Goal: Task Accomplishment & Management: Manage account settings

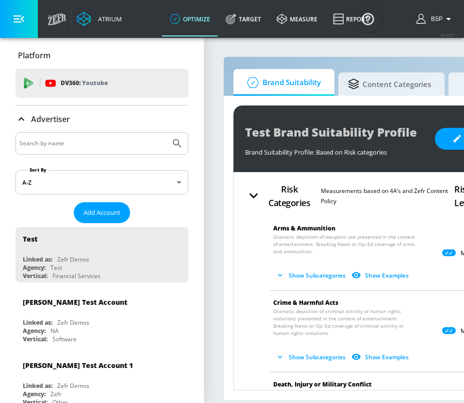
click at [76, 146] on input "Search by name" at bounding box center [92, 143] width 147 height 13
type input "skech"
click at [167, 133] on button "Submit Search" at bounding box center [177, 143] width 21 height 21
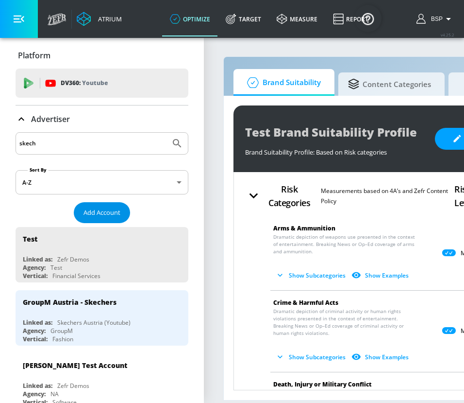
click at [111, 217] on span "Add Account" at bounding box center [102, 212] width 37 height 11
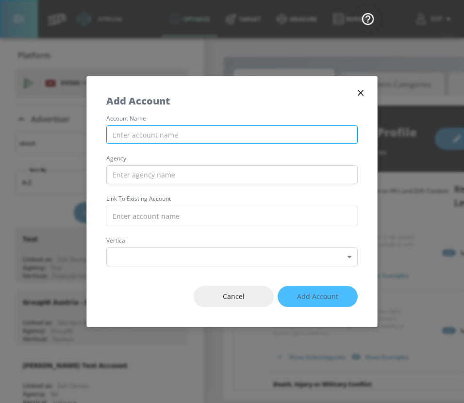
click at [162, 137] on input "text" at bounding box center [232, 134] width 252 height 19
paste input "WPP_LATAM_Skechers_CAM_DV360"
click at [131, 138] on input "WPP_LATAM_Skechers_CAM_DV360" at bounding box center [232, 134] width 252 height 19
click at [155, 136] on input "WPP LATAM_Skechers_CAM_DV360" at bounding box center [232, 134] width 252 height 19
drag, startPoint x: 203, startPoint y: 137, endPoint x: 183, endPoint y: 137, distance: 19.9
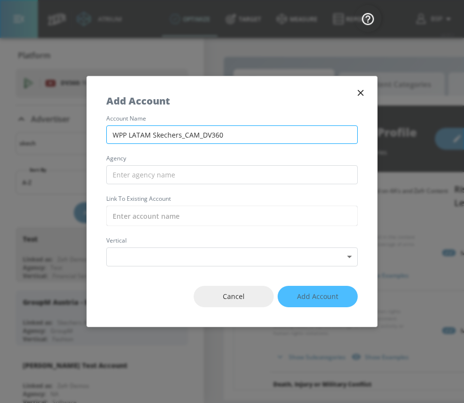
click at [183, 137] on input "WPP LATAM Skechers_CAM_DV360" at bounding box center [232, 134] width 252 height 19
click at [152, 137] on input "WPP LATAM Skechers | DV360" at bounding box center [232, 134] width 252 height 19
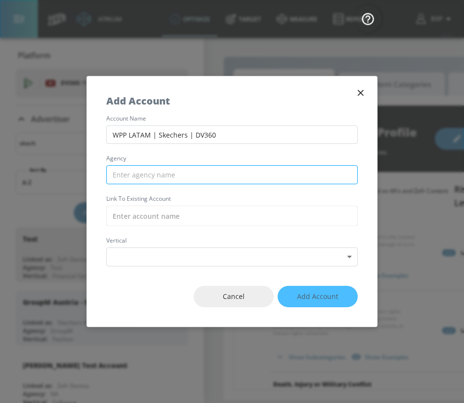
type input "WPP LATAM | Skechers | DV360"
click at [170, 174] on input "text" at bounding box center [232, 174] width 252 height 19
type input "n"
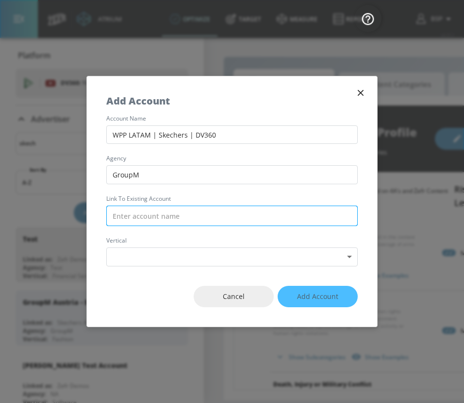
type input "GroupM"
click at [189, 215] on input "text" at bounding box center [232, 216] width 252 height 20
paste input "WPP_LATAM_Skechers_CAM_DV360"
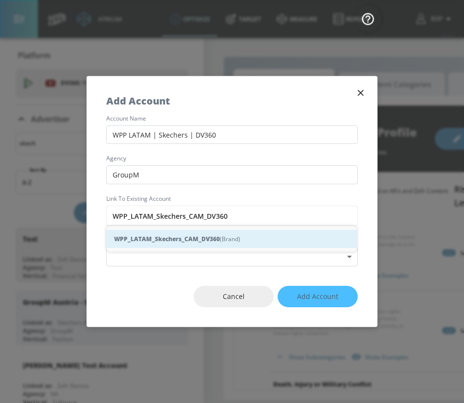
click at [197, 240] on strong "WPP_LATAM_Skechers_CAM_DV360" at bounding box center [167, 239] width 106 height 10
type input "WPP_LATAM_Skechers_CAM_DV360 (Brand)"
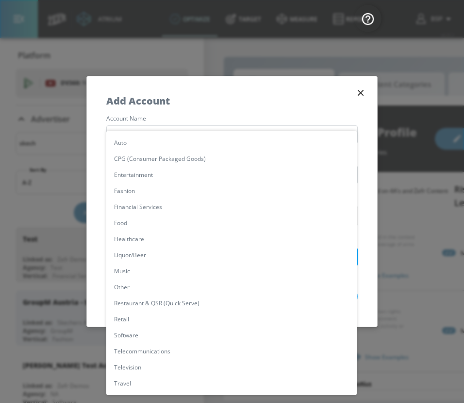
click at [198, 262] on body "Atrium optimize Target measure Report optimize Target measure Report v 4.25.2 B…" at bounding box center [232, 201] width 464 height 403
click at [195, 191] on li "Fashion" at bounding box center [231, 191] width 251 height 16
type input "[object Object]"
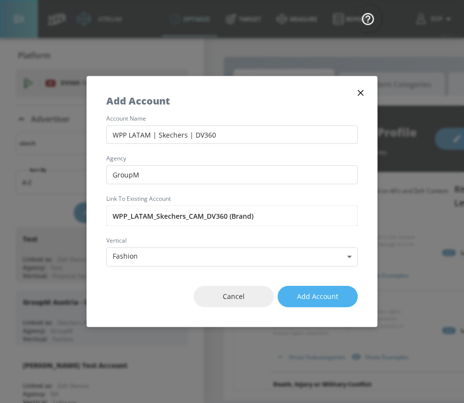
click at [297, 295] on button "Add Account" at bounding box center [318, 297] width 80 height 22
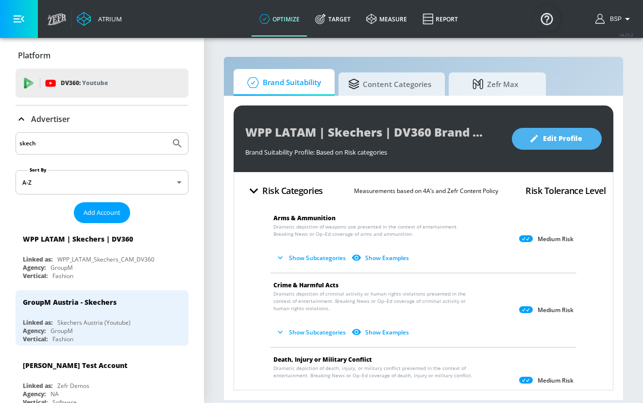
click at [464, 139] on button "Edit Profile" at bounding box center [557, 139] width 90 height 22
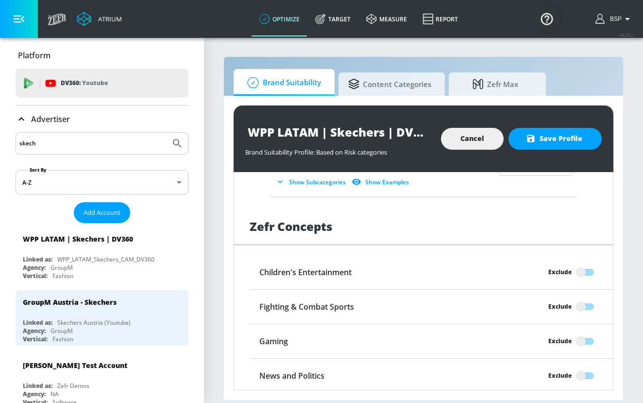
scroll to position [859, 0]
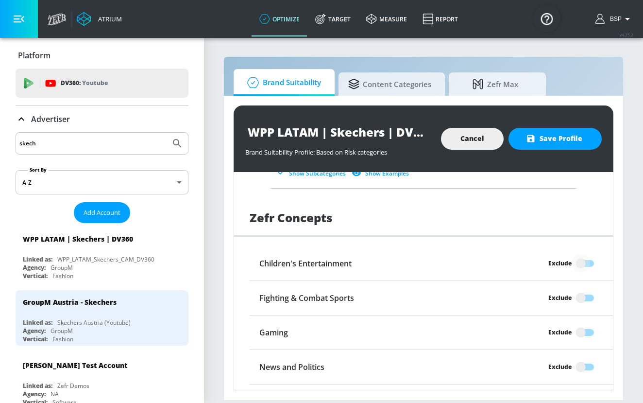
click at [464, 264] on input "Exclude" at bounding box center [580, 263] width 55 height 18
checkbox input "true"
click at [464, 296] on input "Exclude" at bounding box center [580, 298] width 55 height 18
checkbox input "true"
click at [464, 329] on input "Exclude" at bounding box center [580, 332] width 55 height 18
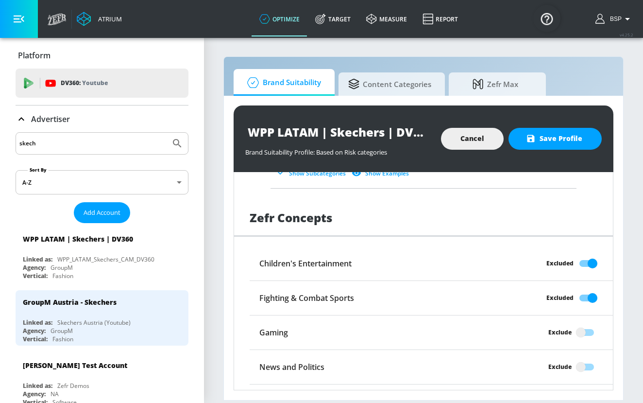
checkbox input "true"
click at [464, 366] on input "Exclude" at bounding box center [580, 367] width 55 height 18
checkbox input "true"
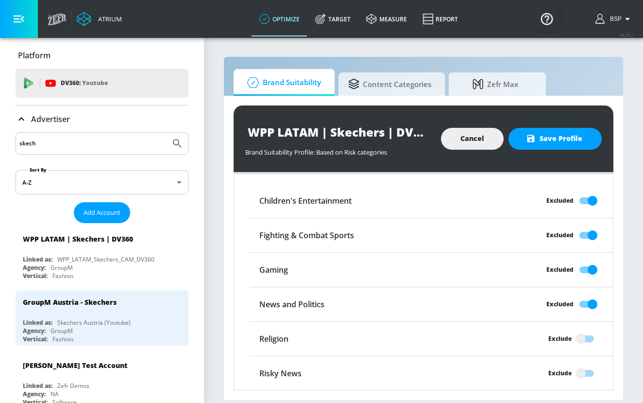
click at [464, 339] on input "Exclude" at bounding box center [580, 338] width 55 height 18
checkbox input "true"
click at [464, 376] on input "Exclude" at bounding box center [580, 373] width 55 height 18
checkbox input "true"
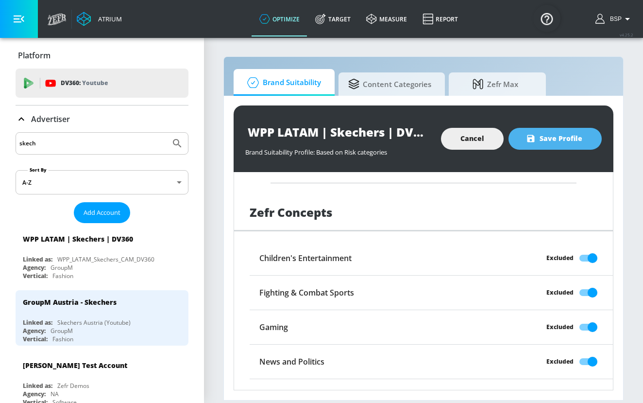
click at [464, 147] on button "Save Profile" at bounding box center [555, 139] width 93 height 22
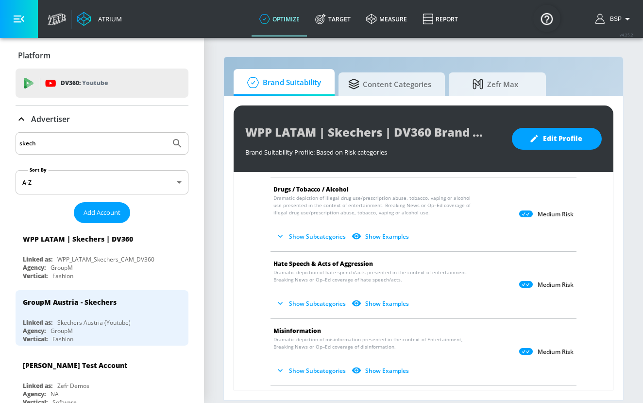
scroll to position [0, 0]
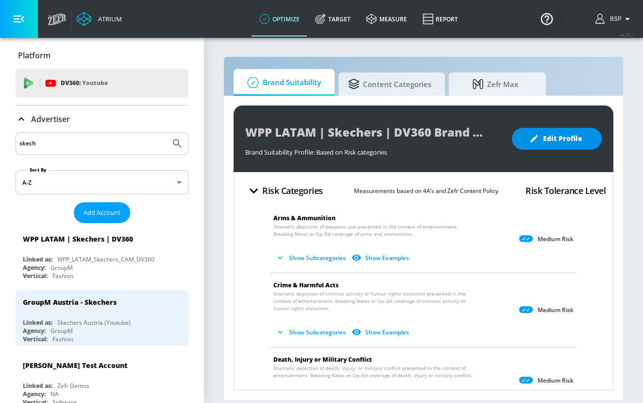
click at [464, 138] on span "Edit Profile" at bounding box center [557, 139] width 51 height 12
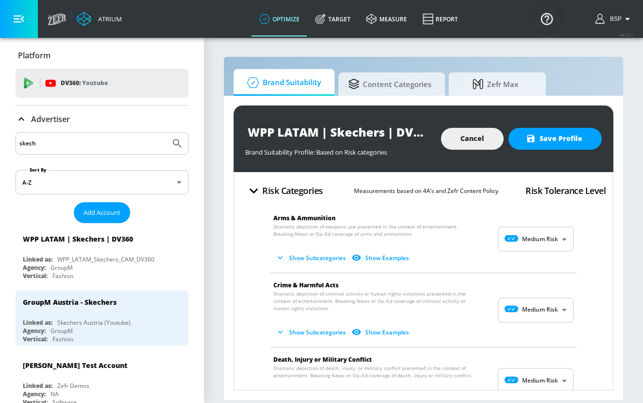
click at [379, 135] on input "WPP LATAM | Skechers | DV360 Brand Suitability Profile" at bounding box center [338, 132] width 186 height 22
click at [241, 199] on button "Risk Categories" at bounding box center [284, 190] width 86 height 23
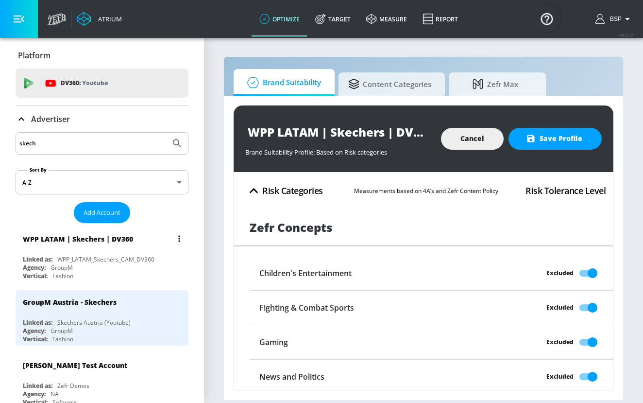
click at [177, 239] on button "list of Advertiser" at bounding box center [179, 239] width 14 height 14
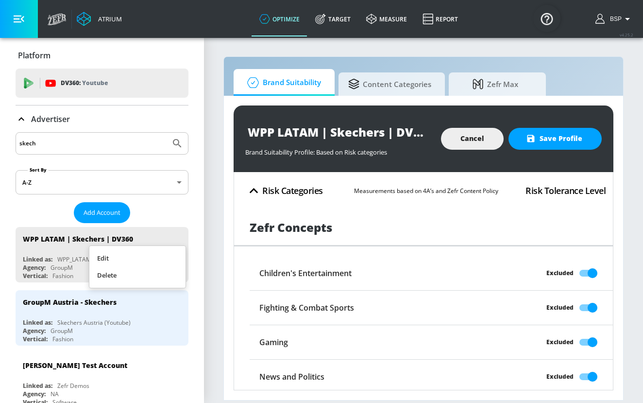
click at [197, 226] on div at bounding box center [321, 201] width 643 height 403
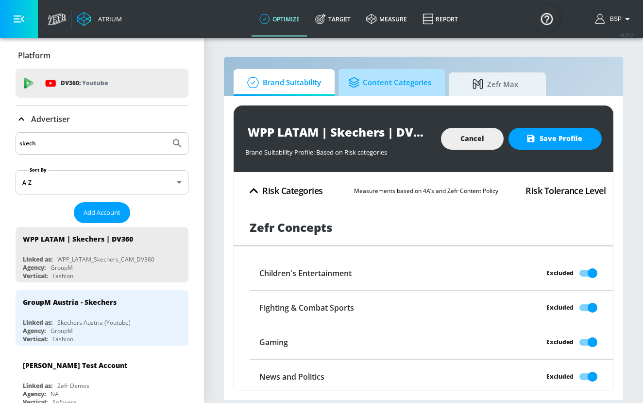
click at [363, 91] on span "Content Categories" at bounding box center [389, 82] width 83 height 23
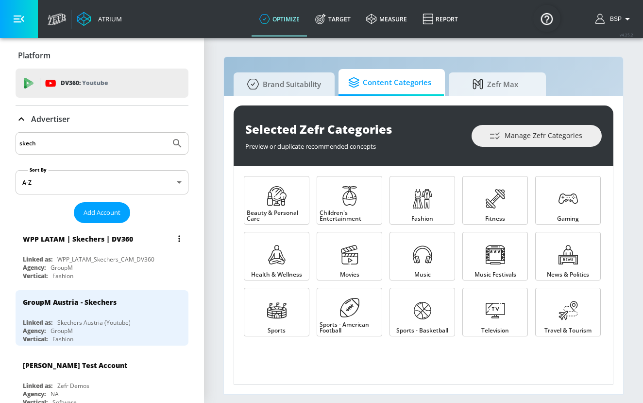
click at [176, 233] on button "list of Advertiser" at bounding box center [179, 239] width 14 height 14
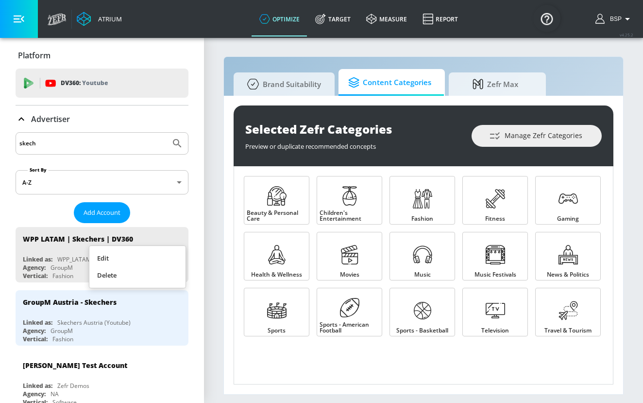
click at [203, 236] on div at bounding box center [321, 201] width 643 height 403
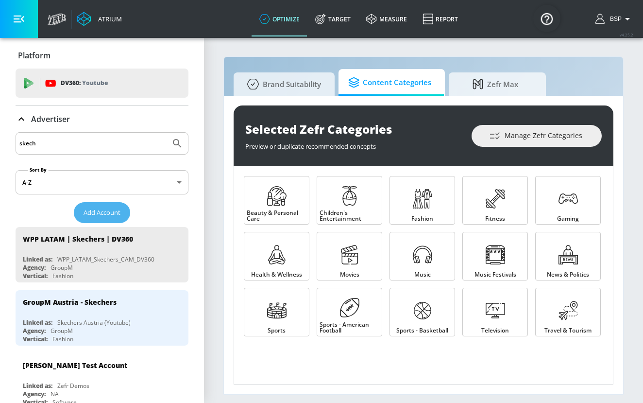
click at [114, 209] on span "Add Account" at bounding box center [102, 212] width 37 height 11
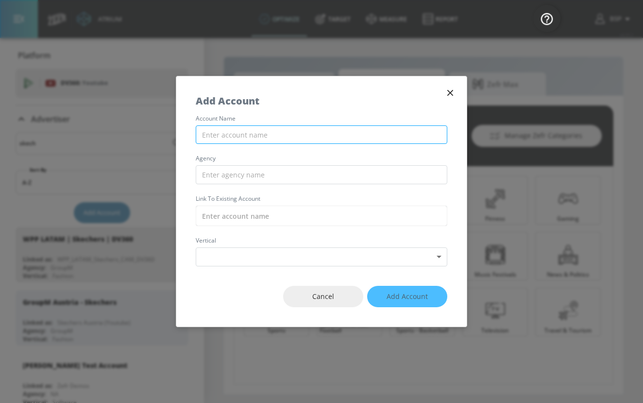
click at [295, 131] on input "text" at bounding box center [322, 134] width 252 height 19
paste input "WPP_LATAM_CO_Makro_TikTok [entity]"
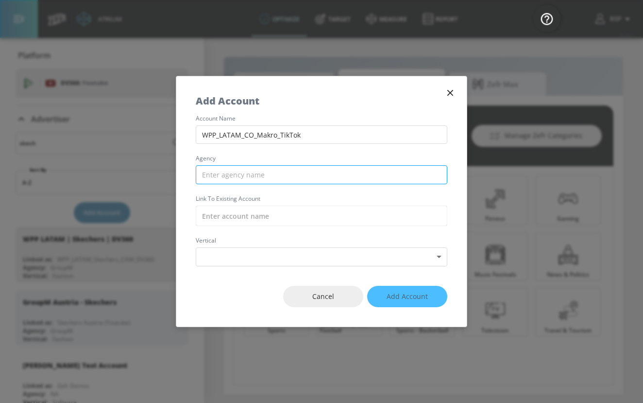
type input "WPP_LATAM_CO_Makro_TikTok"
drag, startPoint x: 275, startPoint y: 168, endPoint x: 281, endPoint y: 175, distance: 10.0
click at [275, 168] on input "text" at bounding box center [322, 174] width 252 height 19
type input "g"
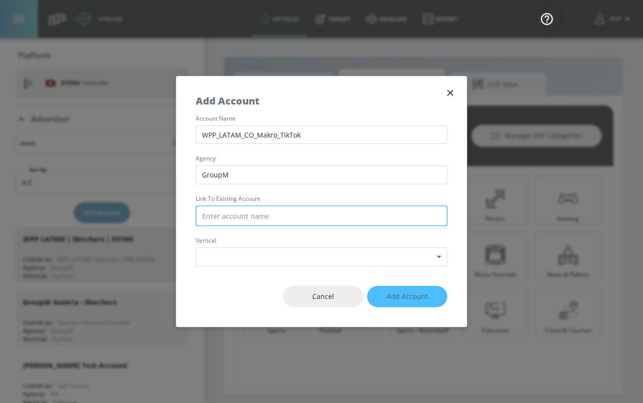
type input "GroupM"
click at [275, 216] on input "text" at bounding box center [322, 216] width 252 height 20
paste input "WPP_LATAM_CO_Makro_TikTok [entity]"
type input "WPP_LATAM_CO_Makro_TikTok [entity]"
type input "EP"
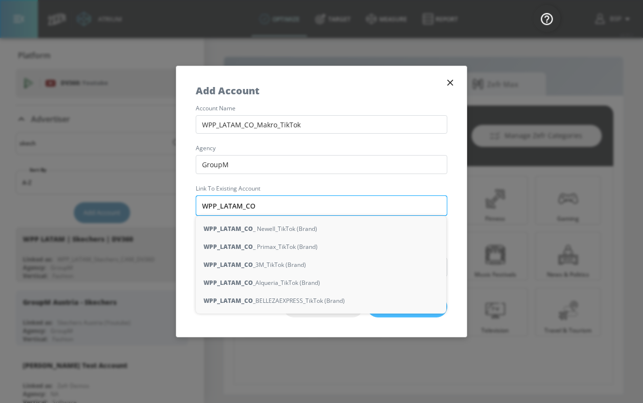
type input "WPP_LATAM_CO:"
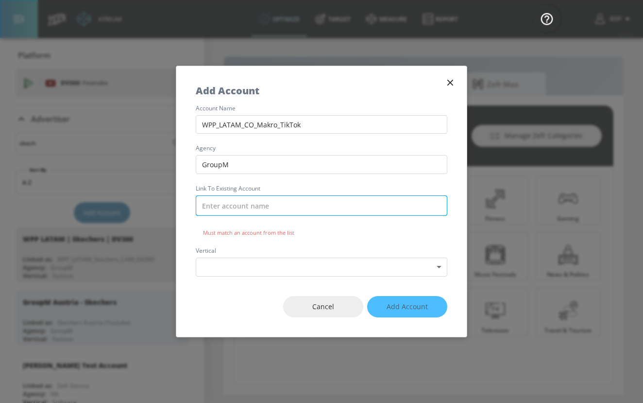
type input "_"
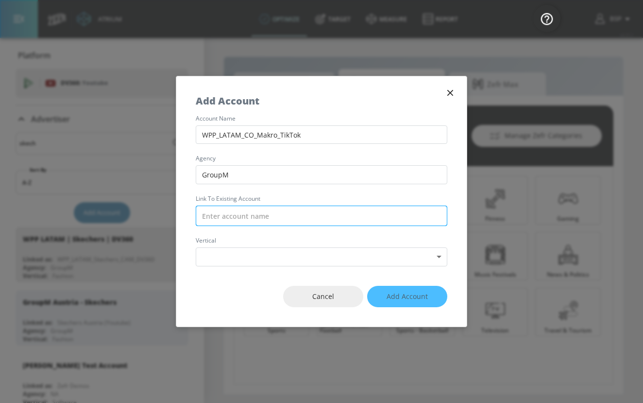
paste input "WPP_LATAM_CO_Makro_TikTok [entity]"
type input "WPP_LATAM_CO_Makro_TikTok [entity]"
paste input "WPP_LATAM_CO_Makro_TikTok"
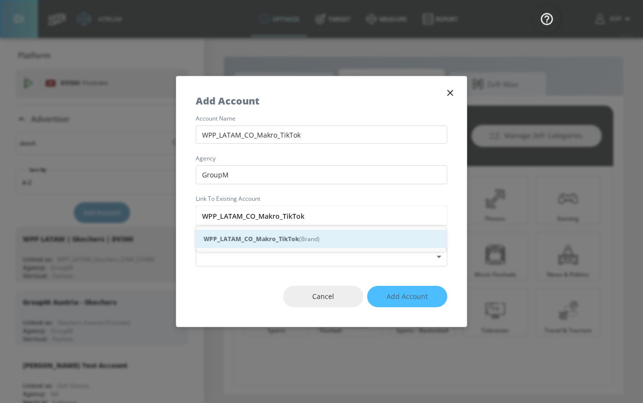
drag, startPoint x: 267, startPoint y: 240, endPoint x: 283, endPoint y: 245, distance: 16.9
click at [267, 240] on strong "WPP_LATAM_CO_Makro_TikTok" at bounding box center [252, 239] width 96 height 10
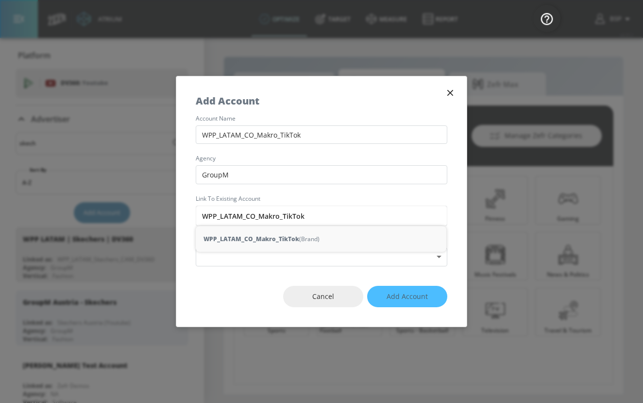
type input "WPP_LATAM_CO_Makro_TikTok (Brand)"
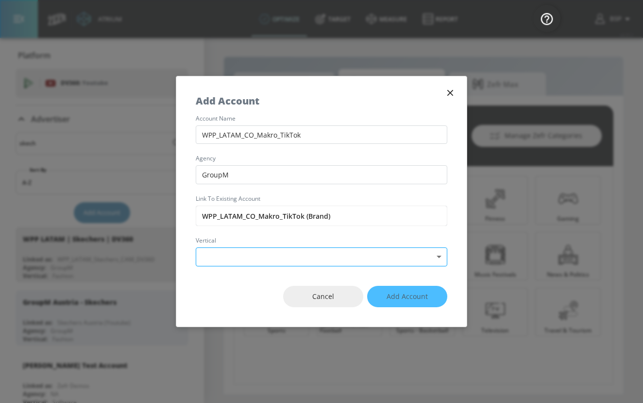
click at [287, 256] on body "Atrium optimize Target measure Report optimize Target measure Report v 4.25.2 B…" at bounding box center [321, 201] width 643 height 403
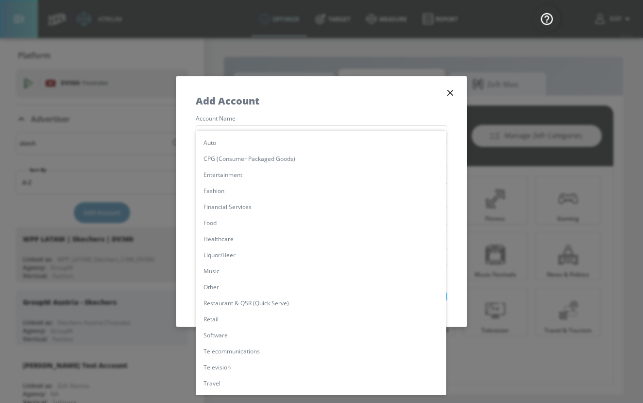
click at [288, 162] on li "CPG (Consumer Packaged Goods)" at bounding box center [321, 159] width 251 height 16
type input "[object Object]"
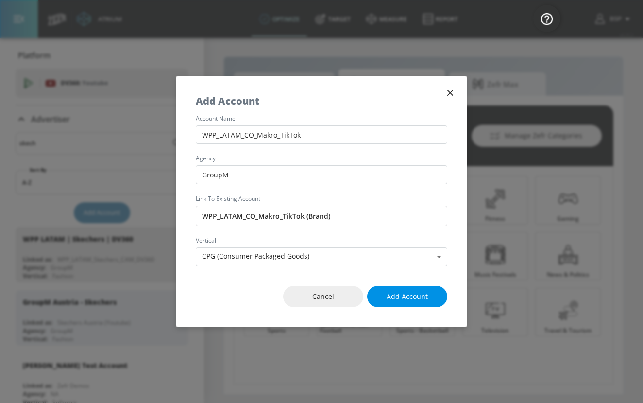
click at [396, 292] on span "Add Account" at bounding box center [407, 297] width 41 height 12
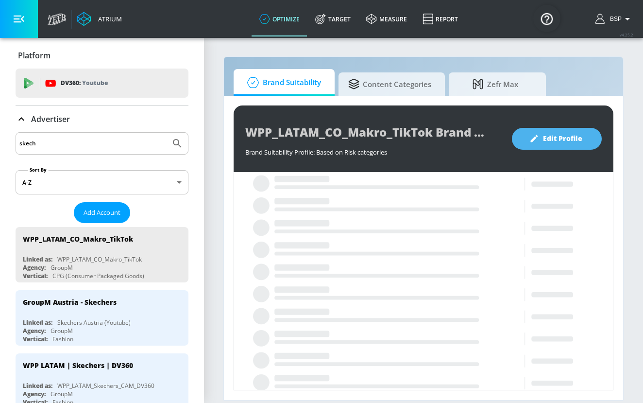
click at [464, 140] on span "Edit Profile" at bounding box center [557, 139] width 51 height 12
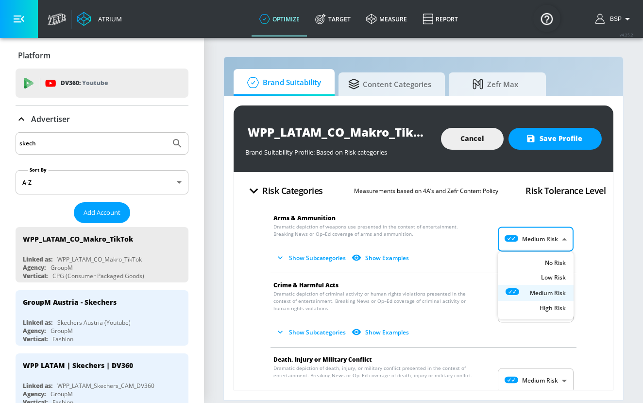
click at [464, 238] on body "Atrium optimize Target measure Report optimize Target measure Report v 4.25.2 B…" at bounding box center [321, 201] width 643 height 403
click at [464, 263] on div "No Risk" at bounding box center [536, 262] width 60 height 9
type input "MINIMAL"
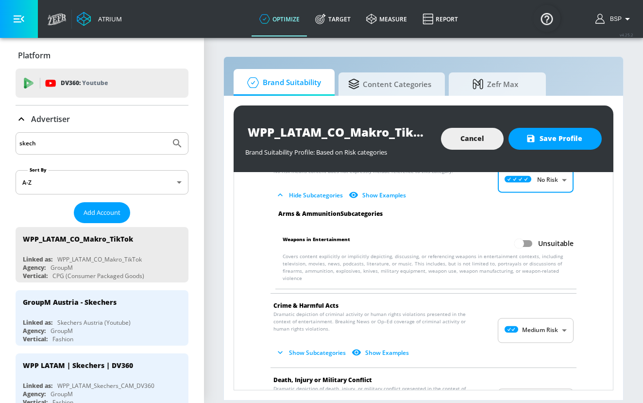
scroll to position [76, 0]
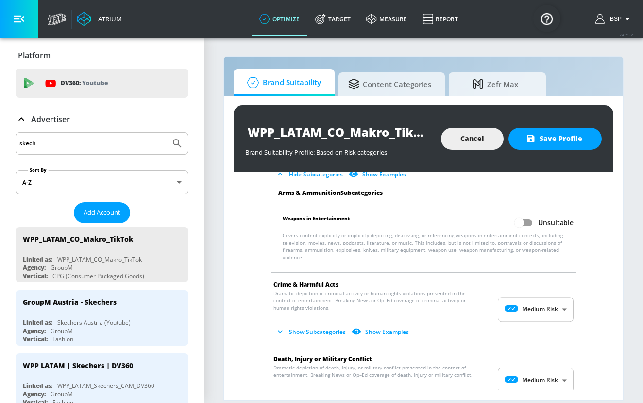
click at [464, 290] on p "Dramatic depiction of criminal activity or human rights violations presented in…" at bounding box center [416, 315] width 285 height 50
click at [464, 295] on body "Atrium optimize Target measure Report optimize Target measure Report v 4.25.2 B…" at bounding box center [321, 201] width 643 height 403
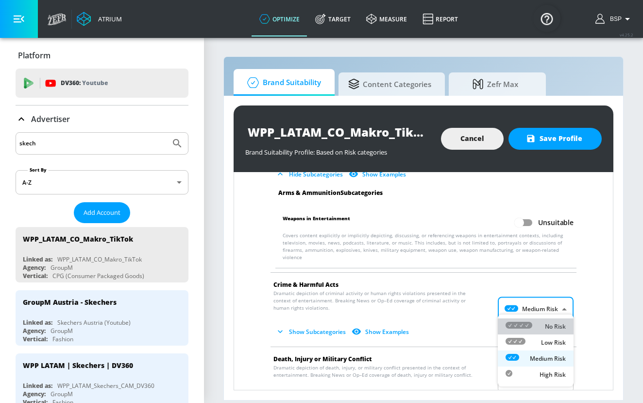
click at [464, 319] on li "No Risk" at bounding box center [536, 326] width 76 height 16
type input "MINIMAL"
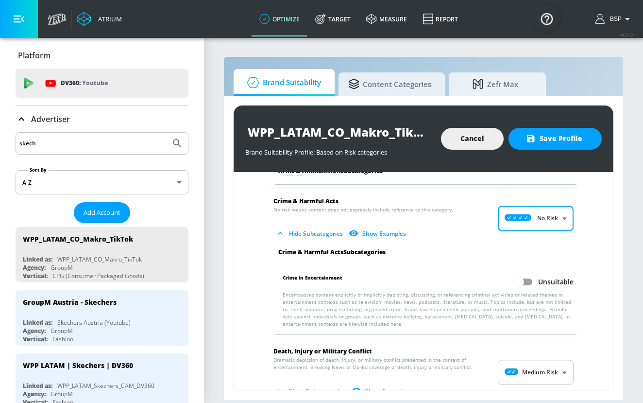
scroll to position [244, 0]
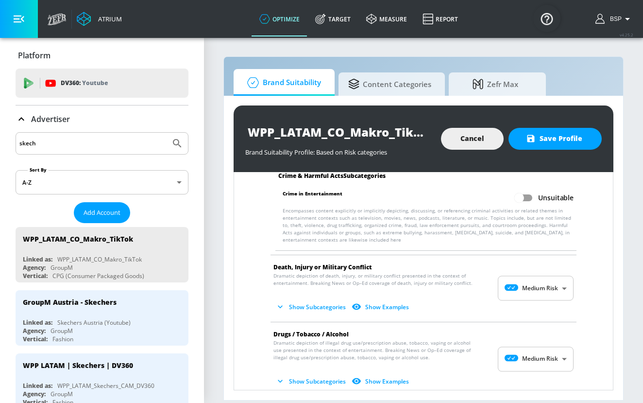
click at [464, 285] on body "Atrium optimize Target measure Report optimize Target measure Report v 4.25.2 B…" at bounding box center [321, 201] width 643 height 403
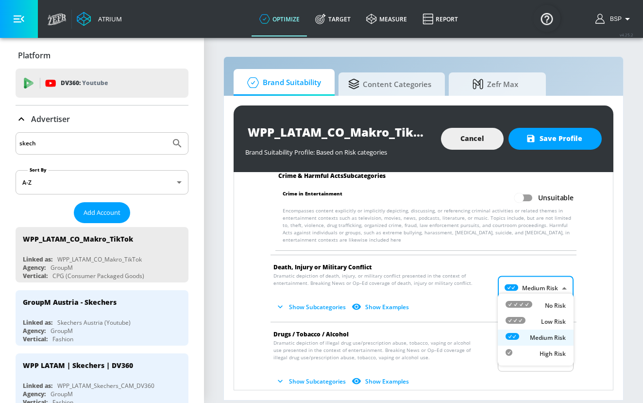
click at [464, 307] on div "No Risk" at bounding box center [536, 305] width 60 height 10
type input "MINIMAL"
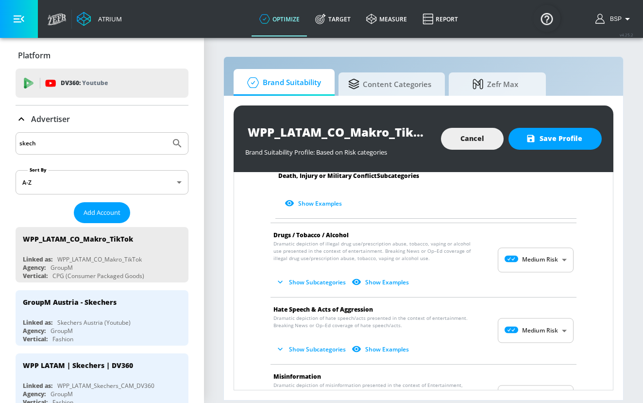
scroll to position [609, 0]
click at [464, 257] on body "Atrium optimize Target measure Report optimize Target measure Report v 4.25.2 B…" at bounding box center [321, 201] width 643 height 403
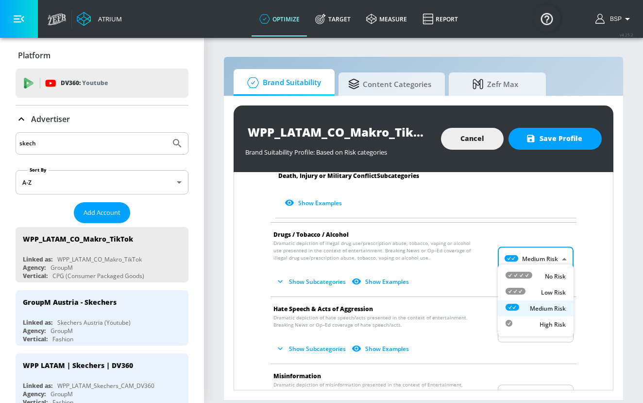
click at [464, 281] on div "No Risk" at bounding box center [536, 276] width 60 height 10
type input "MINIMAL"
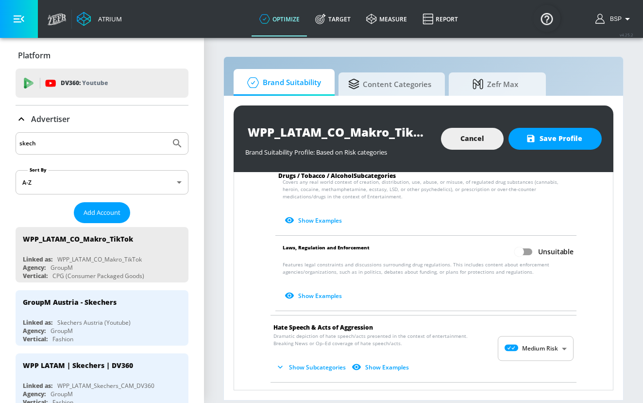
scroll to position [841, 0]
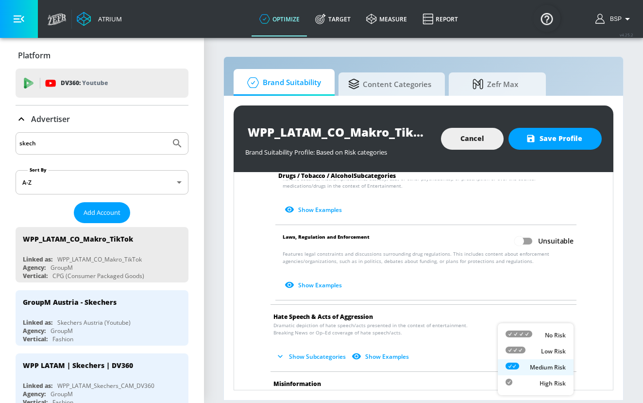
click at [464, 325] on body "Atrium optimize Target measure Report optimize Target measure Report v 4.25.2 B…" at bounding box center [321, 201] width 643 height 403
click at [464, 338] on div "No Risk" at bounding box center [536, 335] width 60 height 10
type input "MINIMAL"
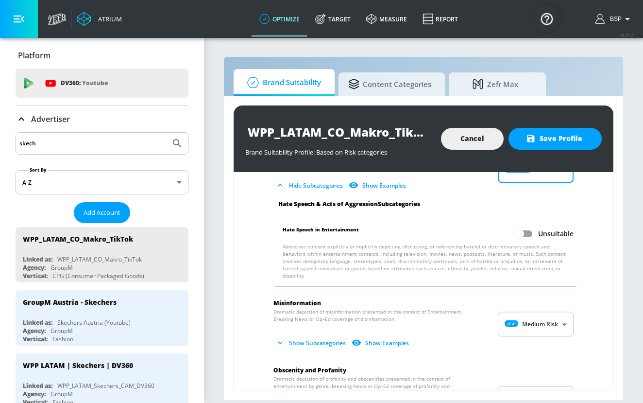
scroll to position [1006, 0]
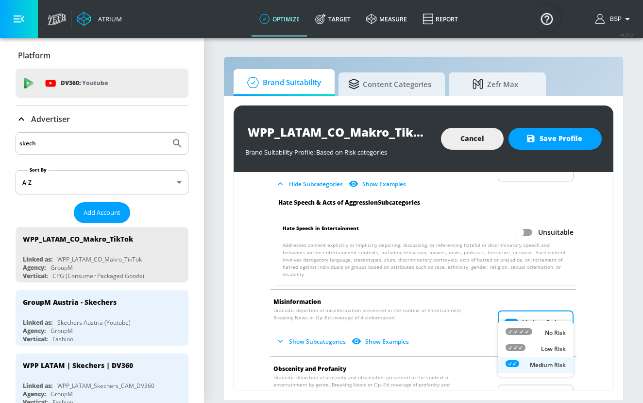
click at [464, 309] on body "Atrium optimize Target measure Report optimize Target measure Report v 4.25.2 B…" at bounding box center [321, 201] width 643 height 403
click at [464, 328] on div "No Risk" at bounding box center [536, 332] width 60 height 10
type input "MINIMAL"
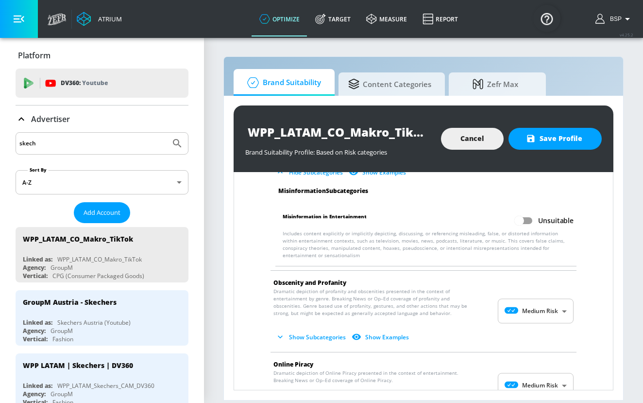
scroll to position [1169, 0]
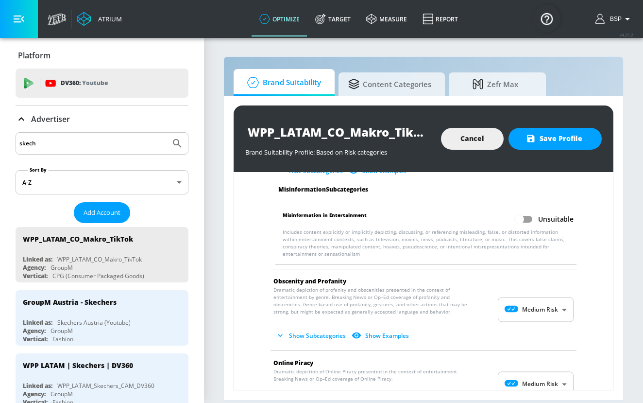
click at [464, 294] on body "Atrium optimize Target measure Report optimize Target measure Report v 4.25.2 B…" at bounding box center [321, 201] width 643 height 403
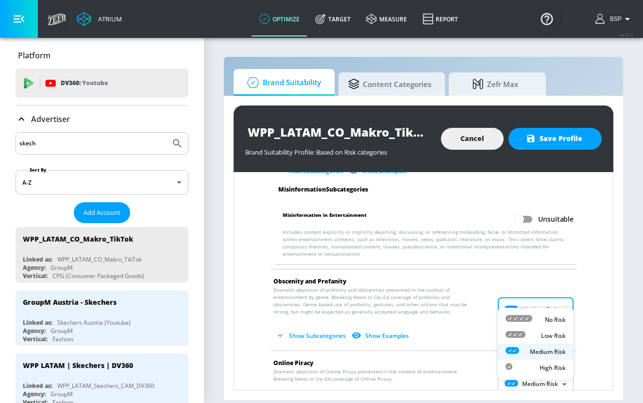
click at [464, 319] on div "No Risk" at bounding box center [536, 319] width 60 height 10
type input "MINIMAL"
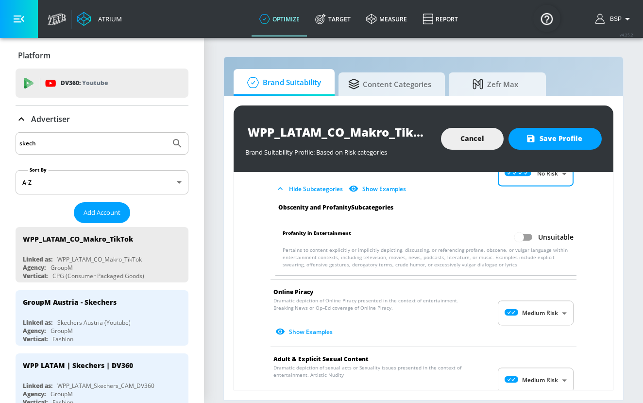
scroll to position [1297, 0]
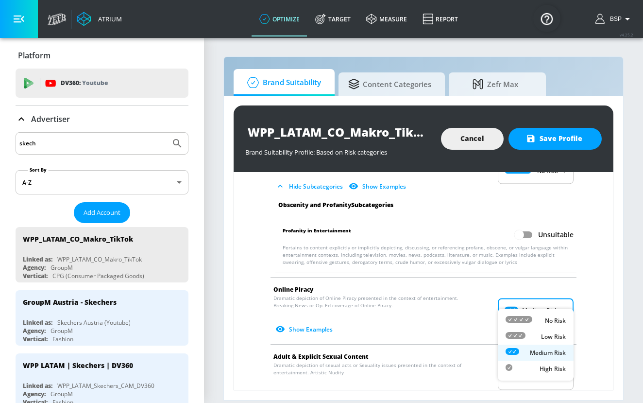
click at [464, 299] on body "Atrium optimize Target measure Report optimize Target measure Report v 4.25.2 B…" at bounding box center [321, 201] width 643 height 403
click at [464, 319] on div "No Risk" at bounding box center [536, 320] width 60 height 10
type input "MINIMAL"
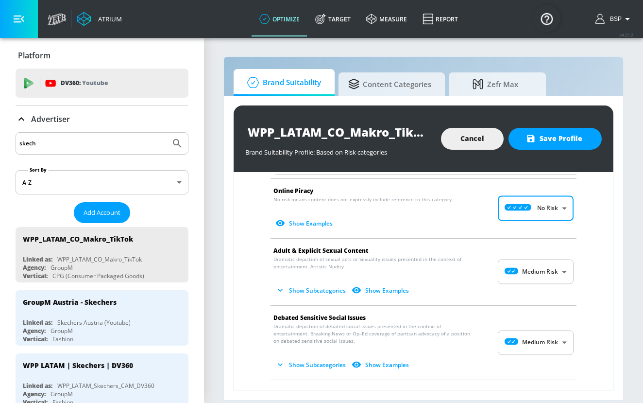
scroll to position [1397, 0]
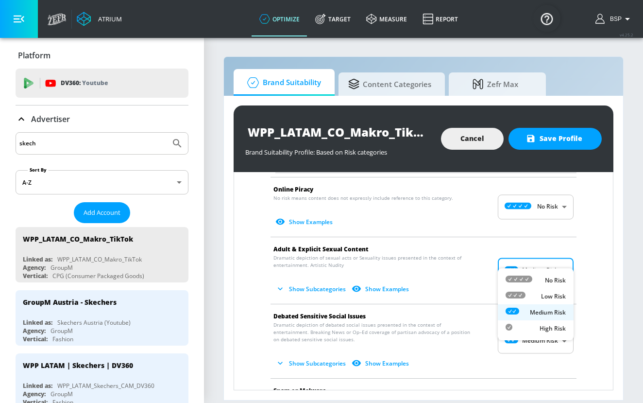
click at [464, 263] on body "Atrium optimize Target measure Report optimize Target measure Report v 4.25.2 B…" at bounding box center [321, 201] width 643 height 403
click at [464, 279] on div "No Risk" at bounding box center [536, 280] width 60 height 10
type input "MINIMAL"
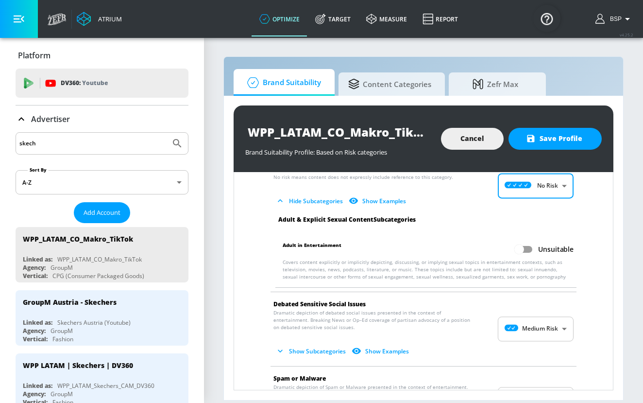
scroll to position [1496, 0]
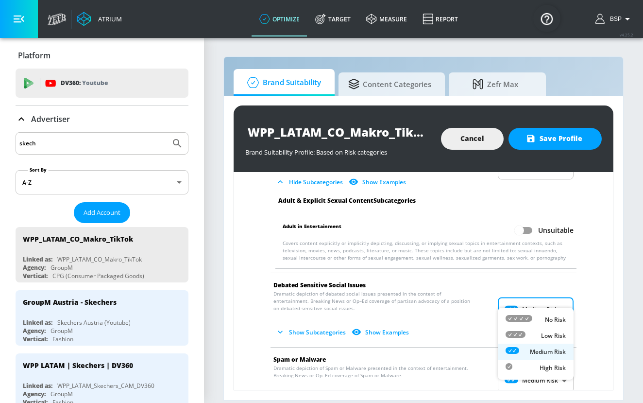
click at [464, 296] on body "Atrium optimize Target measure Report optimize Target measure Report v 4.25.2 B…" at bounding box center [321, 201] width 643 height 403
click at [464, 318] on div "No Risk" at bounding box center [536, 319] width 60 height 10
type input "MINIMAL"
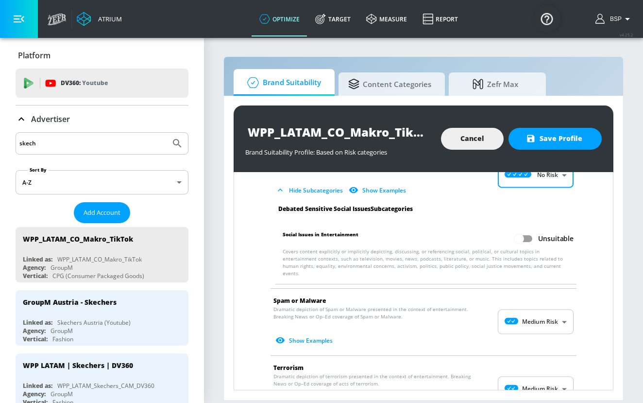
scroll to position [1625, 0]
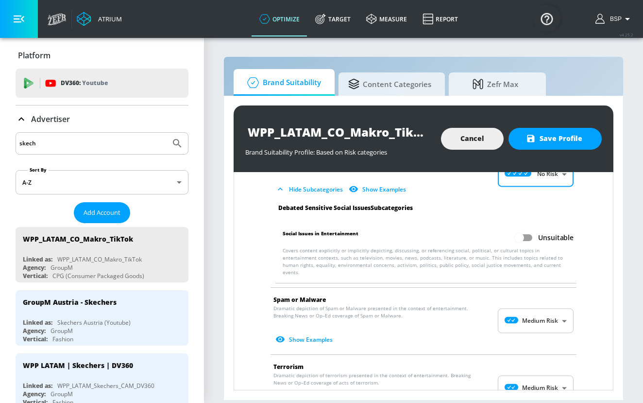
click at [464, 299] on body "Atrium optimize Target measure Report optimize Target measure Report v 4.25.2 B…" at bounding box center [321, 201] width 643 height 403
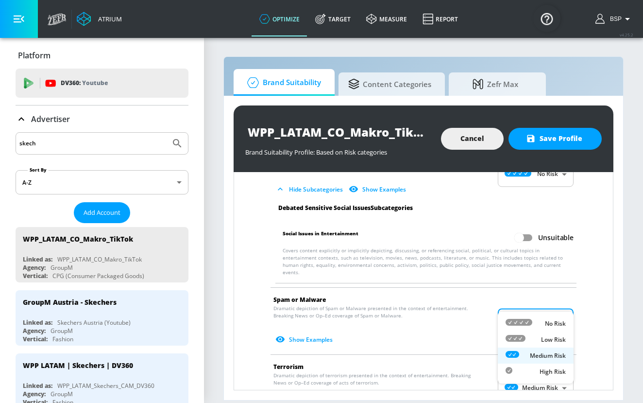
click at [464, 322] on div "No Risk" at bounding box center [536, 323] width 60 height 10
type input "MINIMAL"
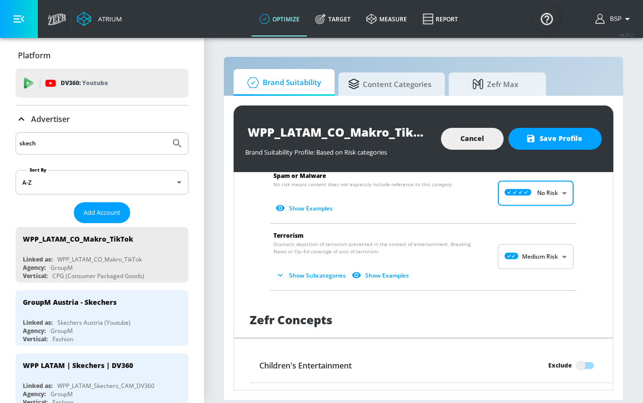
scroll to position [1751, 0]
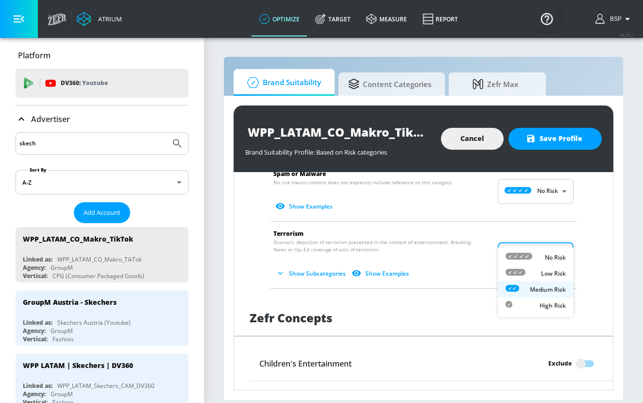
click at [464, 234] on body "Atrium optimize Target measure Report optimize Target measure Report v 4.25.2 B…" at bounding box center [321, 201] width 643 height 403
click at [464, 256] on div "No Risk" at bounding box center [536, 257] width 60 height 10
type input "MINIMAL"
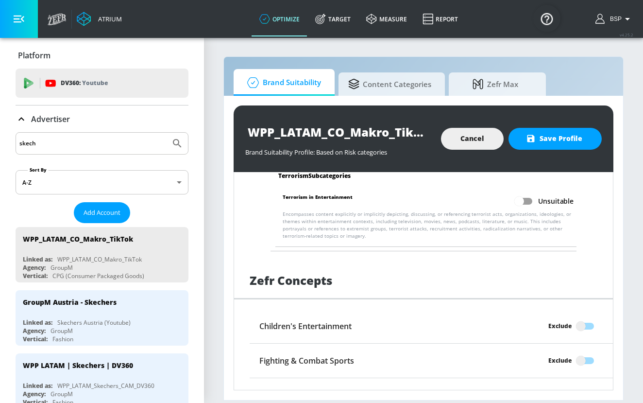
scroll to position [1863, 0]
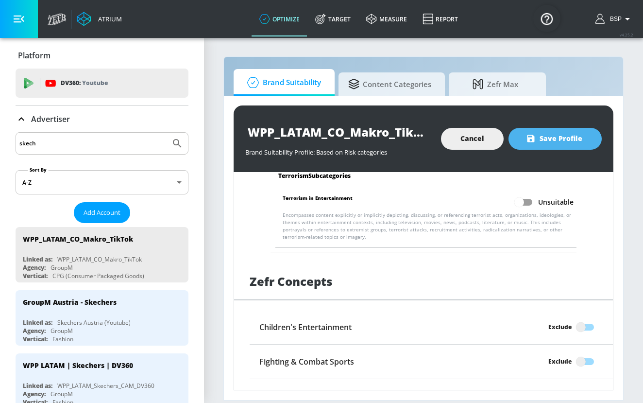
click at [464, 140] on span "Save Profile" at bounding box center [555, 139] width 54 height 12
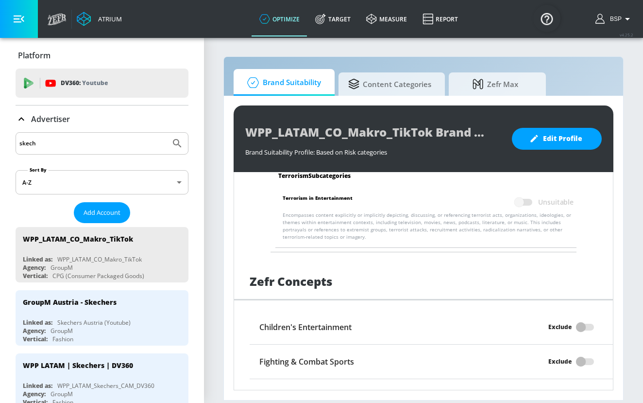
click at [120, 141] on input "skech" at bounding box center [92, 143] width 147 height 13
click at [167, 133] on button "Submit Search" at bounding box center [177, 143] width 21 height 21
click at [178, 140] on icon "Submit Search" at bounding box center [178, 143] width 12 height 12
click at [137, 140] on input "skech" at bounding box center [92, 143] width 147 height 13
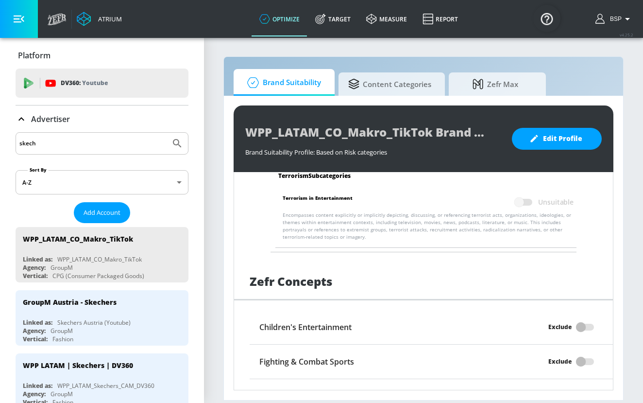
click at [167, 133] on button "Submit Search" at bounding box center [177, 143] width 21 height 21
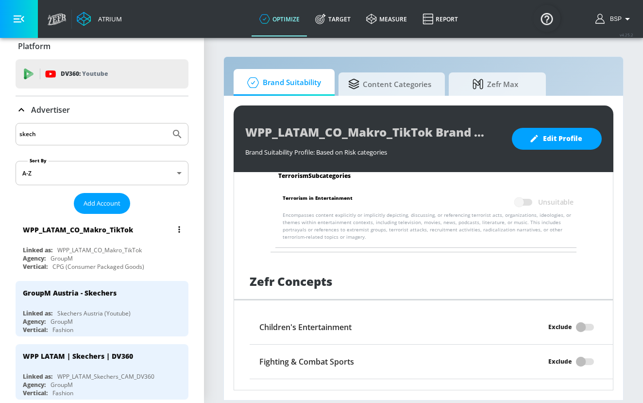
scroll to position [0, 0]
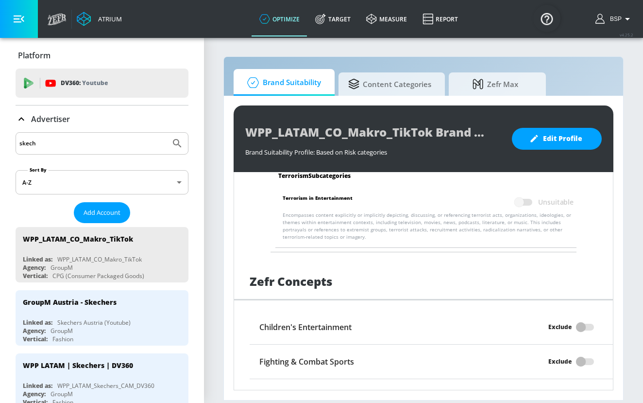
click at [92, 147] on input "skech" at bounding box center [92, 143] width 147 height 13
click at [92, 145] on input "skech" at bounding box center [92, 143] width 147 height 13
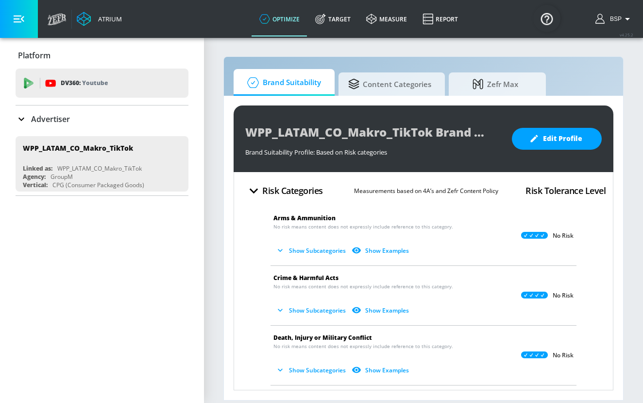
click at [31, 120] on div "Advertiser" at bounding box center [43, 119] width 54 height 12
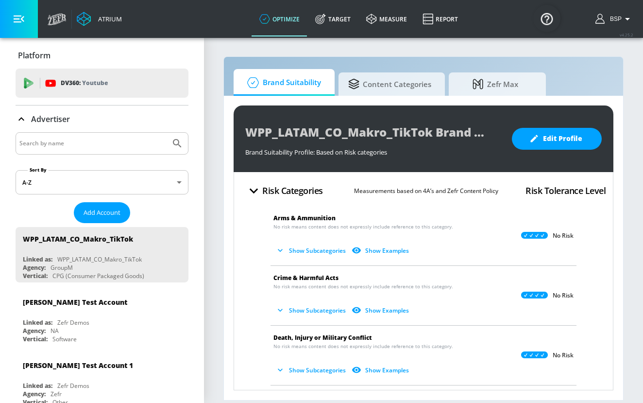
click at [52, 147] on input "Search by name" at bounding box center [92, 143] width 147 height 13
type input "SKE"
click at [113, 208] on span "Add Account" at bounding box center [102, 212] width 37 height 11
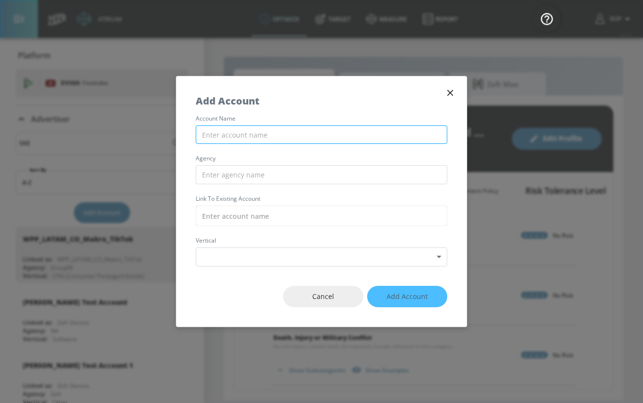
click at [298, 136] on input "text" at bounding box center [322, 134] width 252 height 19
paste input "WPP_LATAM_CO_Makro_TikTok"
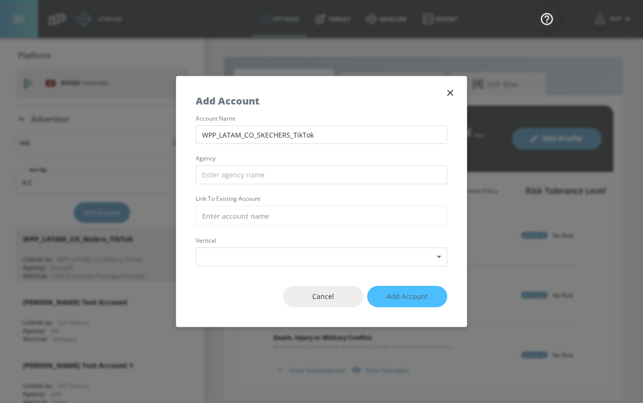
type input "WPP_LATAM_CO_SKECHERS_TikTok"
click at [337, 171] on input "text" at bounding box center [322, 174] width 252 height 19
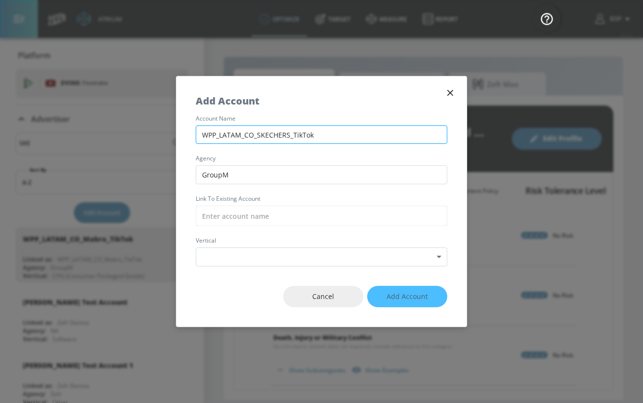
type input "GroupM"
click at [336, 132] on input "WPP_LATAM_CO_SKECHERS_TikTok" at bounding box center [322, 134] width 252 height 19
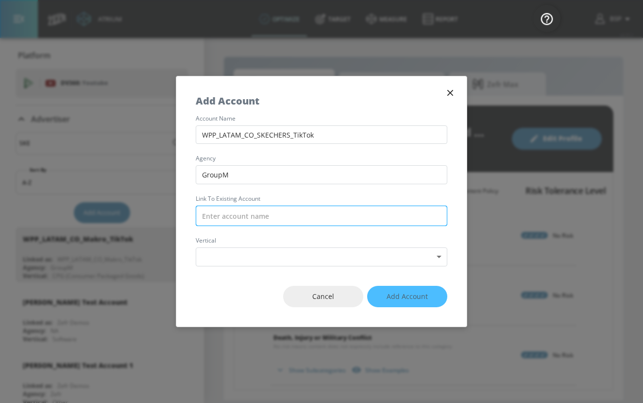
click at [314, 217] on input "text" at bounding box center [322, 216] width 252 height 20
paste input "WPP_LATAM_CO_SKECHERS_TikTok"
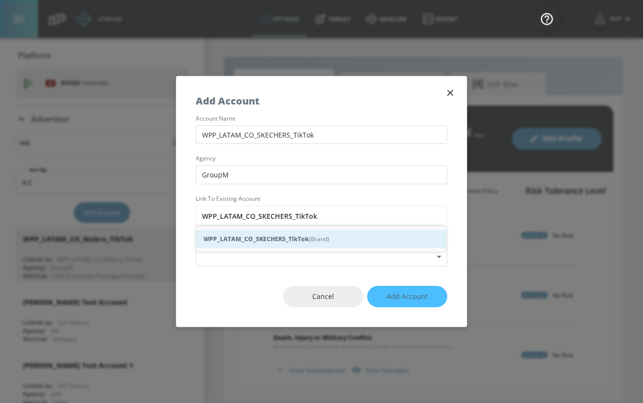
click at [304, 243] on strong "WPP_LATAM_CO_SKECHERS_TikTok" at bounding box center [256, 239] width 105 height 10
type input "WPP_LATAM_CO_SKECHERS_TikTok (Brand)"
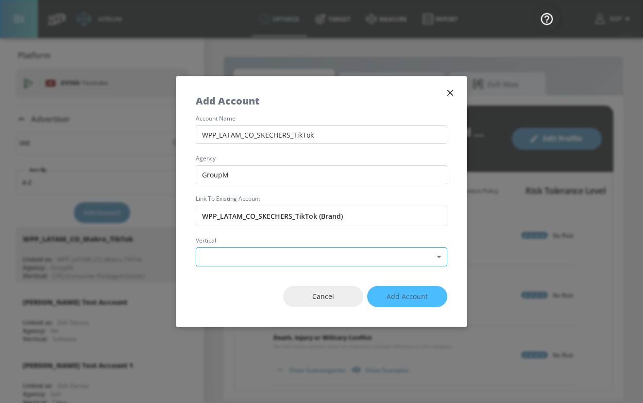
click at [299, 258] on body "Atrium optimize Target measure Report optimize Target measure Report v 4.25.2 B…" at bounding box center [321, 201] width 643 height 403
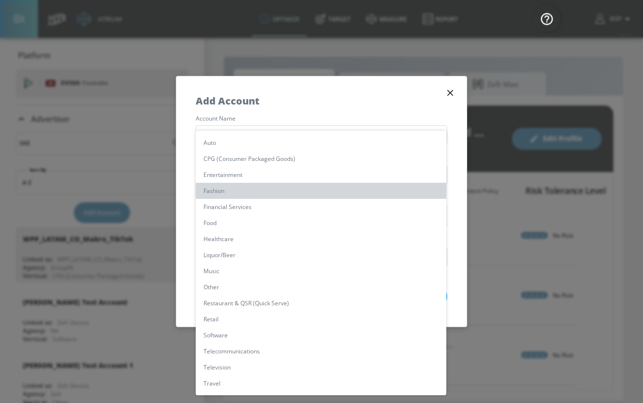
click at [289, 192] on li "Fashion" at bounding box center [321, 191] width 251 height 16
type input "[object Object]"
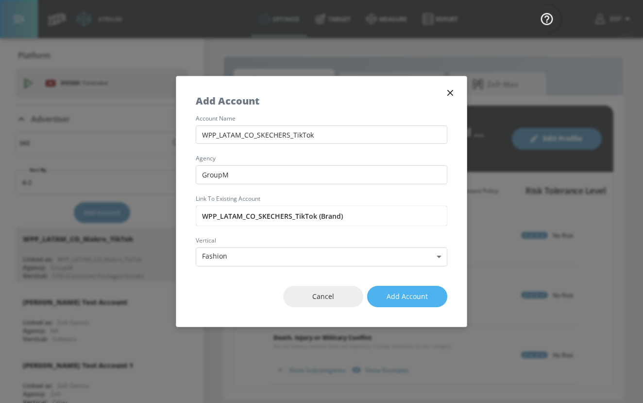
click at [402, 302] on span "Add Account" at bounding box center [407, 297] width 41 height 12
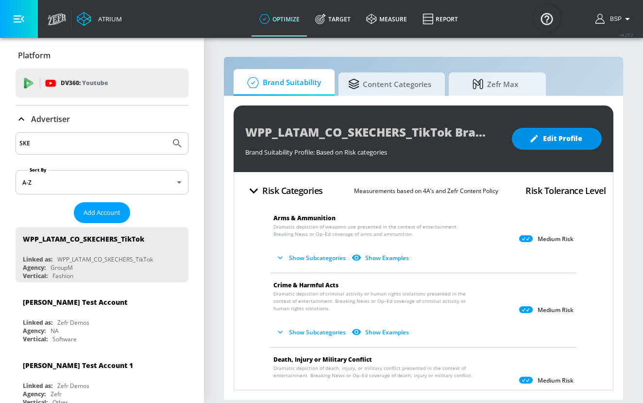
click at [541, 143] on span "Edit Profile" at bounding box center [557, 139] width 51 height 12
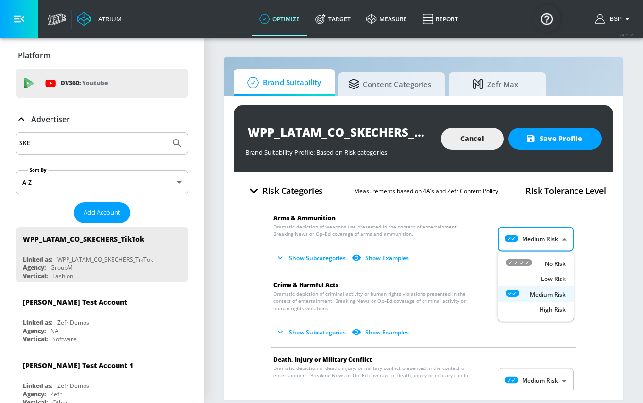
click at [553, 239] on body "Atrium optimize Target measure Report optimize Target measure Report v 4.25.2 B…" at bounding box center [321, 201] width 643 height 403
click at [549, 266] on p "No Risk" at bounding box center [555, 263] width 21 height 9
type input "MINIMAL"
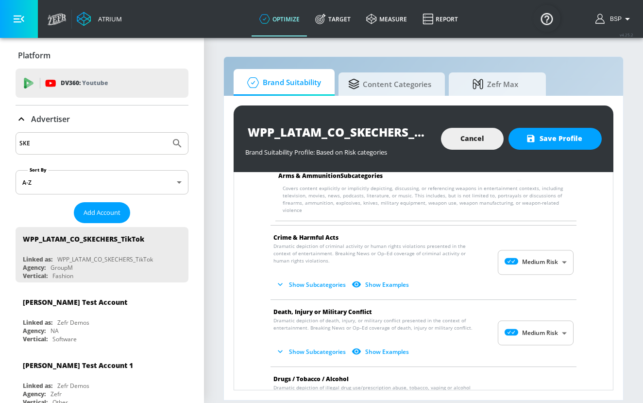
scroll to position [125, 0]
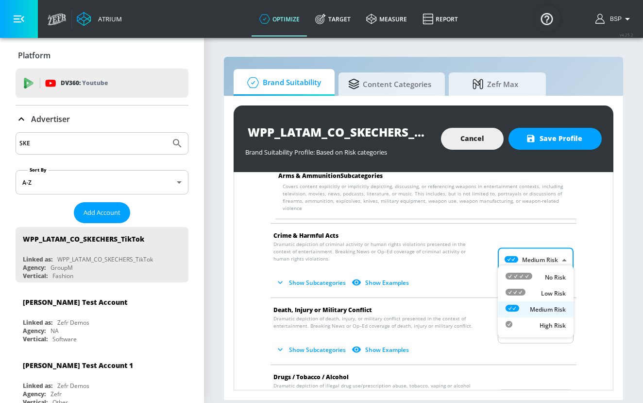
click at [548, 257] on body "Atrium optimize Target measure Report optimize Target measure Report v 4.25.2 B…" at bounding box center [321, 201] width 643 height 403
click at [546, 276] on p "No Risk" at bounding box center [555, 277] width 21 height 9
type input "MINIMAL"
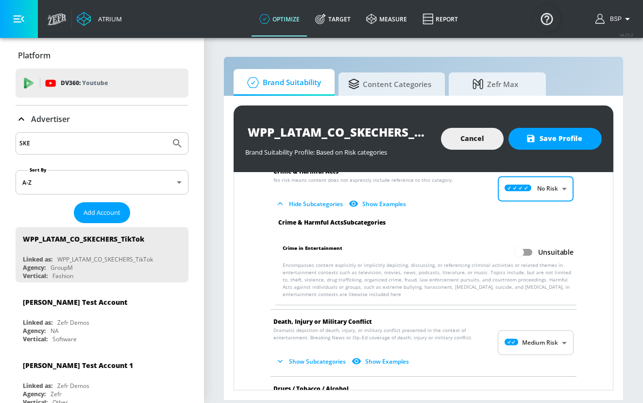
scroll to position [191, 0]
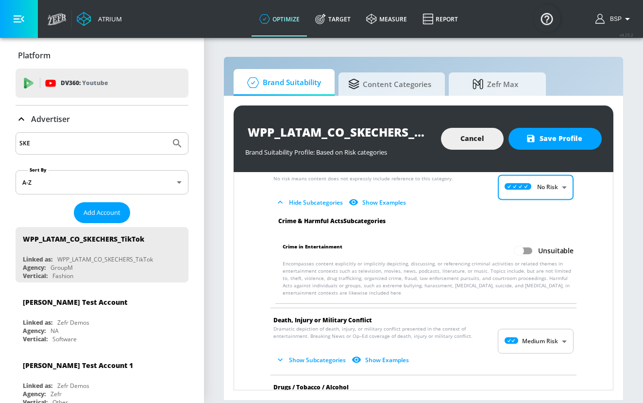
click at [549, 330] on body "Atrium optimize Target measure Report optimize Target measure Report v 4.25.2 B…" at bounding box center [321, 201] width 643 height 403
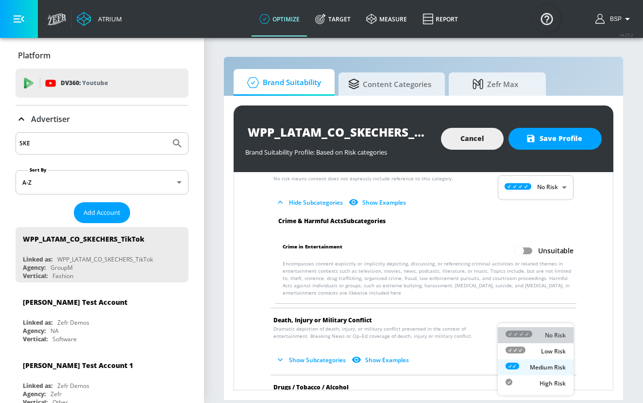
click at [536, 337] on div "No Risk" at bounding box center [536, 335] width 60 height 10
type input "MINIMAL"
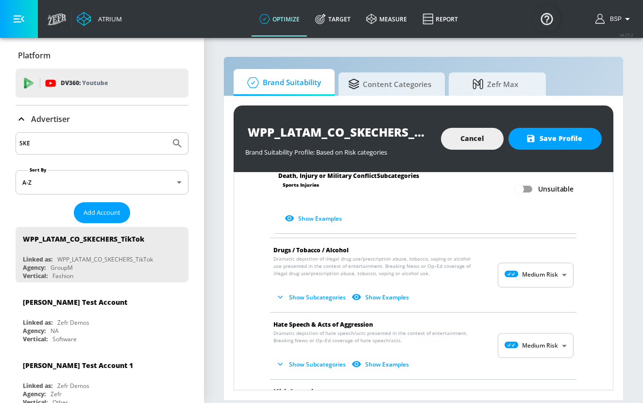
scroll to position [602, 0]
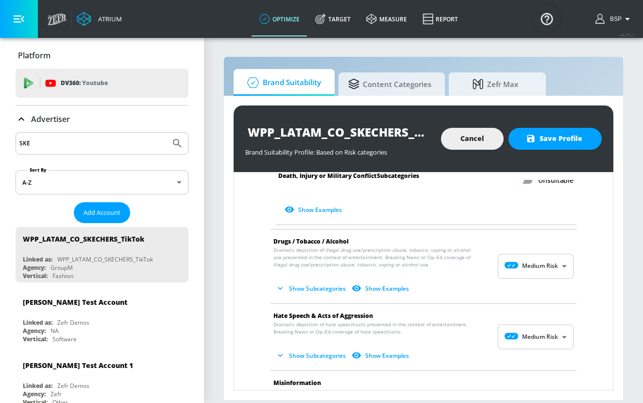
click at [546, 261] on body "Atrium optimize Target measure Report optimize Target measure Report v 4.25.2 B…" at bounding box center [321, 201] width 643 height 403
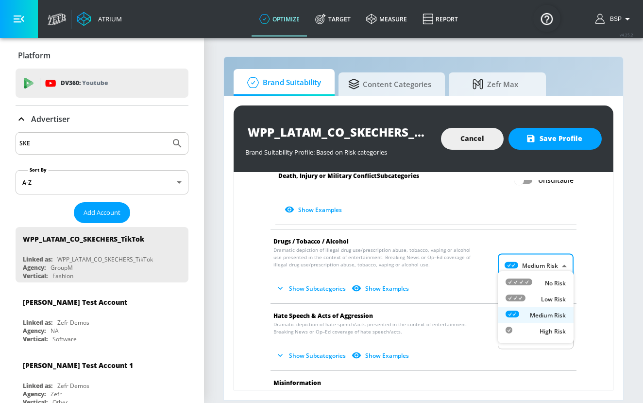
click at [541, 283] on div "No Risk" at bounding box center [536, 283] width 60 height 10
type input "MINIMAL"
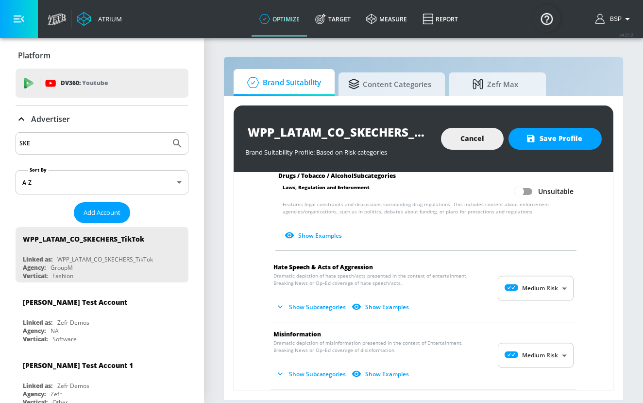
scroll to position [894, 0]
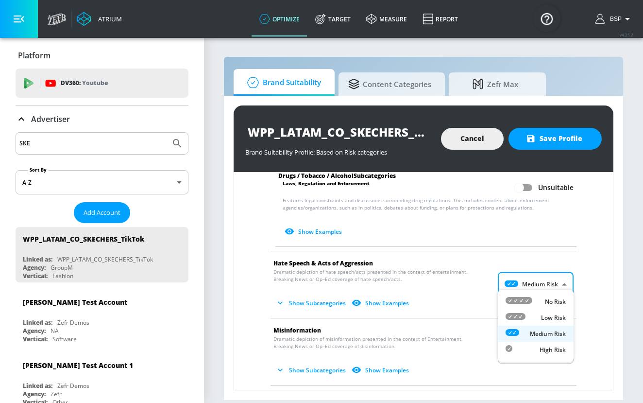
click at [541, 283] on body "Atrium optimize Target measure Report optimize Target measure Report v 4.25.2 B…" at bounding box center [321, 201] width 643 height 403
click at [538, 305] on div "No Risk" at bounding box center [536, 301] width 60 height 10
type input "MINIMAL"
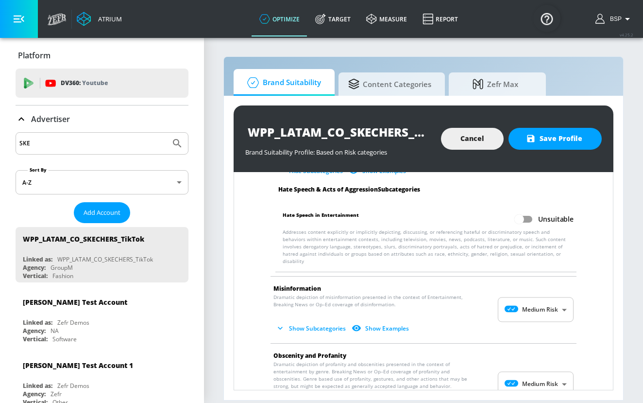
scroll to position [1030, 0]
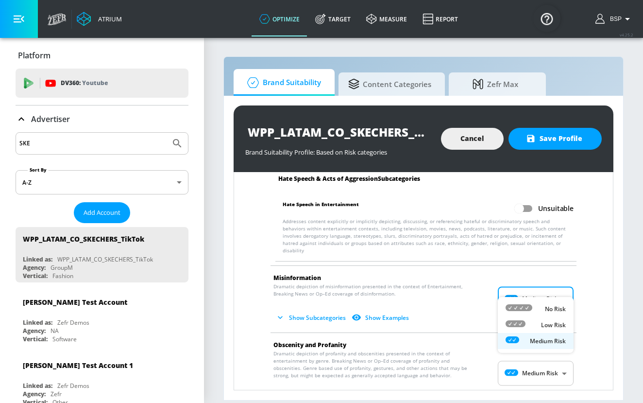
click at [541, 280] on body "Atrium optimize Target measure Report optimize Target measure Report v 4.25.2 B…" at bounding box center [321, 201] width 643 height 403
click at [542, 306] on div "No Risk" at bounding box center [536, 309] width 60 height 10
type input "MINIMAL"
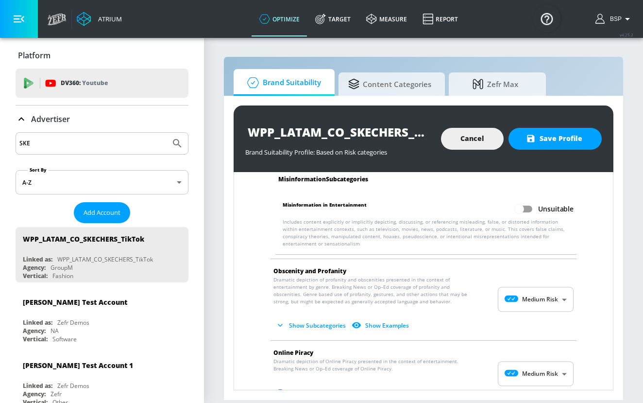
scroll to position [1183, 0]
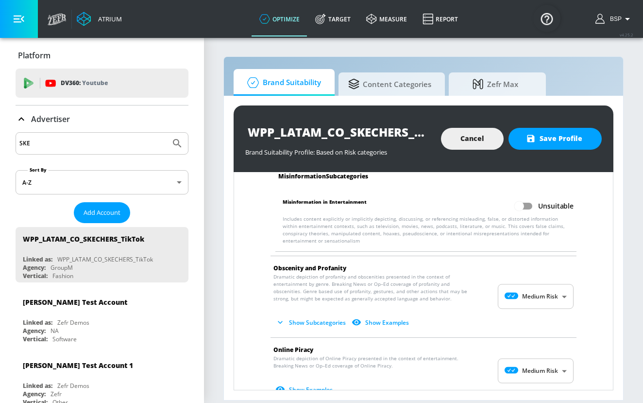
click at [541, 288] on body "Atrium optimize Target measure Report optimize Target measure Report v 4.25.2 B…" at bounding box center [321, 201] width 643 height 403
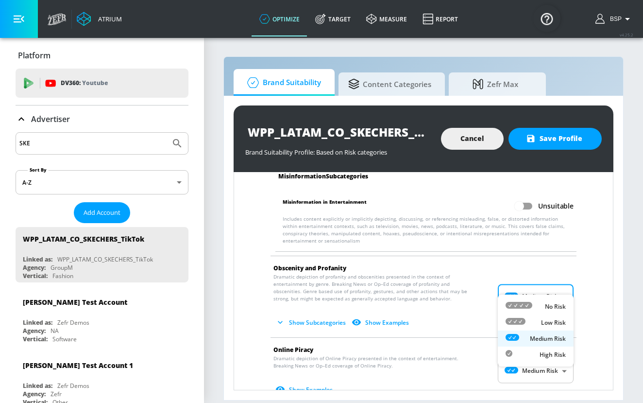
click at [541, 308] on div "No Risk" at bounding box center [536, 306] width 60 height 10
type input "MINIMAL"
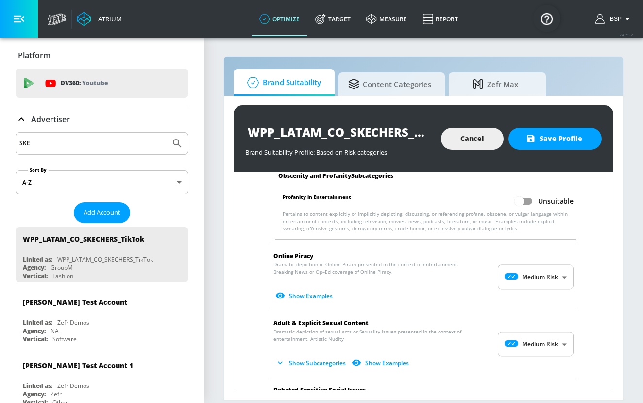
scroll to position [1334, 0]
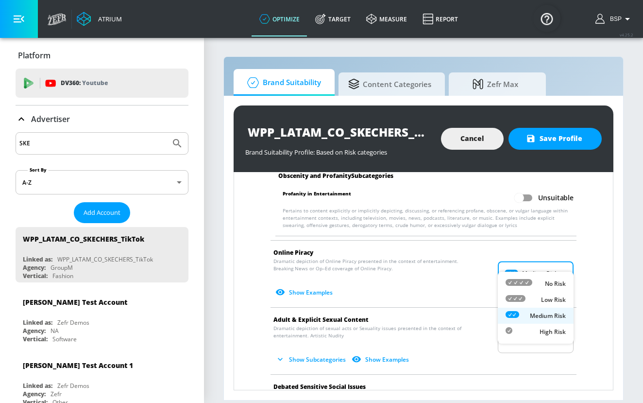
click at [543, 268] on body "Atrium optimize Target measure Report optimize Target measure Report v 4.25.2 B…" at bounding box center [321, 201] width 643 height 403
click at [543, 279] on div "No Risk" at bounding box center [536, 283] width 60 height 10
type input "MINIMAL"
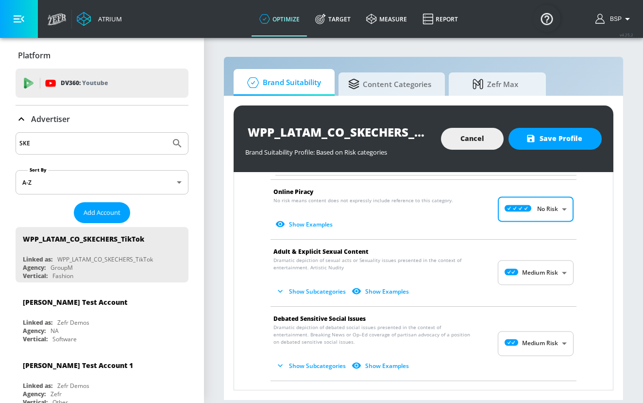
scroll to position [1427, 0]
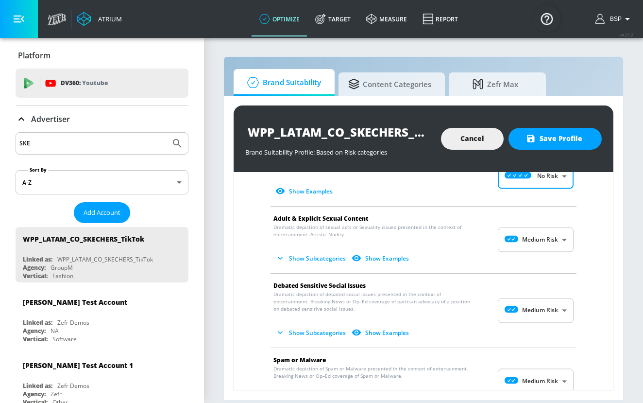
click at [546, 230] on body "Atrium optimize Target measure Report optimize Target measure Report v 4.25.2 B…" at bounding box center [321, 201] width 643 height 403
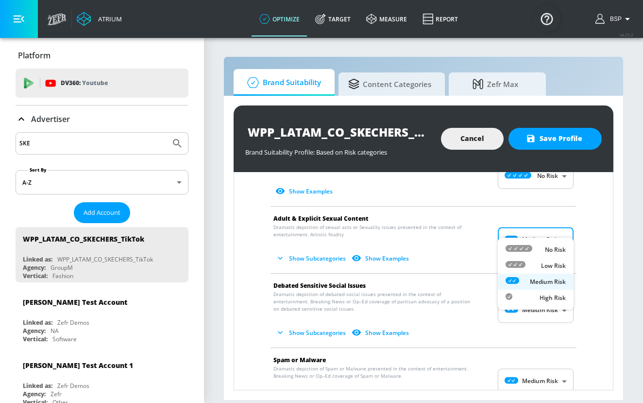
click at [546, 247] on p "No Risk" at bounding box center [555, 249] width 21 height 9
type input "MINIMAL"
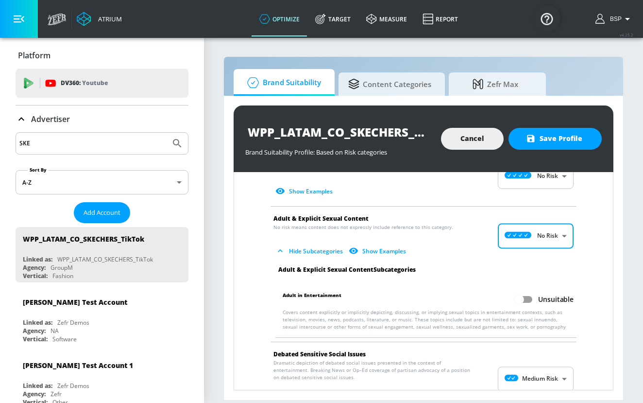
click at [549, 366] on body "Atrium optimize Target measure Report optimize Target measure Report v 4.25.2 B…" at bounding box center [321, 201] width 643 height 403
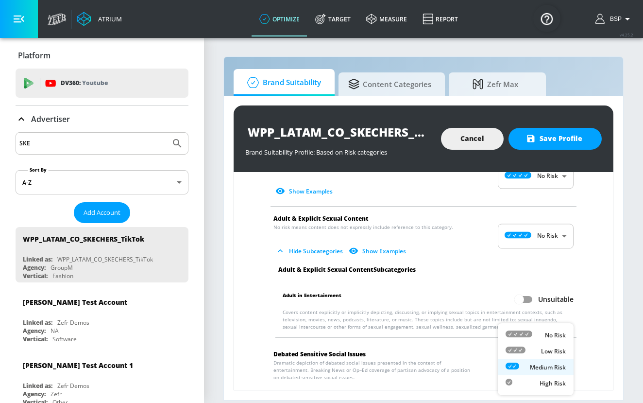
click at [545, 338] on p "No Risk" at bounding box center [555, 335] width 21 height 9
type input "MINIMAL"
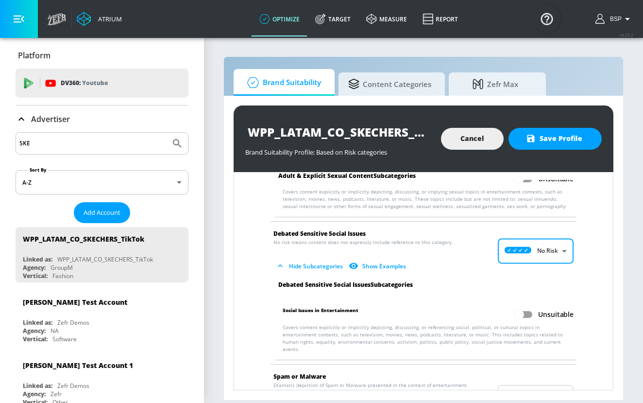
scroll to position [1551, 0]
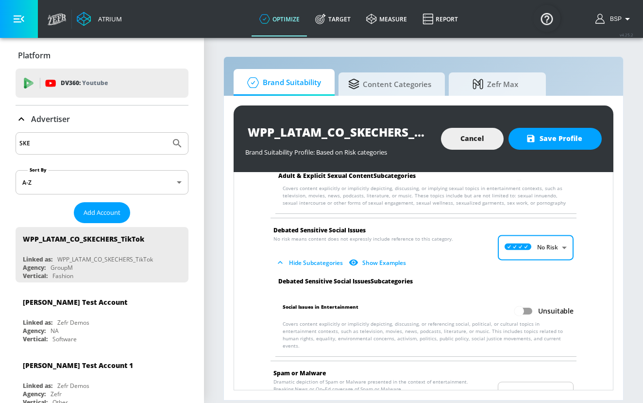
click at [546, 371] on body "Atrium optimize Target measure Report optimize Target measure Report v 4.25.2 B…" at bounding box center [321, 201] width 643 height 403
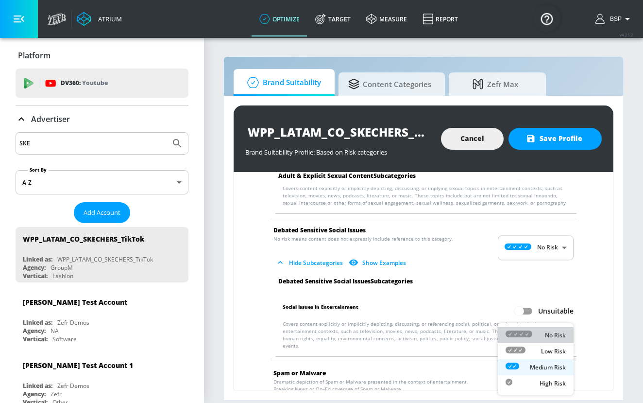
click at [542, 335] on div "No Risk" at bounding box center [536, 335] width 60 height 10
type input "MINIMAL"
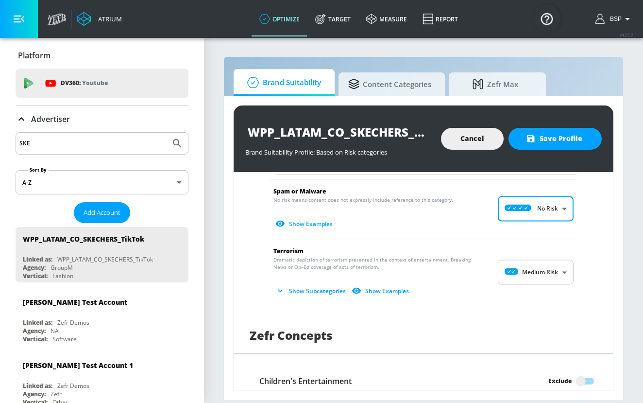
scroll to position [1736, 0]
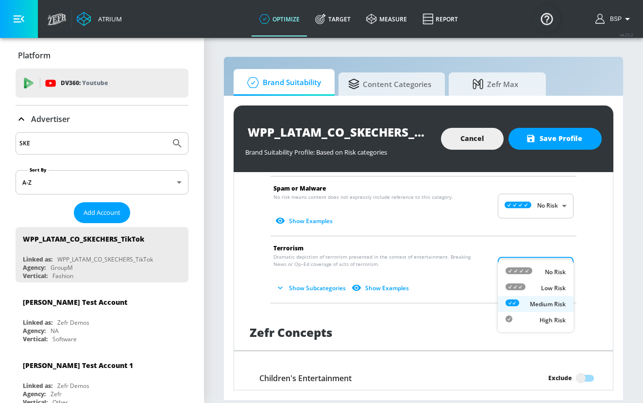
click at [546, 253] on body "Atrium optimize Target measure Report optimize Target measure Report v 4.25.2 B…" at bounding box center [321, 201] width 643 height 403
click at [546, 277] on li "No Risk" at bounding box center [536, 272] width 76 height 16
type input "MINIMAL"
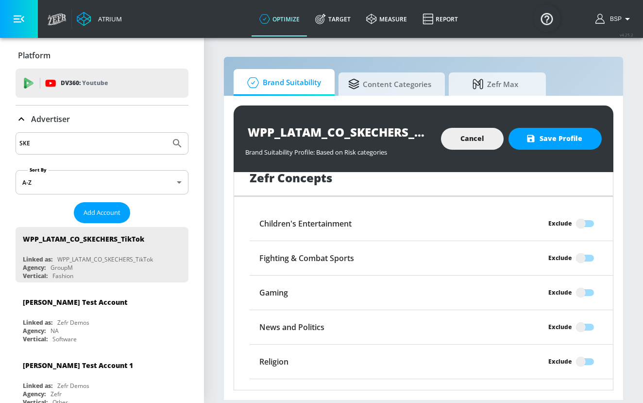
scroll to position [1967, 0]
click at [568, 142] on span "Save Profile" at bounding box center [555, 139] width 54 height 12
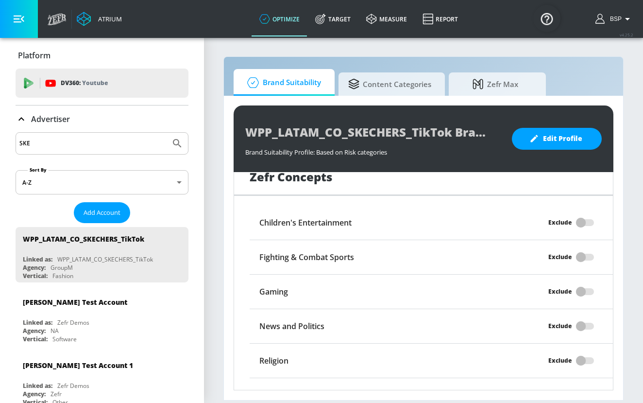
click at [152, 144] on input "SKE" at bounding box center [92, 143] width 147 height 13
paste input "WPP_LATAM_CO_Kelloggs_TikTok"
type input "WPP_LATAM_CO_Kelloggs_TikTok"
click at [167, 133] on button "Submit Search" at bounding box center [177, 143] width 21 height 21
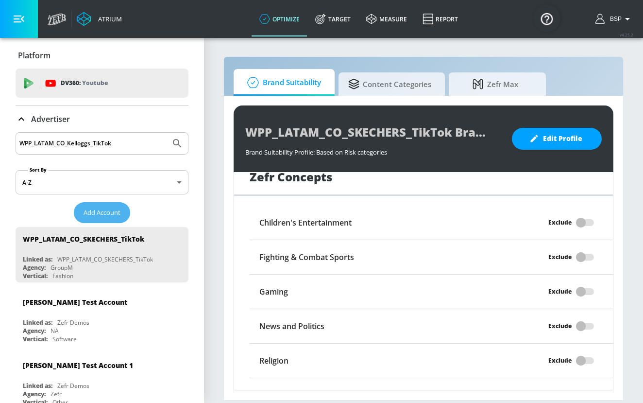
click at [111, 206] on button "Add Account" at bounding box center [102, 212] width 56 height 21
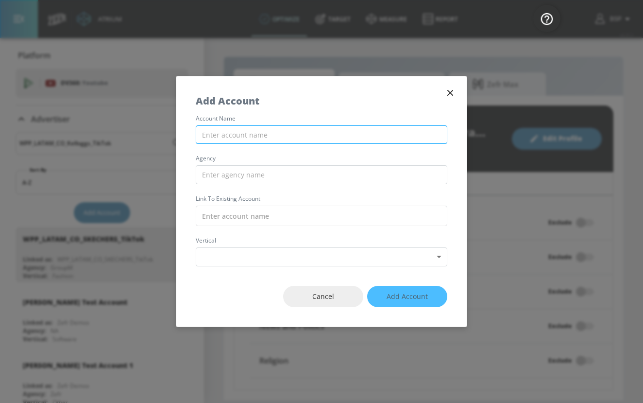
click at [336, 136] on input "text" at bounding box center [322, 134] width 252 height 19
paste input "WPP_LATAM_CO_Kelloggs_TikTok"
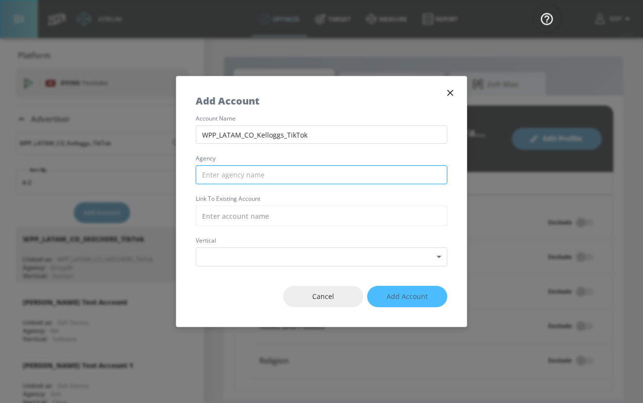
type input "WPP_LATAM_CO_Kelloggs_TikTok"
click at [298, 177] on input "text" at bounding box center [322, 174] width 252 height 19
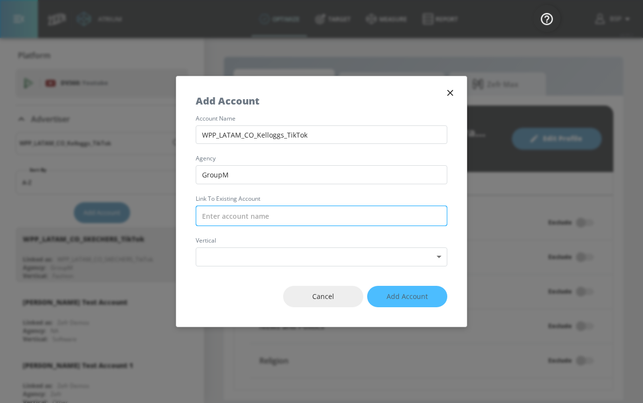
type input "GroupM"
click at [298, 220] on input "text" at bounding box center [322, 216] width 252 height 20
paste input "WPP_LATAM_CO_Kelloggs_TikTok"
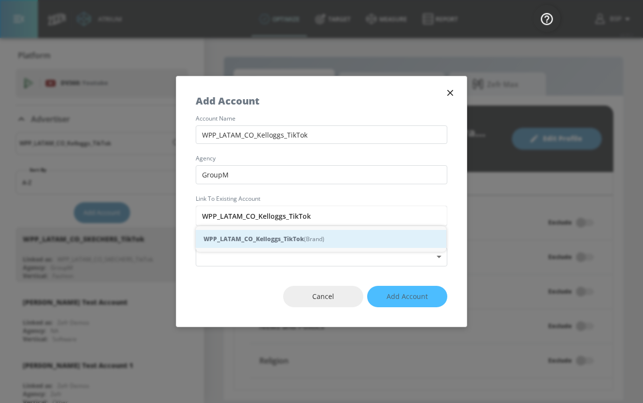
click at [300, 234] on strong "WPP_LATAM_CO_Kelloggs_TikTok" at bounding box center [254, 239] width 101 height 10
type input "WPP_LATAM_CO_Kelloggs_TikTok (Brand)"
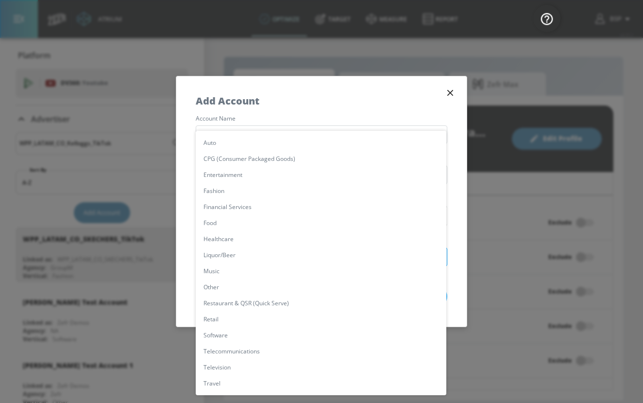
click at [300, 252] on body "Atrium optimize Target measure Report optimize Target measure Report v 4.25.2 B…" at bounding box center [321, 201] width 643 height 403
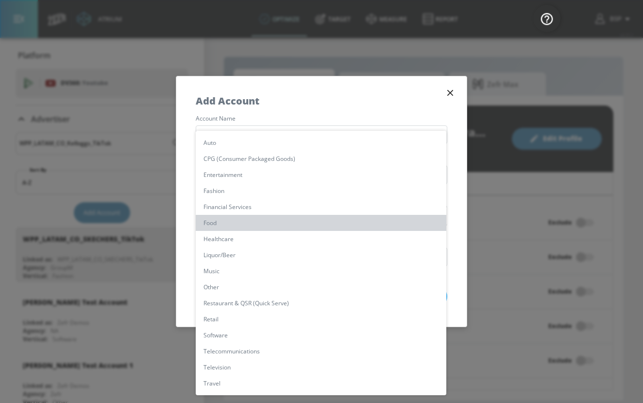
click at [296, 222] on li "Food" at bounding box center [321, 223] width 251 height 16
type input "[object Object]"
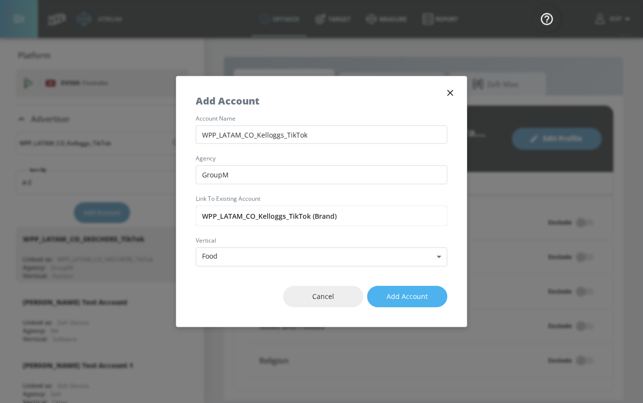
click at [394, 300] on span "Add Account" at bounding box center [407, 297] width 41 height 12
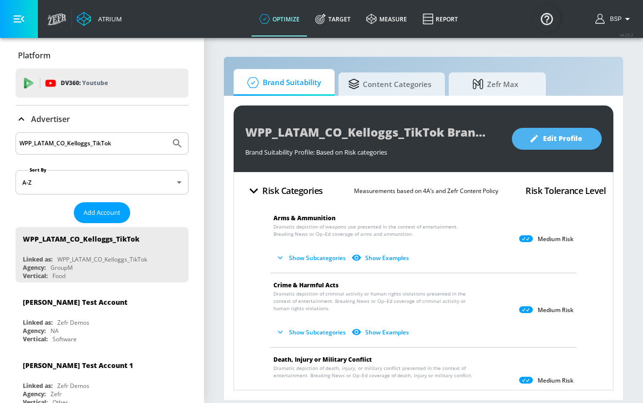
click at [548, 131] on button "Edit Profile" at bounding box center [557, 139] width 90 height 22
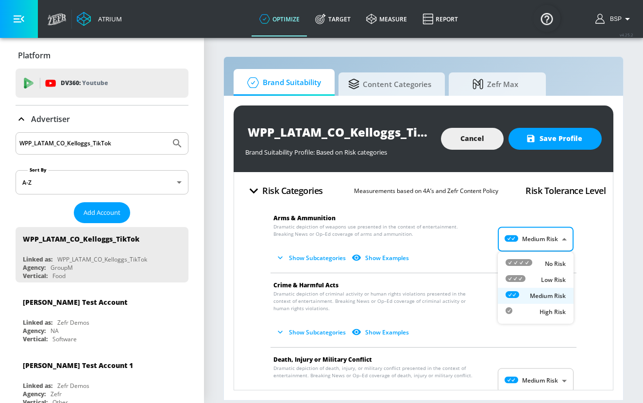
click at [531, 248] on body "Atrium optimize Target measure Report optimize Target measure Report v 4.25.2 B…" at bounding box center [321, 201] width 643 height 403
click at [532, 264] on icon at bounding box center [519, 262] width 27 height 7
type input "MINIMAL"
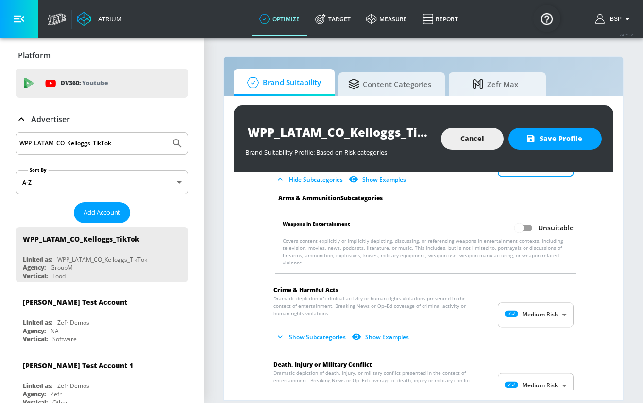
scroll to position [81, 0]
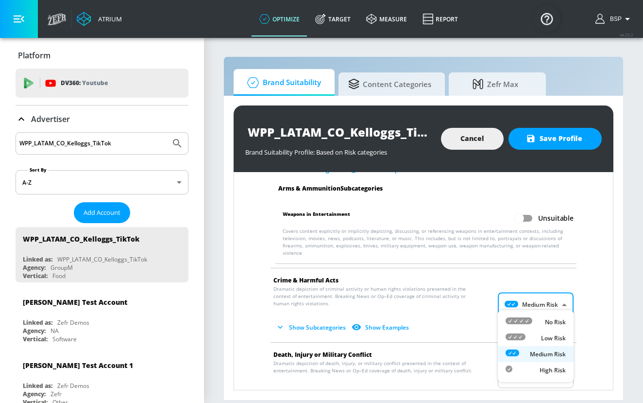
click at [544, 296] on body "Atrium optimize Target measure Report optimize Target measure Report v 4.25.2 B…" at bounding box center [321, 201] width 643 height 403
click at [544, 316] on li "No Risk" at bounding box center [536, 322] width 76 height 16
type input "MINIMAL"
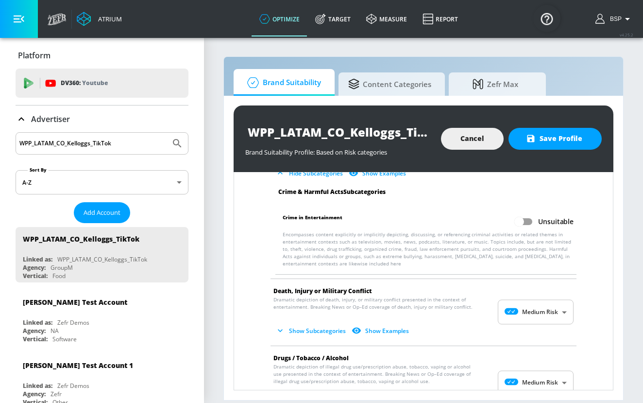
scroll to position [221, 0]
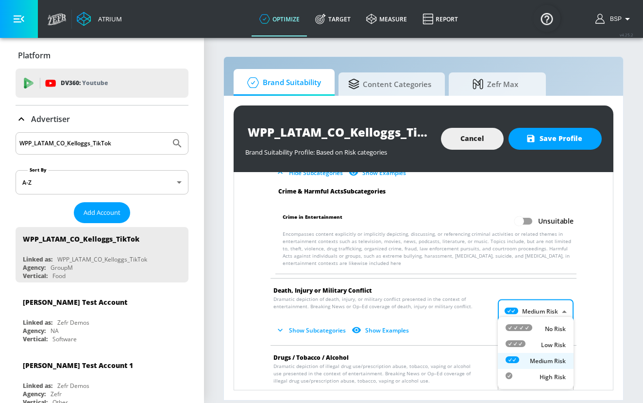
click at [544, 303] on body "Atrium optimize Target measure Report optimize Target measure Report v 4.25.2 B…" at bounding box center [321, 201] width 643 height 403
click at [544, 327] on div "No Risk" at bounding box center [536, 329] width 60 height 10
type input "MINIMAL"
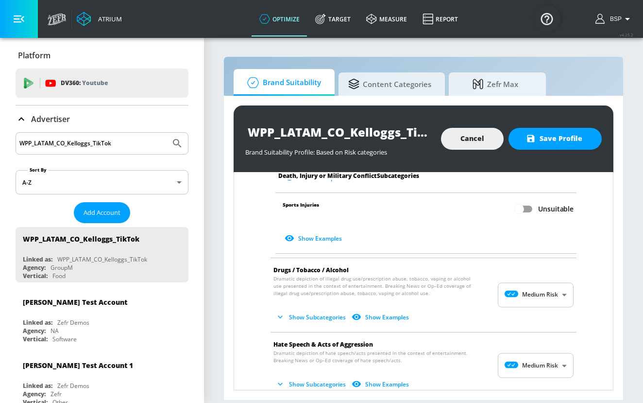
scroll to position [591, 0]
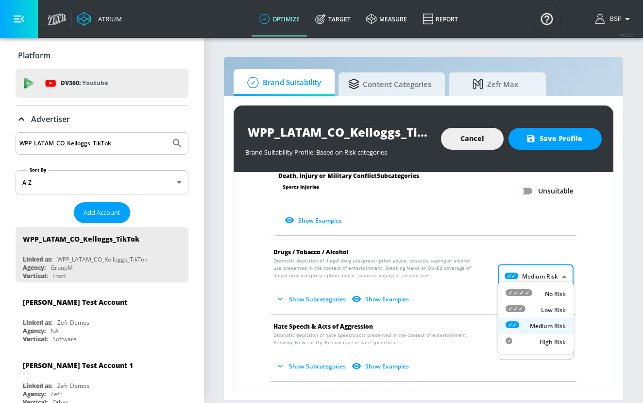
click at [547, 273] on body "Atrium optimize Target measure Report optimize Target measure Report v 4.25.2 B…" at bounding box center [321, 201] width 643 height 403
click at [545, 289] on div "No Risk" at bounding box center [536, 294] width 60 height 10
type input "MINIMAL"
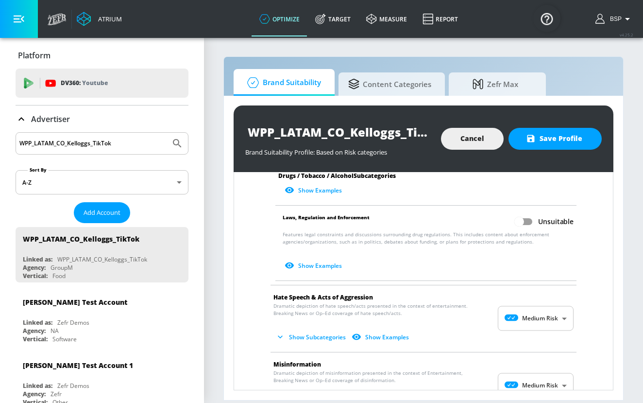
scroll to position [878, 0]
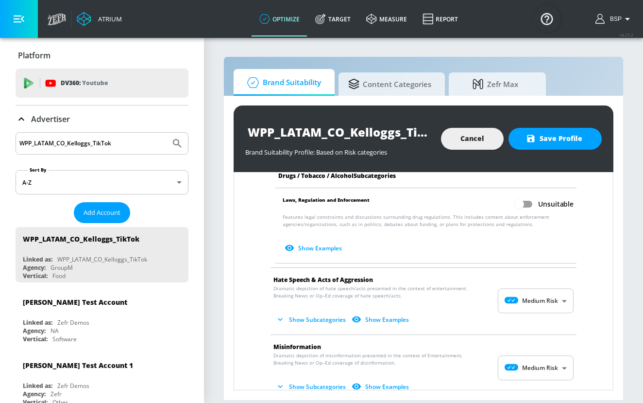
click at [545, 289] on body "Atrium optimize Target measure Report optimize Target measure Report v 4.25.2 B…" at bounding box center [321, 201] width 643 height 403
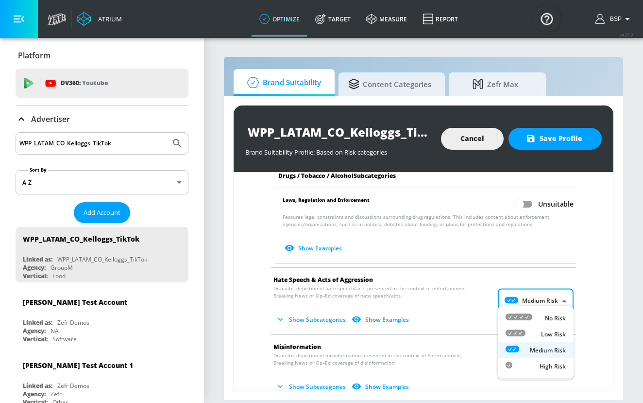
click at [545, 318] on p "No Risk" at bounding box center [555, 318] width 21 height 9
type input "MINIMAL"
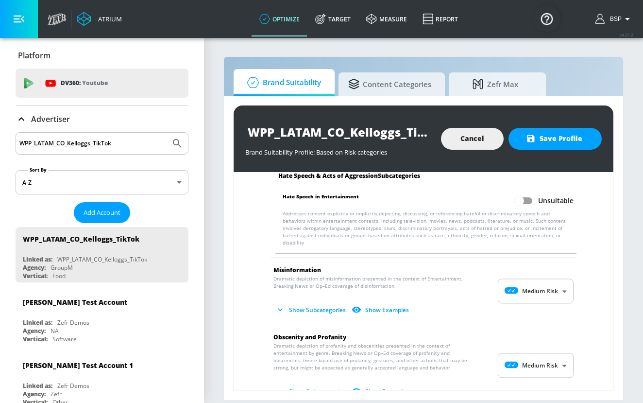
scroll to position [1044, 0]
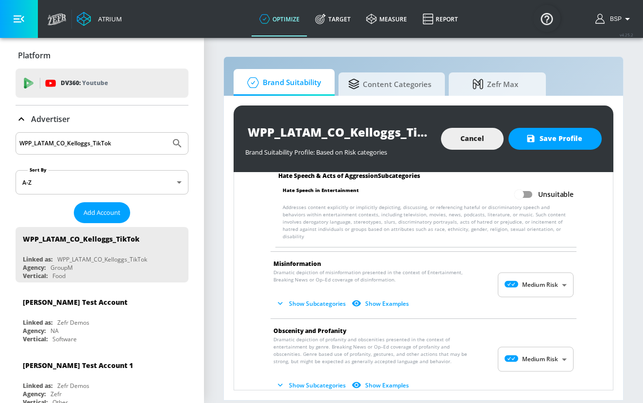
click at [545, 269] on body "Atrium optimize Target measure Report optimize Target measure Report v 4.25.2 B…" at bounding box center [321, 201] width 643 height 403
click at [545, 293] on p "No Risk" at bounding box center [555, 295] width 21 height 9
type input "MINIMAL"
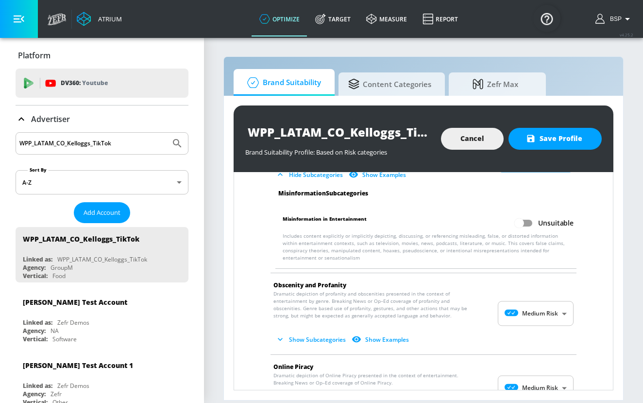
scroll to position [1165, 0]
click at [545, 293] on body "Atrium optimize Target measure Report optimize Target measure Report v 4.25.2 B…" at bounding box center [321, 201] width 643 height 403
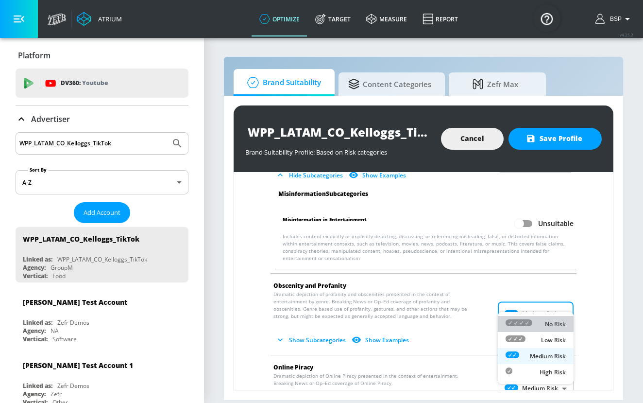
click at [546, 318] on li "No Risk" at bounding box center [536, 324] width 76 height 16
type input "MINIMAL"
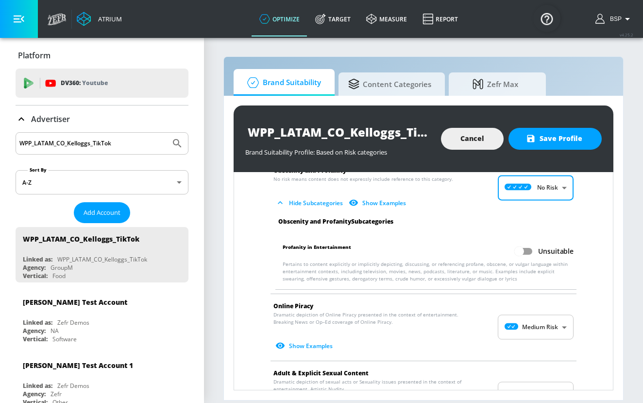
scroll to position [1288, 0]
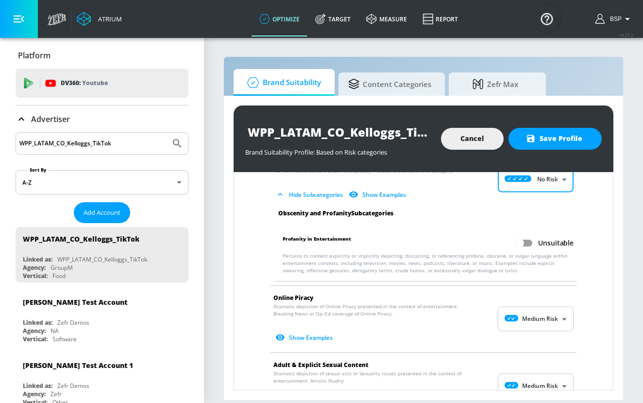
click at [550, 294] on body "Atrium optimize Target measure Report optimize Target measure Report v 4.25.2 B…" at bounding box center [321, 201] width 643 height 403
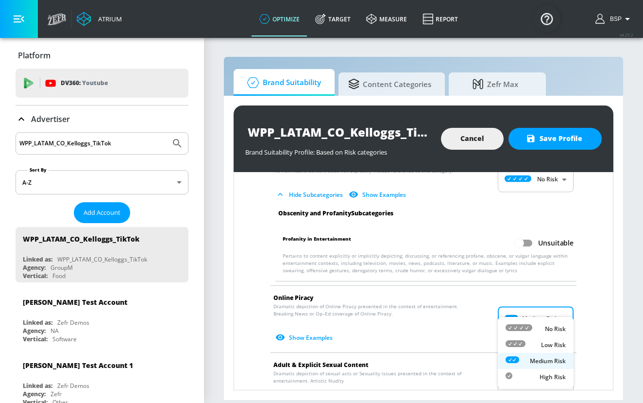
drag, startPoint x: 550, startPoint y: 338, endPoint x: 549, endPoint y: 330, distance: 7.8
click at [549, 330] on ul "No Risk Low Risk Medium Risk High Risk" at bounding box center [536, 353] width 76 height 72
click at [549, 330] on p "No Risk" at bounding box center [555, 329] width 21 height 9
type input "MINIMAL"
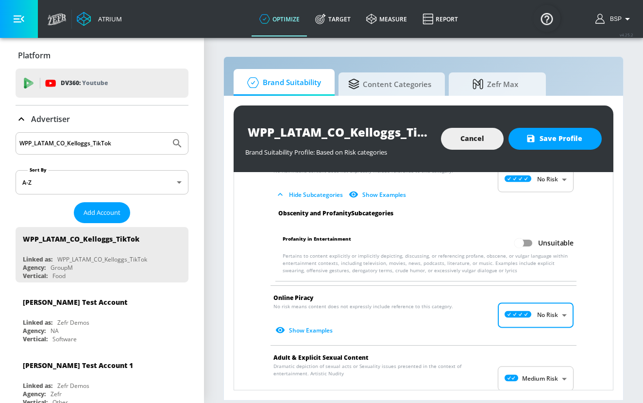
scroll to position [1411, 0]
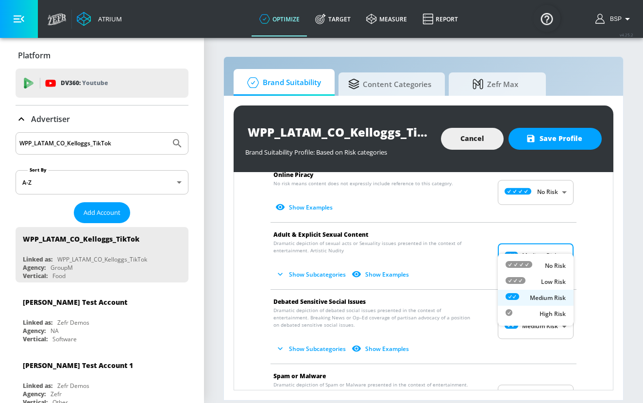
click at [548, 243] on body "Atrium optimize Target measure Report optimize Target measure Report v 4.25.2 B…" at bounding box center [321, 201] width 643 height 403
click at [548, 262] on p "No Risk" at bounding box center [555, 265] width 21 height 9
type input "MINIMAL"
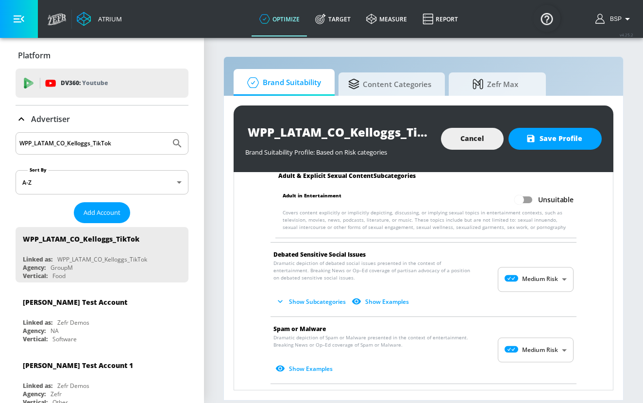
scroll to position [1527, 0]
click at [548, 264] on body "Atrium optimize Target measure Report optimize Target measure Report v 4.25.2 B…" at bounding box center [321, 201] width 643 height 403
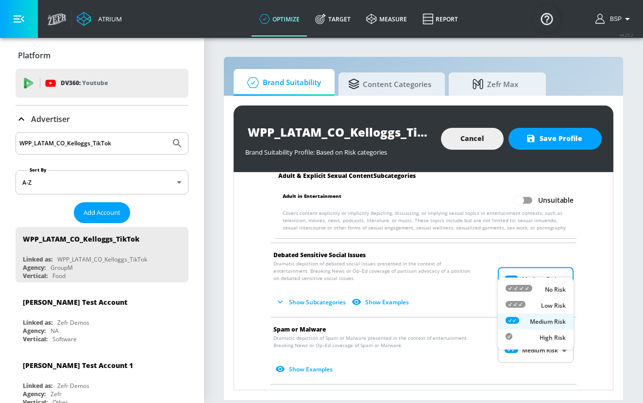
click at [548, 291] on p "No Risk" at bounding box center [555, 289] width 21 height 9
type input "MINIMAL"
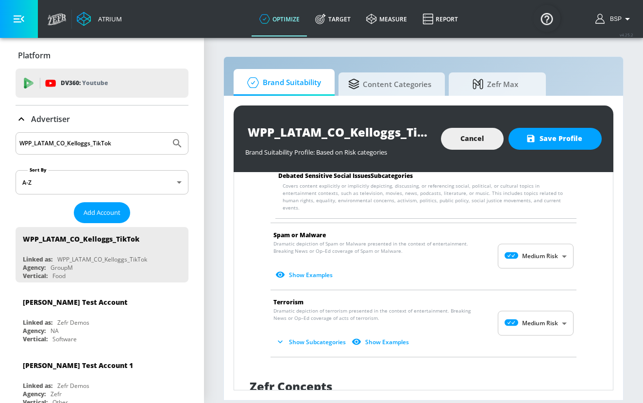
scroll to position [1687, 0]
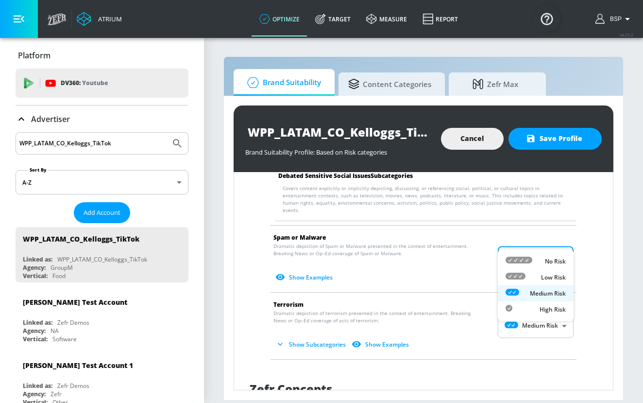
click at [547, 243] on body "Atrium optimize Target measure Report optimize Target measure Report v 4.25.2 B…" at bounding box center [321, 201] width 643 height 403
click at [547, 256] on div "No Risk" at bounding box center [536, 261] width 60 height 10
type input "MINIMAL"
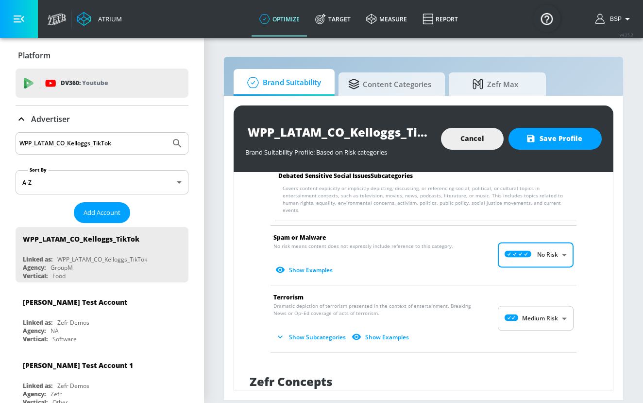
click at [549, 292] on body "Atrium optimize Target measure Report optimize Target measure Report v 4.25.2 B…" at bounding box center [321, 201] width 643 height 403
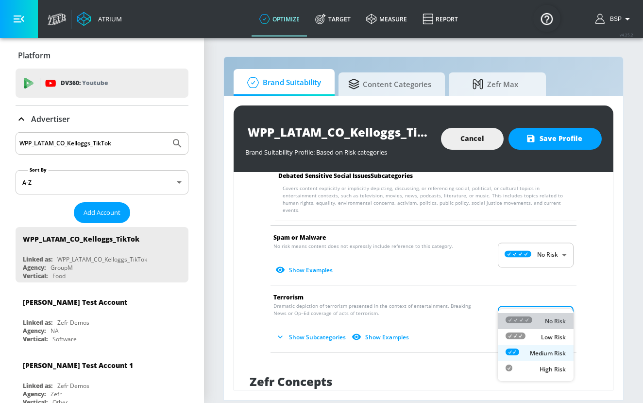
click at [549, 318] on p "No Risk" at bounding box center [555, 321] width 21 height 9
type input "MINIMAL"
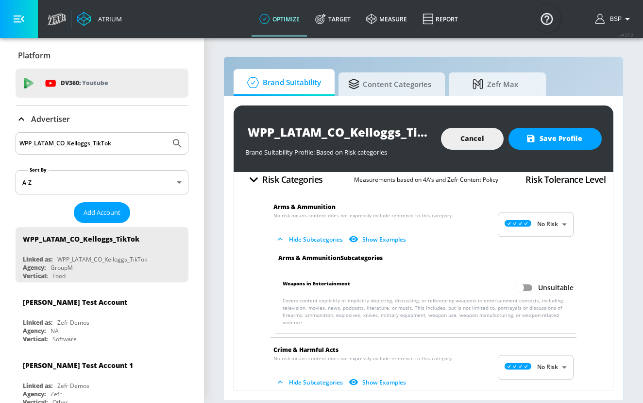
scroll to position [0, 0]
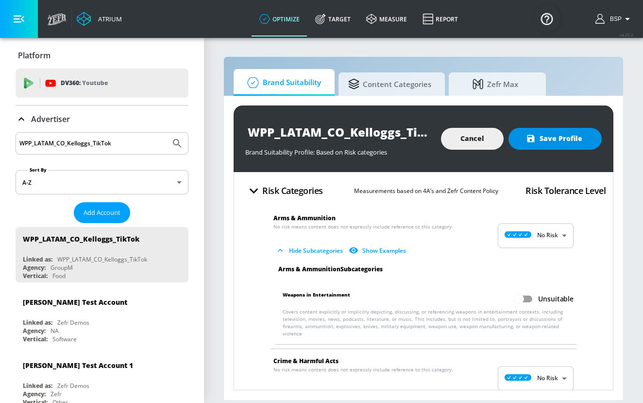
click at [565, 141] on span "Save Profile" at bounding box center [555, 139] width 54 height 12
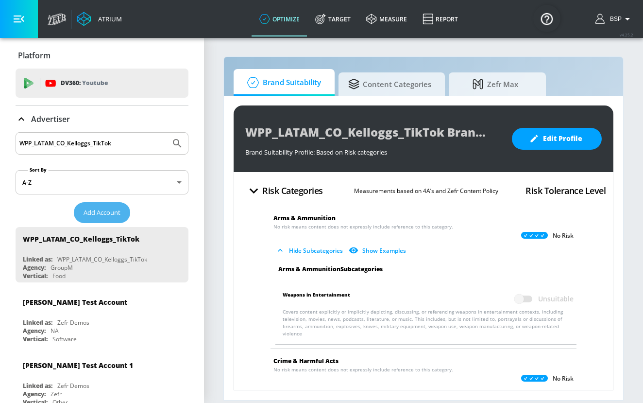
click at [92, 215] on span "Add Account" at bounding box center [102, 212] width 37 height 11
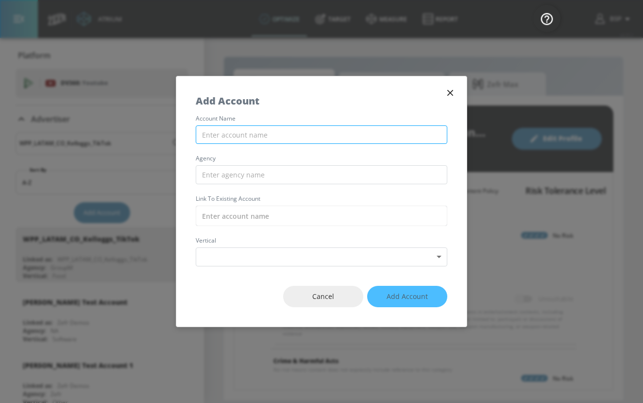
click at [269, 134] on input "text" at bounding box center [322, 134] width 252 height 19
paste input "WPP_LATAM_CO_JuanValdez_TikTok"
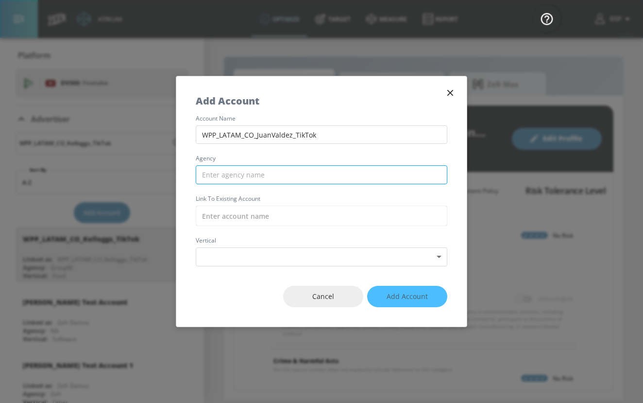
type input "WPP_LATAM_CO_JuanValdez_TikTok"
click at [306, 170] on input "text" at bounding box center [322, 174] width 252 height 19
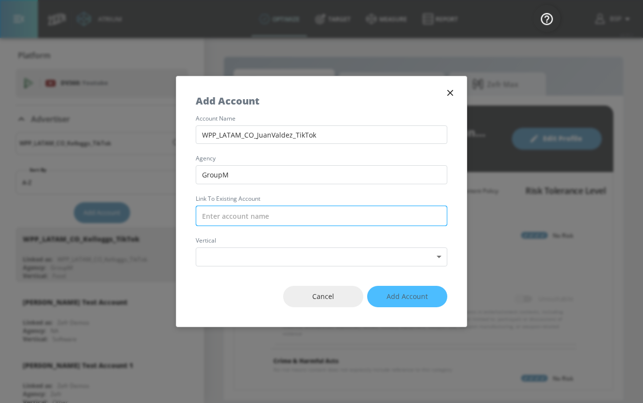
type input "GroupM"
click at [286, 215] on input "text" at bounding box center [322, 216] width 252 height 20
paste input "WPP_LATAM_CO_JuanValdez_TikTok"
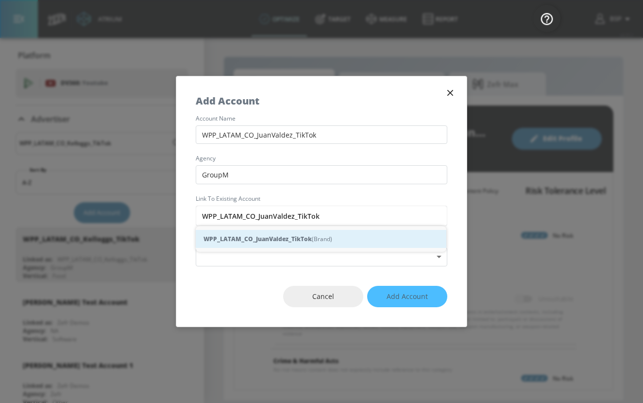
click at [291, 237] on strong "WPP_LATAM_CO_JuanValdez_TikTok" at bounding box center [258, 239] width 108 height 10
type input "WPP_LATAM_CO_JuanValdez_TikTok (Brand)"
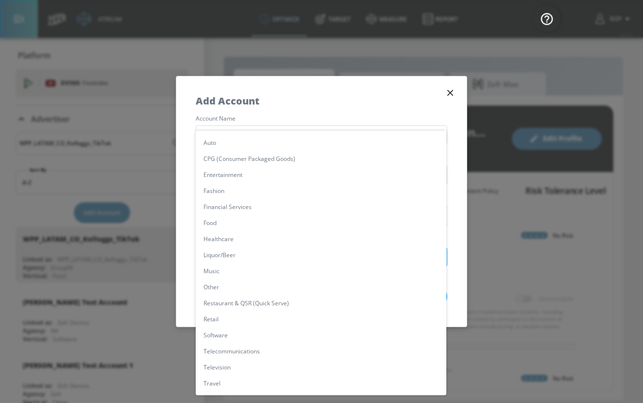
click at [289, 258] on body "Atrium optimize Target measure Report optimize Target measure Report v 4.25.2 B…" at bounding box center [321, 201] width 643 height 403
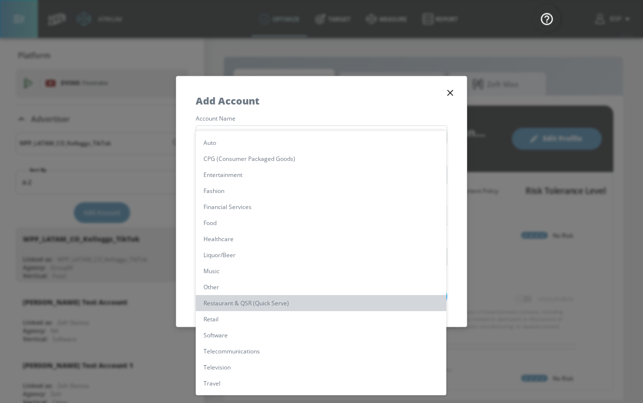
click at [252, 302] on li "Restaurant & QSR (Quick Serve)" at bounding box center [321, 303] width 251 height 16
type input "[object Object]"
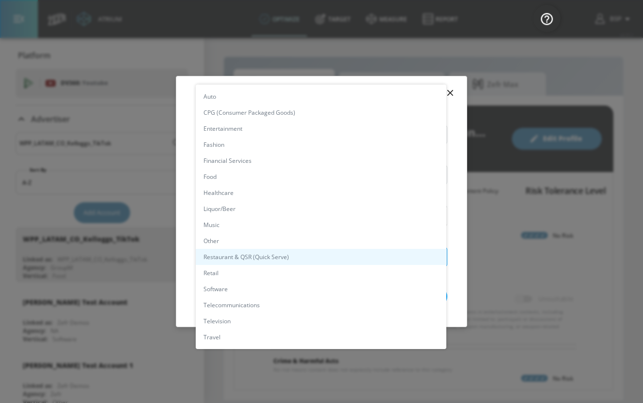
click at [378, 256] on body "Atrium optimize Target measure Report optimize Target measure Report v 4.25.2 B…" at bounding box center [321, 201] width 643 height 403
click at [348, 172] on li "Food" at bounding box center [321, 177] width 251 height 16
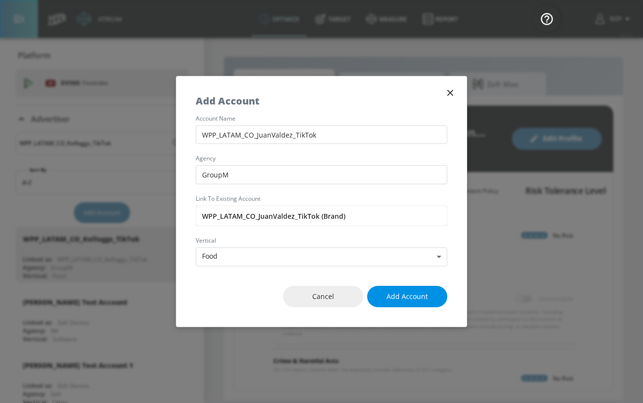
click at [400, 297] on span "Add Account" at bounding box center [407, 297] width 41 height 12
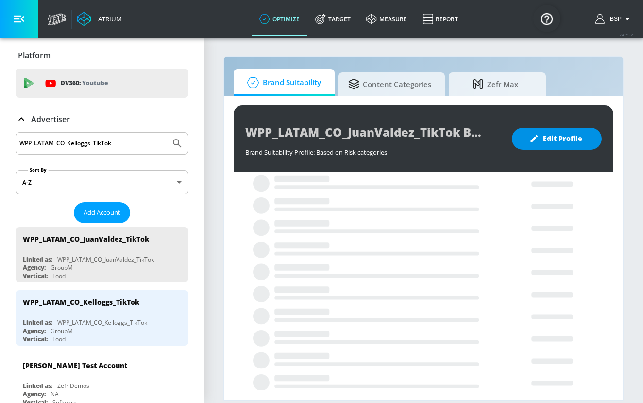
click at [563, 137] on span "Edit Profile" at bounding box center [557, 139] width 51 height 12
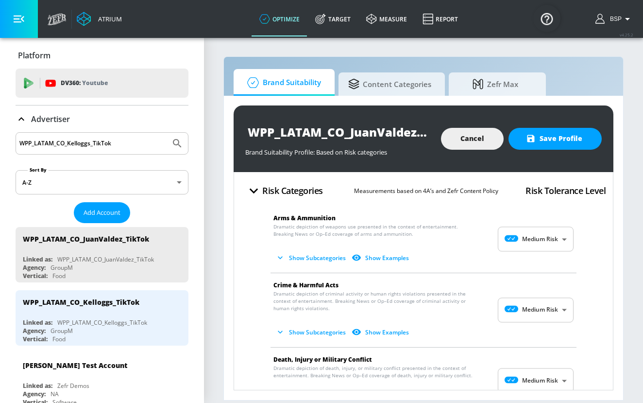
click at [557, 238] on body "Atrium optimize Target measure Report optimize Target measure Report v 4.25.2 B…" at bounding box center [321, 201] width 643 height 403
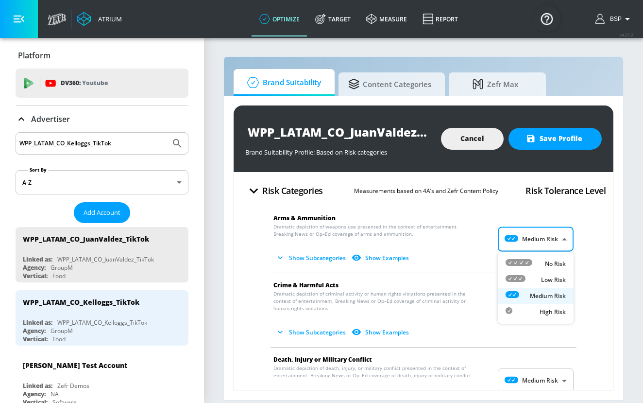
click at [544, 264] on div "No Risk" at bounding box center [536, 263] width 60 height 10
type input "MINIMAL"
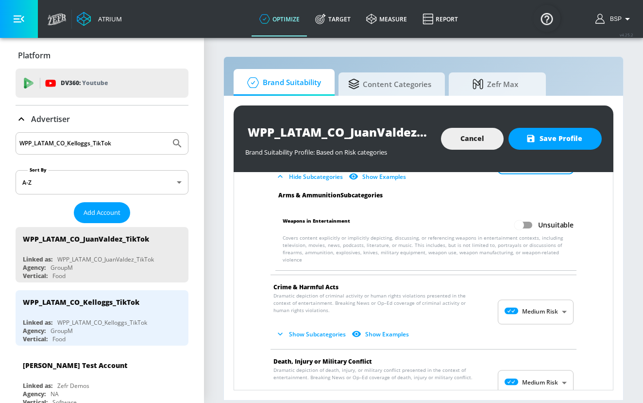
scroll to position [75, 0]
click at [548, 303] on body "Atrium optimize Target measure Report optimize Target measure Report v 4.25.2 B…" at bounding box center [321, 201] width 643 height 403
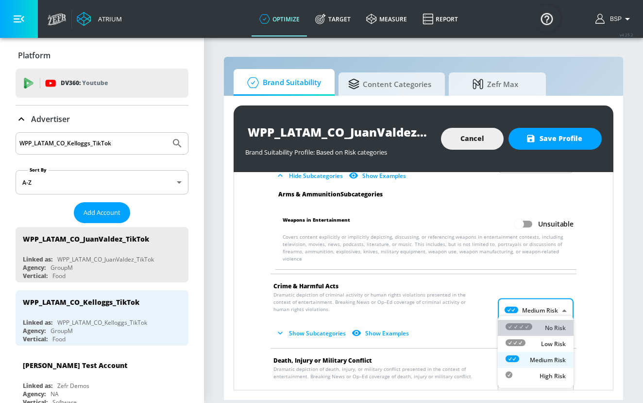
click at [547, 333] on li "No Risk" at bounding box center [536, 328] width 76 height 16
type input "MINIMAL"
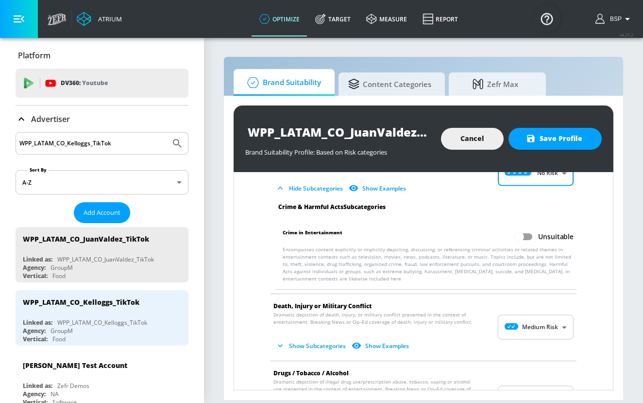
scroll to position [207, 0]
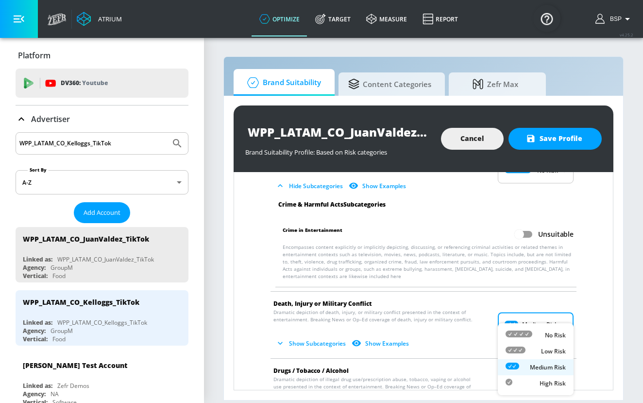
click at [547, 321] on body "Atrium optimize Target measure Report optimize Target measure Report v 4.25.2 B…" at bounding box center [321, 201] width 643 height 403
click at [544, 334] on div "No Risk" at bounding box center [536, 335] width 60 height 10
type input "MINIMAL"
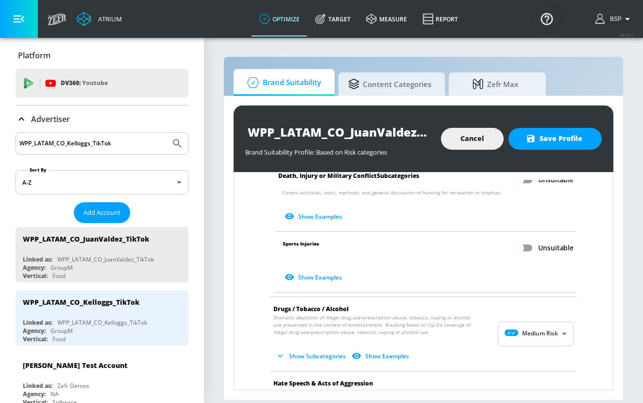
scroll to position [542, 0]
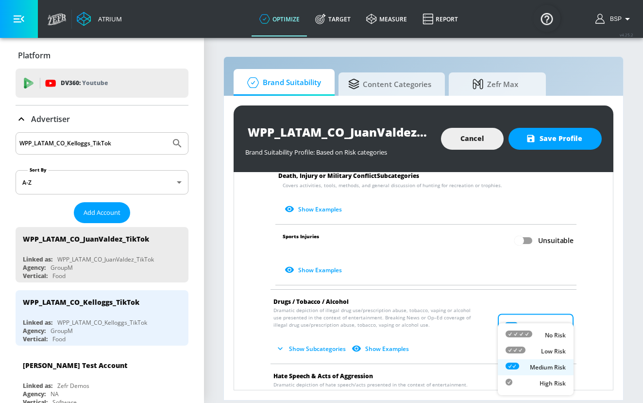
click at [548, 323] on body "Atrium optimize Target measure Report optimize Target measure Report v 4.25.2 B…" at bounding box center [321, 201] width 643 height 403
click at [539, 334] on div "No Risk" at bounding box center [536, 335] width 60 height 10
type input "MINIMAL"
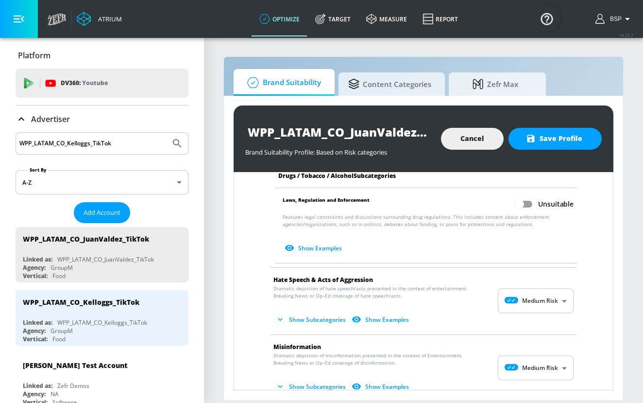
scroll to position [888, 0]
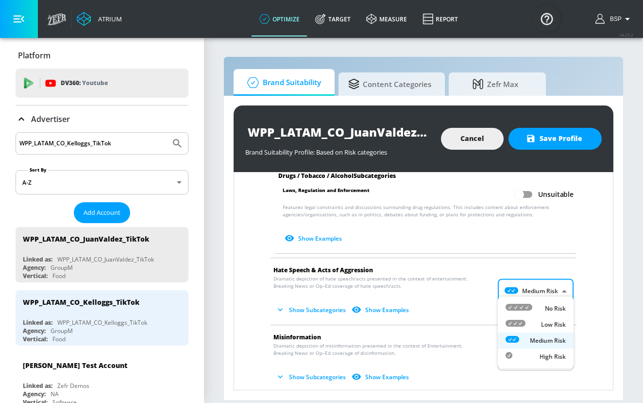
click at [549, 283] on body "Atrium optimize Target measure Report optimize Target measure Report v 4.25.2 B…" at bounding box center [321, 201] width 643 height 403
click at [539, 304] on div "No Risk" at bounding box center [536, 308] width 60 height 10
type input "MINIMAL"
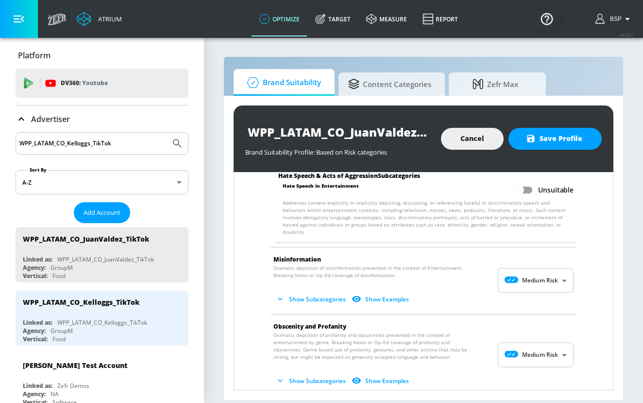
scroll to position [1049, 0]
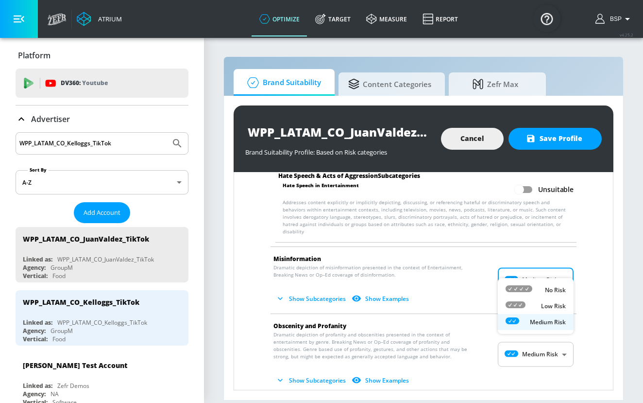
click at [540, 271] on body "Atrium optimize Target measure Report optimize Target measure Report v 4.25.2 B…" at bounding box center [321, 201] width 643 height 403
drag, startPoint x: 539, startPoint y: 297, endPoint x: 539, endPoint y: 292, distance: 5.3
click at [539, 292] on ul "No Risk Low Risk Medium Risk" at bounding box center [536, 306] width 76 height 56
click at [539, 292] on div "No Risk" at bounding box center [536, 290] width 60 height 10
type input "MINIMAL"
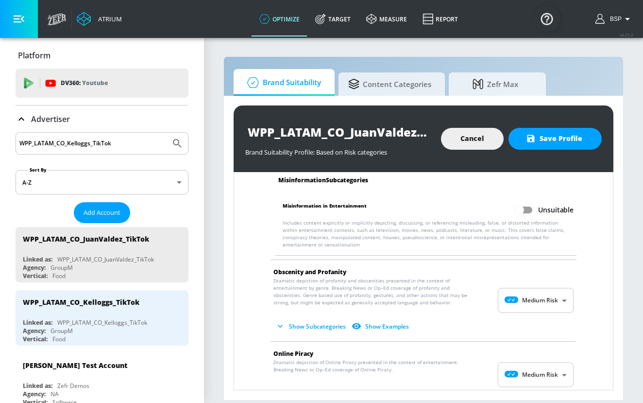
scroll to position [1180, 0]
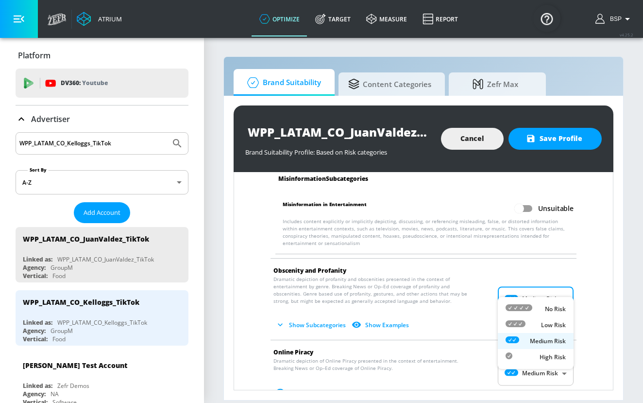
click at [539, 292] on body "Atrium optimize Target measure Report optimize Target measure Report v 4.25.2 B…" at bounding box center [321, 201] width 643 height 403
click at [532, 308] on div "No Risk" at bounding box center [536, 309] width 60 height 10
type input "MINIMAL"
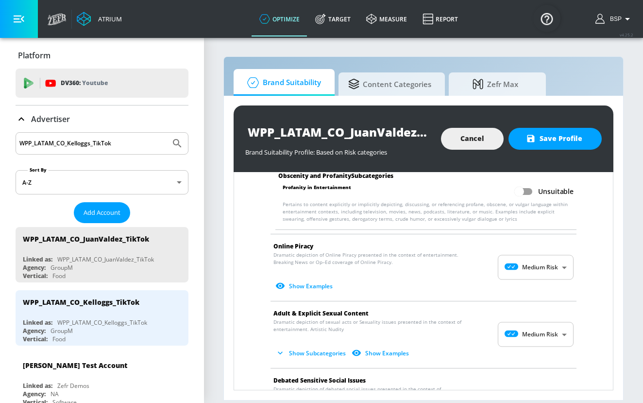
scroll to position [1342, 0]
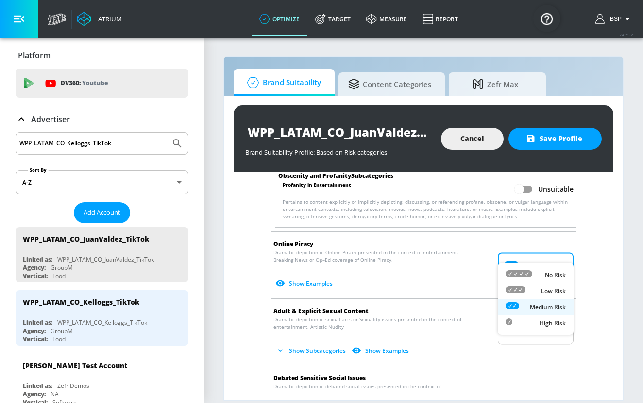
click at [550, 255] on body "Atrium optimize Target measure Report optimize Target measure Report v 4.25.2 B…" at bounding box center [321, 201] width 643 height 403
click at [546, 283] on li "Low Risk" at bounding box center [536, 291] width 76 height 16
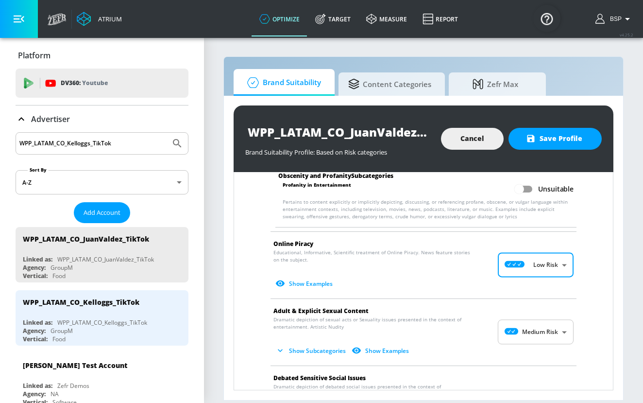
click at [551, 256] on body "Atrium optimize Target measure Report optimize Target measure Report v 4.25.2 B…" at bounding box center [321, 201] width 643 height 403
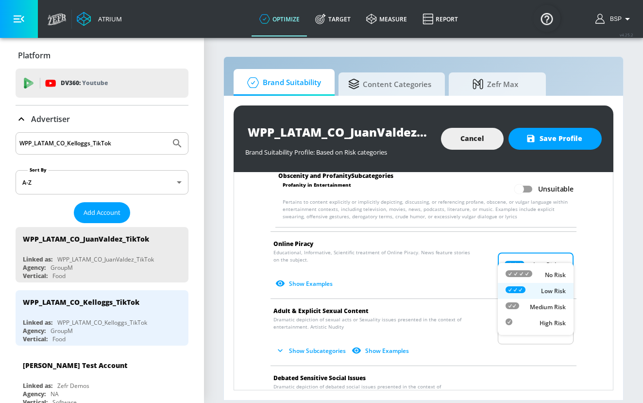
click at [550, 277] on p "No Risk" at bounding box center [555, 275] width 21 height 9
type input "MINIMAL"
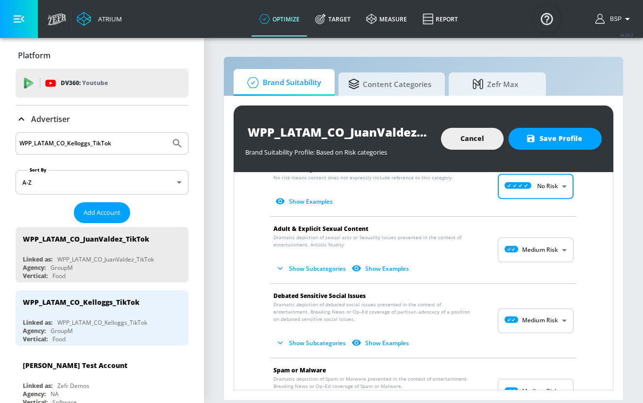
scroll to position [1435, 0]
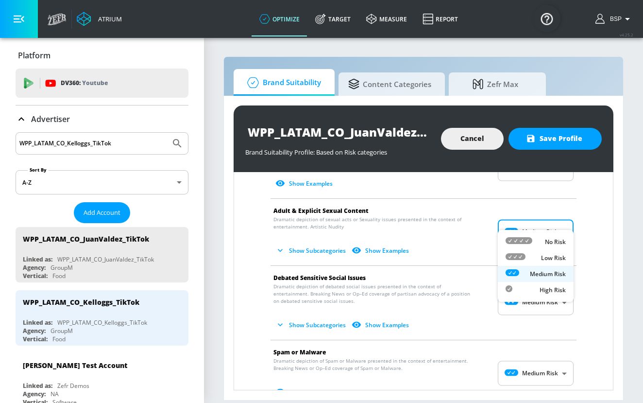
click at [546, 217] on body "Atrium optimize Target measure Report optimize Target measure Report v 4.25.2 B…" at bounding box center [321, 201] width 643 height 403
click at [546, 247] on li "No Risk" at bounding box center [536, 242] width 76 height 16
type input "MINIMAL"
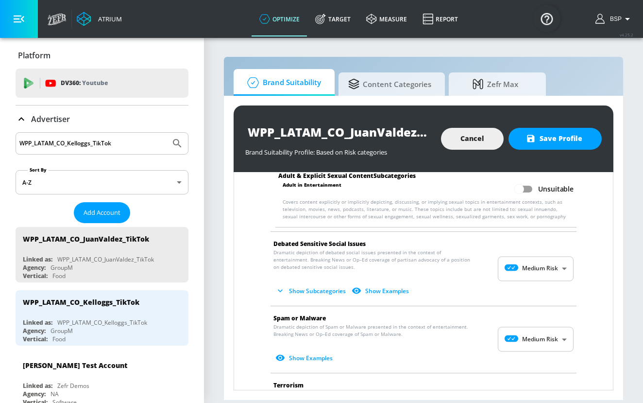
scroll to position [1540, 0]
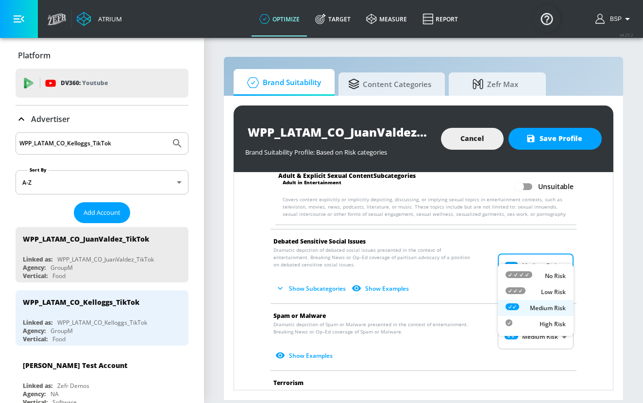
click at [546, 248] on body "Atrium optimize Target measure Report optimize Target measure Report v 4.25.2 B…" at bounding box center [321, 201] width 643 height 403
click at [546, 269] on li "No Risk" at bounding box center [536, 276] width 76 height 16
type input "MINIMAL"
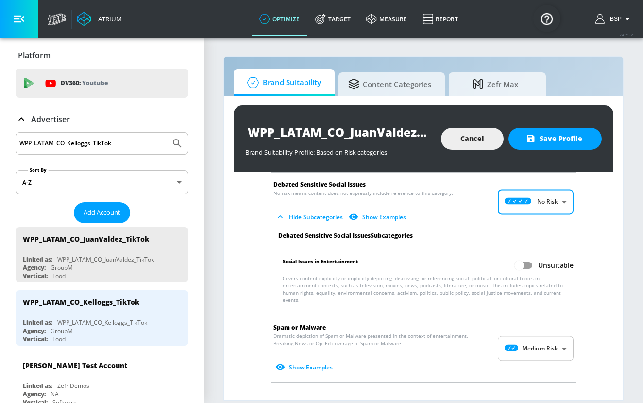
scroll to position [1627, 0]
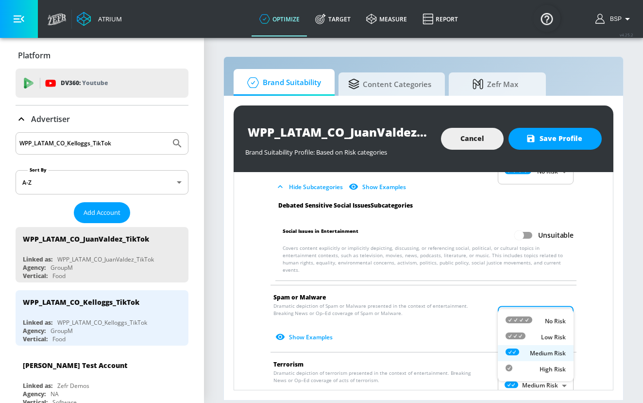
click at [545, 291] on body "Atrium optimize Target measure Report optimize Target measure Report v 4.25.2 B…" at bounding box center [321, 201] width 643 height 403
click at [545, 317] on p "No Risk" at bounding box center [555, 321] width 21 height 9
type input "MINIMAL"
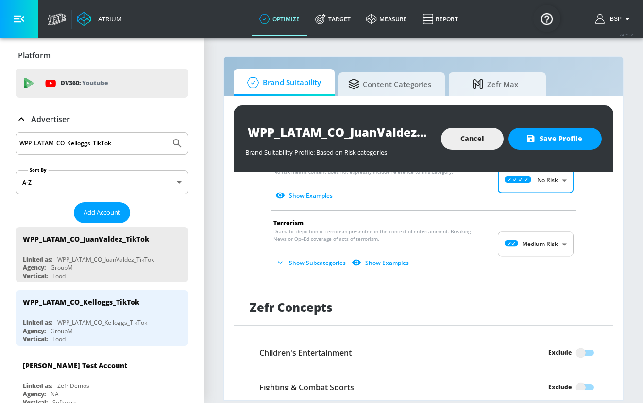
scroll to position [1767, 0]
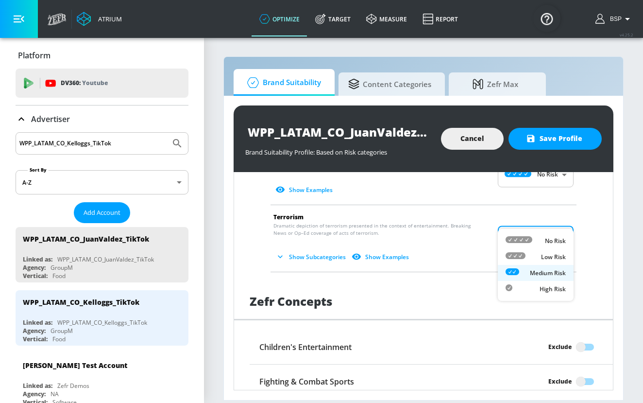
click at [549, 215] on body "Atrium optimize Target measure Report optimize Target measure Report v 4.25.2 B…" at bounding box center [321, 201] width 643 height 403
click at [549, 240] on p "No Risk" at bounding box center [555, 241] width 21 height 9
type input "MINIMAL"
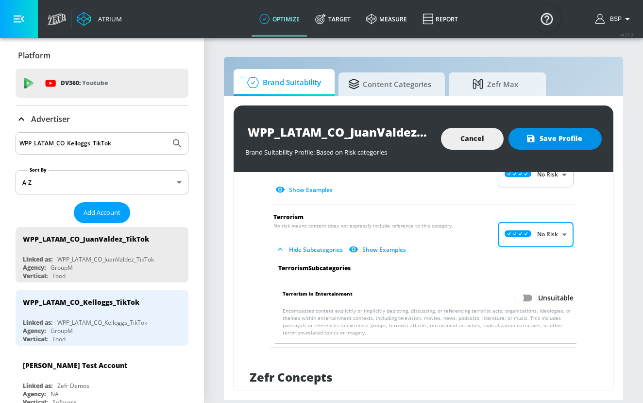
click at [559, 142] on span "Save Profile" at bounding box center [555, 139] width 54 height 12
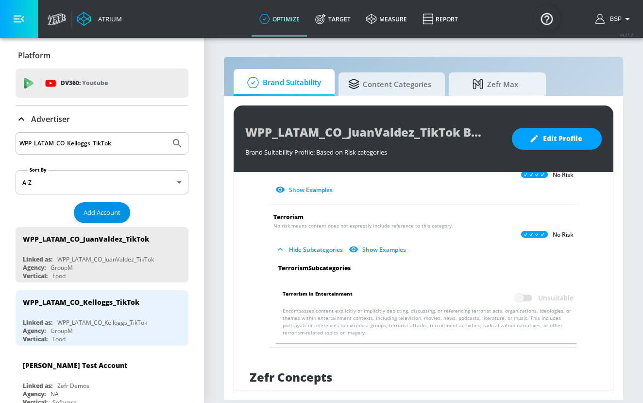
click at [106, 208] on span "Add Account" at bounding box center [102, 212] width 37 height 11
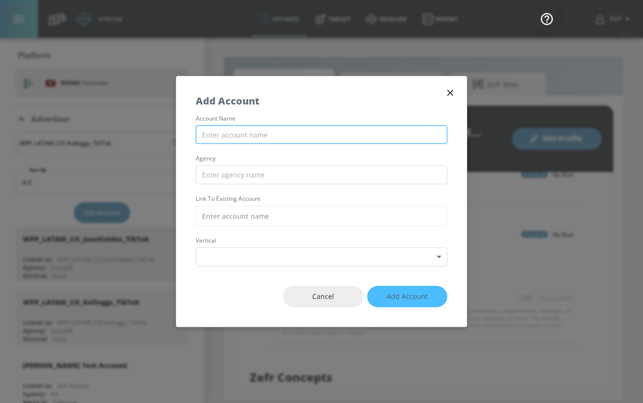
click at [310, 129] on input "text" at bounding box center [322, 134] width 252 height 19
paste input "WPP_LATAM_CO_INGENIOMAYAGUEZ_TikTok"
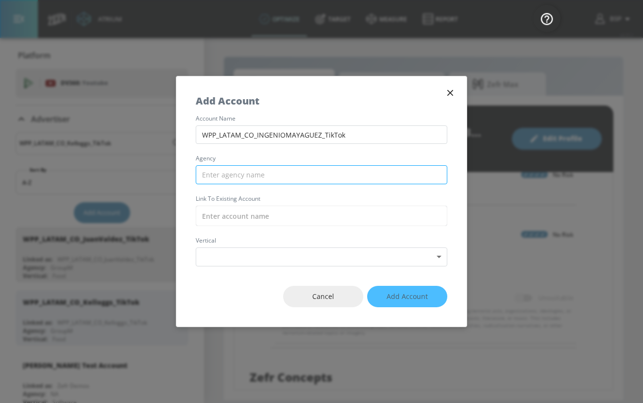
type input "WPP_LATAM_CO_INGENIOMAYAGUEZ_TikTok"
click at [312, 170] on input "text" at bounding box center [322, 174] width 252 height 19
type input "H"
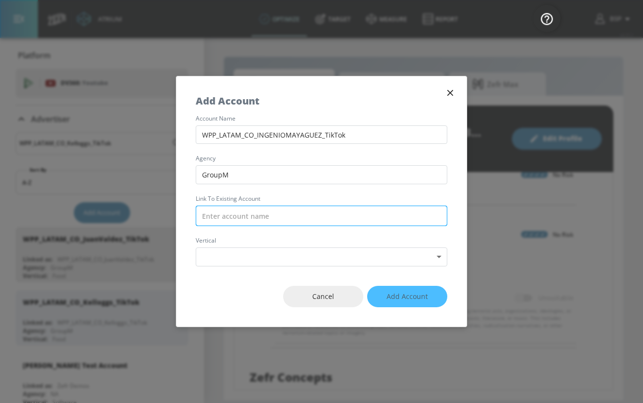
type input "GroupM"
click at [287, 216] on input "text" at bounding box center [322, 216] width 252 height 20
paste input "WPP_LATAM_CO_INGENIOMAYAGUEZ_TikTok"
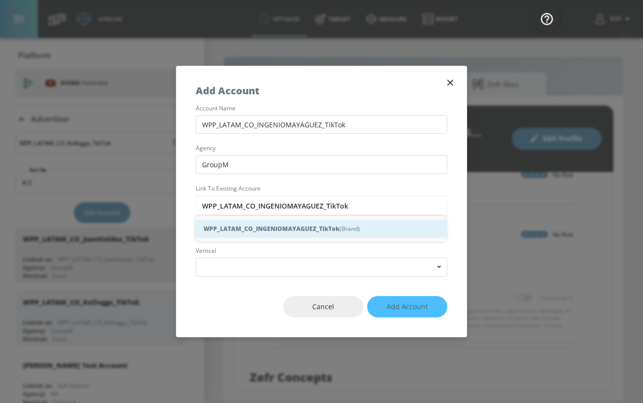
click at [304, 233] on strong "WPP_LATAM_CO_INGENIOMAYAGUEZ_TikTok" at bounding box center [272, 228] width 136 height 10
type input "WPP_LATAM_CO_INGENIOMAYAGUEZ_TikTok (Brand)"
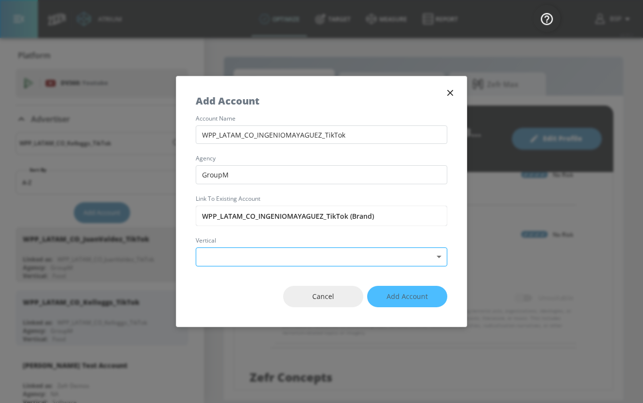
click at [301, 258] on body "Atrium optimize Target measure Report optimize Target measure Report v 4.25.2 B…" at bounding box center [321, 201] width 643 height 403
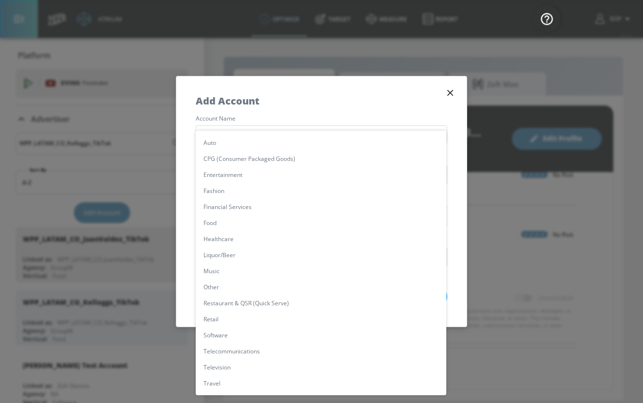
click at [266, 289] on li "Other" at bounding box center [321, 287] width 251 height 16
type input "[object Object]"
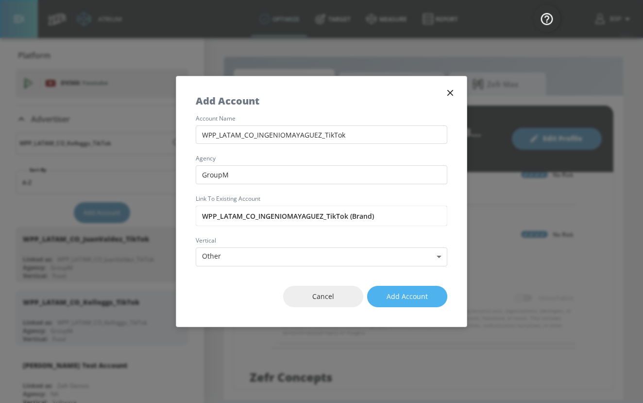
click at [401, 303] on button "Add Account" at bounding box center [407, 297] width 80 height 22
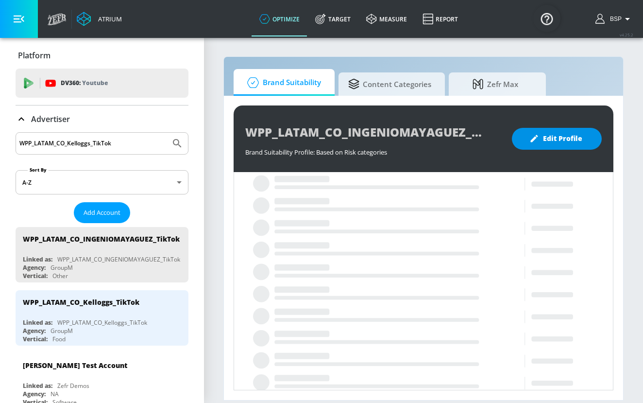
click at [569, 132] on button "Edit Profile" at bounding box center [557, 139] width 90 height 22
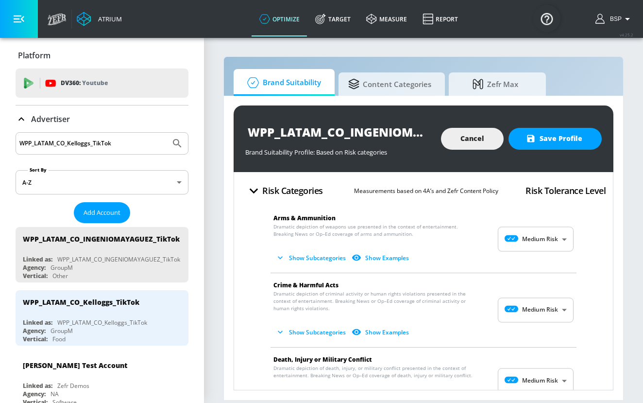
click at [538, 240] on body "Atrium optimize Target measure Report optimize Target measure Report v 4.25.2 B…" at bounding box center [321, 201] width 643 height 403
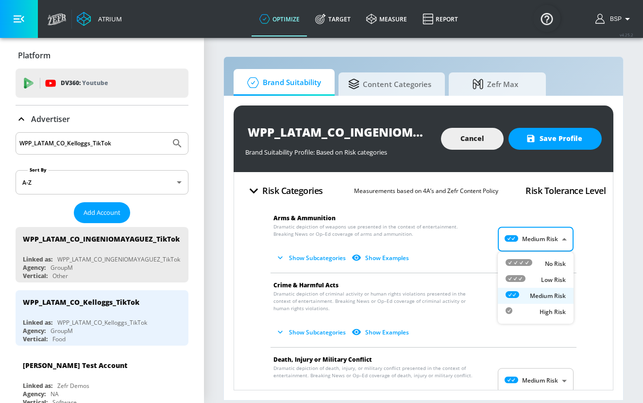
click at [533, 258] on li "No Risk" at bounding box center [536, 264] width 76 height 16
type input "MINIMAL"
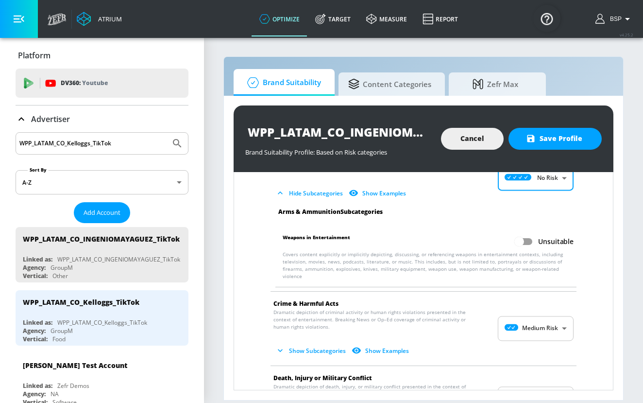
scroll to position [66, 0]
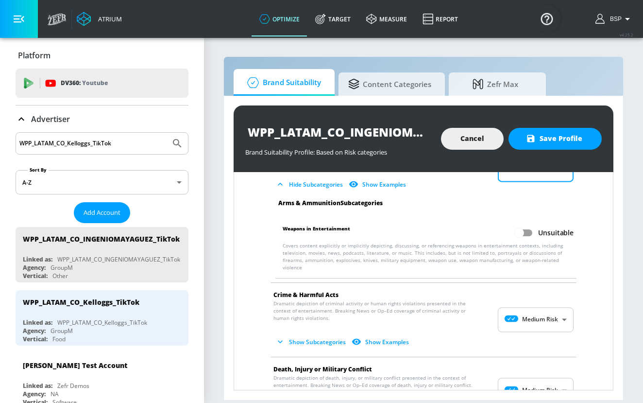
click at [540, 313] on body "Atrium optimize Target measure Report optimize Target measure Report v 4.25.2 B…" at bounding box center [321, 201] width 643 height 403
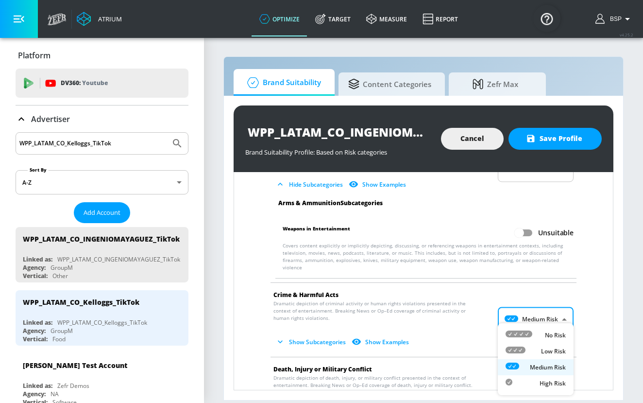
click at [540, 335] on div "No Risk" at bounding box center [536, 335] width 60 height 10
type input "MINIMAL"
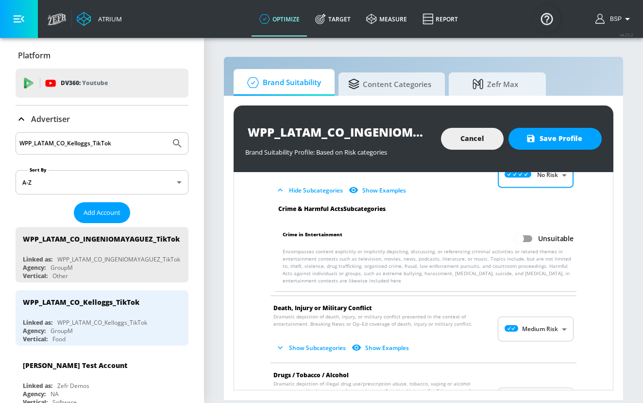
scroll to position [205, 0]
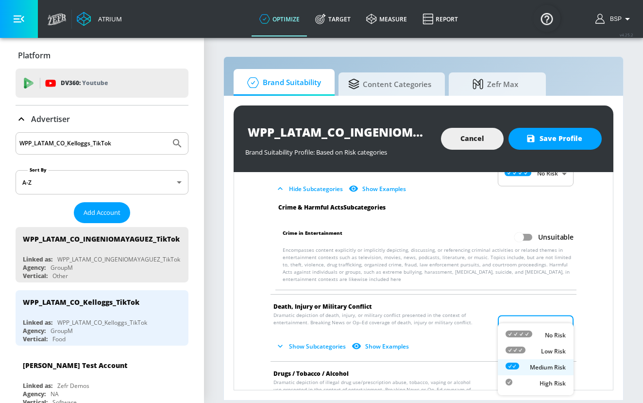
click at [541, 319] on body "Atrium optimize Target measure Report optimize Target measure Report v 4.25.2 B…" at bounding box center [321, 201] width 643 height 403
click at [541, 339] on div "No Risk" at bounding box center [536, 335] width 60 height 10
type input "MINIMAL"
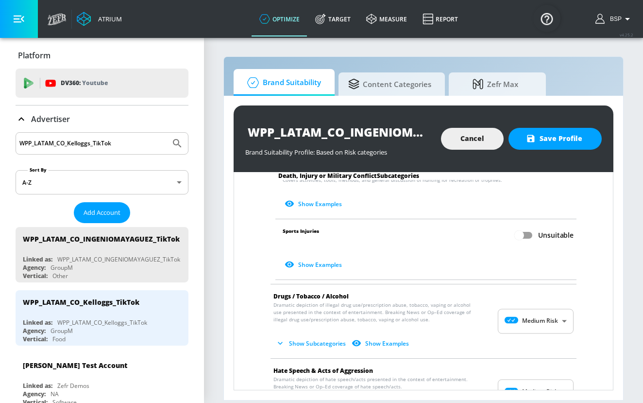
scroll to position [549, 0]
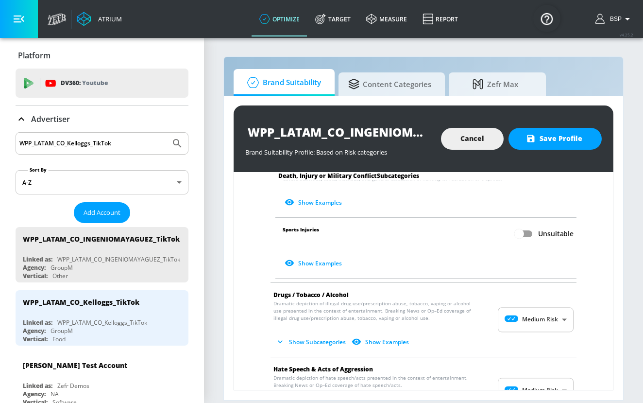
click at [547, 308] on body "Atrium optimize Target measure Report optimize Target measure Report v 4.25.2 B…" at bounding box center [321, 201] width 643 height 403
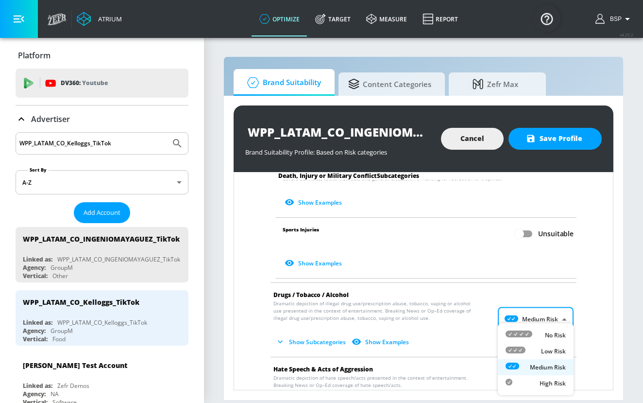
click at [547, 330] on ul "No Risk Low Risk Medium Risk High Risk" at bounding box center [536, 359] width 76 height 72
click at [547, 330] on div "No Risk" at bounding box center [536, 335] width 60 height 10
type input "MINIMAL"
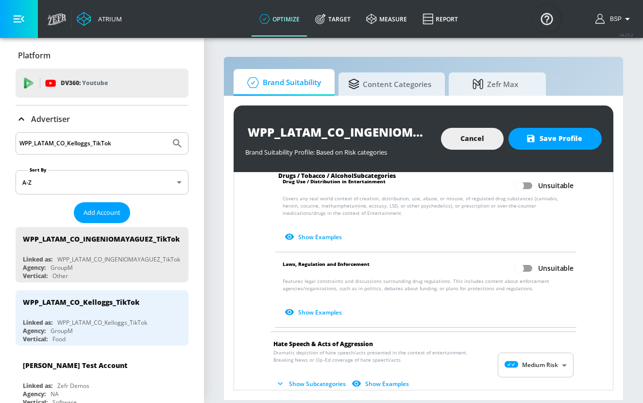
scroll to position [816, 0]
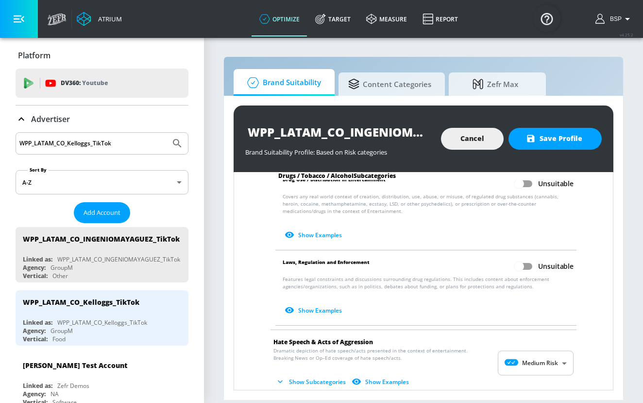
click at [543, 354] on body "Atrium optimize Target measure Report optimize Target measure Report v 4.25.2 B…" at bounding box center [321, 201] width 643 height 403
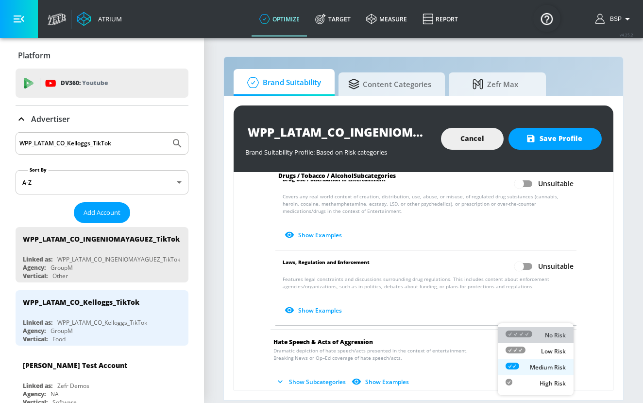
click at [544, 331] on div "No Risk" at bounding box center [536, 335] width 60 height 10
type input "MINIMAL"
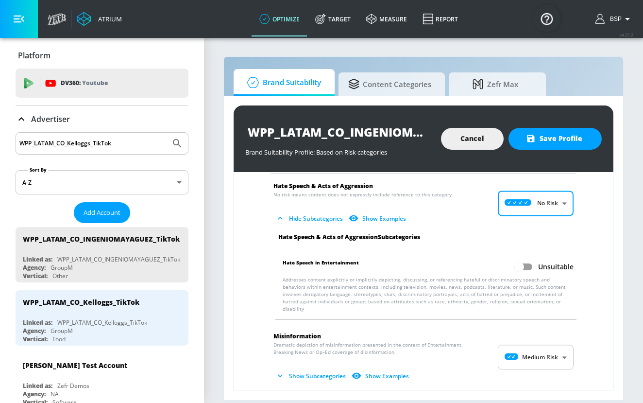
scroll to position [1041, 0]
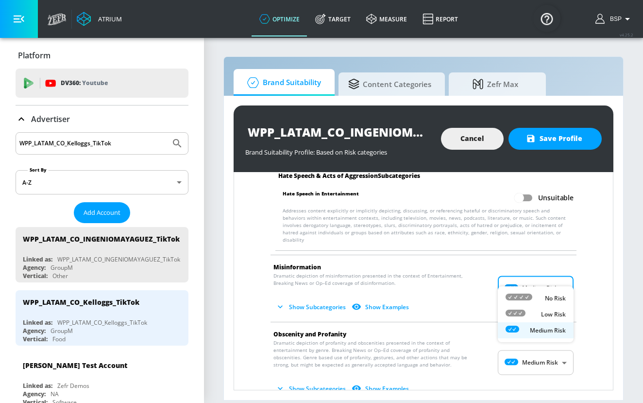
click at [550, 268] on body "Atrium optimize Target measure Report optimize Target measure Report v 4.25.2 B…" at bounding box center [321, 201] width 643 height 403
click at [550, 298] on p "No Risk" at bounding box center [555, 298] width 21 height 9
type input "MINIMAL"
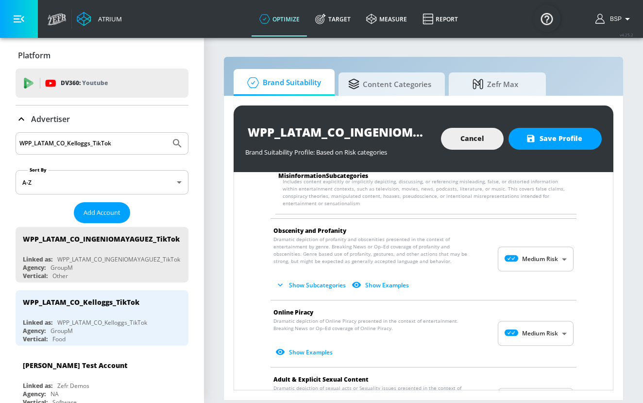
scroll to position [1222, 0]
click at [542, 249] on body "Atrium optimize Target measure Report optimize Target measure Report v 4.25.2 B…" at bounding box center [321, 201] width 643 height 403
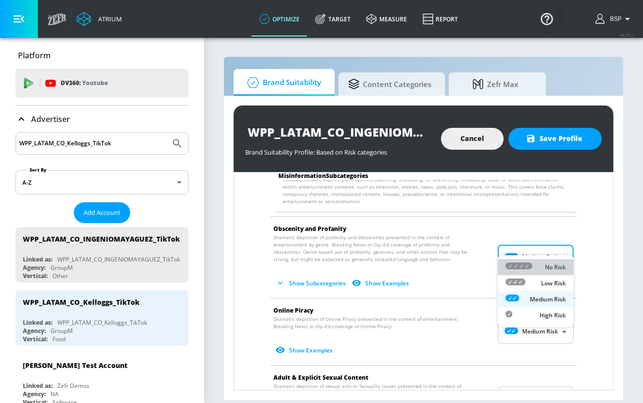
click at [542, 271] on div "No Risk" at bounding box center [536, 267] width 60 height 10
type input "MINIMAL"
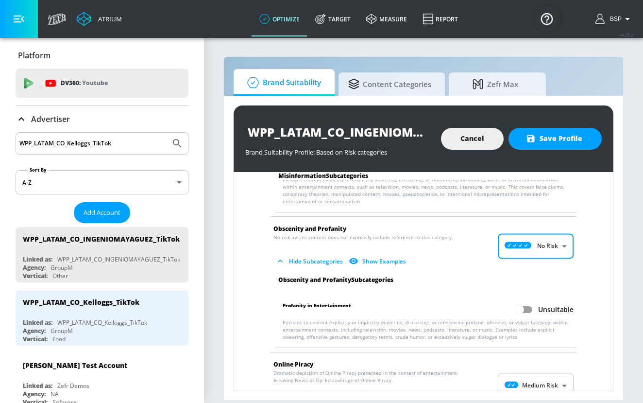
click at [547, 367] on body "Atrium optimize Target measure Report optimize Target measure Report v 4.25.2 B…" at bounding box center [321, 201] width 643 height 403
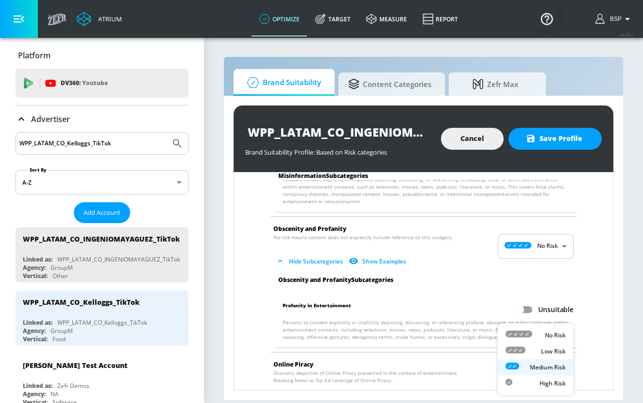
click at [547, 332] on p "No Risk" at bounding box center [555, 335] width 21 height 9
type input "MINIMAL"
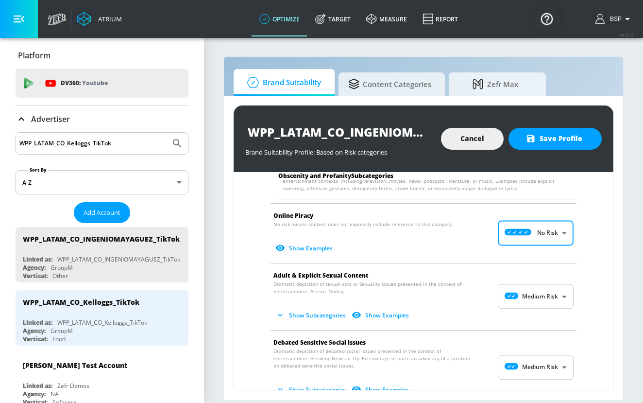
scroll to position [1408, 0]
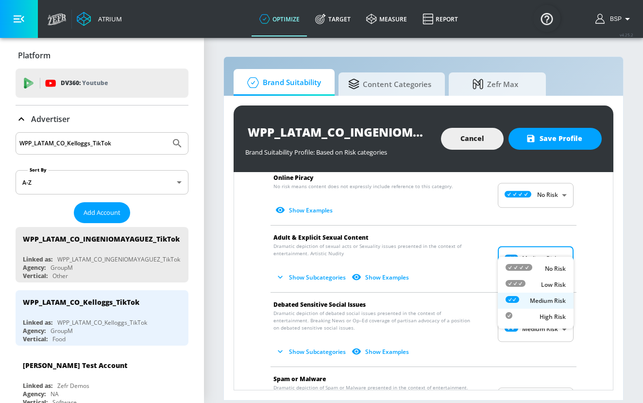
click at [549, 247] on body "Atrium optimize Target measure Report optimize Target measure Report v 4.25.2 B…" at bounding box center [321, 201] width 643 height 403
click at [550, 265] on p "No Risk" at bounding box center [555, 268] width 21 height 9
type input "MINIMAL"
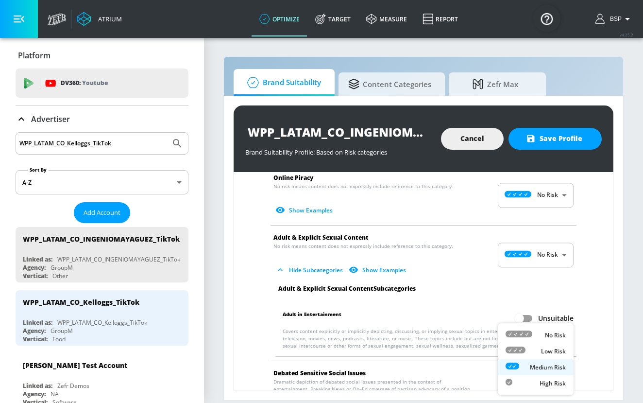
click at [549, 379] on body "Atrium optimize Target measure Report optimize Target measure Report v 4.25.2 B…" at bounding box center [321, 201] width 643 height 403
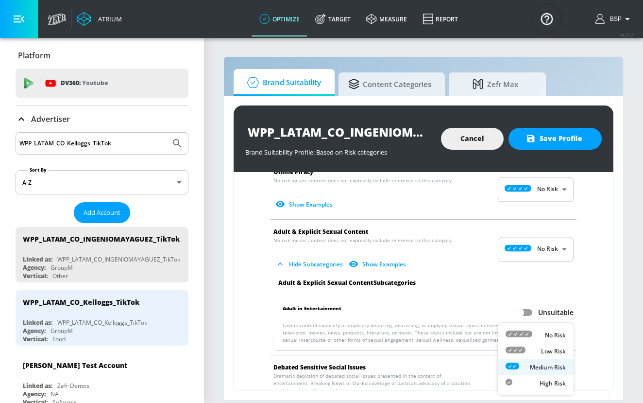
click at [549, 329] on li "No Risk" at bounding box center [536, 335] width 76 height 16
type input "MINIMAL"
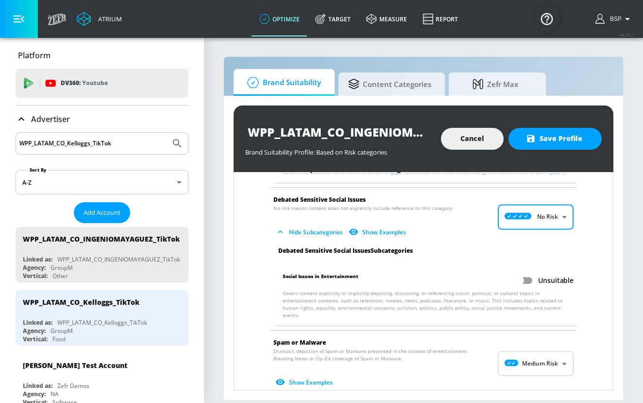
scroll to position [1596, 0]
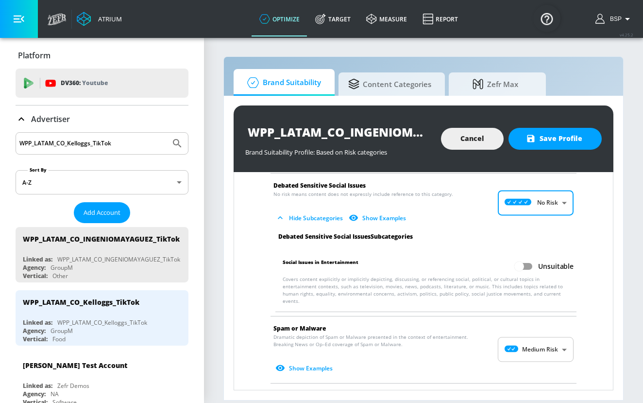
click at [556, 325] on body "Atrium optimize Target measure Report optimize Target measure Report v 4.25.2 B…" at bounding box center [321, 201] width 643 height 403
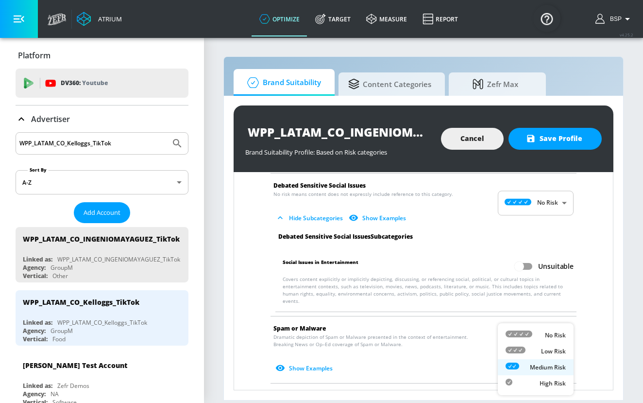
click at [553, 336] on p "No Risk" at bounding box center [555, 335] width 21 height 9
type input "MINIMAL"
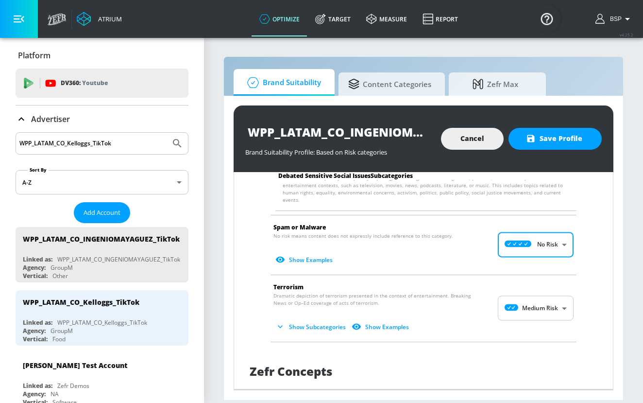
scroll to position [1702, 0]
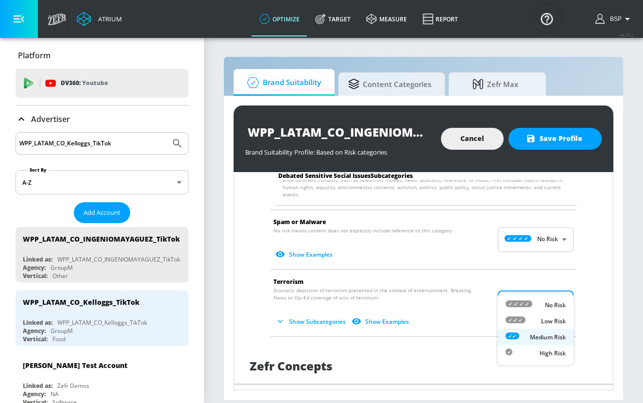
click at [554, 281] on body "Atrium optimize Target measure Report optimize Target measure Report v 4.25.2 B…" at bounding box center [321, 201] width 643 height 403
click at [554, 303] on p "No Risk" at bounding box center [555, 305] width 21 height 9
type input "MINIMAL"
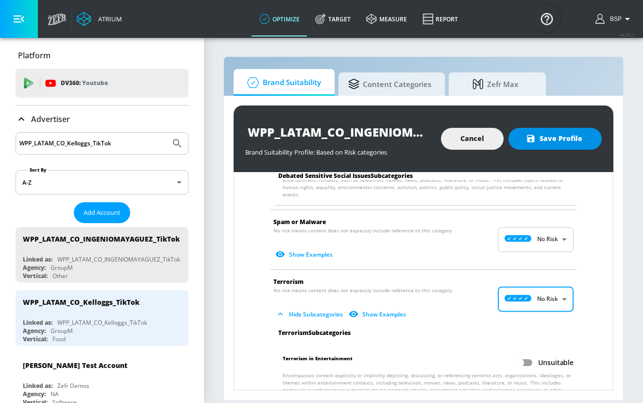
click at [573, 142] on span "Save Profile" at bounding box center [555, 139] width 54 height 12
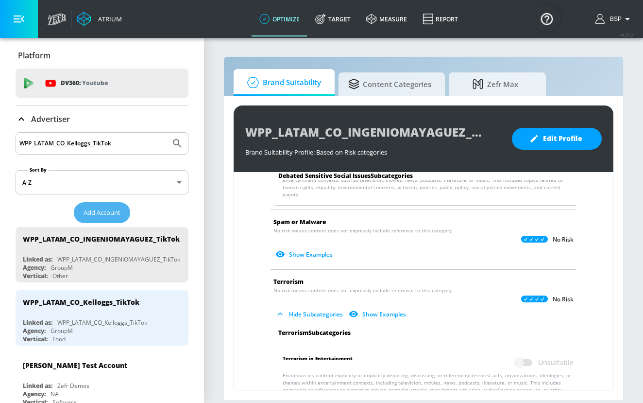
click at [106, 220] on button "Add Account" at bounding box center [102, 212] width 56 height 21
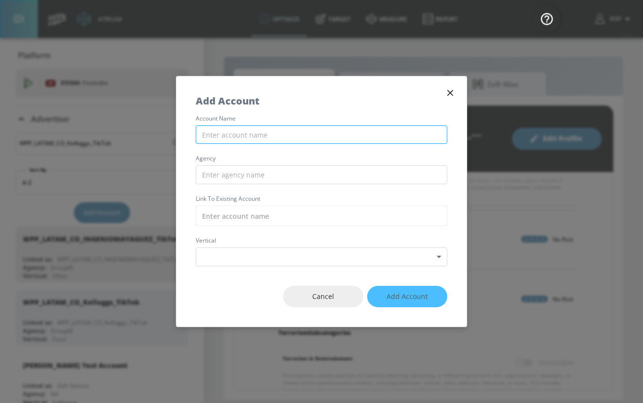
click at [310, 132] on input "text" at bounding box center [322, 134] width 252 height 19
paste input "WPP_LATAM_CO_ESSILOR_TikTok"
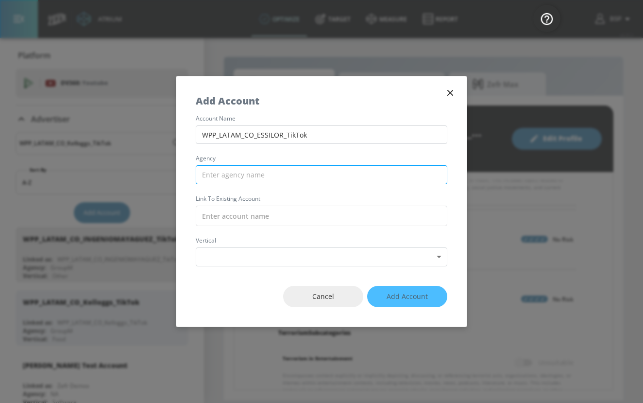
type input "WPP_LATAM_CO_ESSILOR_TikTok"
click at [315, 176] on input "text" at bounding box center [322, 174] width 252 height 19
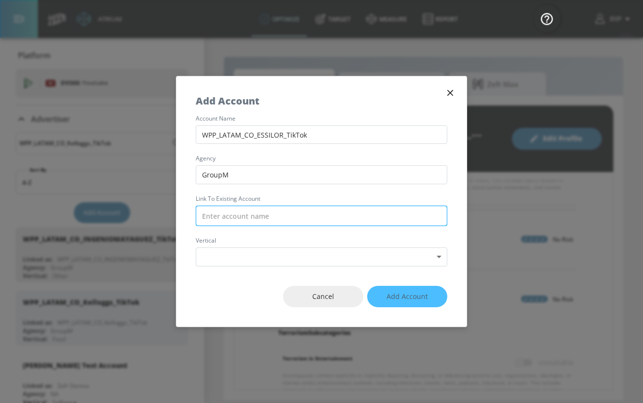
type input "GroupM"
click at [288, 219] on input "text" at bounding box center [322, 216] width 252 height 20
paste input "WPP_LATAM_CO_ESSILOR_TikTok"
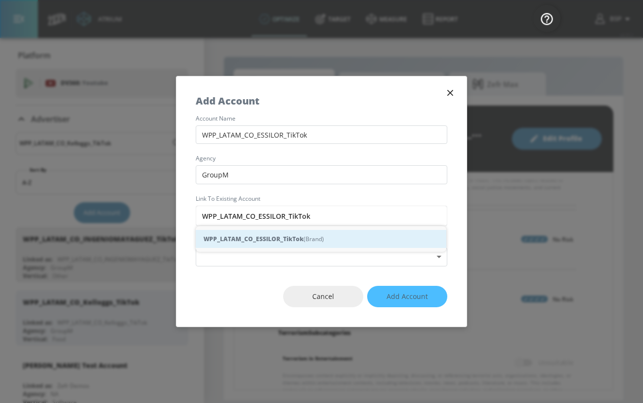
click at [299, 244] on div "WPP_LATAM_CO_ESSILOR_TikTok (Brand)" at bounding box center [321, 239] width 251 height 18
type input "WPP_LATAM_CO_ESSILOR_TikTok (Brand)"
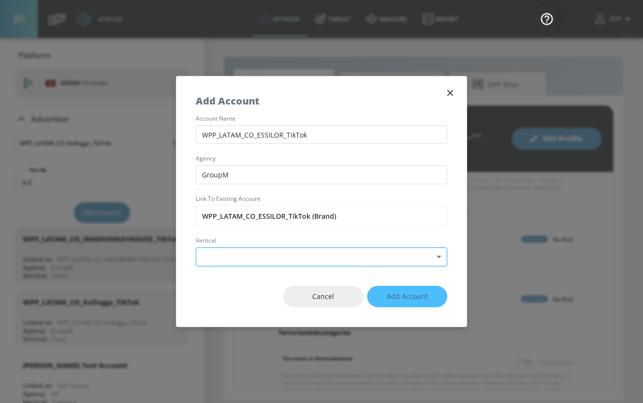
click at [294, 261] on body "Atrium optimize Target measure Report optimize Target measure Report v 4.25.2 B…" at bounding box center [321, 201] width 643 height 403
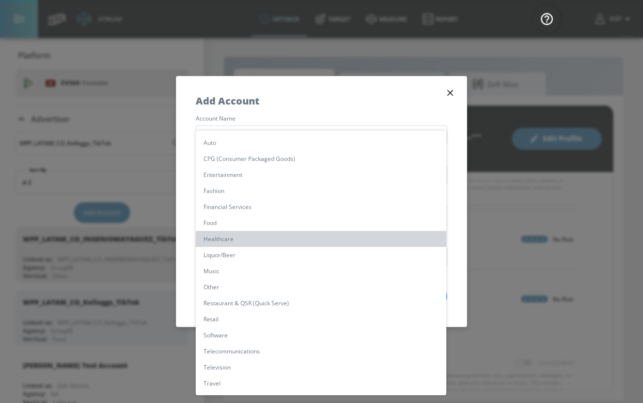
click at [288, 238] on li "Healthcare" at bounding box center [321, 239] width 251 height 16
type input "[object Object]"
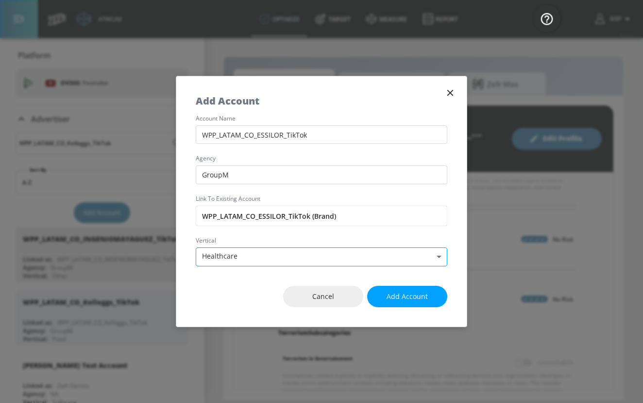
click at [307, 250] on body "Atrium optimize Target measure Report optimize Target measure Report v 4.25.2 B…" at bounding box center [321, 201] width 643 height 403
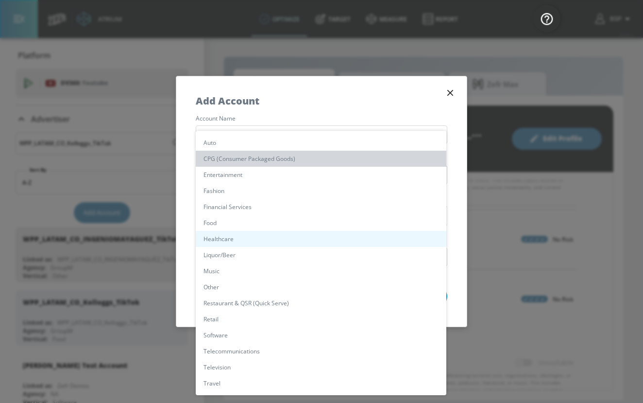
click at [311, 158] on li "CPG (Consumer Packaged Goods)" at bounding box center [321, 159] width 251 height 16
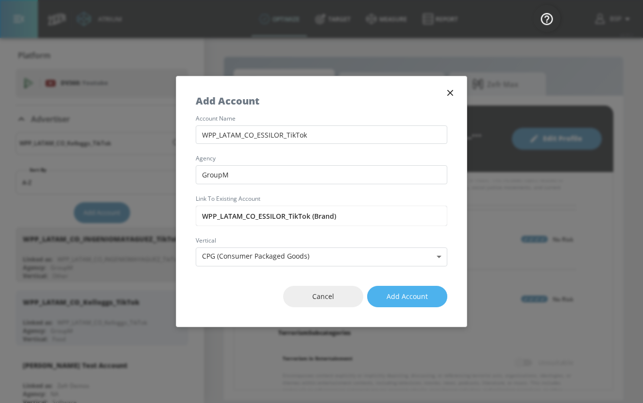
click at [398, 293] on span "Add Account" at bounding box center [407, 297] width 41 height 12
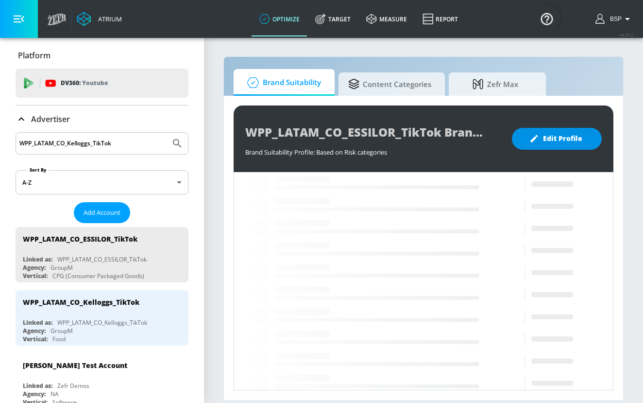
click at [572, 137] on span "Edit Profile" at bounding box center [557, 139] width 51 height 12
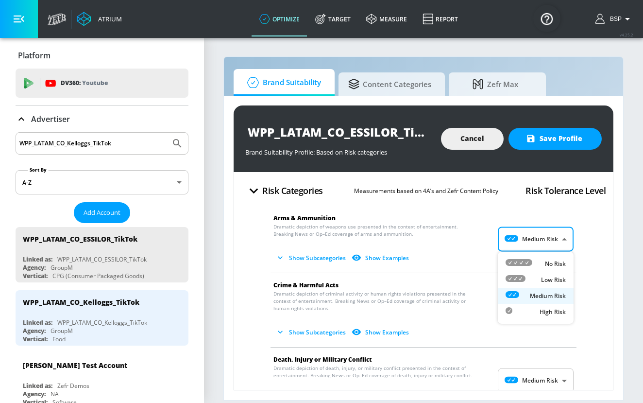
click at [553, 229] on body "Atrium optimize Target measure Report optimize Target measure Report v 4.25.2 B…" at bounding box center [321, 201] width 643 height 403
click at [549, 267] on p "No Risk" at bounding box center [555, 263] width 21 height 9
type input "MINIMAL"
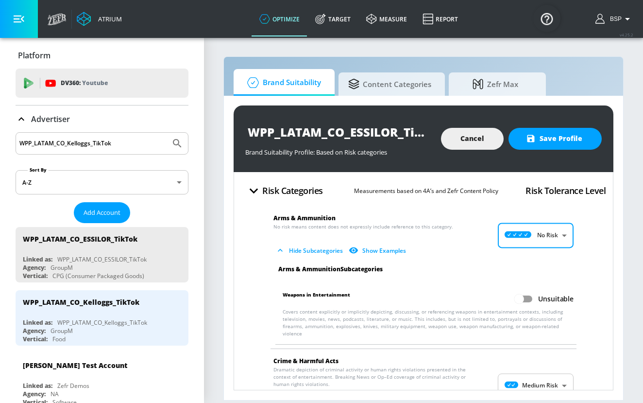
scroll to position [87, 0]
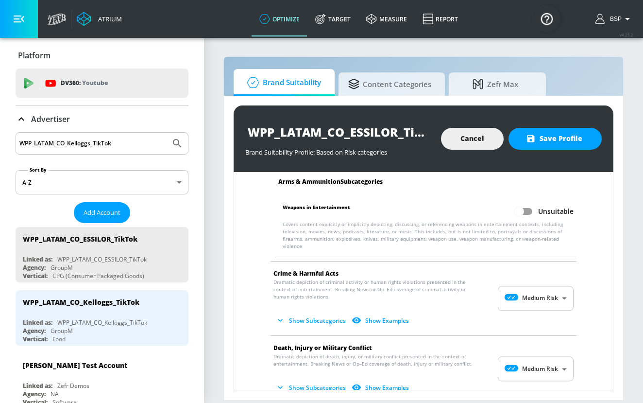
click at [545, 293] on body "Atrium optimize Target measure Report optimize Target measure Report v 4.25.2 B…" at bounding box center [321, 201] width 643 height 403
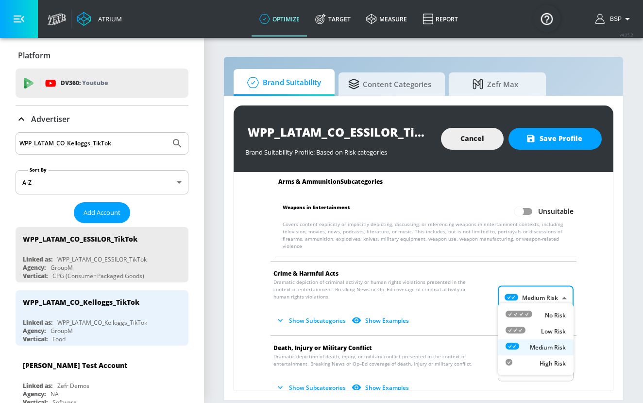
click at [545, 310] on div "No Risk" at bounding box center [536, 315] width 60 height 10
type input "MINIMAL"
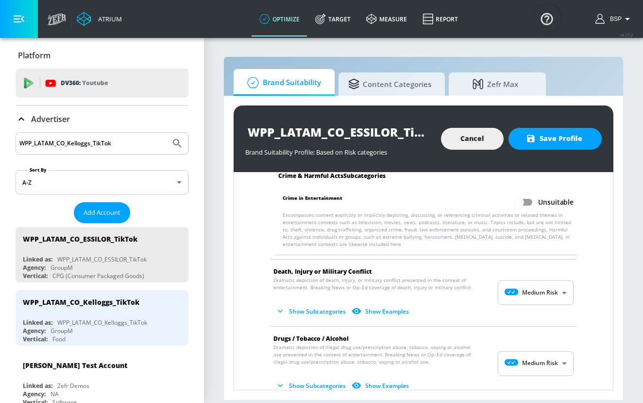
scroll to position [243, 0]
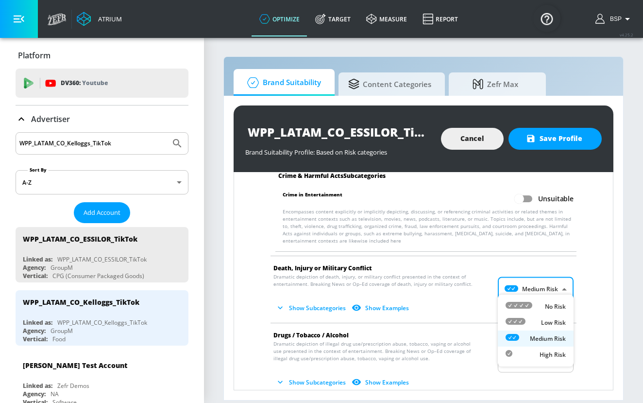
click at [545, 288] on body "Atrium optimize Target measure Report optimize Target measure Report v 4.25.2 B…" at bounding box center [321, 201] width 643 height 403
click at [545, 305] on p "No Risk" at bounding box center [555, 306] width 21 height 9
type input "MINIMAL"
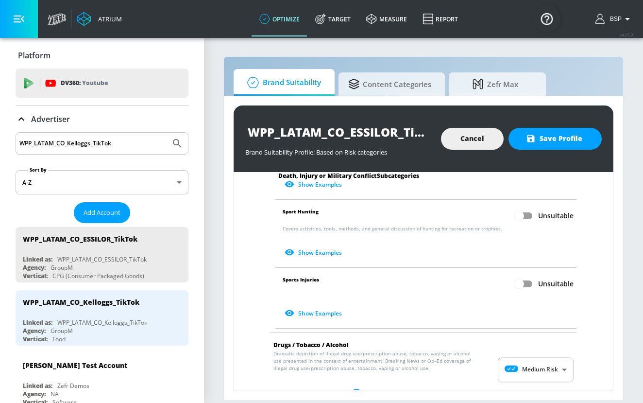
scroll to position [522, 0]
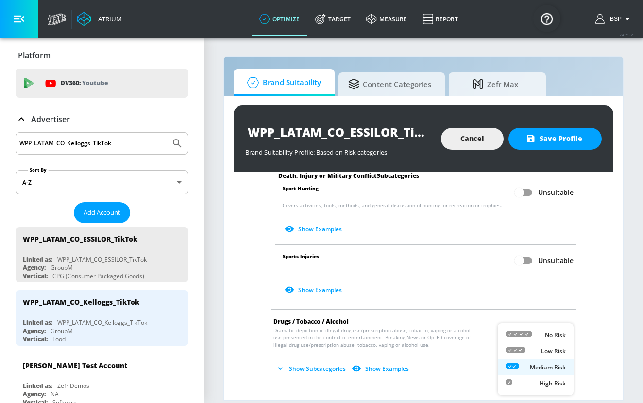
click at [541, 333] on body "Atrium optimize Target measure Report optimize Target measure Report v 4.25.2 B…" at bounding box center [321, 201] width 643 height 403
click at [537, 338] on div "No Risk" at bounding box center [536, 335] width 60 height 10
type input "MINIMAL"
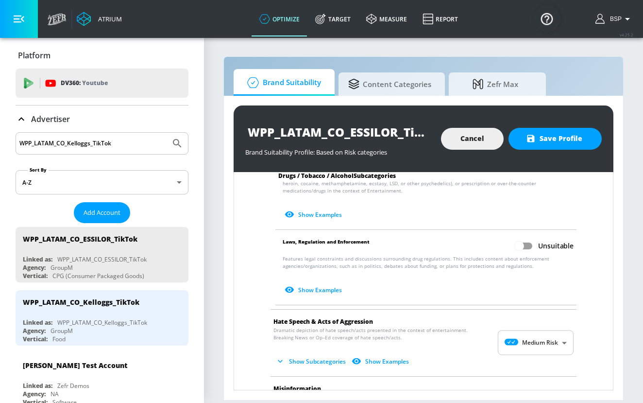
scroll to position [859, 0]
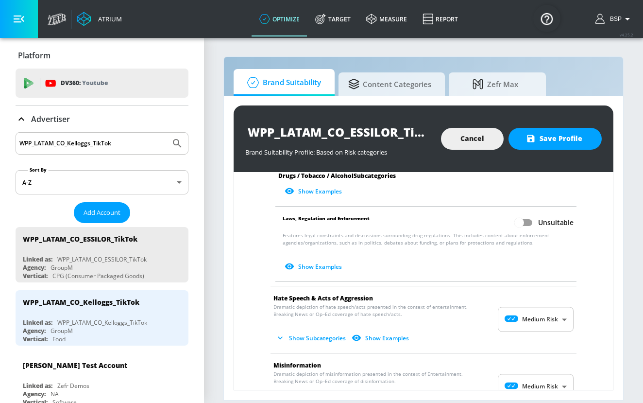
click at [539, 305] on body "Atrium optimize Target measure Report optimize Target measure Report v 4.25.2 B…" at bounding box center [321, 201] width 643 height 403
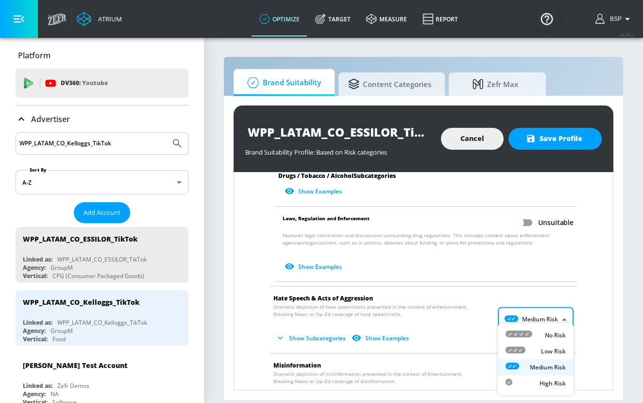
click at [539, 331] on div "No Risk" at bounding box center [536, 335] width 60 height 10
type input "MINIMAL"
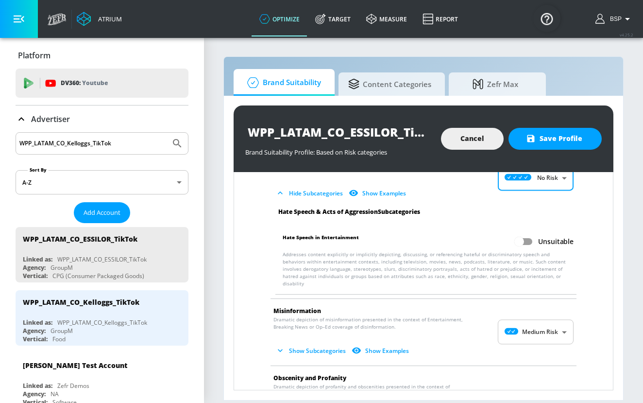
scroll to position [1004, 0]
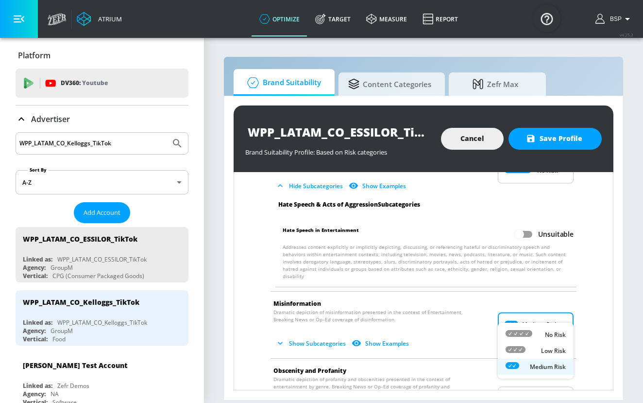
click at [542, 311] on body "Atrium optimize Target measure Report optimize Target measure Report v 4.25.2 B…" at bounding box center [321, 201] width 643 height 403
click at [542, 331] on div "No Risk" at bounding box center [536, 334] width 60 height 10
type input "MINIMAL"
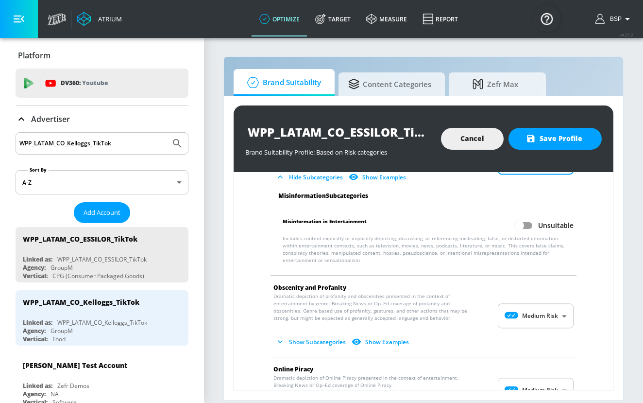
scroll to position [1166, 0]
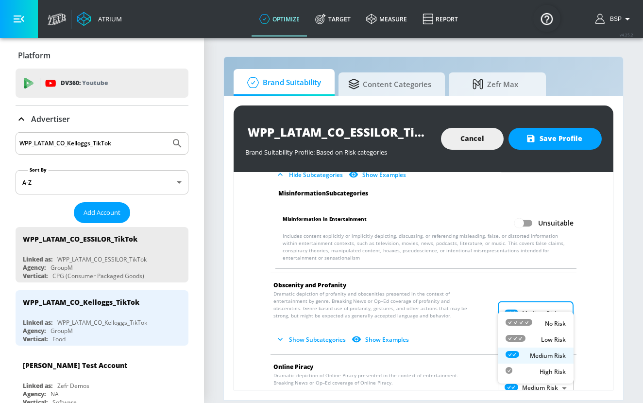
click at [542, 306] on body "Atrium optimize Target measure Report optimize Target measure Report v 4.25.2 B…" at bounding box center [321, 201] width 643 height 403
click at [542, 319] on div "No Risk" at bounding box center [536, 323] width 60 height 10
type input "MINIMAL"
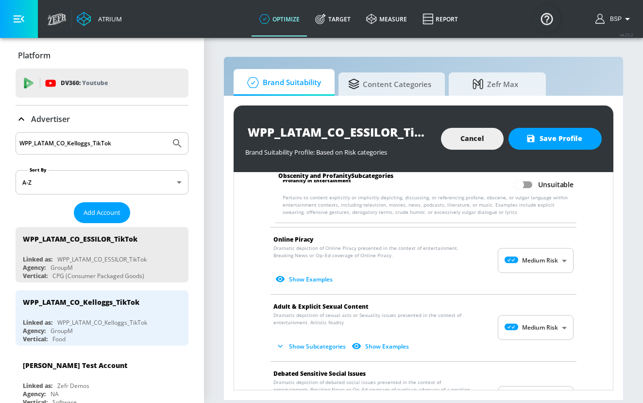
scroll to position [1351, 0]
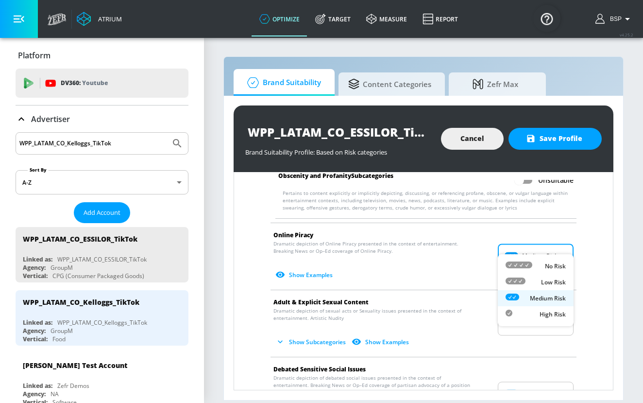
click at [548, 248] on body "Atrium optimize Target measure Report optimize Target measure Report v 4.25.2 B…" at bounding box center [321, 201] width 643 height 403
click at [548, 268] on p "No Risk" at bounding box center [555, 266] width 21 height 9
type input "MINIMAL"
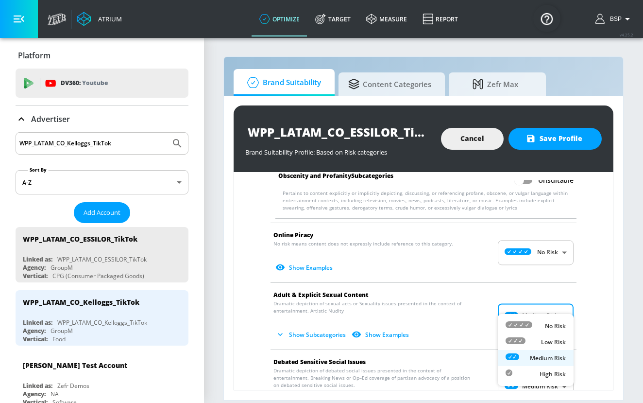
click at [550, 303] on body "Atrium optimize Target measure Report optimize Target measure Report v 4.25.2 B…" at bounding box center [321, 201] width 643 height 403
click at [549, 322] on p "No Risk" at bounding box center [555, 326] width 21 height 9
type input "MINIMAL"
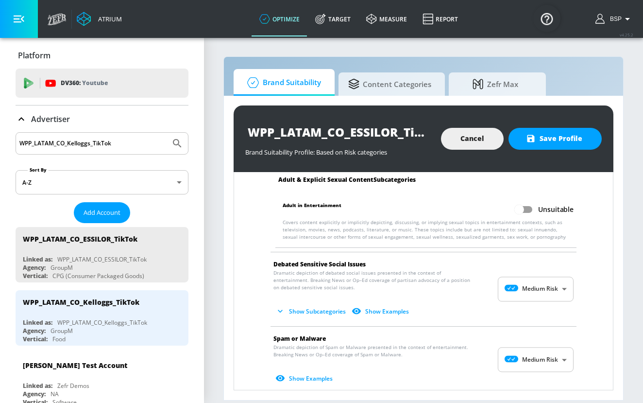
scroll to position [1518, 0]
click at [551, 271] on body "Atrium optimize Target measure Report optimize Target measure Report v 4.25.2 B…" at bounding box center [321, 201] width 643 height 403
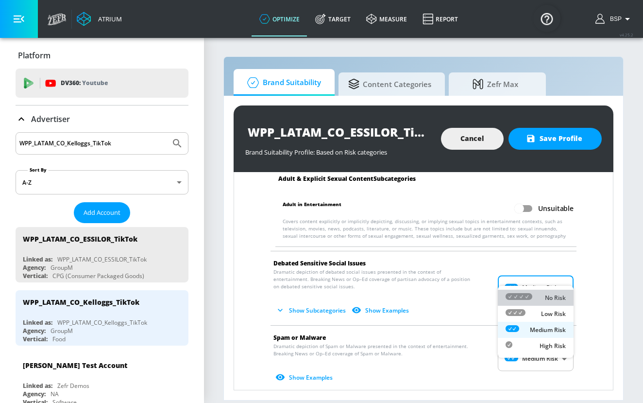
click at [551, 294] on p "No Risk" at bounding box center [555, 297] width 21 height 9
type input "MINIMAL"
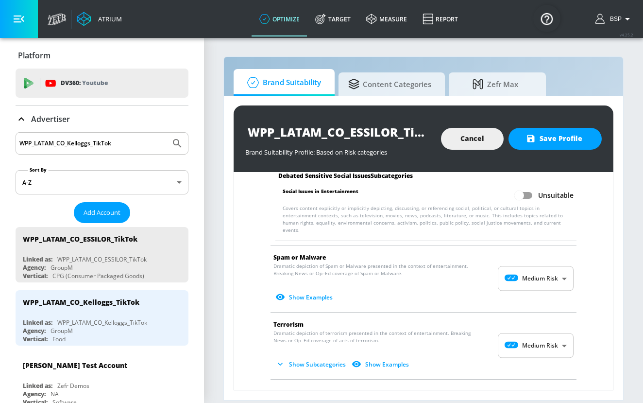
scroll to position [1667, 0]
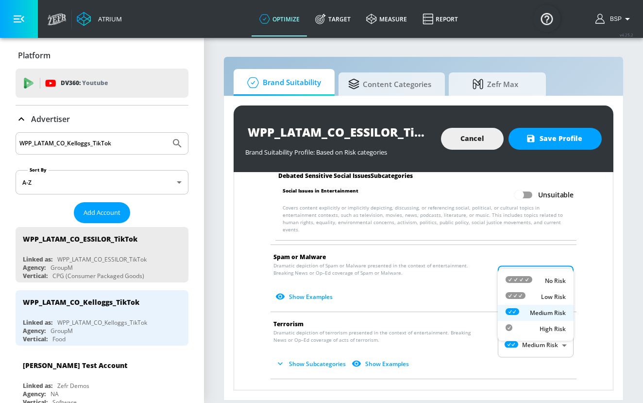
click at [543, 256] on body "Atrium optimize Target measure Report optimize Target measure Report v 4.25.2 B…" at bounding box center [321, 201] width 643 height 403
click at [544, 275] on div "No Risk" at bounding box center [536, 280] width 60 height 10
type input "MINIMAL"
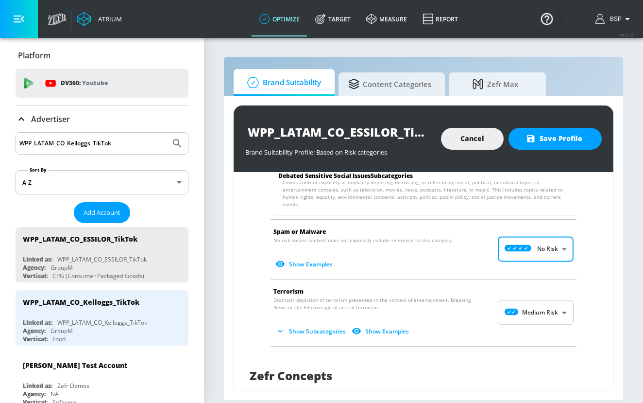
scroll to position [1699, 0]
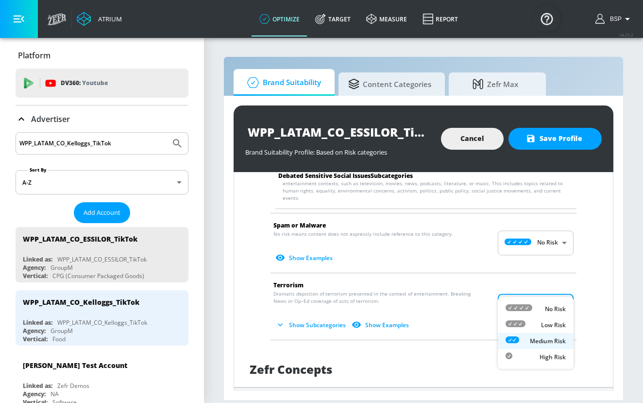
click at [545, 281] on body "Atrium optimize Target measure Report optimize Target measure Report v 4.25.2 B…" at bounding box center [321, 201] width 643 height 403
click at [546, 306] on p "No Risk" at bounding box center [555, 309] width 21 height 9
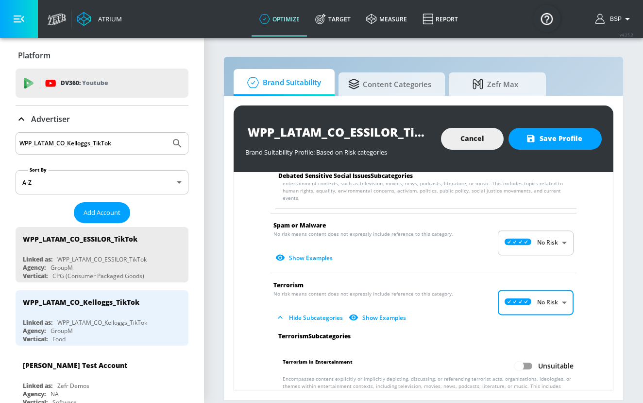
type input "MINIMAL"
click at [569, 142] on span "Save Profile" at bounding box center [555, 139] width 54 height 12
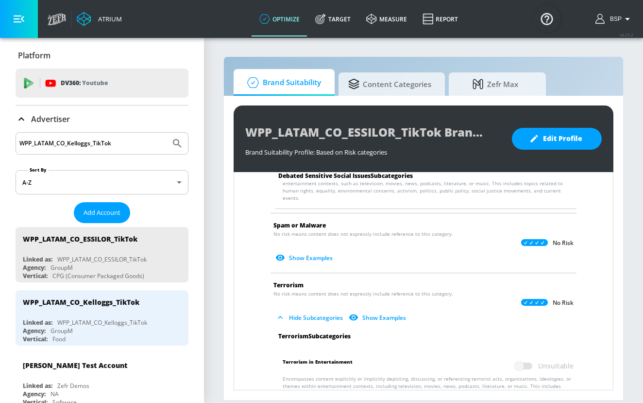
click at [108, 139] on input "WPP_LATAM_CO_Kelloggs_TikTok" at bounding box center [92, 143] width 147 height 13
click at [108, 211] on span "Add Account" at bounding box center [102, 212] width 37 height 11
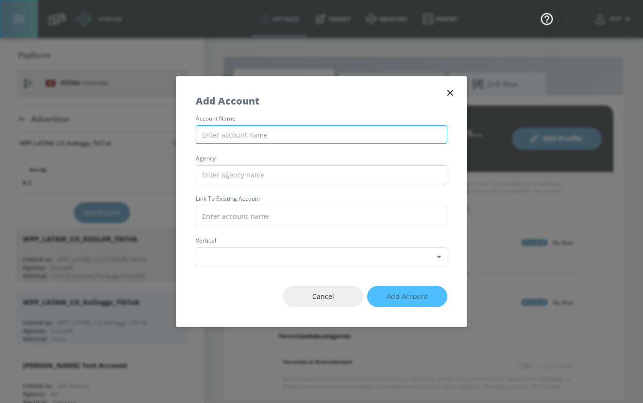
click at [309, 137] on input "text" at bounding box center [322, 134] width 252 height 19
paste input "WPP_LATAM_CO_Shell_TikTok"
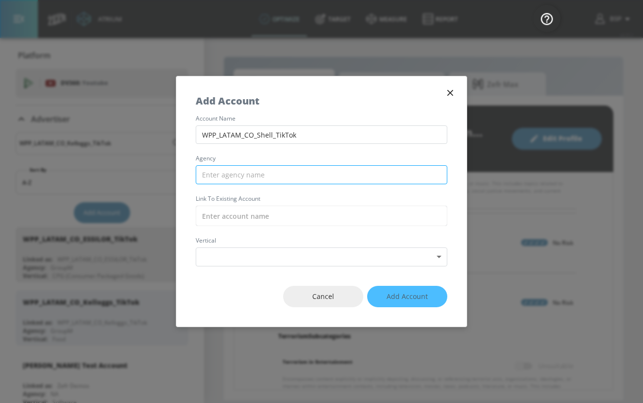
type input "WPP_LATAM_CO_Shell_TikTok"
click at [306, 173] on input "text" at bounding box center [322, 174] width 252 height 19
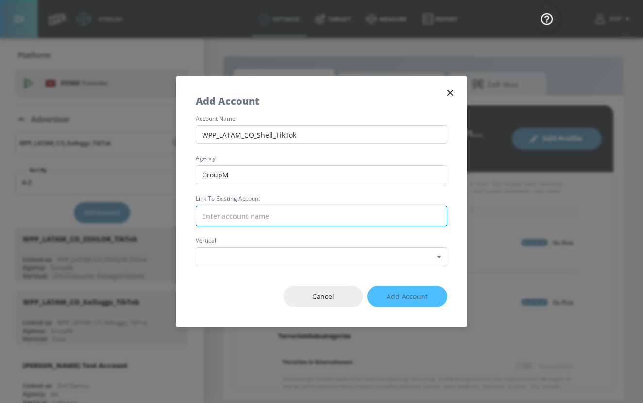
type input "GroupM"
click at [295, 223] on input "text" at bounding box center [322, 216] width 252 height 20
paste input "WPP_LATAM_CO_Shell_TikTok"
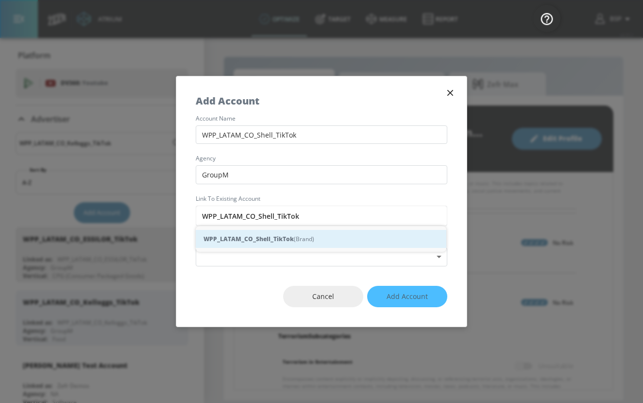
click at [300, 238] on div "WPP_LATAM_CO_Shell_TikTok (Brand)" at bounding box center [321, 239] width 251 height 18
type input "WPP_LATAM_CO_Shell_TikTok (Brand)"
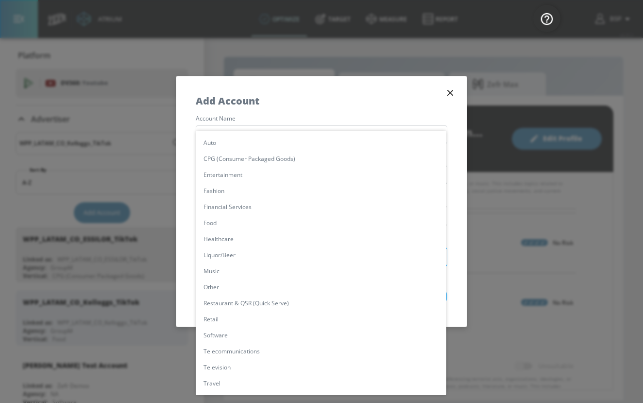
click at [300, 263] on body "Atrium optimize Target measure Report optimize Target measure Report v 4.25.2 B…" at bounding box center [321, 201] width 643 height 403
click at [290, 290] on li "Other" at bounding box center [321, 287] width 251 height 16
type input "[object Object]"
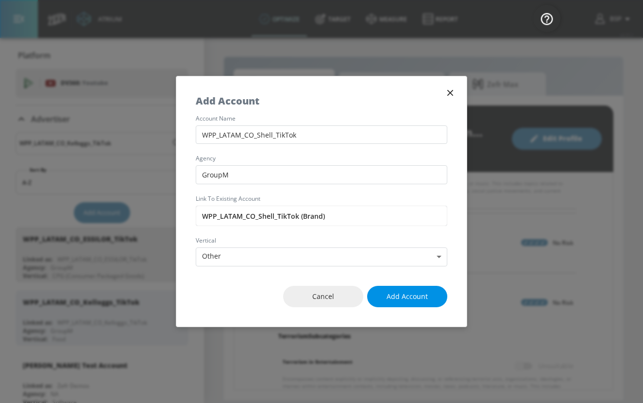
click at [402, 300] on span "Add Account" at bounding box center [407, 297] width 41 height 12
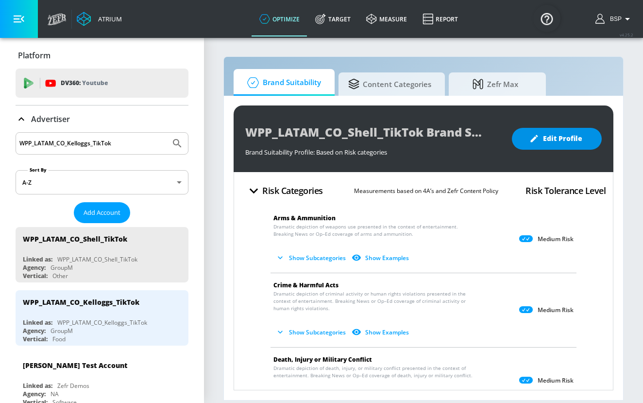
click at [562, 137] on span "Edit Profile" at bounding box center [557, 139] width 51 height 12
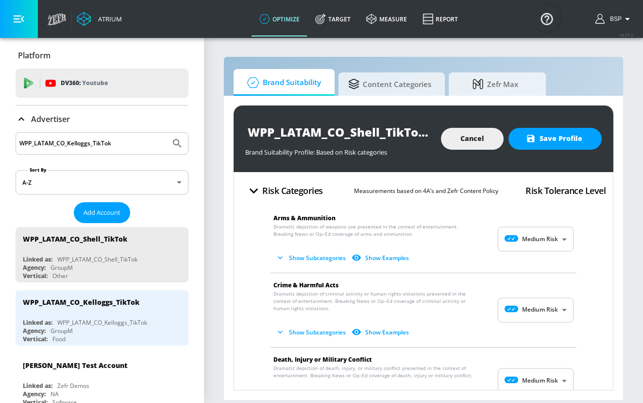
click at [535, 246] on body "Atrium optimize Target measure Report optimize Target measure Report v 4.25.2 B…" at bounding box center [321, 201] width 643 height 403
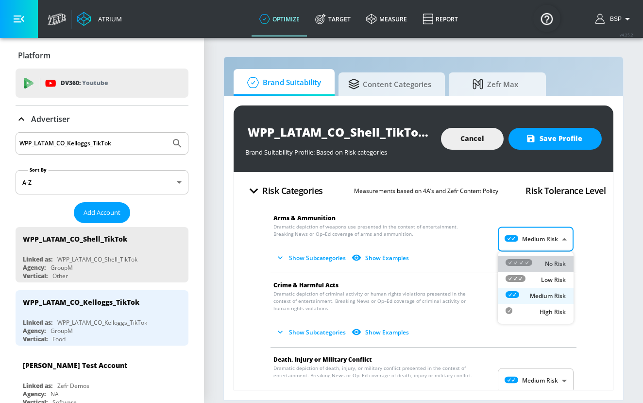
click at [537, 260] on div "No Risk" at bounding box center [536, 263] width 60 height 10
type input "MINIMAL"
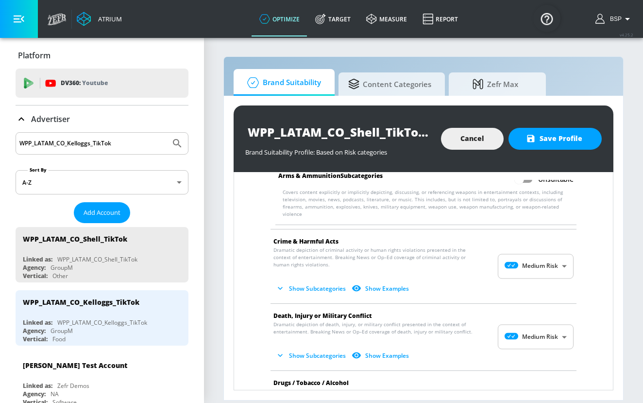
scroll to position [121, 0]
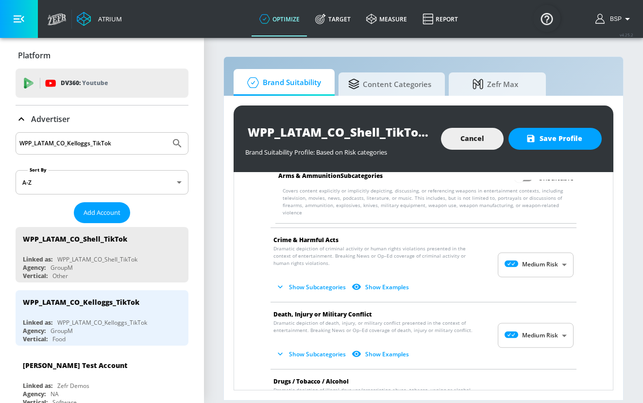
click at [550, 257] on body "Atrium optimize Target measure Report optimize Target measure Report v 4.25.2 B…" at bounding box center [321, 201] width 643 height 403
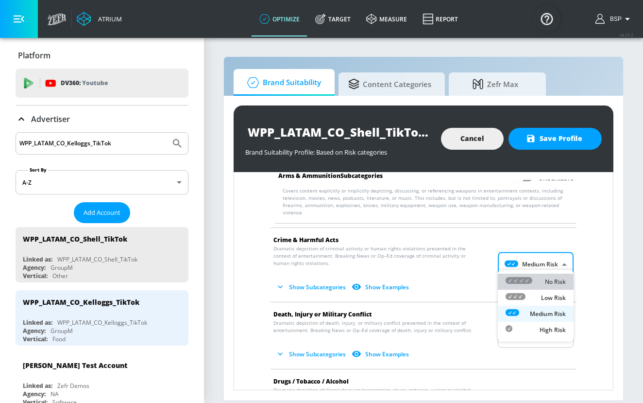
click at [550, 276] on div "No Risk" at bounding box center [536, 281] width 60 height 10
type input "MINIMAL"
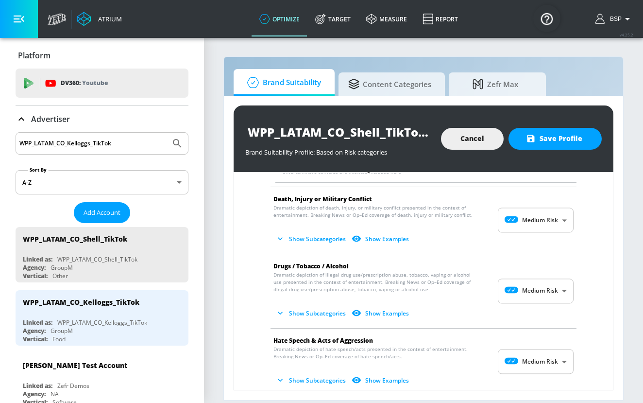
scroll to position [308, 0]
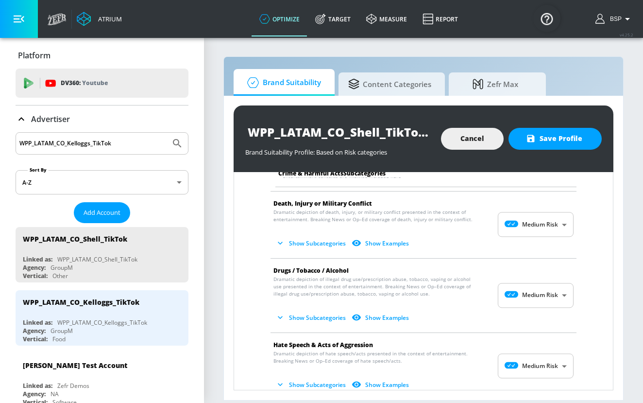
click at [552, 227] on body "Atrium optimize Target measure Report optimize Target measure Report v 4.25.2 B…" at bounding box center [321, 201] width 643 height 403
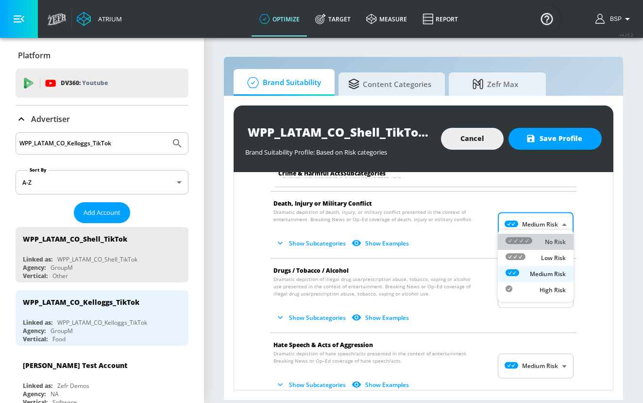
click at [553, 236] on li "No Risk" at bounding box center [536, 242] width 76 height 16
type input "MINIMAL"
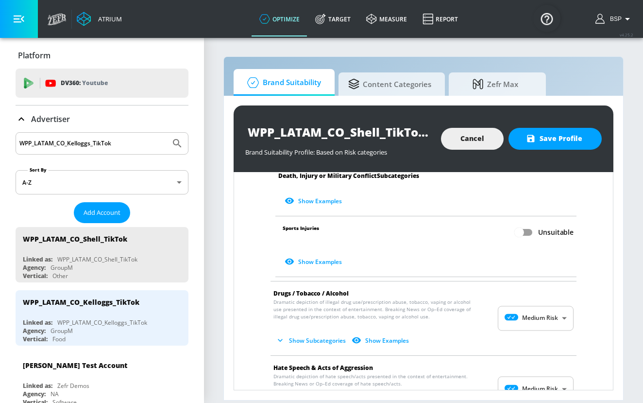
scroll to position [584, 0]
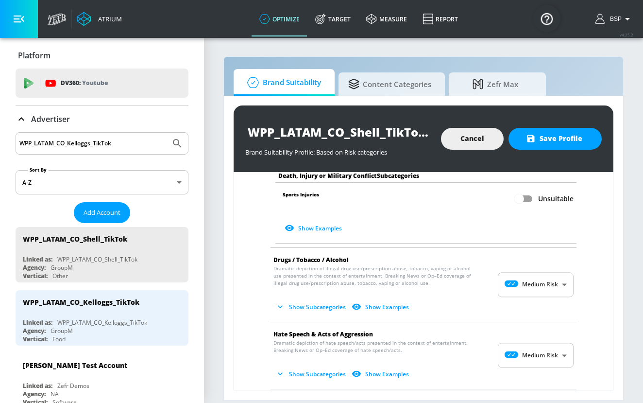
click at [546, 270] on body "Atrium optimize Target measure Report optimize Target measure Report v 4.25.2 B…" at bounding box center [321, 201] width 643 height 403
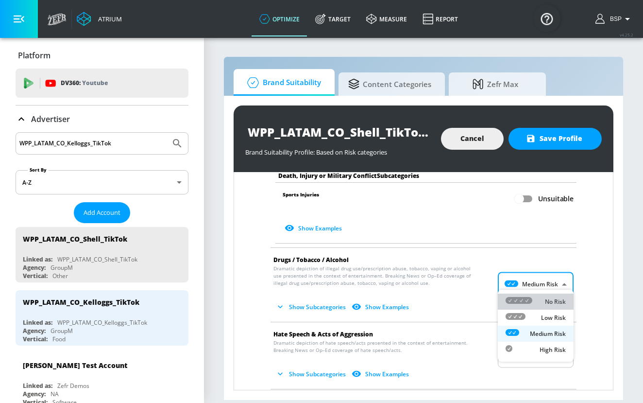
click at [546, 294] on li "No Risk" at bounding box center [536, 301] width 76 height 16
type input "MINIMAL"
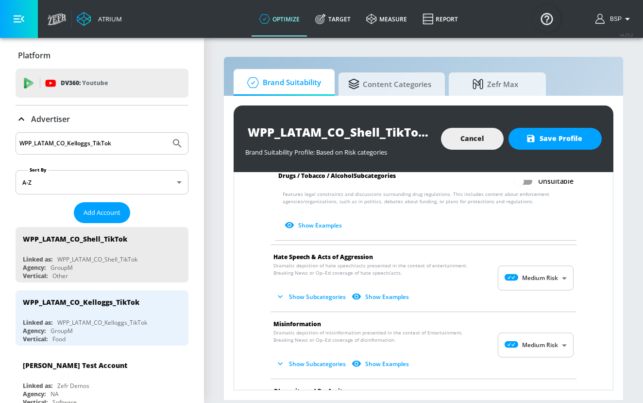
scroll to position [902, 0]
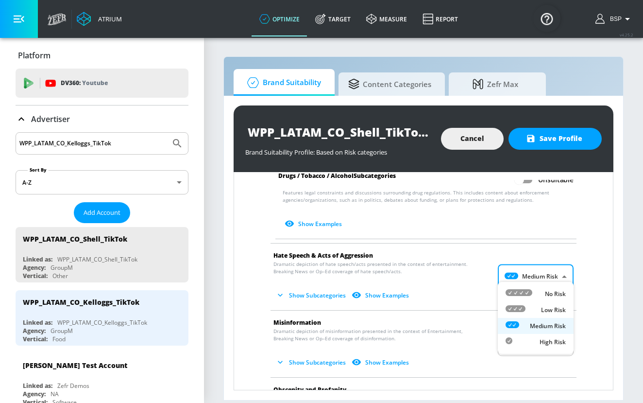
click at [545, 269] on body "Atrium optimize Target measure Report optimize Target measure Report v 4.25.2 B…" at bounding box center [321, 201] width 643 height 403
click at [546, 291] on p "No Risk" at bounding box center [555, 294] width 21 height 9
type input "MINIMAL"
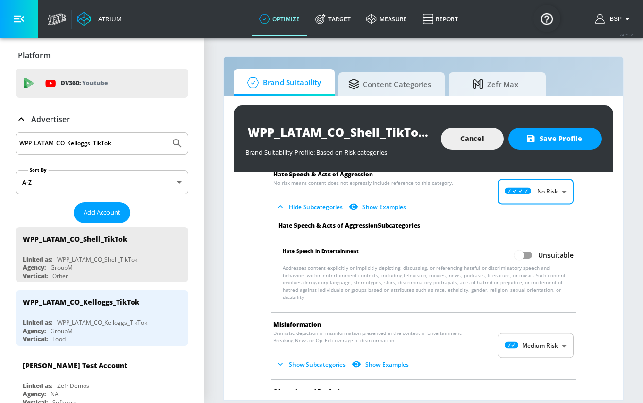
scroll to position [1024, 0]
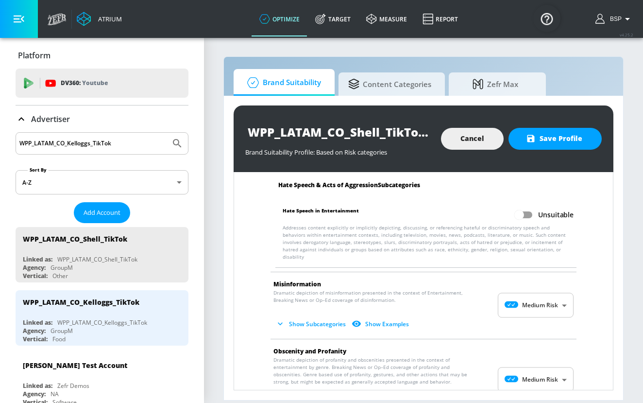
click at [546, 291] on body "Atrium optimize Target measure Report optimize Target measure Report v 4.25.2 B…" at bounding box center [321, 201] width 643 height 403
click at [547, 311] on p "No Risk" at bounding box center [555, 315] width 21 height 9
type input "MINIMAL"
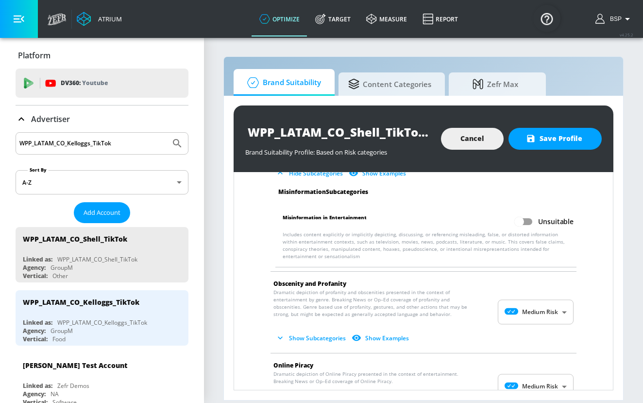
scroll to position [1173, 0]
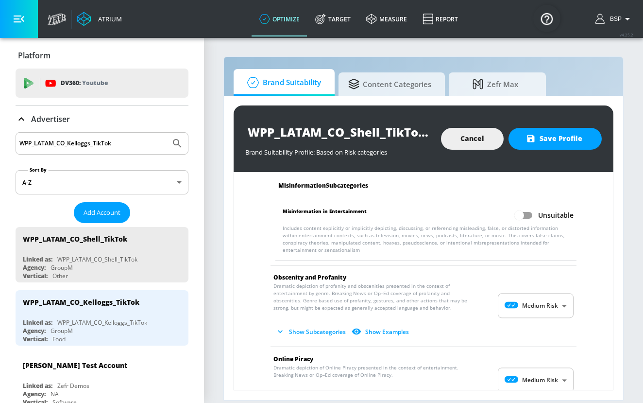
click at [547, 291] on body "Atrium optimize Target measure Report optimize Target measure Report v 4.25.2 B…" at bounding box center [321, 201] width 643 height 403
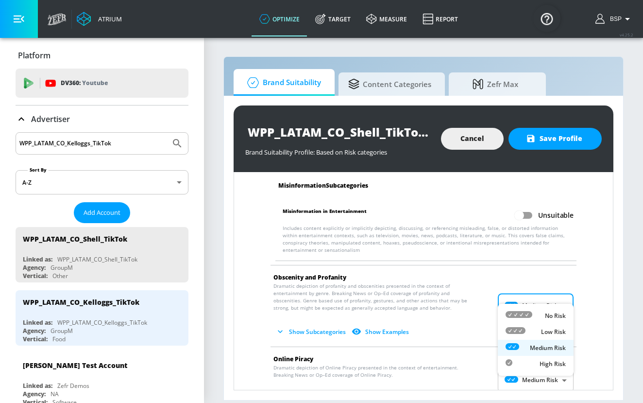
click at [550, 313] on p "No Risk" at bounding box center [555, 315] width 21 height 9
type input "MINIMAL"
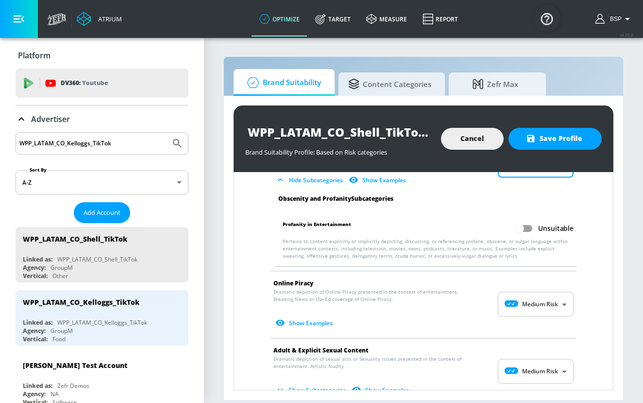
scroll to position [1304, 0]
click at [545, 291] on body "Atrium optimize Target measure Report optimize Target measure Report v 4.25.2 B…" at bounding box center [321, 201] width 643 height 403
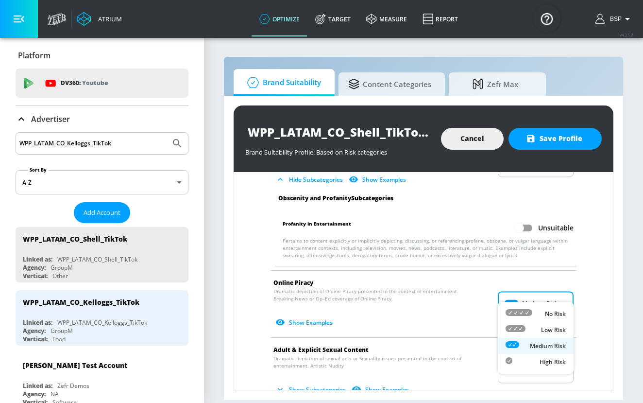
click at [546, 311] on p "No Risk" at bounding box center [555, 313] width 21 height 9
type input "MINIMAL"
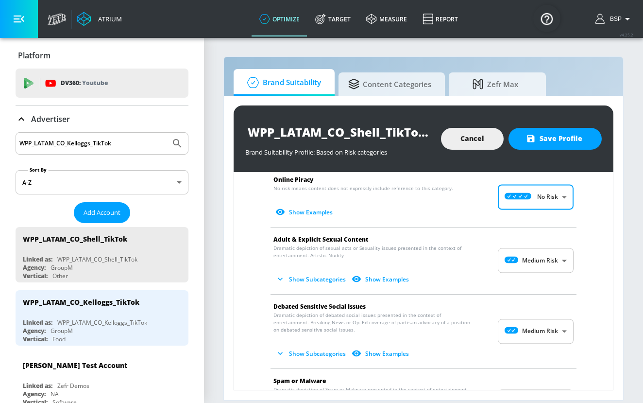
scroll to position [1408, 0]
click at [548, 245] on body "Atrium optimize Target measure Report optimize Target measure Report v 4.25.2 B…" at bounding box center [321, 201] width 643 height 403
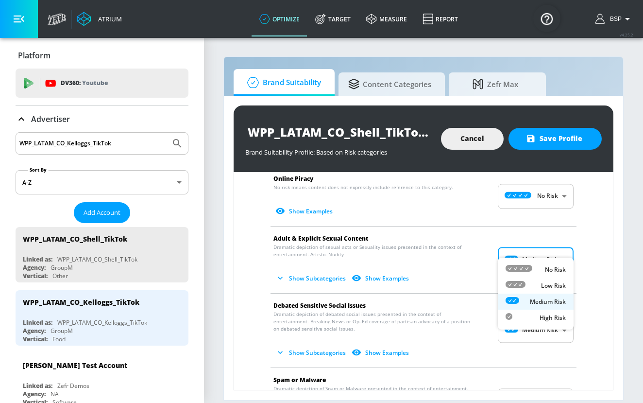
click at [549, 265] on p "No Risk" at bounding box center [555, 269] width 21 height 9
type input "MINIMAL"
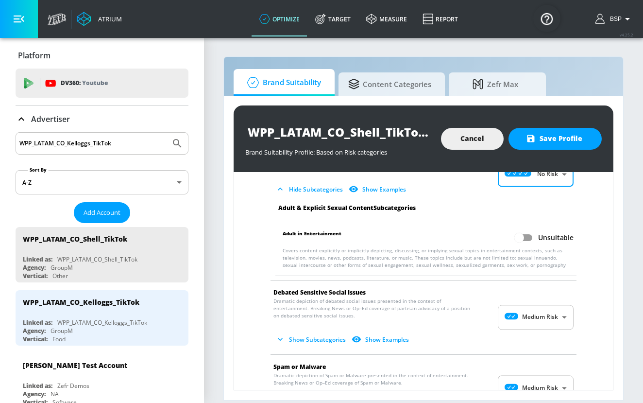
scroll to position [1515, 0]
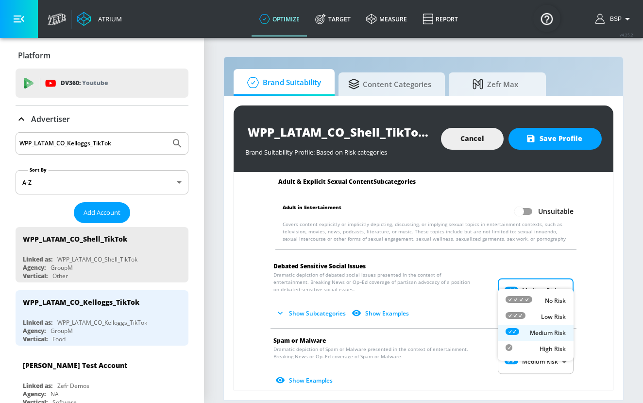
click at [550, 274] on body "Atrium optimize Target measure Report optimize Target measure Report v 4.25.2 B…" at bounding box center [321, 201] width 643 height 403
click at [550, 295] on div "No Risk" at bounding box center [536, 300] width 60 height 10
type input "MINIMAL"
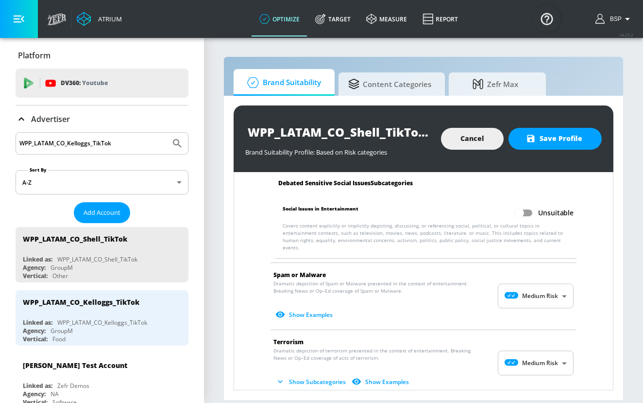
scroll to position [1663, 0]
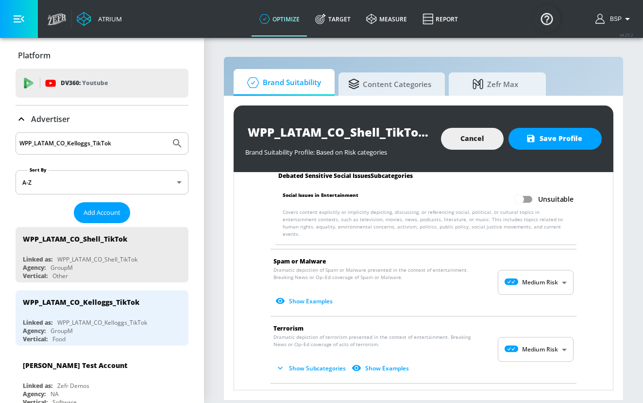
click at [550, 266] on body "Atrium optimize Target measure Report optimize Target measure Report v 4.25.2 B…" at bounding box center [321, 201] width 643 height 403
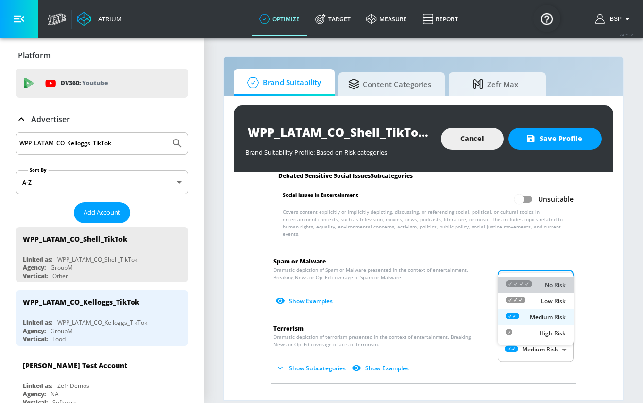
click at [550, 291] on li "No Risk" at bounding box center [536, 285] width 76 height 16
type input "MINIMAL"
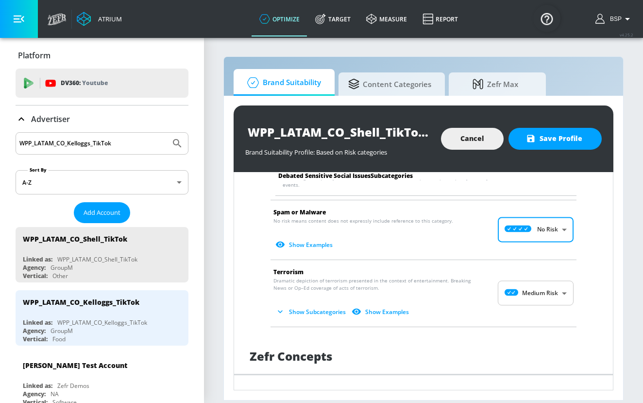
scroll to position [1727, 0]
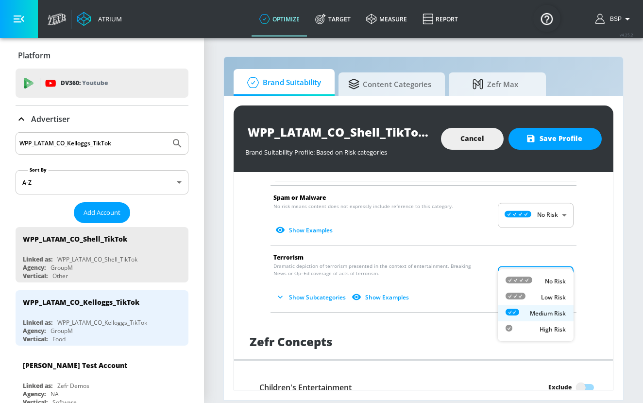
click at [549, 258] on body "Atrium optimize Target measure Report optimize Target measure Report v 4.25.2 B…" at bounding box center [321, 201] width 643 height 403
click at [550, 280] on p "No Risk" at bounding box center [555, 281] width 21 height 9
type input "MINIMAL"
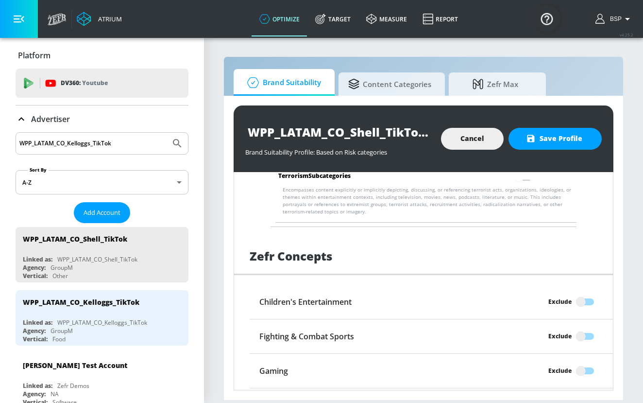
scroll to position [1890, 0]
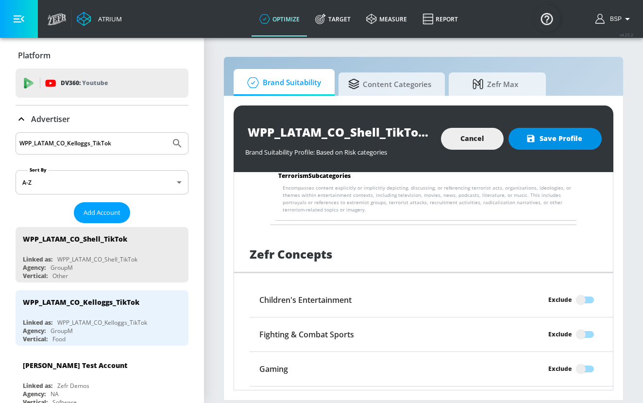
click at [566, 141] on span "Save Profile" at bounding box center [555, 139] width 54 height 12
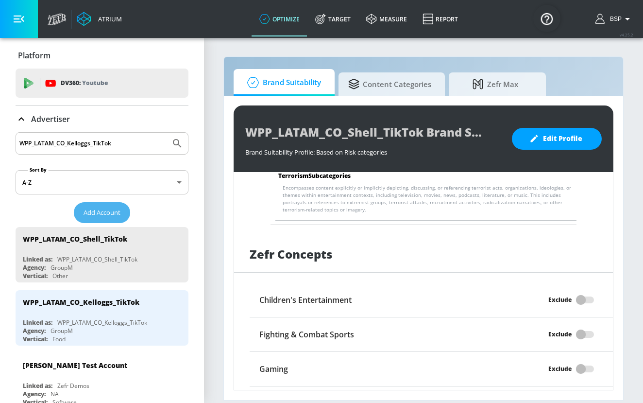
click at [96, 217] on span "Add Account" at bounding box center [102, 212] width 37 height 11
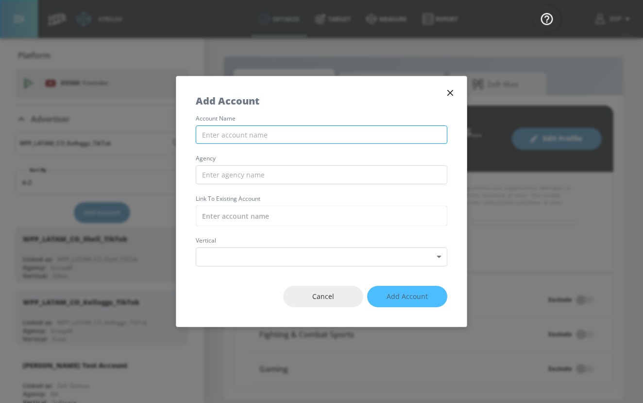
click at [313, 141] on input "text" at bounding box center [322, 134] width 252 height 19
paste input "WPP_LATAM_CO_BELLEZAEXPRESS_TikTok"
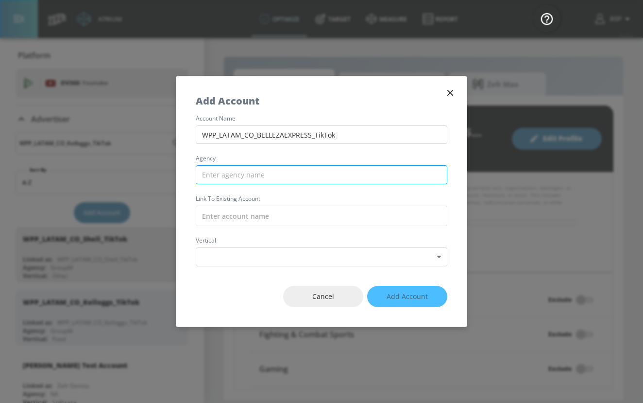
type input "WPP_LATAM_CO_BELLEZAEXPRESS_TikTok"
click at [314, 178] on input "text" at bounding box center [322, 174] width 252 height 19
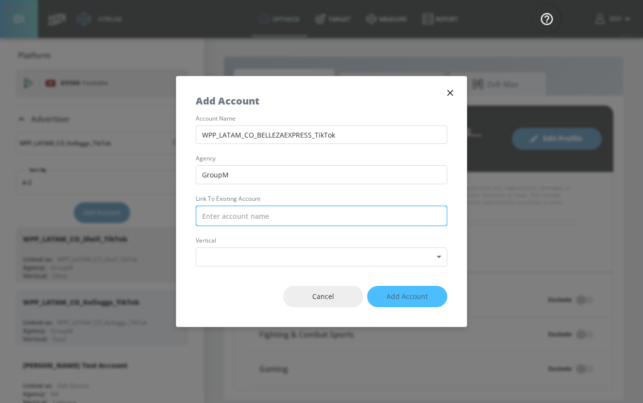
type input "GroupM"
click at [291, 217] on input "text" at bounding box center [322, 216] width 252 height 20
paste input "WPP_LATAM_CO_BELLEZAEXPRESS_TikTok"
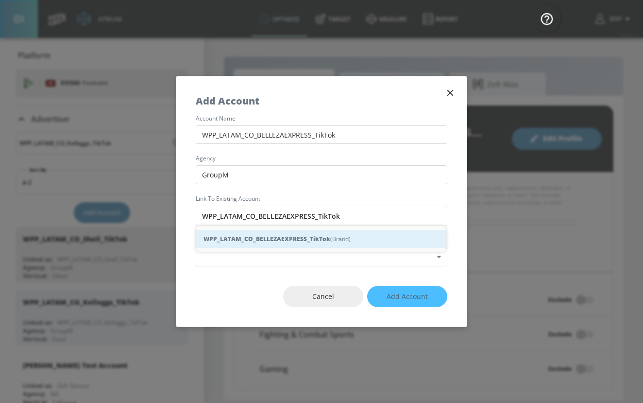
click at [298, 234] on strong "WPP_LATAM_CO_BELLEZAEXPRESS_TikTok" at bounding box center [267, 239] width 127 height 10
type input "WPP_LATAM_CO_BELLEZAEXPRESS_TikTok (Brand)"
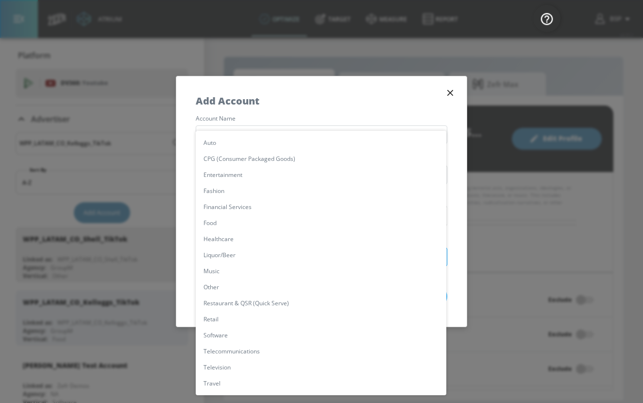
click at [299, 256] on body "Atrium optimize Target measure Report optimize Target measure Report v 4.25.2 B…" at bounding box center [321, 201] width 643 height 403
click at [283, 156] on li "CPG (Consumer Packaged Goods)" at bounding box center [321, 159] width 251 height 16
type input "[object Object]"
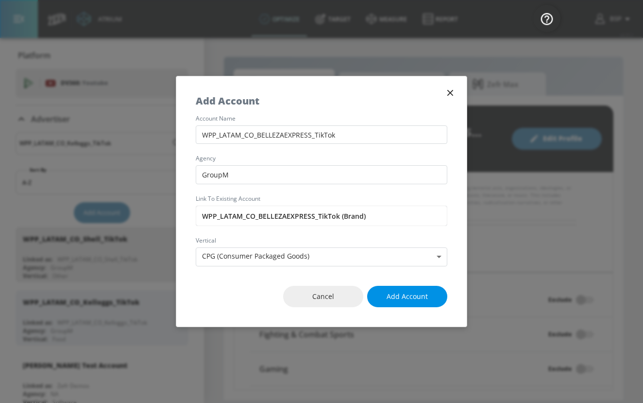
click at [415, 287] on button "Add Account" at bounding box center [407, 297] width 80 height 22
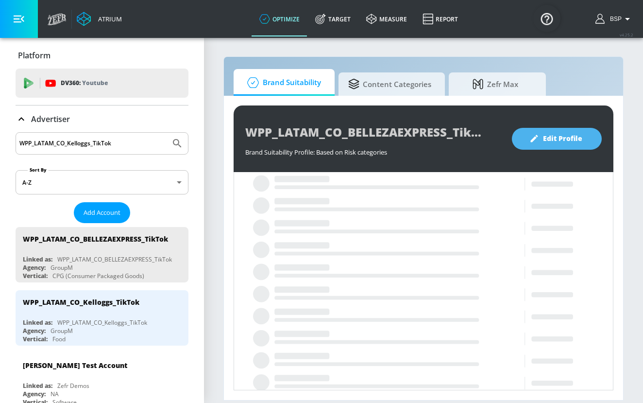
click at [570, 140] on span "Edit Profile" at bounding box center [557, 139] width 51 height 12
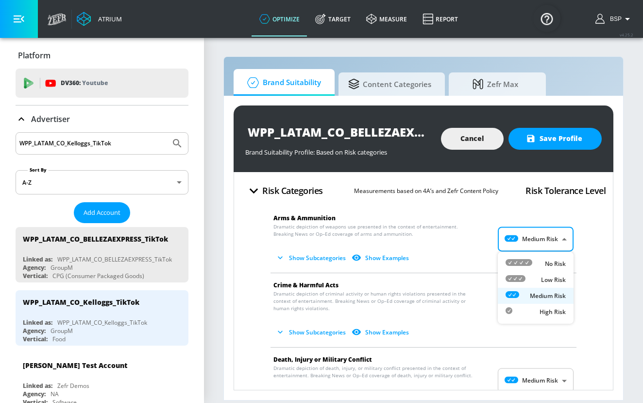
click at [556, 236] on body "Atrium optimize Target measure Report optimize Target measure Report v 4.25.2 B…" at bounding box center [321, 201] width 643 height 403
click at [546, 262] on p "No Risk" at bounding box center [555, 263] width 21 height 9
type input "MINIMAL"
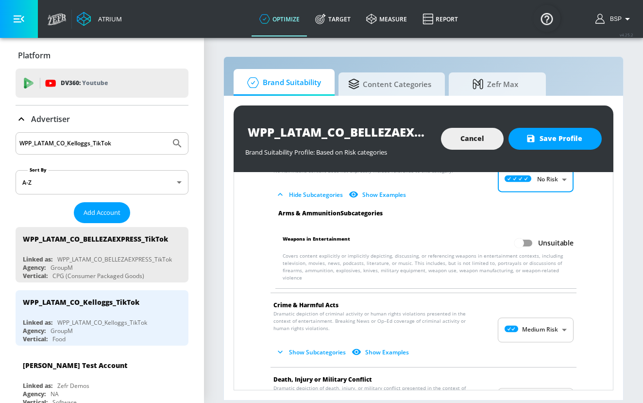
scroll to position [77, 0]
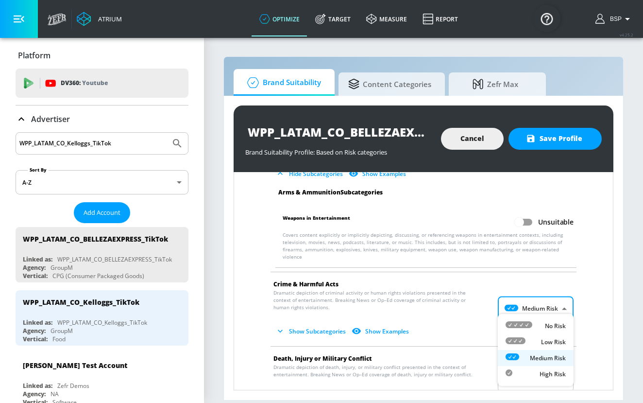
click at [546, 308] on body "Atrium optimize Target measure Report optimize Target measure Report v 4.25.2 B…" at bounding box center [321, 201] width 643 height 403
click at [548, 328] on p "No Risk" at bounding box center [555, 326] width 21 height 9
type input "MINIMAL"
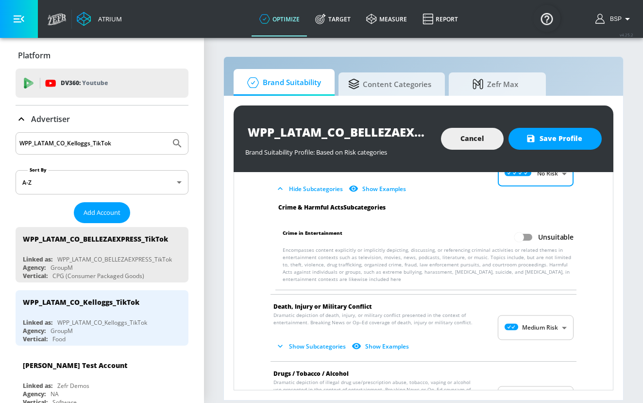
scroll to position [215, 0]
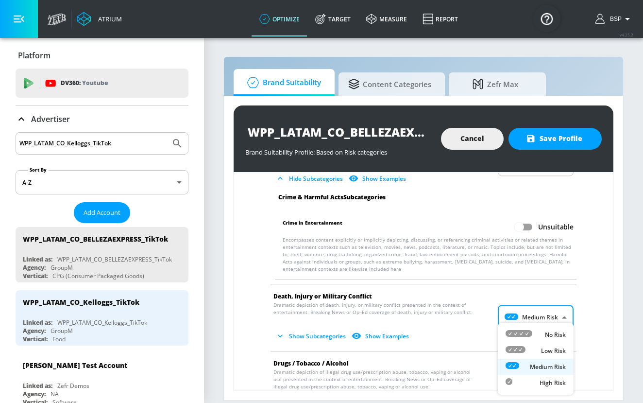
click at [549, 312] on body "Atrium optimize Target measure Report optimize Target measure Report v 4.25.2 B…" at bounding box center [321, 201] width 643 height 403
click at [549, 334] on p "No Risk" at bounding box center [555, 334] width 21 height 9
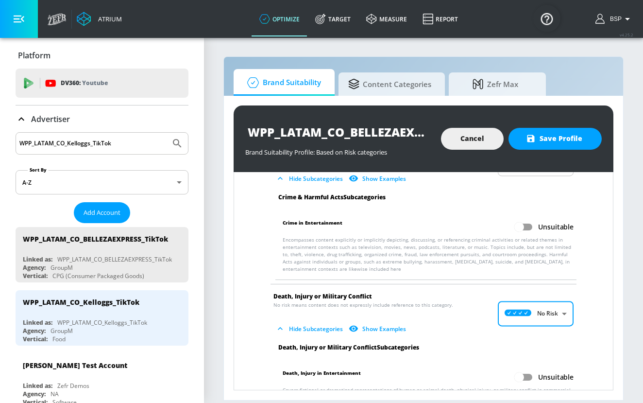
type input "MINIMAL"
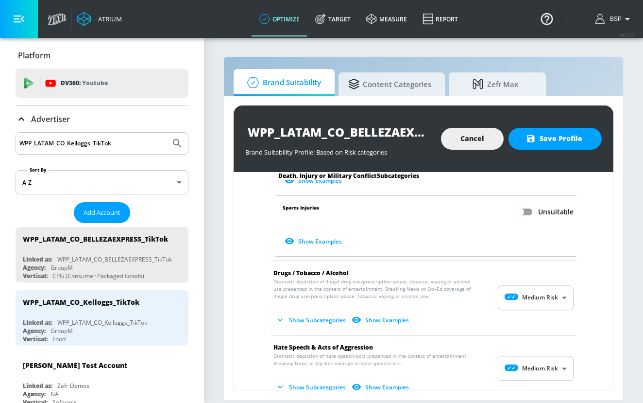
scroll to position [578, 0]
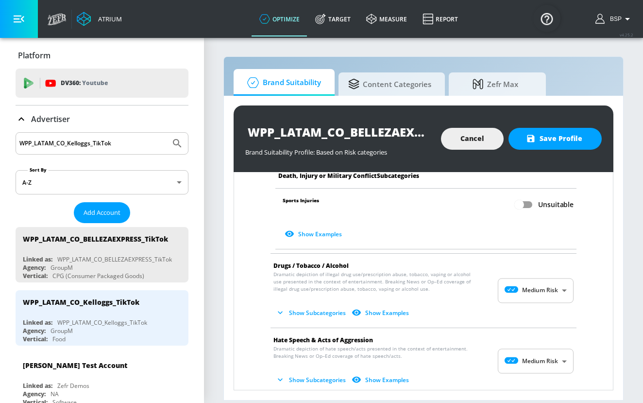
click at [549, 287] on body "Atrium optimize Target measure Report optimize Target measure Report v 4.25.2 B…" at bounding box center [321, 201] width 643 height 403
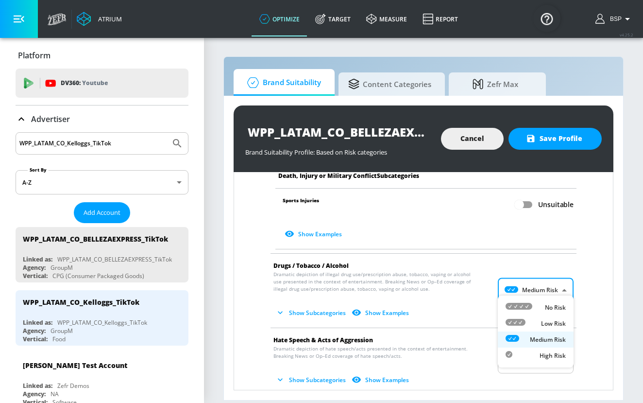
click at [550, 302] on div "No Risk" at bounding box center [536, 307] width 60 height 10
type input "MINIMAL"
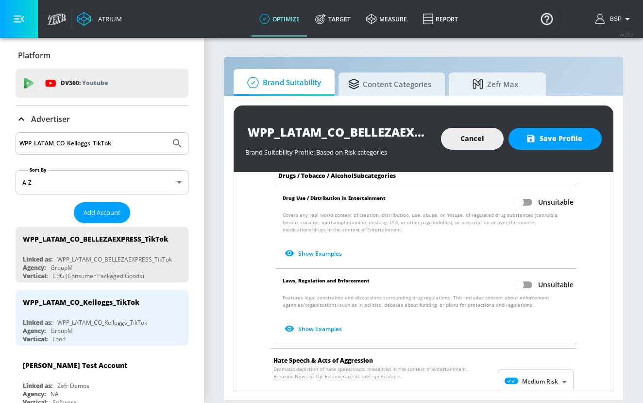
scroll to position [799, 0]
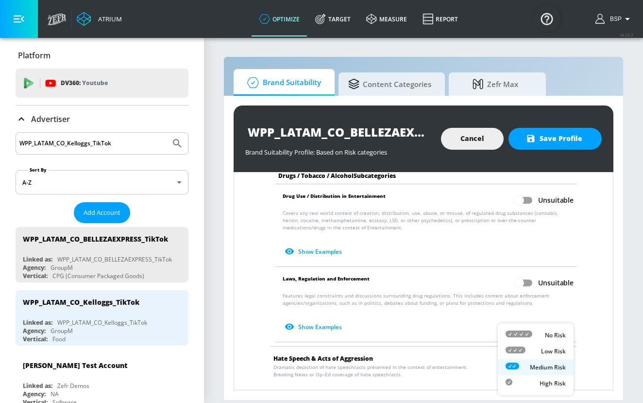
click at [551, 378] on body "Atrium optimize Target measure Report optimize Target measure Report v 4.25.2 B…" at bounding box center [321, 201] width 643 height 403
click at [553, 333] on p "No Risk" at bounding box center [555, 335] width 21 height 9
type input "MINIMAL"
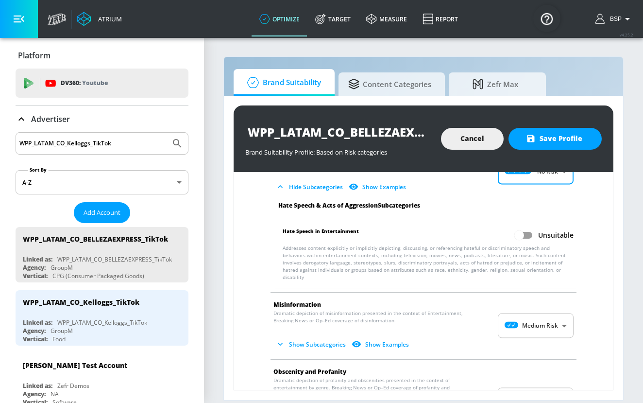
scroll to position [1005, 0]
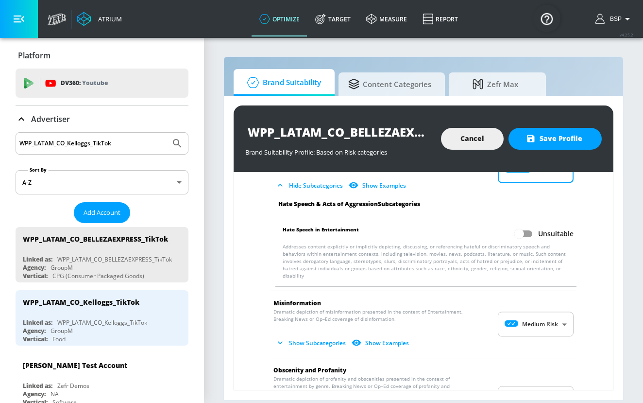
click at [549, 305] on body "Atrium optimize Target measure Report optimize Target measure Report v 4.25.2 B…" at bounding box center [321, 201] width 643 height 403
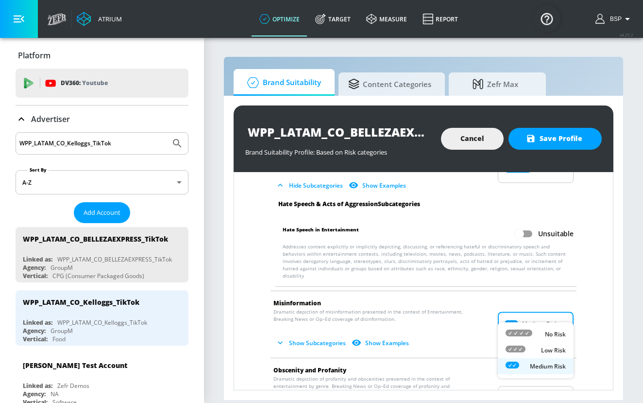
click at [556, 332] on p "No Risk" at bounding box center [555, 334] width 21 height 9
type input "MINIMAL"
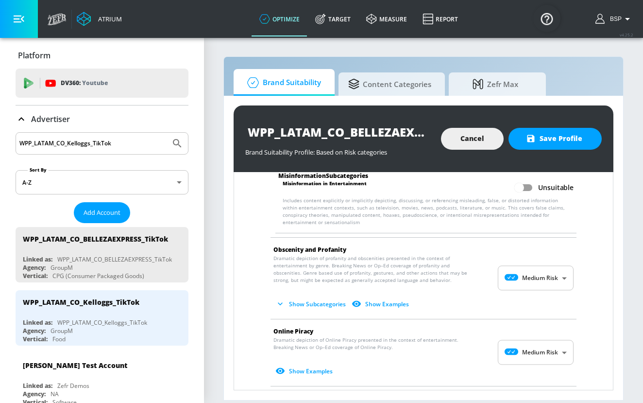
scroll to position [1201, 0]
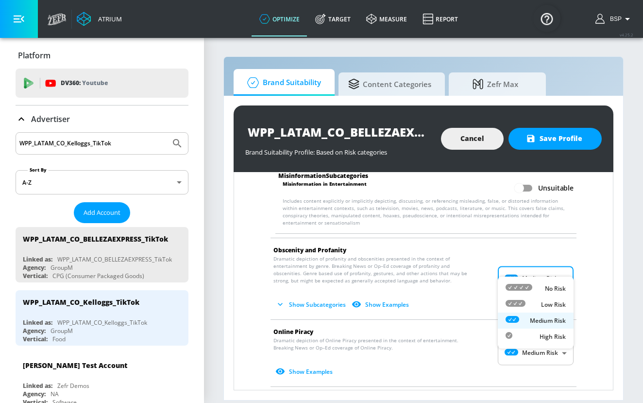
click at [549, 266] on body "Atrium optimize Target measure Report optimize Target measure Report v 4.25.2 B…" at bounding box center [321, 201] width 643 height 403
click at [549, 287] on p "No Risk" at bounding box center [555, 288] width 21 height 9
type input "MINIMAL"
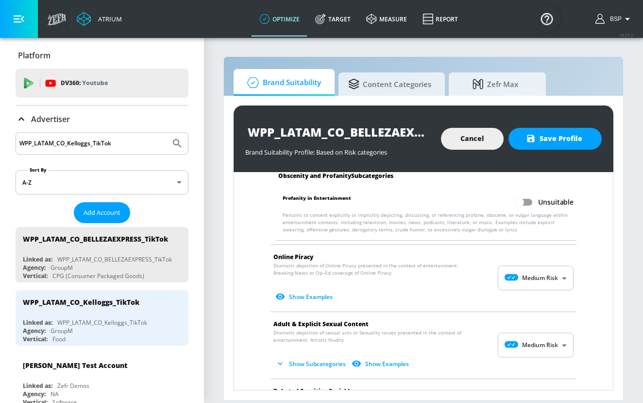
scroll to position [1330, 0]
click at [548, 271] on body "Atrium optimize Target measure Report optimize Target measure Report v 4.25.2 B…" at bounding box center [321, 201] width 643 height 403
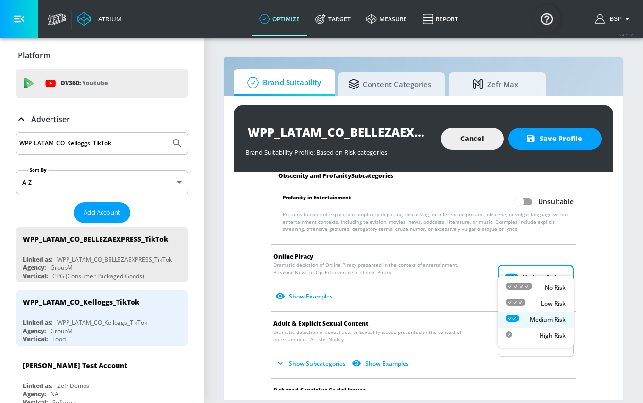
click at [548, 289] on p "No Risk" at bounding box center [555, 287] width 21 height 9
type input "MINIMAL"
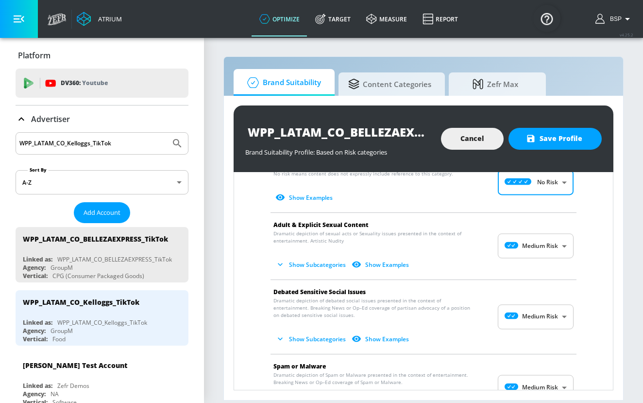
scroll to position [1422, 0]
click at [549, 235] on body "Atrium optimize Target measure Report optimize Target measure Report v 4.25.2 B…" at bounding box center [321, 201] width 643 height 403
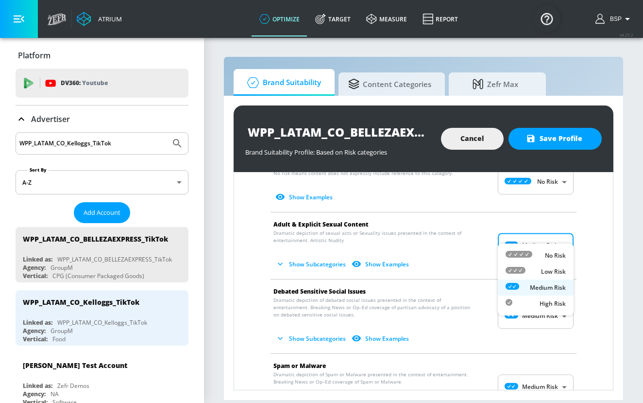
click at [549, 253] on p "No Risk" at bounding box center [555, 255] width 21 height 9
type input "MINIMAL"
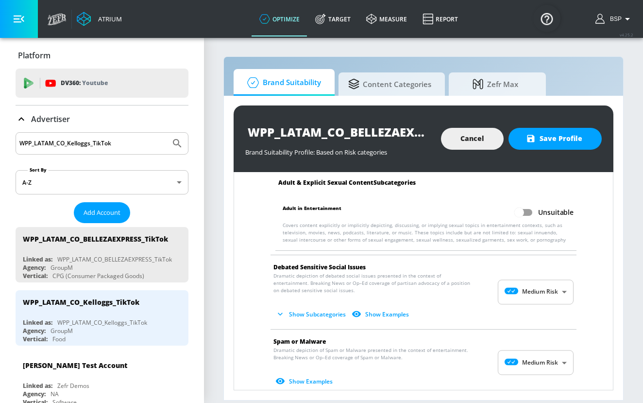
scroll to position [1531, 0]
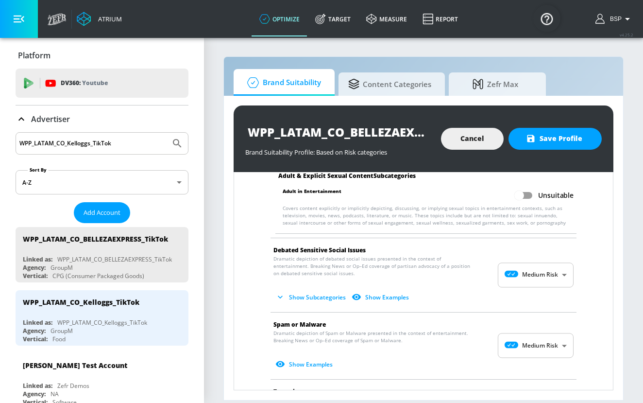
click at [549, 272] on body "Atrium optimize Target measure Report optimize Target measure Report v 4.25.2 B…" at bounding box center [321, 201] width 643 height 403
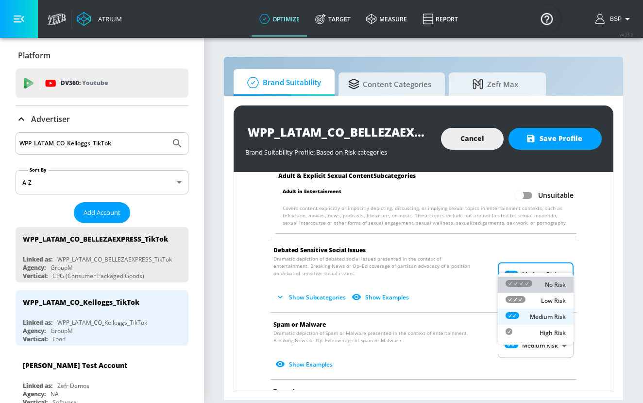
click at [551, 281] on p "No Risk" at bounding box center [555, 284] width 21 height 9
type input "MINIMAL"
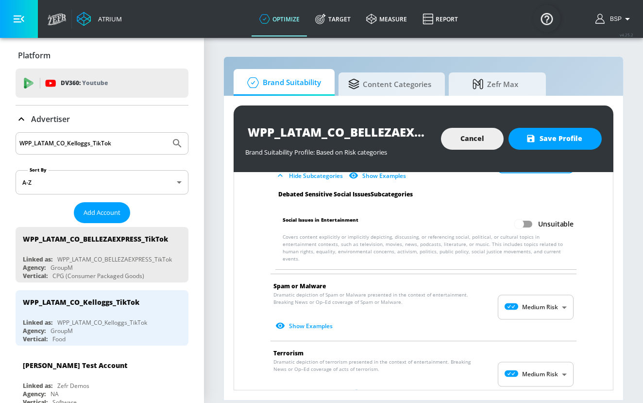
scroll to position [1646, 0]
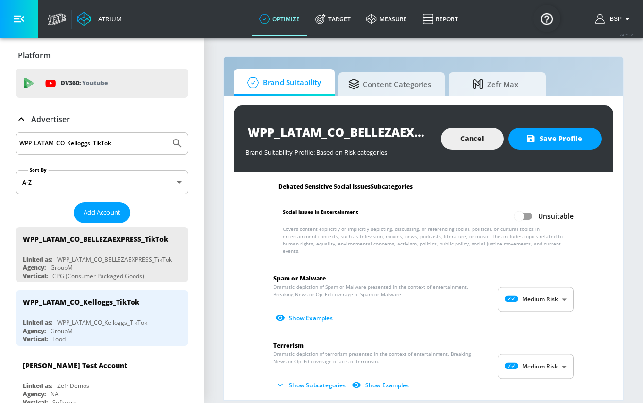
click at [551, 276] on body "Atrium optimize Target measure Report optimize Target measure Report v 4.25.2 B…" at bounding box center [321, 201] width 643 height 403
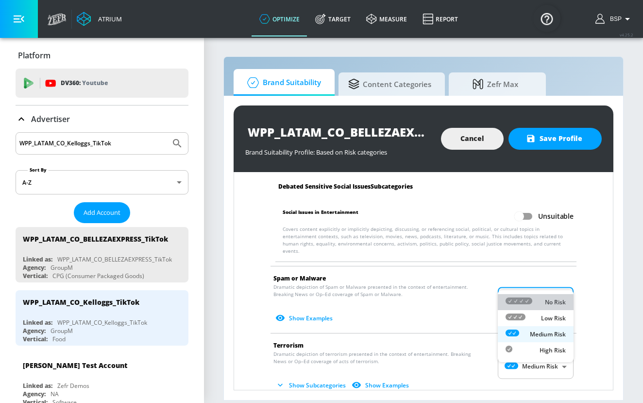
click at [553, 295] on li "No Risk" at bounding box center [536, 302] width 76 height 16
type input "MINIMAL"
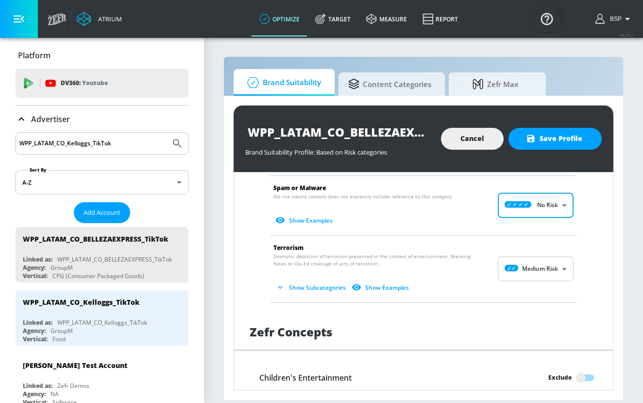
scroll to position [1738, 0]
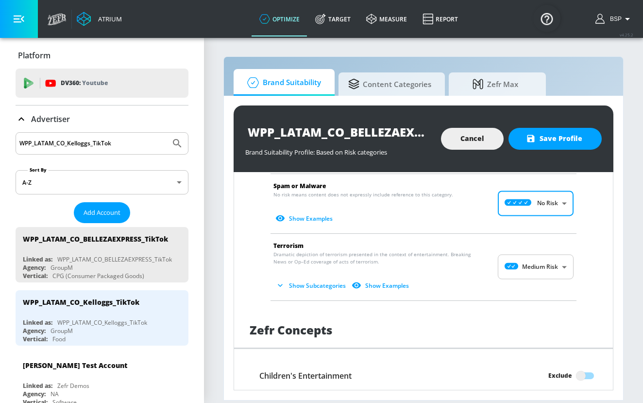
click at [552, 252] on body "Atrium optimize Target measure Report optimize Target measure Report v 4.25.2 B…" at bounding box center [321, 201] width 643 height 403
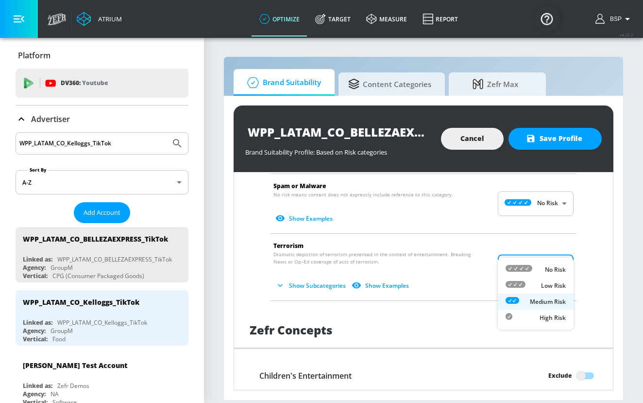
click at [552, 270] on p "No Risk" at bounding box center [555, 269] width 21 height 9
type input "MINIMAL"
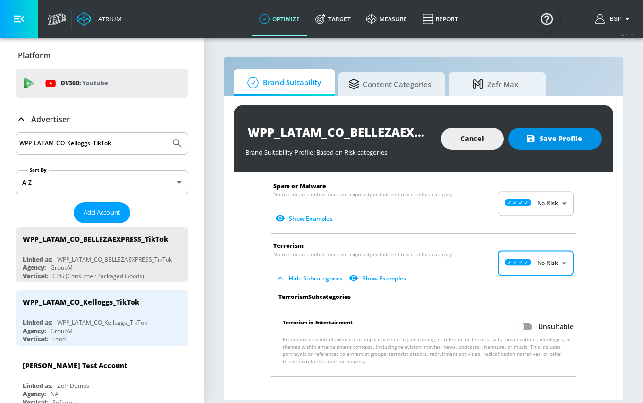
click at [569, 141] on span "Save Profile" at bounding box center [555, 139] width 54 height 12
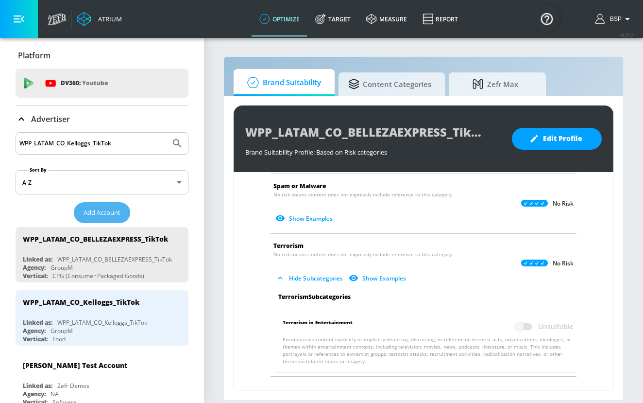
click at [116, 209] on span "Add Account" at bounding box center [102, 212] width 37 height 11
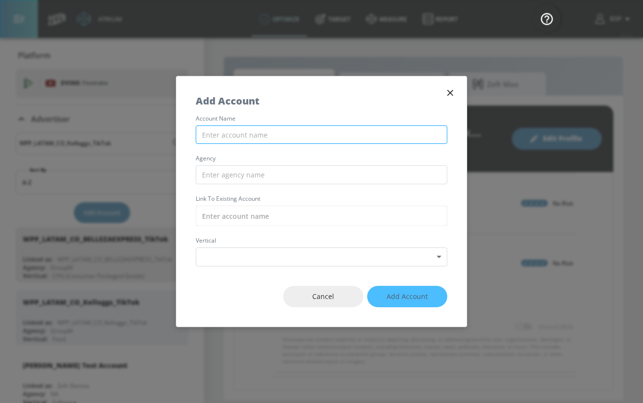
click at [303, 136] on input "text" at bounding box center [322, 134] width 252 height 19
paste input "WPP_LATAM_CO_Vileda_TikTok"
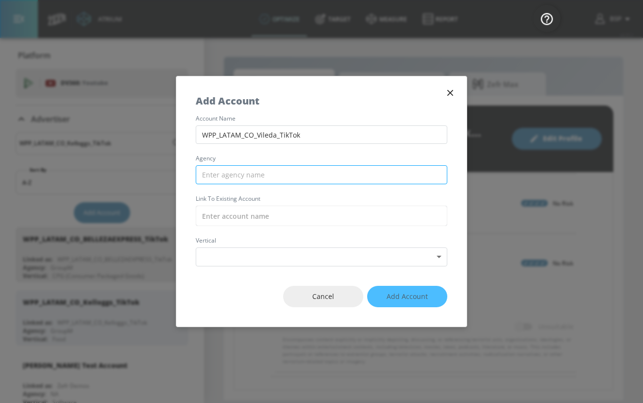
type input "WPP_LATAM_CO_Vileda_TikTok"
click at [303, 175] on input "text" at bounding box center [322, 174] width 252 height 19
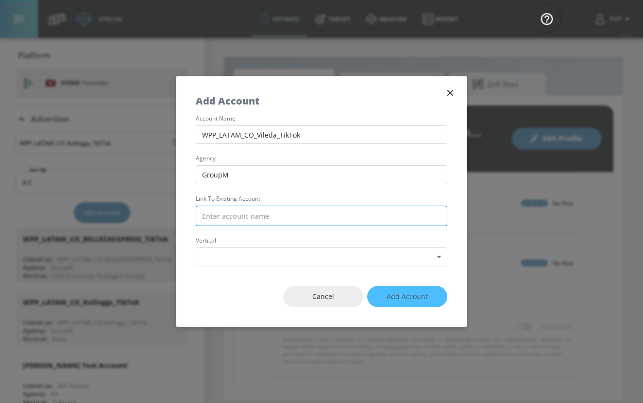
type input "GroupM"
click at [296, 213] on input "text" at bounding box center [322, 216] width 252 height 20
paste input "WPP_LATAM_CO_Vileda_TikTok"
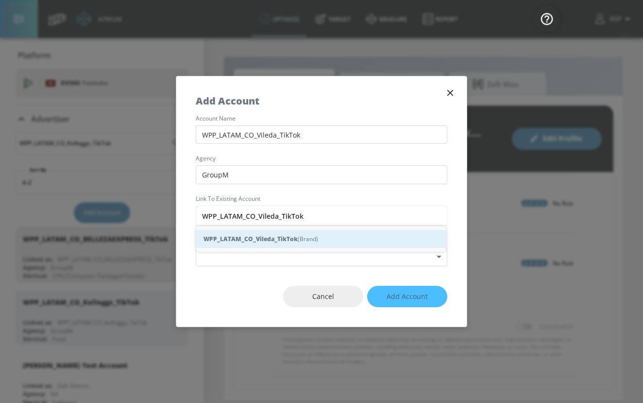
click at [308, 239] on div "WPP_LATAM_CO_Vileda_TikTok (Brand)" at bounding box center [321, 239] width 251 height 18
type input "WPP_LATAM_CO_Vileda_TikTok (Brand)"
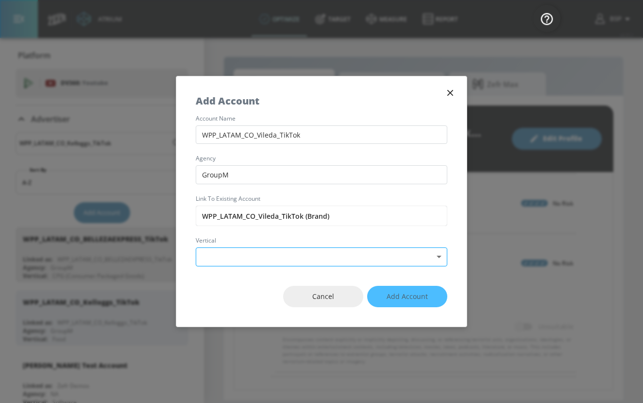
click at [309, 259] on body "Atrium optimize Target measure Report optimize Target measure Report v 4.25.2 B…" at bounding box center [321, 201] width 643 height 403
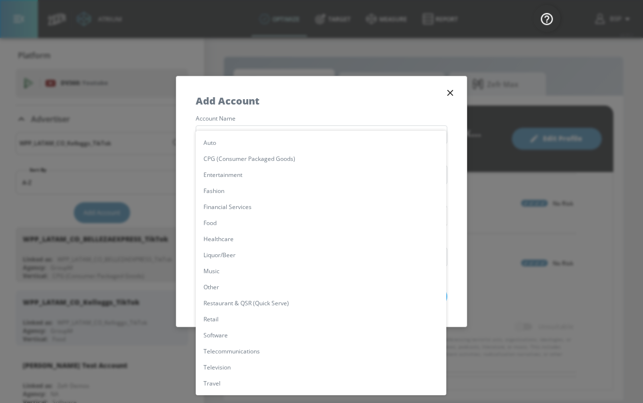
click at [240, 286] on li "Other" at bounding box center [321, 287] width 251 height 16
type input "[object Object]"
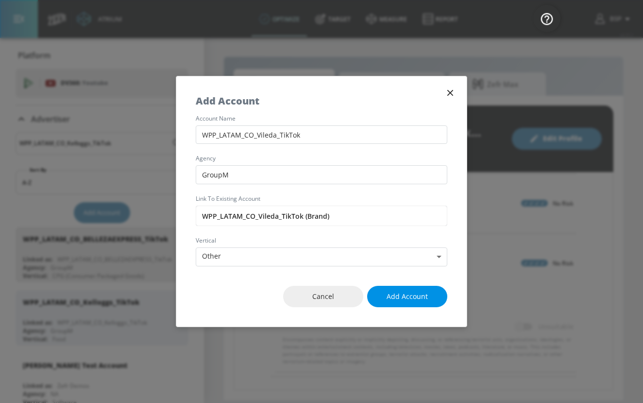
click at [393, 296] on span "Add Account" at bounding box center [407, 297] width 41 height 12
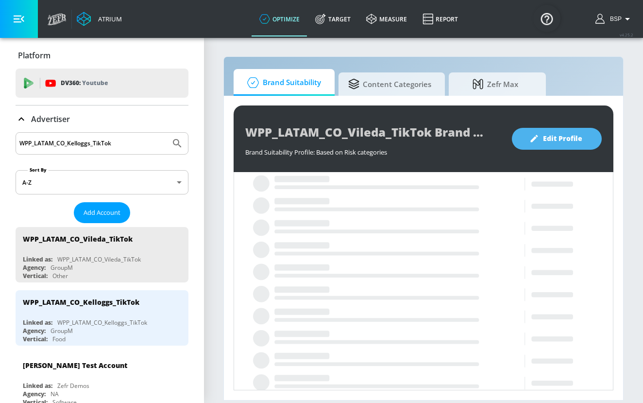
click at [574, 140] on span "Edit Profile" at bounding box center [557, 139] width 51 height 12
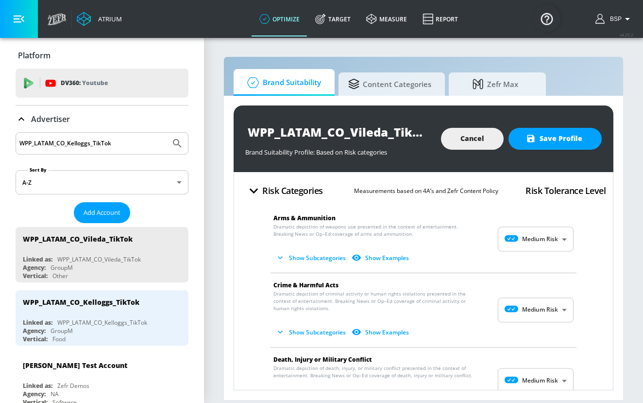
click at [525, 240] on body "Atrium optimize Target measure Report optimize Target measure Report v 4.25.2 B…" at bounding box center [321, 201] width 643 height 403
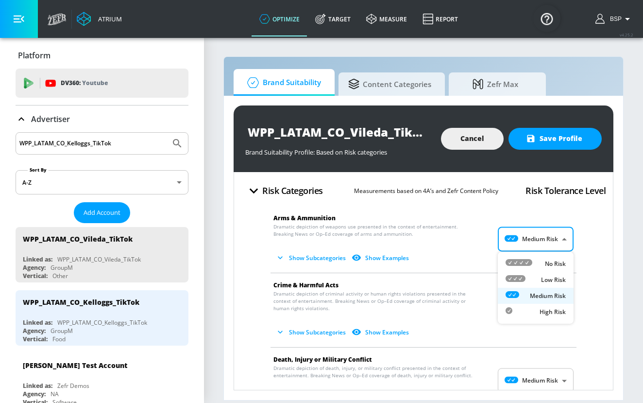
click at [531, 257] on li "No Risk" at bounding box center [536, 264] width 76 height 16
type input "MINIMAL"
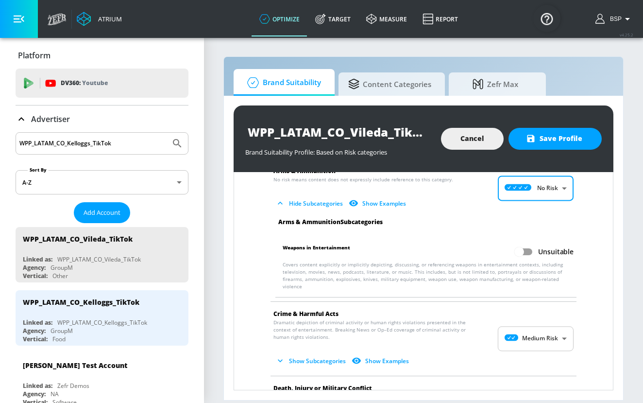
scroll to position [59, 0]
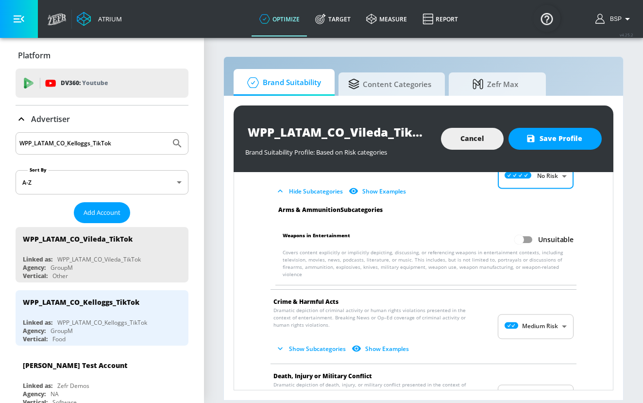
click at [549, 318] on body "Atrium optimize Target measure Report optimize Target measure Report v 4.25.2 B…" at bounding box center [321, 201] width 643 height 403
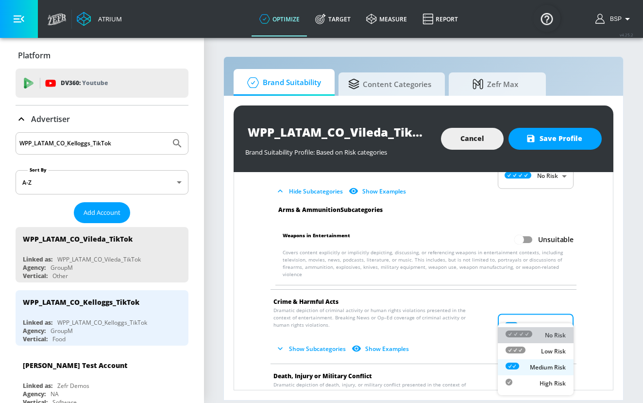
click at [545, 333] on p "No Risk" at bounding box center [555, 335] width 21 height 9
type input "MINIMAL"
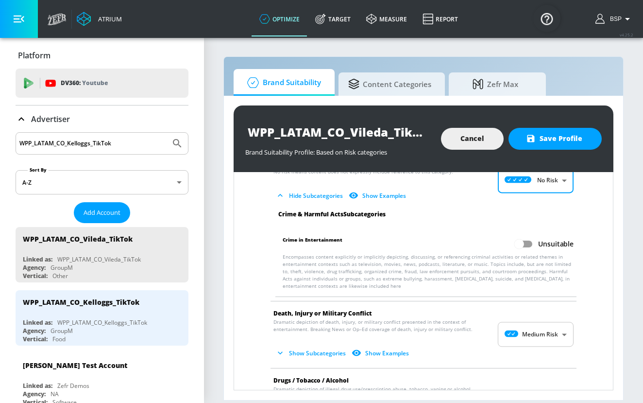
scroll to position [215, 0]
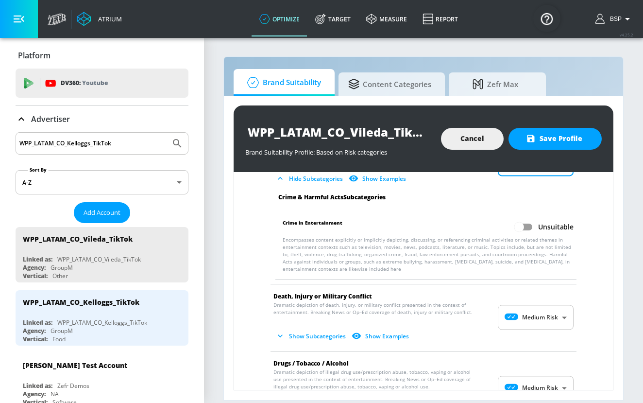
click at [544, 307] on body "Atrium optimize Target measure Report optimize Target measure Report v 4.25.2 B…" at bounding box center [321, 201] width 643 height 403
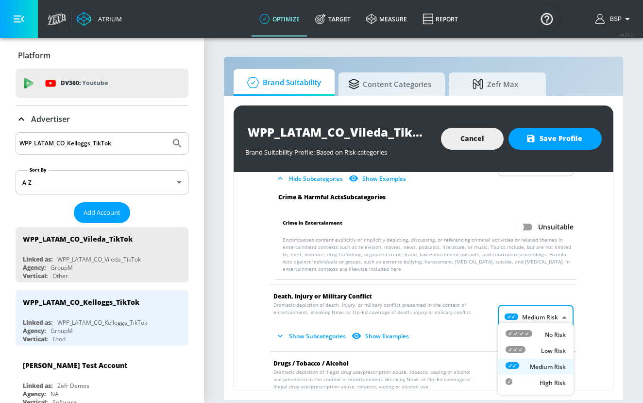
click at [548, 331] on p "No Risk" at bounding box center [555, 334] width 21 height 9
type input "MINIMAL"
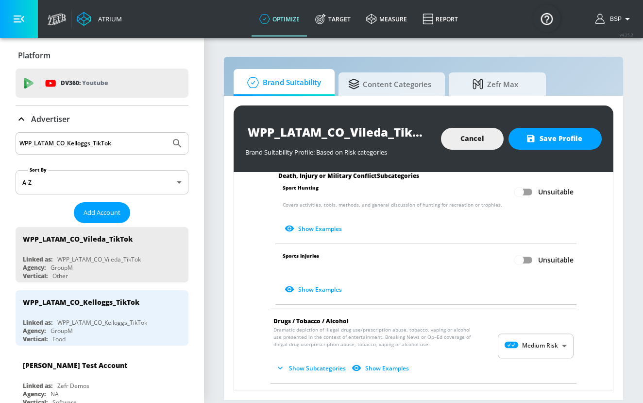
scroll to position [523, 0]
click at [550, 342] on body "Atrium optimize Target measure Report optimize Target measure Report v 4.25.2 B…" at bounding box center [321, 201] width 643 height 403
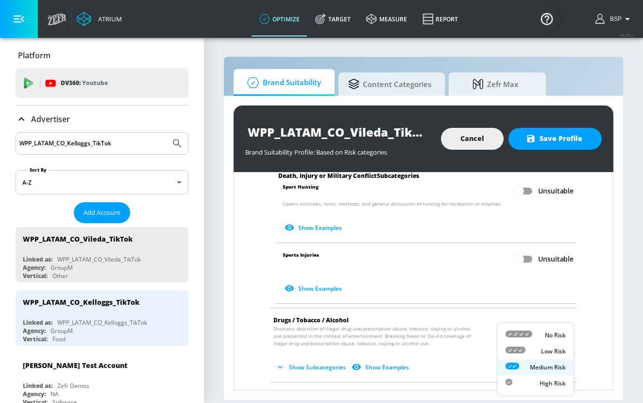
click at [554, 334] on p "No Risk" at bounding box center [555, 335] width 21 height 9
type input "MINIMAL"
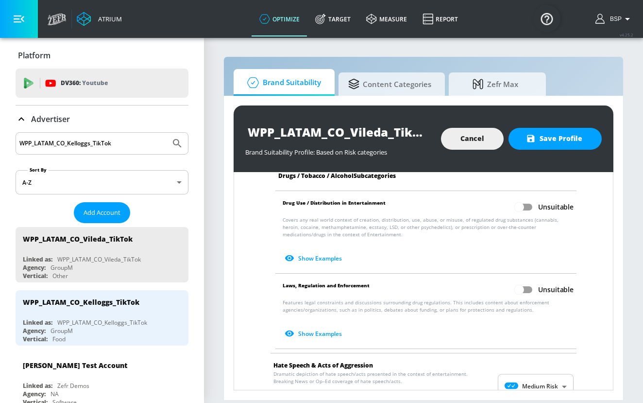
scroll to position [812, 0]
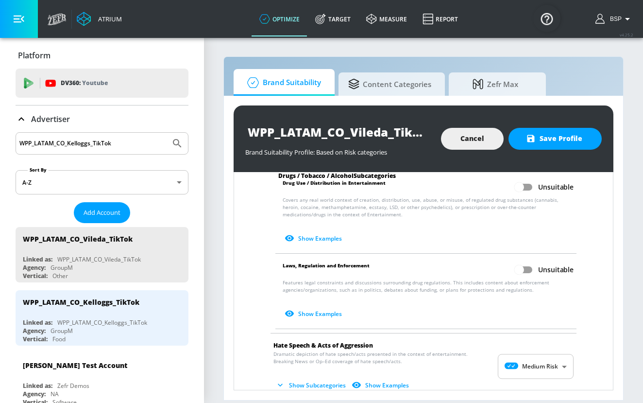
click at [553, 364] on body "Atrium optimize Target measure Report optimize Target measure Report v 4.25.2 B…" at bounding box center [321, 201] width 643 height 403
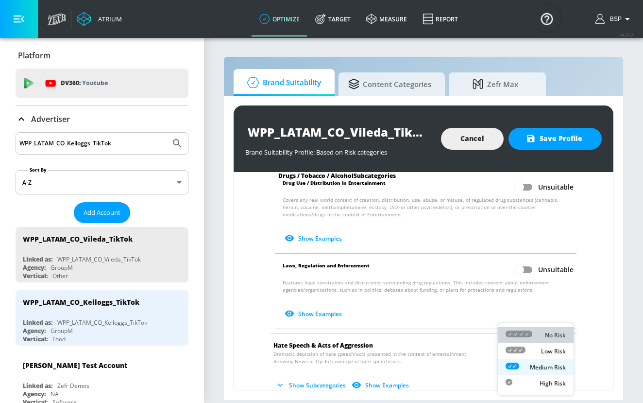
click at [556, 331] on p "No Risk" at bounding box center [555, 335] width 21 height 9
type input "MINIMAL"
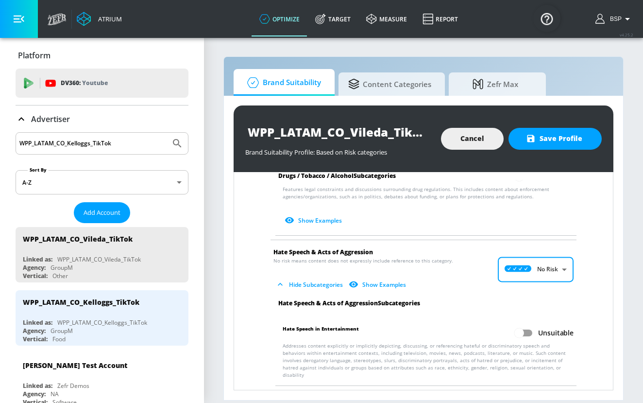
scroll to position [951, 0]
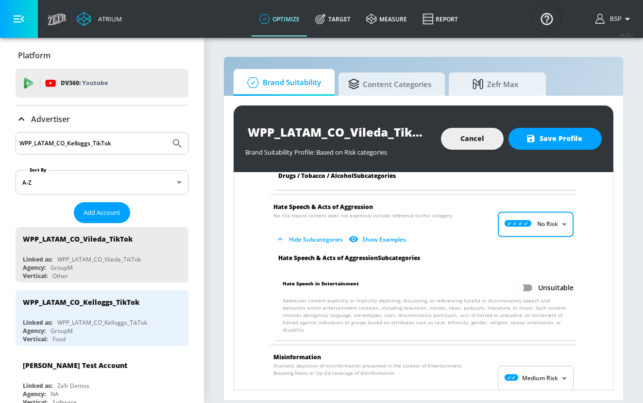
click at [554, 363] on body "Atrium optimize Target measure Report optimize Target measure Report v 4.25.2 B…" at bounding box center [321, 201] width 643 height 403
click at [558, 349] on p "No Risk" at bounding box center [555, 351] width 21 height 9
type input "MINIMAL"
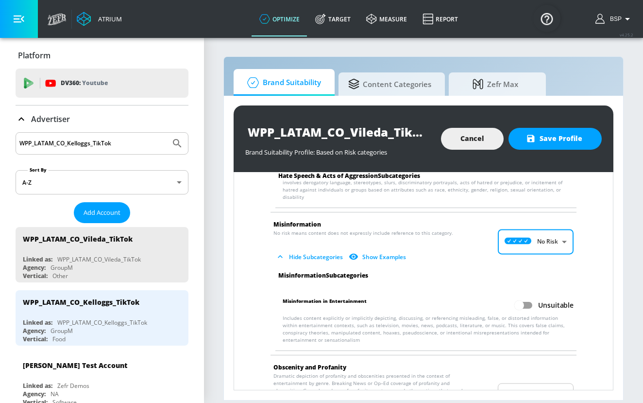
click at [554, 378] on body "Atrium optimize Target measure Report optimize Target measure Report v 4.25.2 B…" at bounding box center [321, 201] width 643 height 403
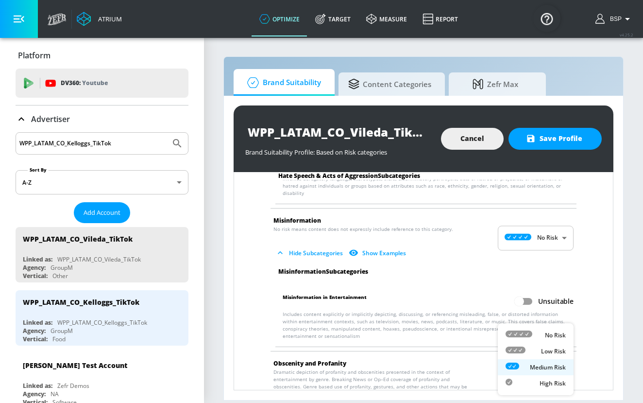
click at [554, 334] on p "No Risk" at bounding box center [555, 335] width 21 height 9
type input "MINIMAL"
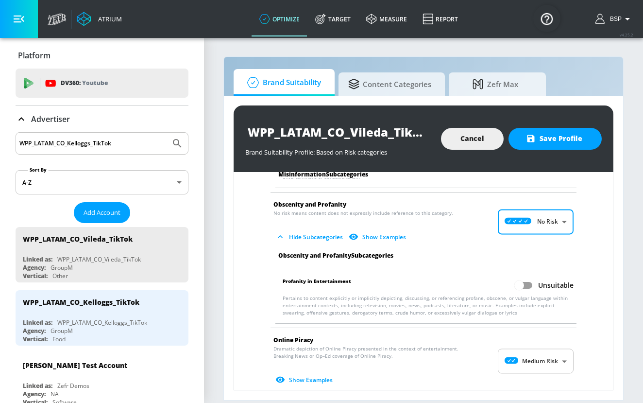
scroll to position [1258, 0]
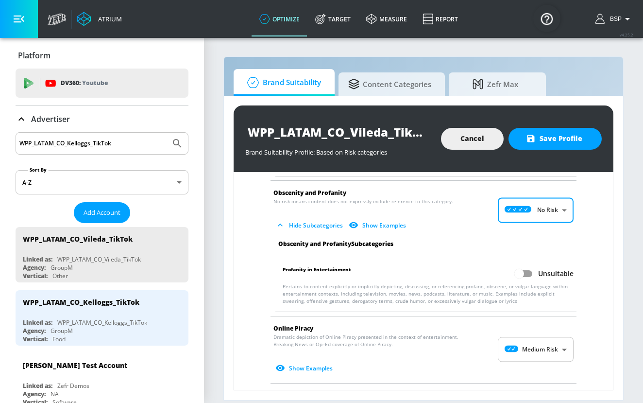
click at [555, 335] on body "Atrium optimize Target measure Report optimize Target measure Report v 4.25.2 B…" at bounding box center [321, 201] width 643 height 403
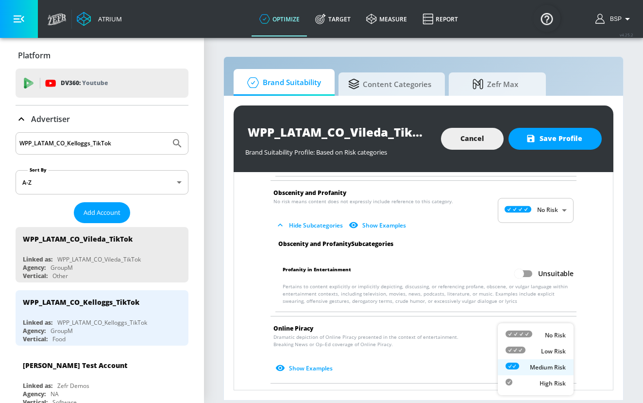
click at [556, 340] on div "No Risk" at bounding box center [536, 335] width 60 height 10
type input "MINIMAL"
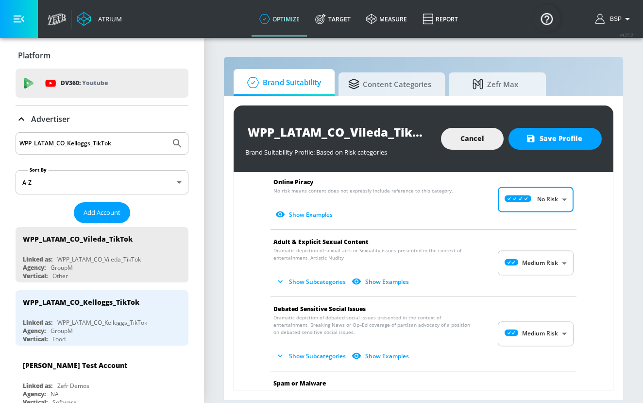
scroll to position [1405, 0]
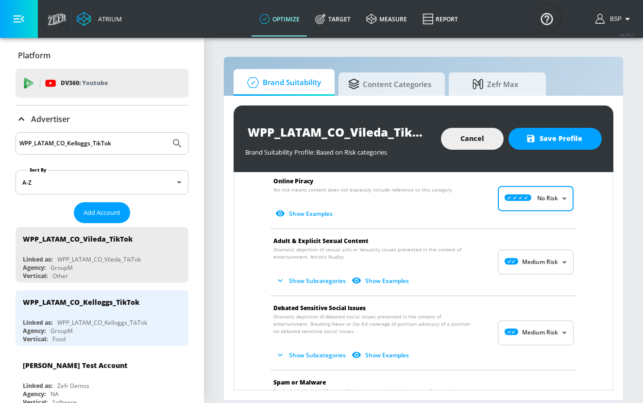
click at [547, 251] on body "Atrium optimize Target measure Report optimize Target measure Report v 4.25.2 B…" at bounding box center [321, 201] width 643 height 403
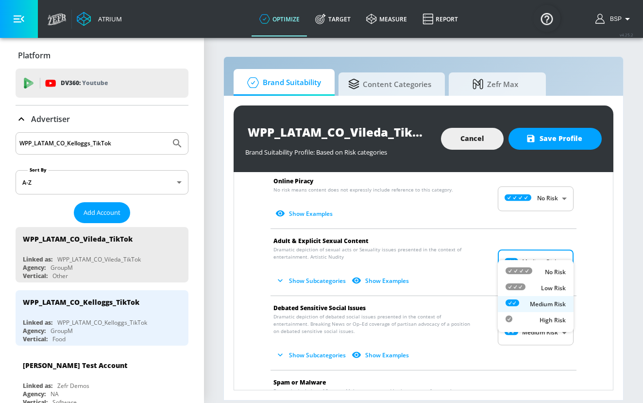
click at [547, 266] on li "No Risk" at bounding box center [536, 272] width 76 height 16
type input "MINIMAL"
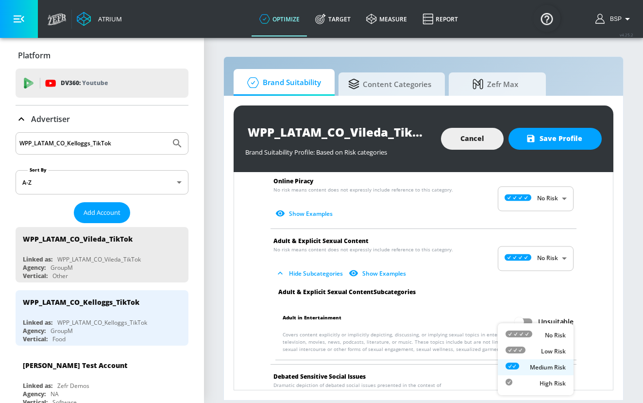
click at [551, 383] on body "Atrium optimize Target measure Report optimize Target measure Report v 4.25.2 B…" at bounding box center [321, 201] width 643 height 403
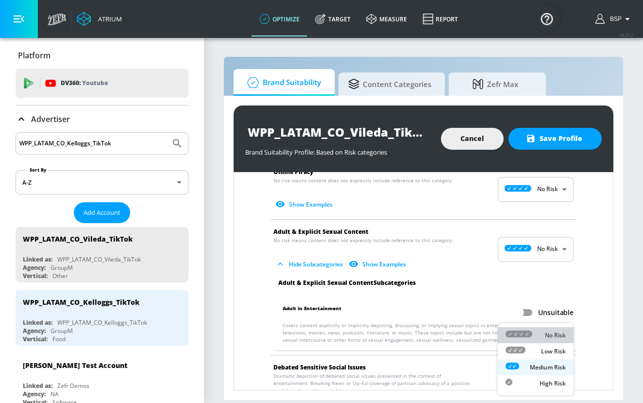
click at [551, 332] on p "No Risk" at bounding box center [555, 335] width 21 height 9
type input "MINIMAL"
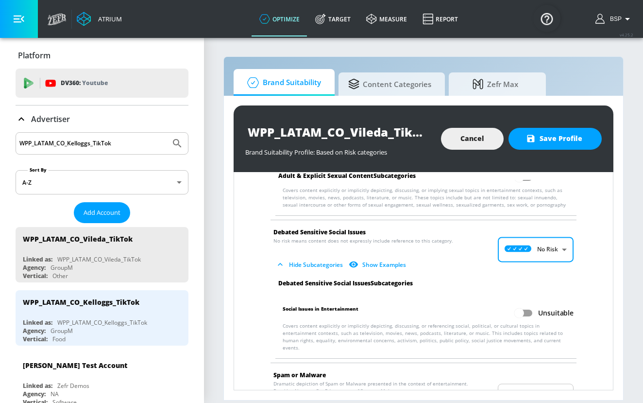
scroll to position [1550, 0]
click at [556, 370] on body "Atrium optimize Target measure Report optimize Target measure Report v 4.25.2 B…" at bounding box center [321, 201] width 643 height 403
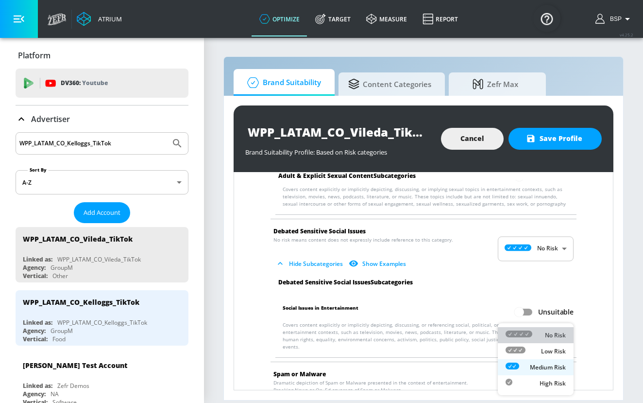
click at [557, 331] on p "No Risk" at bounding box center [555, 335] width 21 height 9
type input "MINIMAL"
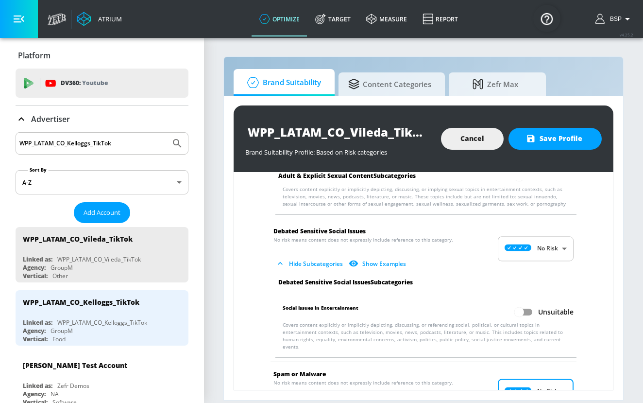
scroll to position [1710, 0]
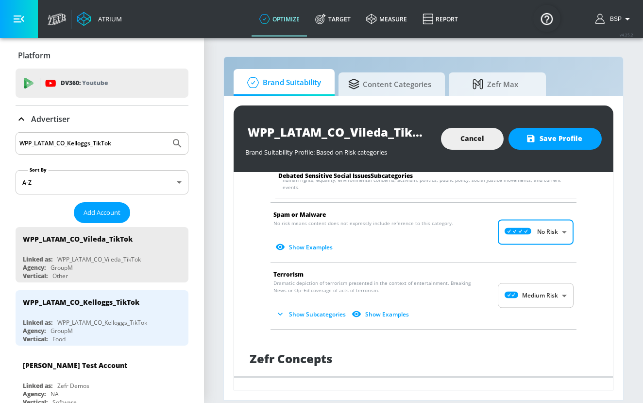
click at [549, 275] on body "Atrium optimize Target measure Report optimize Target measure Report v 4.25.2 B…" at bounding box center [321, 201] width 643 height 403
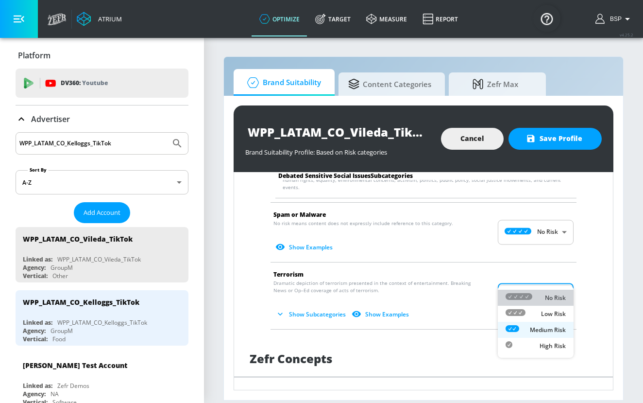
click at [549, 293] on div "No Risk" at bounding box center [536, 297] width 60 height 10
type input "MINIMAL"
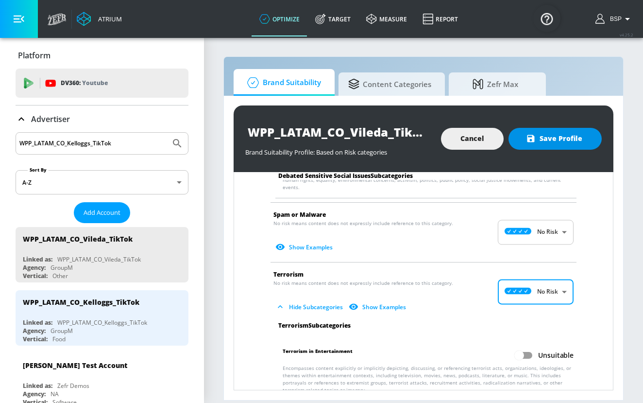
click at [555, 144] on span "Save Profile" at bounding box center [555, 139] width 54 height 12
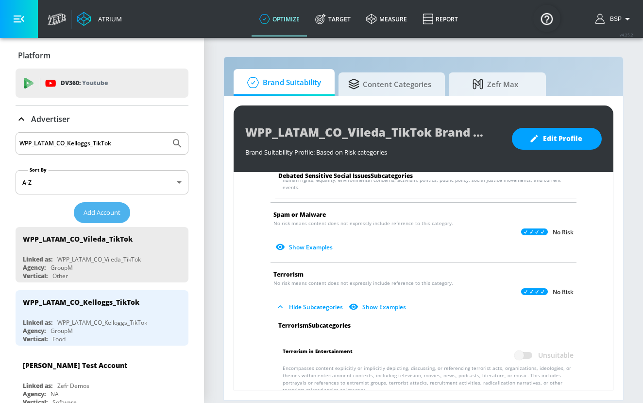
click at [106, 215] on span "Add Account" at bounding box center [102, 212] width 37 height 11
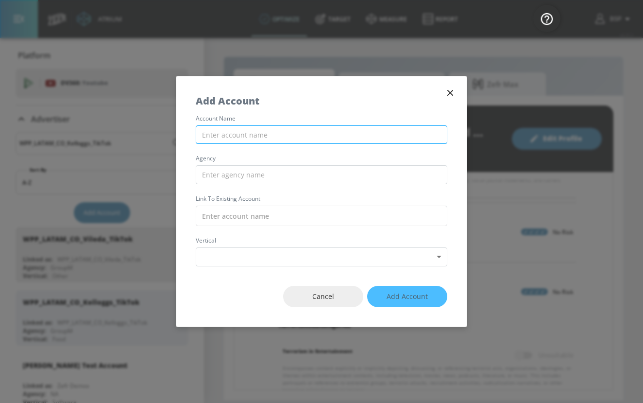
click at [324, 131] on input "text" at bounding box center [322, 134] width 252 height 19
paste input "WPP_LATAM_CO_HARINERA_TikTok"
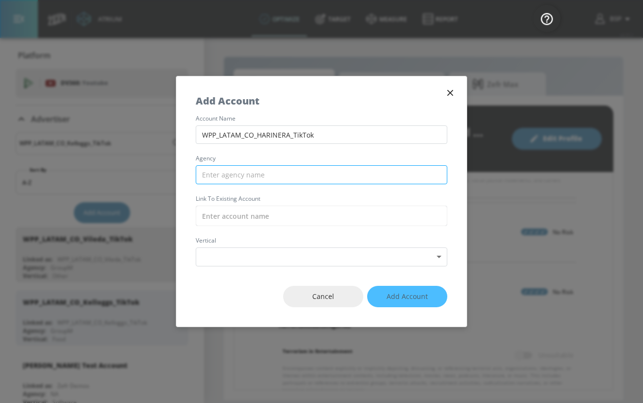
type input "WPP_LATAM_CO_HARINERA_TikTok"
click at [321, 174] on input "text" at bounding box center [322, 174] width 252 height 19
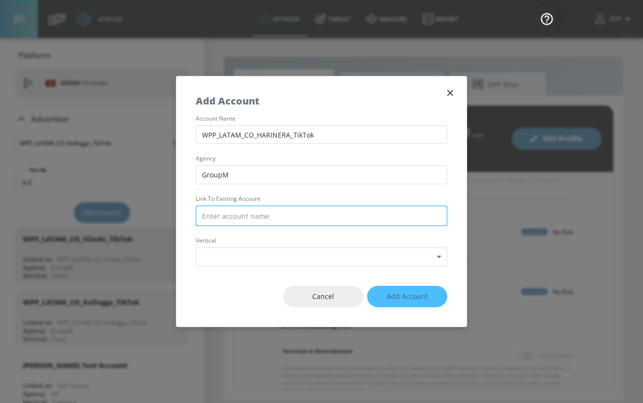
type input "GroupM"
click at [286, 214] on input "text" at bounding box center [322, 216] width 252 height 20
paste input "WPP_LATAM_CO_HARINERA_TikTok"
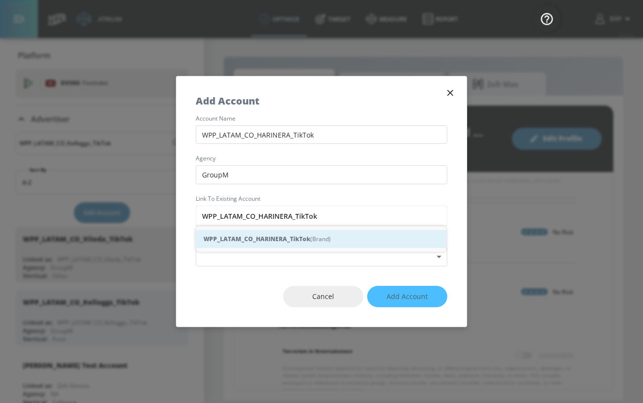
click at [315, 240] on div "WPP_LATAM_CO_HARINERA_TikTok (Brand)" at bounding box center [321, 239] width 251 height 18
type input "WPP_LATAM_CO_HARINERA_TikTok (Brand)"
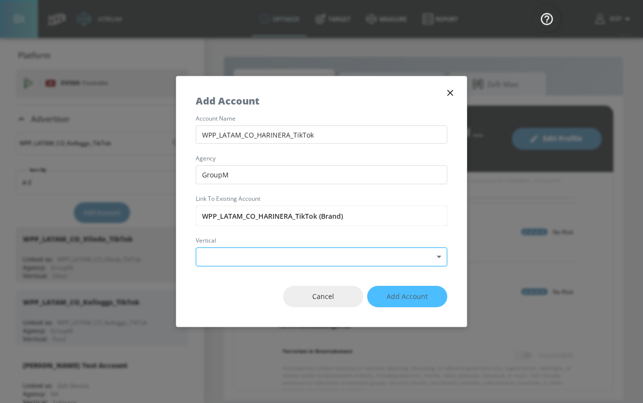
click at [315, 251] on body "Atrium optimize Target measure Report optimize Target measure Report v 4.25.2 B…" at bounding box center [321, 201] width 643 height 403
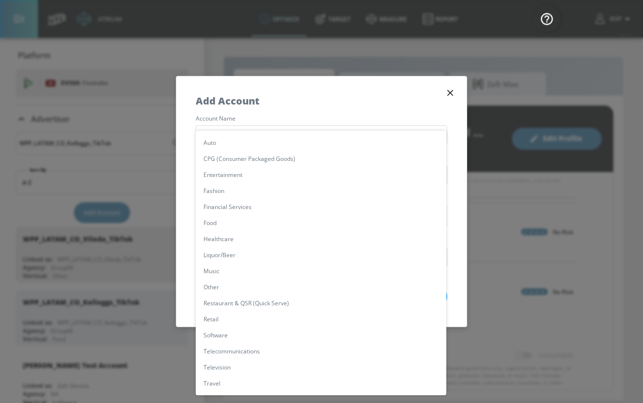
click at [305, 220] on li "Food" at bounding box center [321, 223] width 251 height 16
type input "[object Object]"
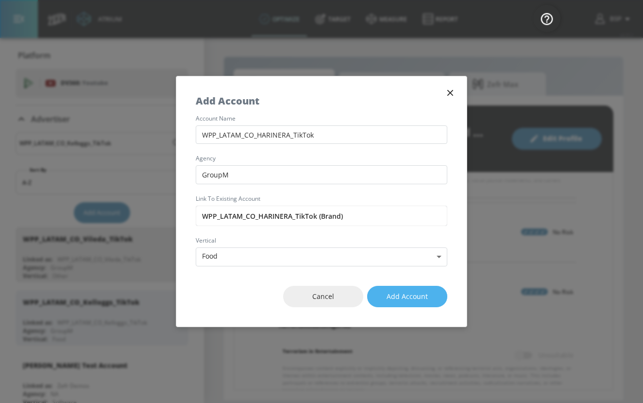
click at [397, 293] on span "Add Account" at bounding box center [407, 297] width 41 height 12
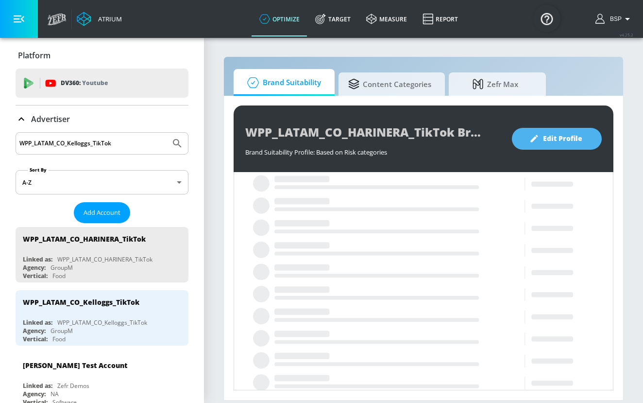
click at [542, 137] on span "Edit Profile" at bounding box center [557, 139] width 51 height 12
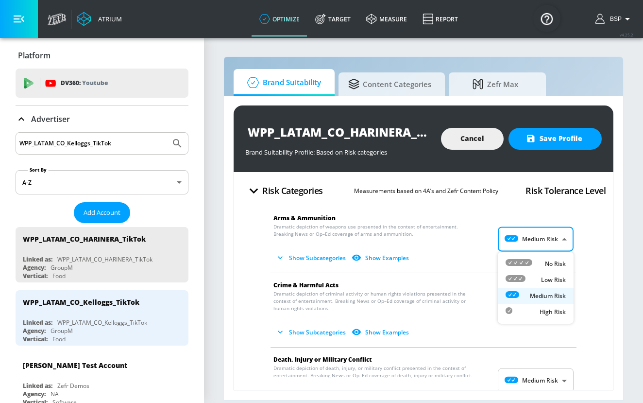
click at [544, 240] on body "Atrium optimize Target measure Report optimize Target measure Report v 4.25.2 B…" at bounding box center [321, 201] width 643 height 403
click at [544, 261] on div "No Risk" at bounding box center [536, 263] width 60 height 10
type input "MINIMAL"
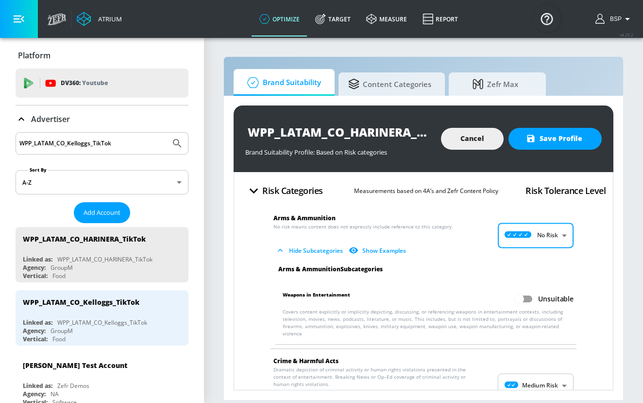
click at [545, 373] on body "Atrium optimize Target measure Report optimize Target measure Report v 4.25.2 B…" at bounding box center [321, 201] width 643 height 403
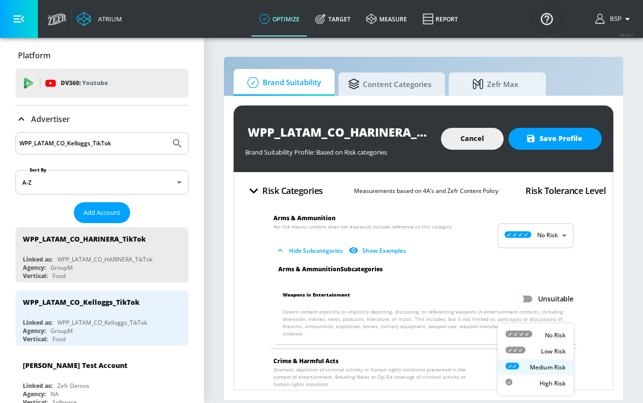
scroll to position [1, 0]
click at [545, 336] on p "No Risk" at bounding box center [555, 335] width 21 height 9
type input "MINIMAL"
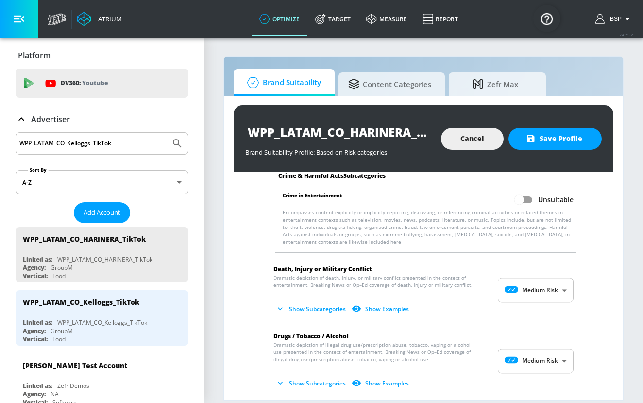
scroll to position [250, 0]
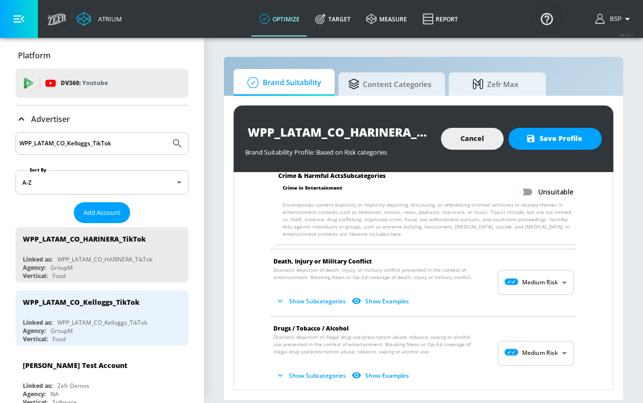
click at [544, 275] on body "Atrium optimize Target measure Report optimize Target measure Report v 4.25.2 B…" at bounding box center [321, 201] width 643 height 403
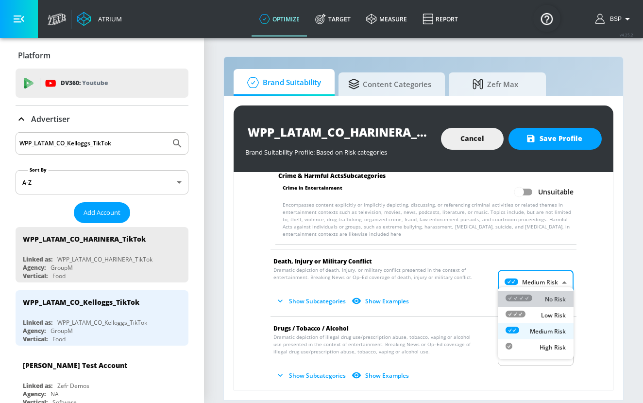
click at [544, 299] on div "No Risk" at bounding box center [536, 299] width 60 height 10
type input "MINIMAL"
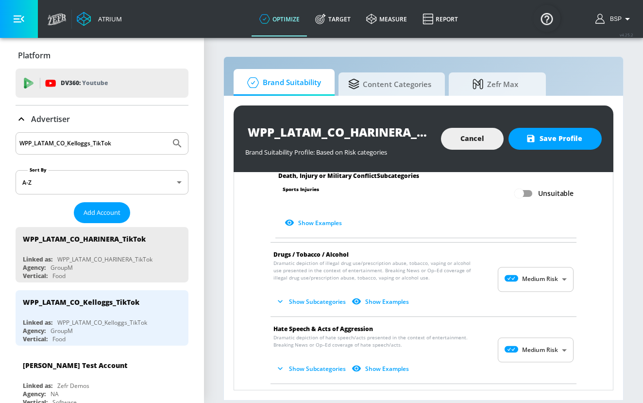
scroll to position [594, 0]
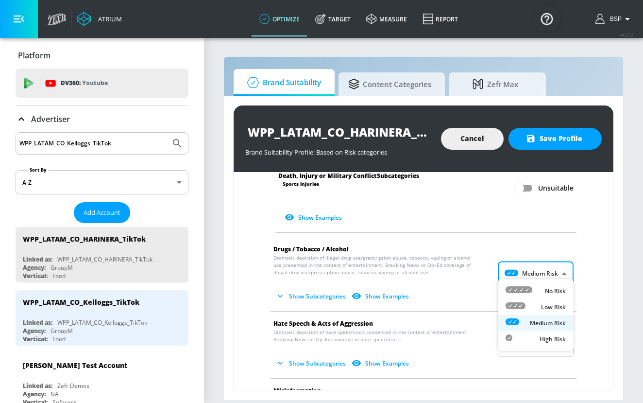
click at [541, 270] on body "Atrium optimize Target measure Report optimize Target measure Report v 4.25.2 B…" at bounding box center [321, 201] width 643 height 403
click at [541, 290] on div "No Risk" at bounding box center [536, 291] width 60 height 10
type input "MINIMAL"
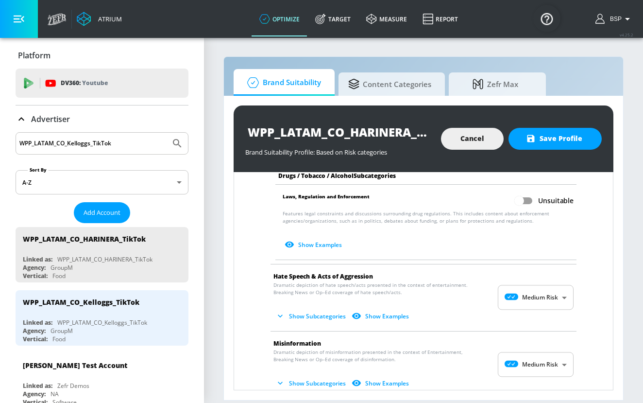
scroll to position [886, 0]
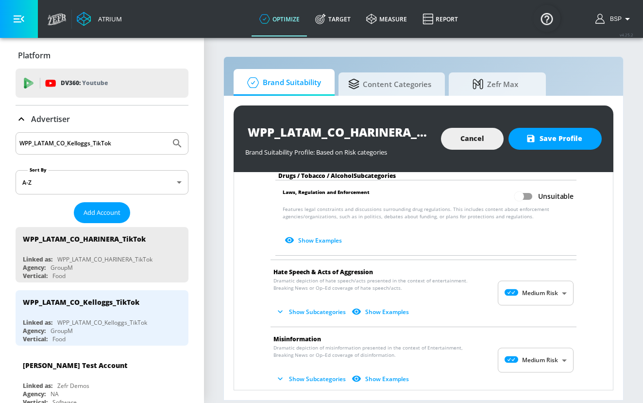
click at [546, 297] on body "Atrium optimize Target measure Report optimize Target measure Report v 4.25.2 B…" at bounding box center [321, 201] width 643 height 403
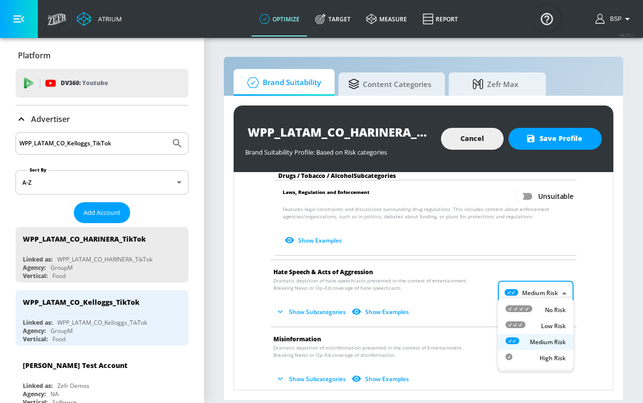
click at [547, 308] on p "No Risk" at bounding box center [555, 310] width 21 height 9
type input "MINIMAL"
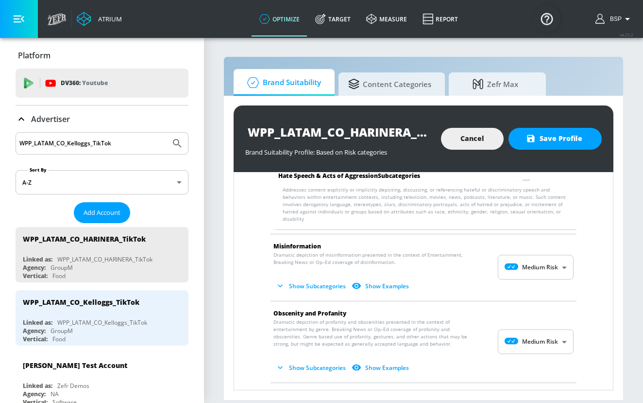
scroll to position [1080, 0]
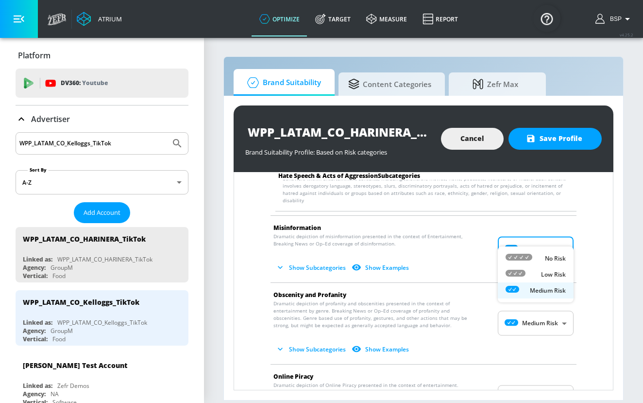
click at [546, 234] on body "Atrium optimize Target measure Report optimize Target measure Report v 4.25.2 B…" at bounding box center [321, 201] width 643 height 403
click at [546, 256] on p "No Risk" at bounding box center [555, 258] width 21 height 9
type input "MINIMAL"
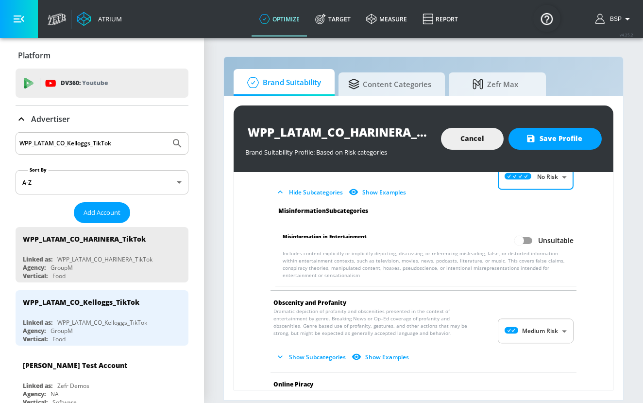
scroll to position [1161, 0]
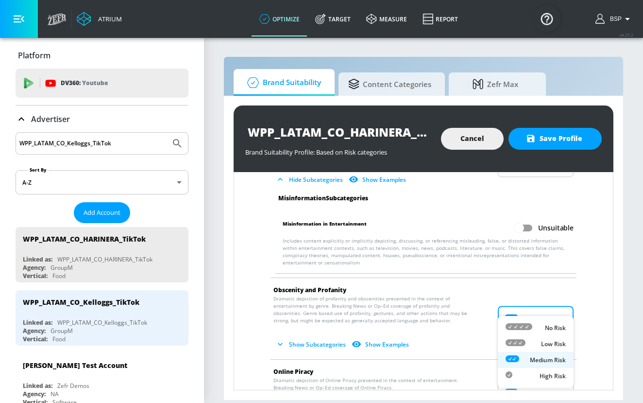
click at [549, 306] on body "Atrium optimize Target measure Report optimize Target measure Report v 4.25.2 B…" at bounding box center [321, 201] width 643 height 403
click at [549, 324] on p "No Risk" at bounding box center [555, 328] width 21 height 9
type input "MINIMAL"
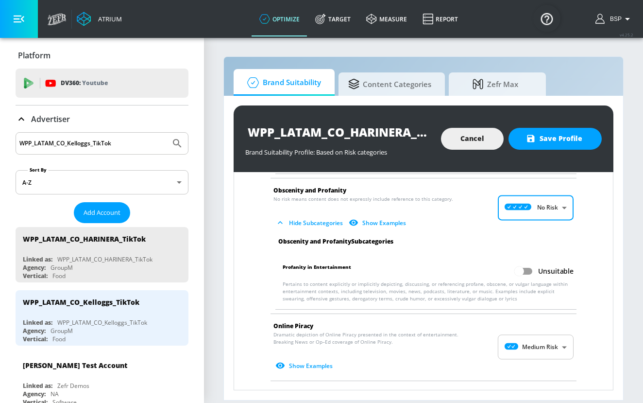
scroll to position [1272, 0]
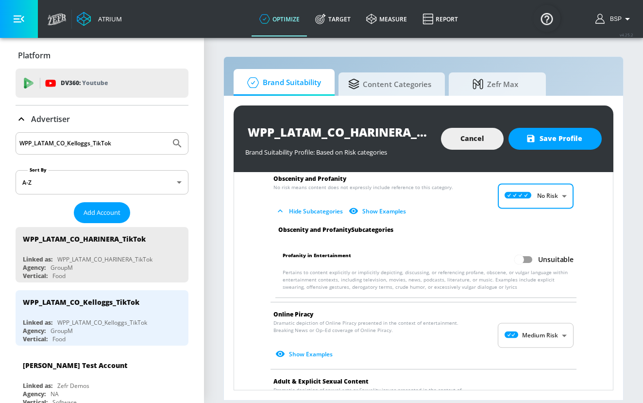
click at [549, 323] on body "Atrium optimize Target measure Report optimize Target measure Report v 4.25.2 B…" at bounding box center [321, 201] width 643 height 403
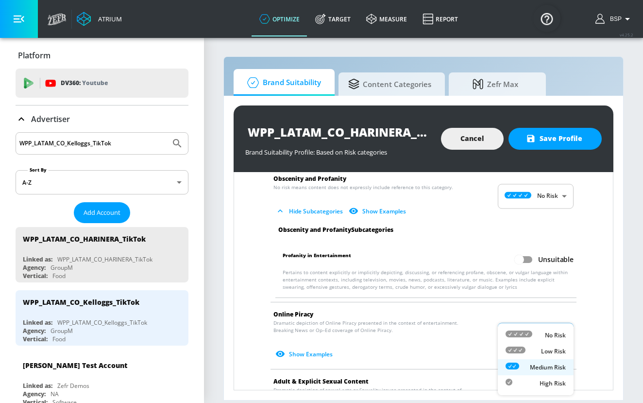
click at [549, 336] on p "No Risk" at bounding box center [555, 335] width 21 height 9
type input "MINIMAL"
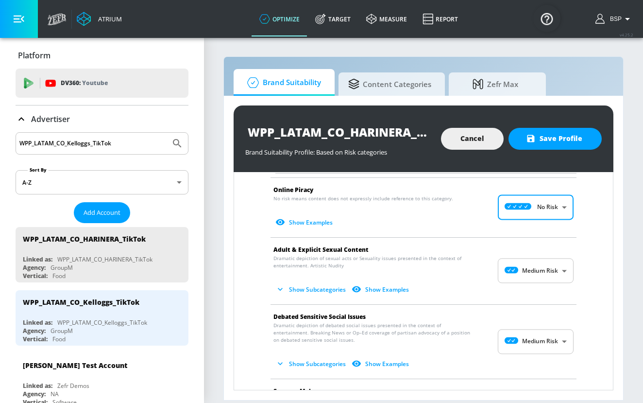
scroll to position [1397, 0]
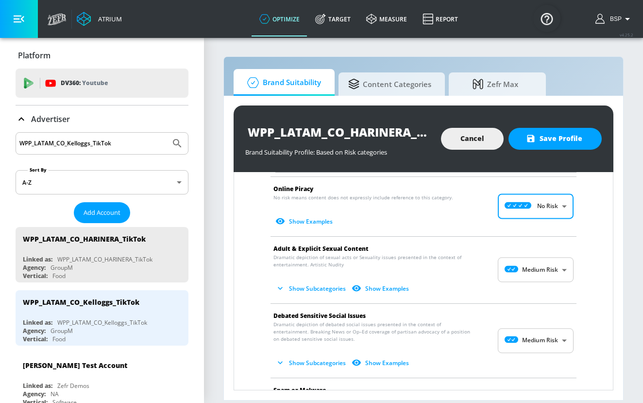
click at [549, 253] on body "Atrium optimize Target measure Report optimize Target measure Report v 4.25.2 B…" at bounding box center [321, 201] width 643 height 403
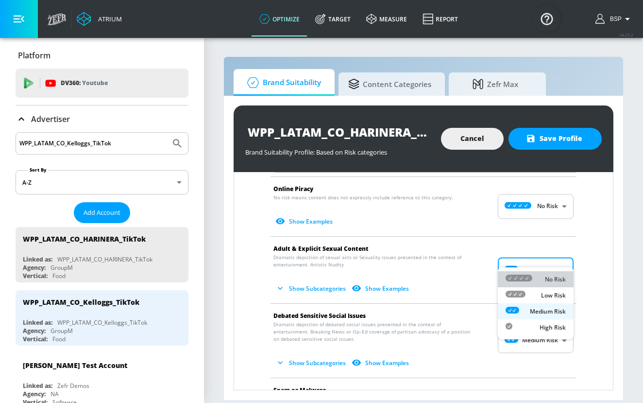
click at [549, 272] on li "No Risk" at bounding box center [536, 279] width 76 height 16
type input "MINIMAL"
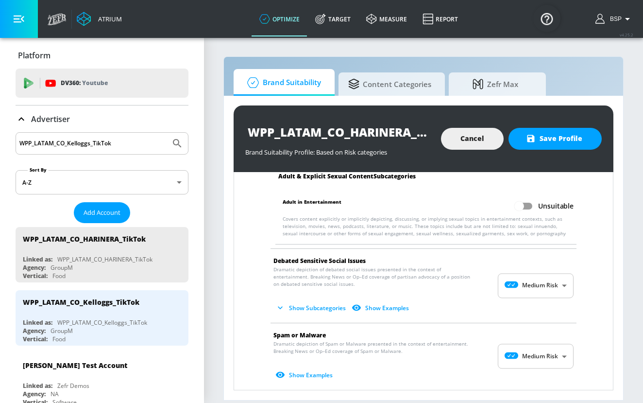
scroll to position [1524, 0]
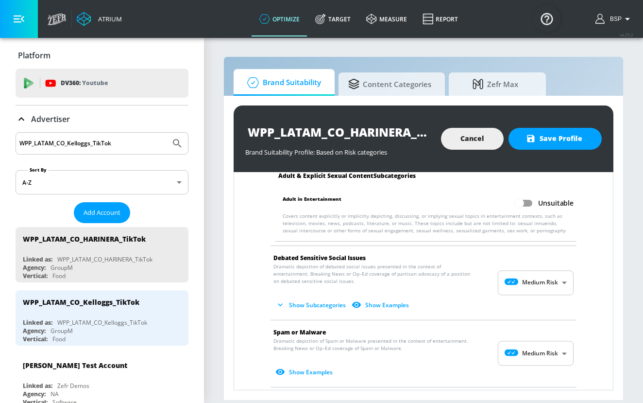
click at [549, 272] on body "Atrium optimize Target measure Report optimize Target measure Report v 4.25.2 B…" at bounding box center [321, 201] width 643 height 403
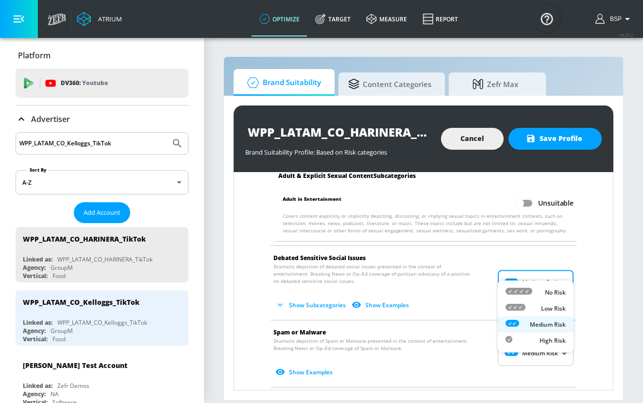
click at [549, 294] on p "No Risk" at bounding box center [555, 292] width 21 height 9
type input "MINIMAL"
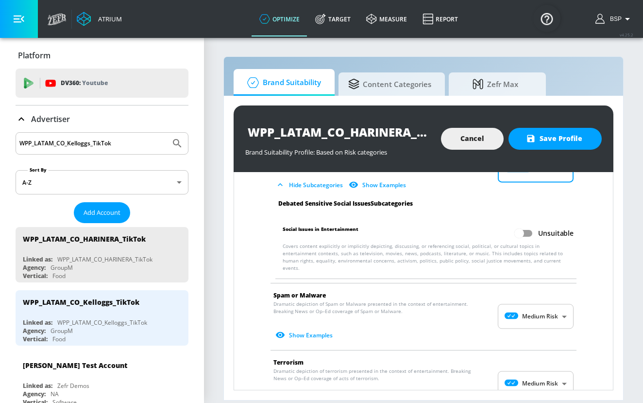
scroll to position [1640, 0]
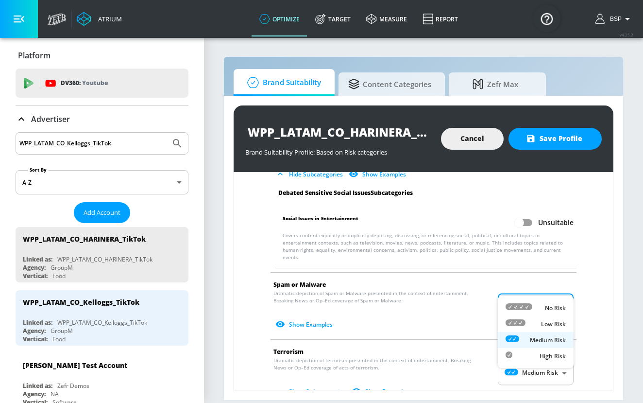
click at [549, 290] on body "Atrium optimize Target measure Report optimize Target measure Report v 4.25.2 B…" at bounding box center [321, 201] width 643 height 403
click at [549, 304] on p "No Risk" at bounding box center [555, 308] width 21 height 9
type input "MINIMAL"
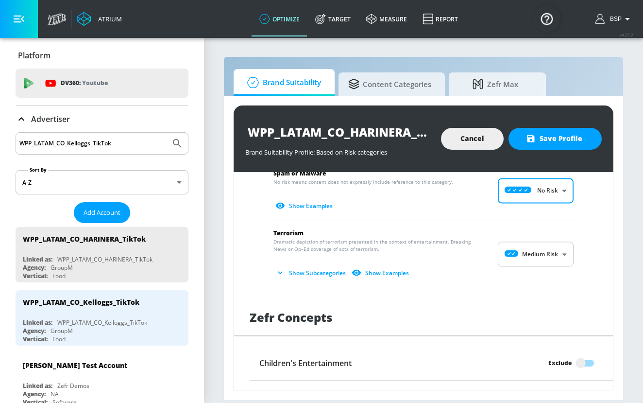
scroll to position [1752, 0]
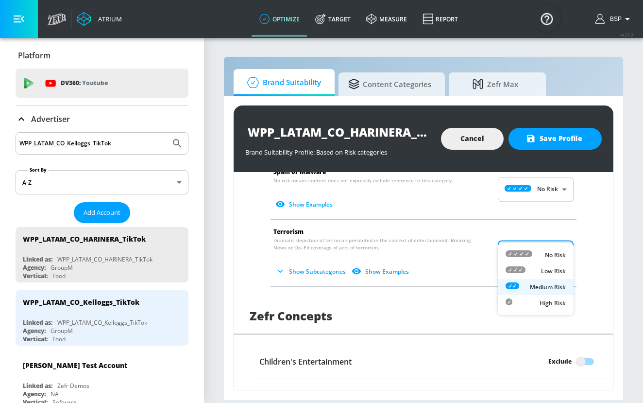
click at [549, 233] on body "Atrium optimize Target measure Report optimize Target measure Report v 4.25.2 B…" at bounding box center [321, 201] width 643 height 403
click at [550, 255] on p "No Risk" at bounding box center [555, 255] width 21 height 9
type input "MINIMAL"
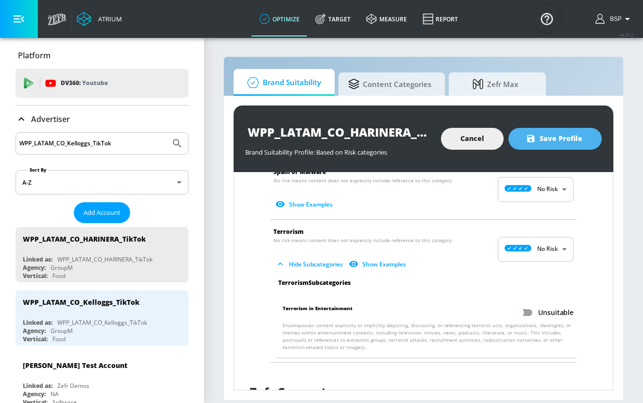
click at [560, 138] on span "Save Profile" at bounding box center [555, 139] width 54 height 12
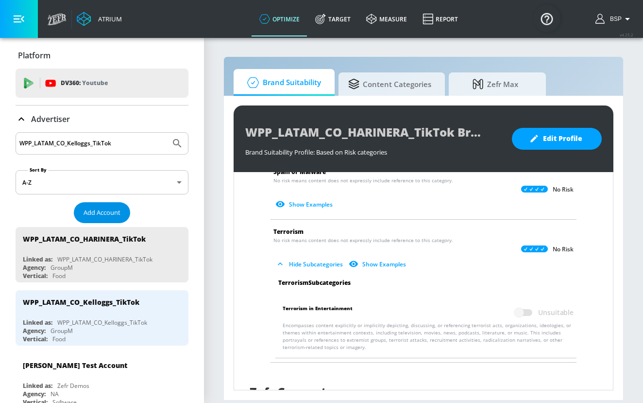
click at [106, 215] on span "Add Account" at bounding box center [102, 212] width 37 height 11
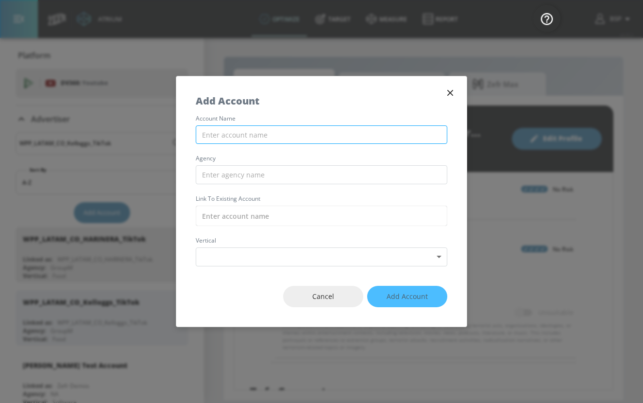
click at [282, 132] on input "text" at bounding box center [322, 134] width 252 height 19
paste input "WPP_LATAM_CO_Dicorp_TikTok"
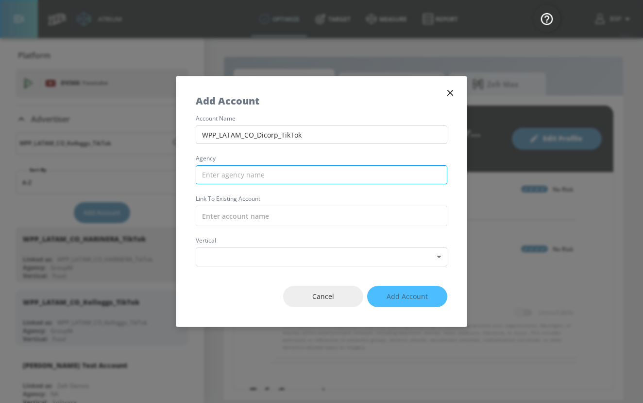
type input "WPP_LATAM_CO_Dicorp_TikTok"
click at [291, 174] on input "text" at bounding box center [322, 174] width 252 height 19
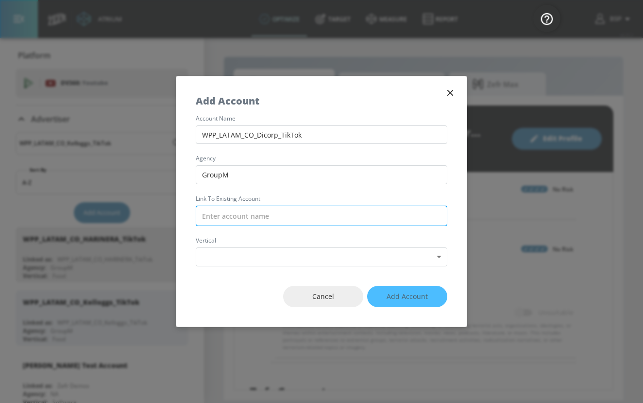
type input "GroupM"
click at [267, 214] on input "text" at bounding box center [322, 216] width 252 height 20
paste input "WPP_LATAM_CO_Dicorp_TikTok"
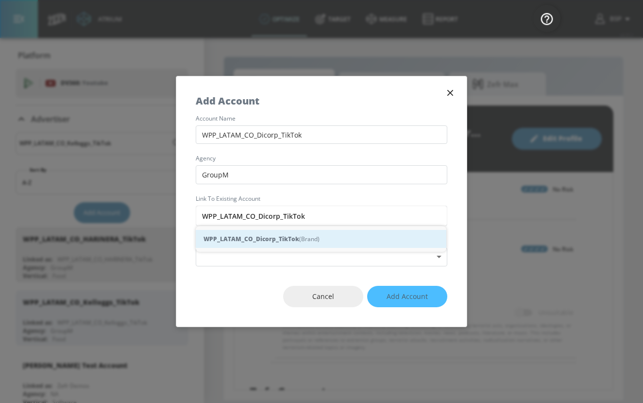
click at [286, 237] on strong "WPP_LATAM_CO_Dicorp_TikTok" at bounding box center [252, 239] width 96 height 10
type input "WPP_LATAM_CO_Dicorp_TikTok (Brand)"
click at [365, 240] on div "WPP_LATAM_CO_Dicorp_TikTok (Brand)" at bounding box center [321, 239] width 251 height 18
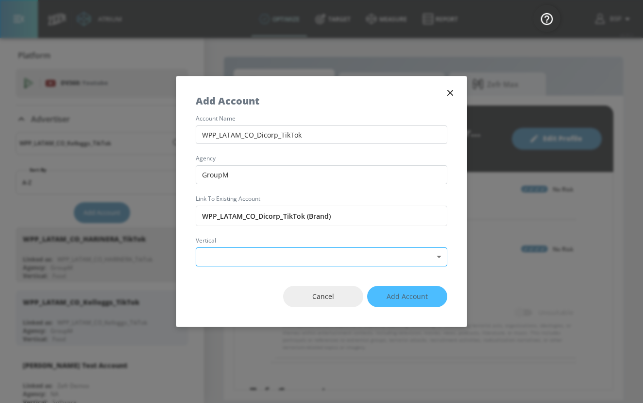
click at [367, 252] on body "Atrium optimize Target measure Report optimize Target measure Report v 4.25.2 B…" at bounding box center [321, 201] width 643 height 403
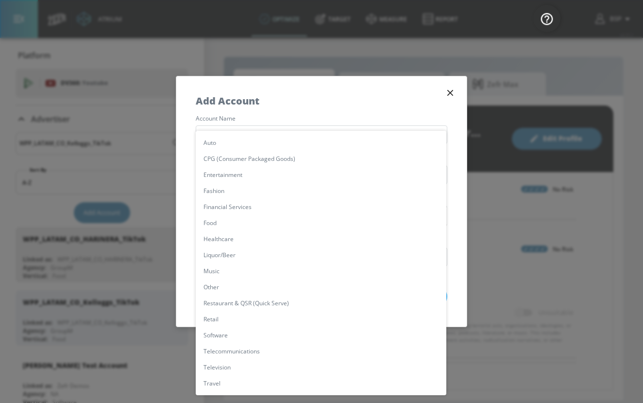
click at [332, 290] on li "Other" at bounding box center [321, 287] width 251 height 16
type input "[object Object]"
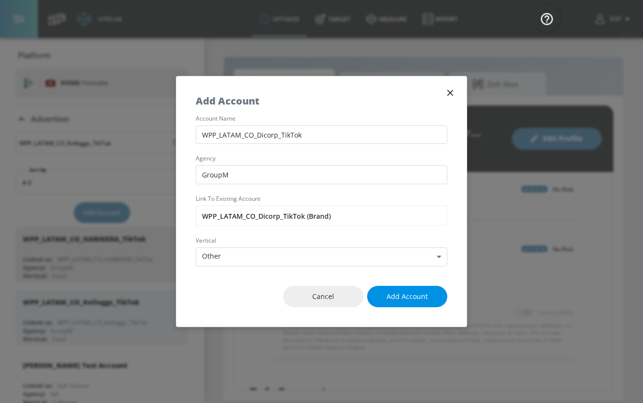
click at [402, 305] on button "Add Account" at bounding box center [407, 297] width 80 height 22
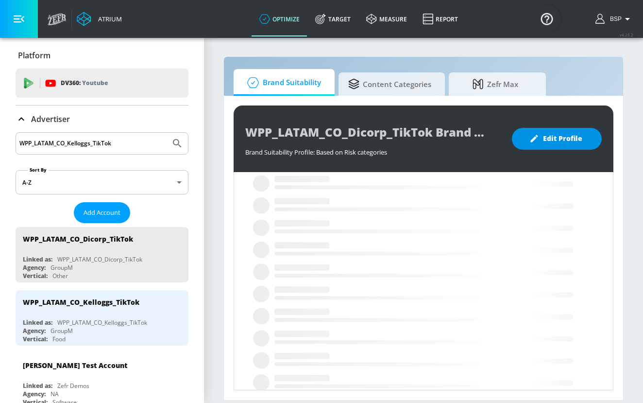
click at [553, 145] on button "Edit Profile" at bounding box center [557, 139] width 90 height 22
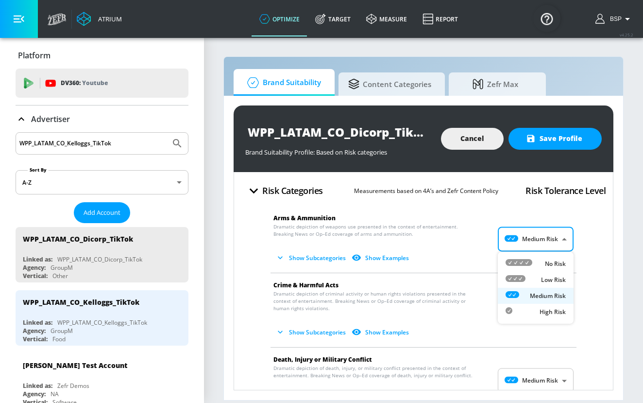
click at [541, 236] on body "Atrium optimize Target measure Report optimize Target measure Report v 4.25.2 B…" at bounding box center [321, 201] width 643 height 403
click at [543, 258] on li "No Risk" at bounding box center [536, 264] width 76 height 16
type input "MINIMAL"
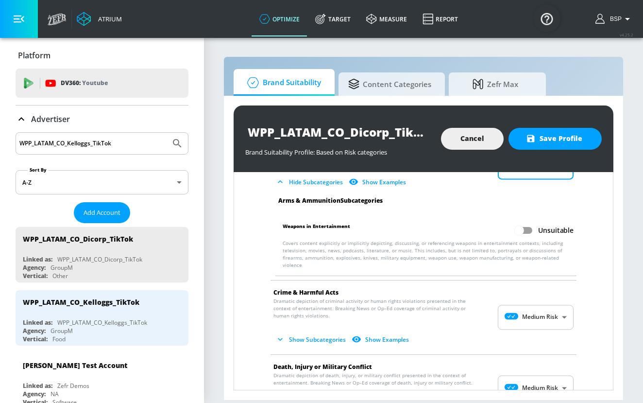
scroll to position [86, 0]
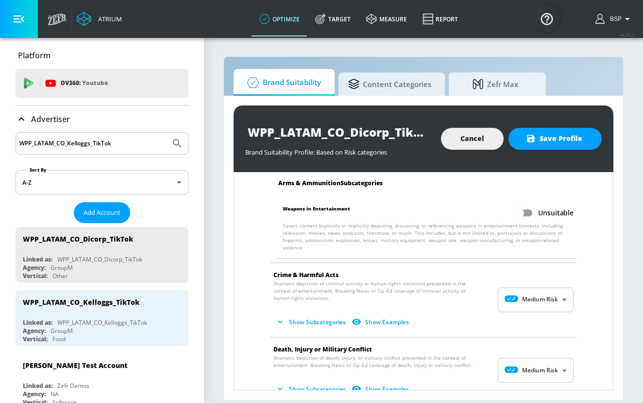
click at [544, 295] on body "Atrium optimize Target measure Report optimize Target measure Report v 4.25.2 B…" at bounding box center [321, 201] width 643 height 403
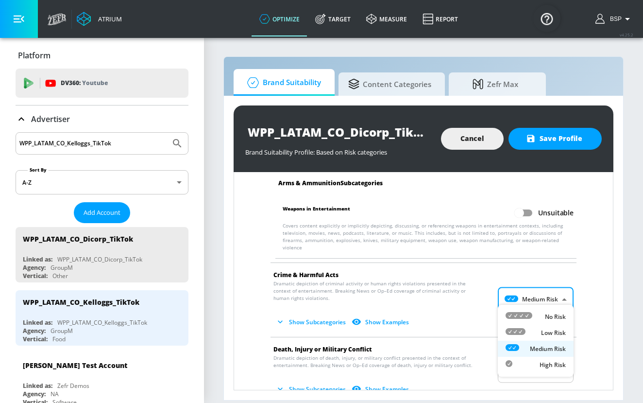
click at [545, 314] on p "No Risk" at bounding box center [555, 316] width 21 height 9
type input "MINIMAL"
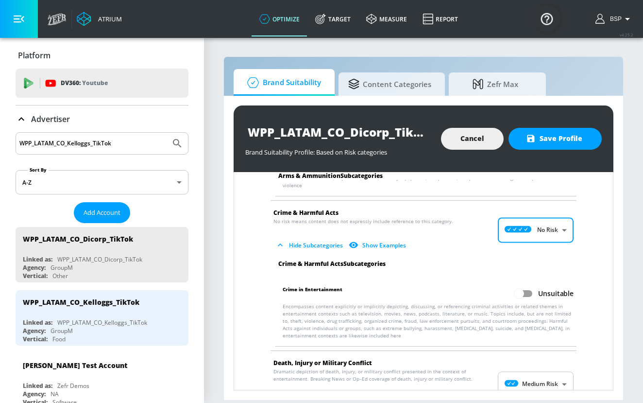
scroll to position [157, 0]
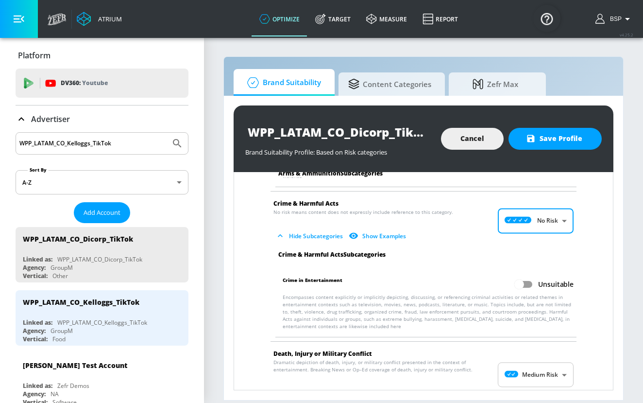
click at [549, 385] on span "Show Subcategories Show Examples" at bounding box center [416, 393] width 285 height 16
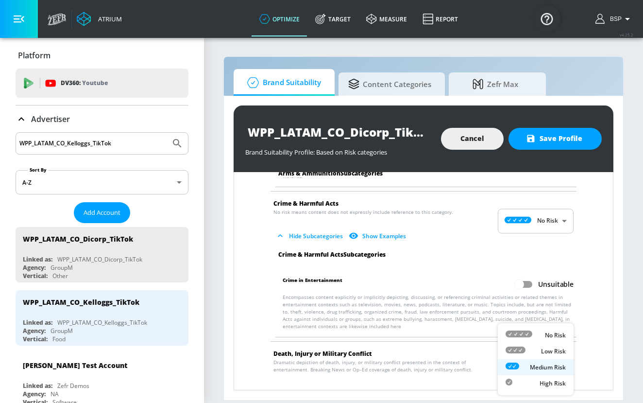
click at [549, 374] on body "Atrium optimize Target measure Report optimize Target measure Report v 4.25.2 B…" at bounding box center [321, 201] width 643 height 403
click at [548, 335] on p "No Risk" at bounding box center [555, 335] width 21 height 9
type input "MINIMAL"
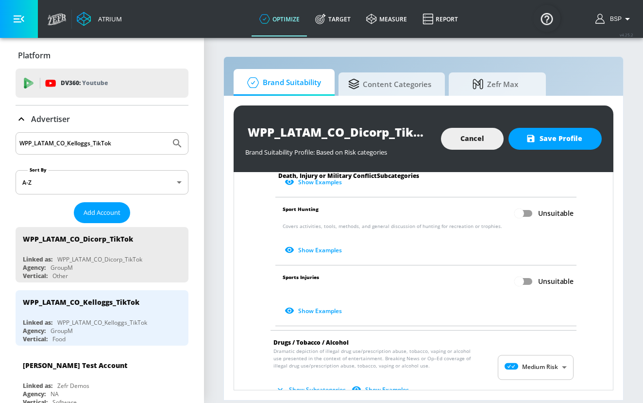
scroll to position [501, 0]
click at [548, 355] on body "Atrium optimize Target measure Report optimize Target measure Report v 4.25.2 B…" at bounding box center [321, 201] width 643 height 403
click at [548, 335] on p "No Risk" at bounding box center [555, 335] width 21 height 9
type input "MINIMAL"
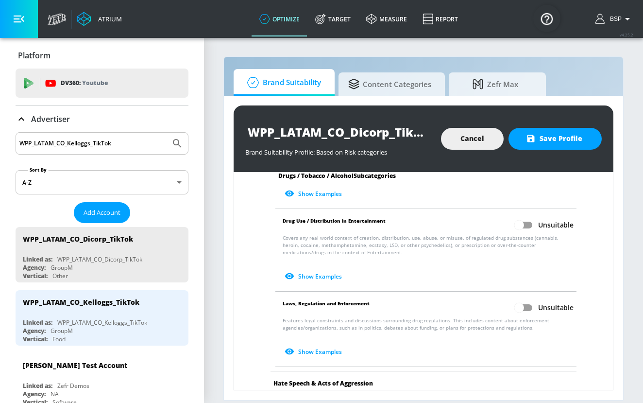
scroll to position [816, 0]
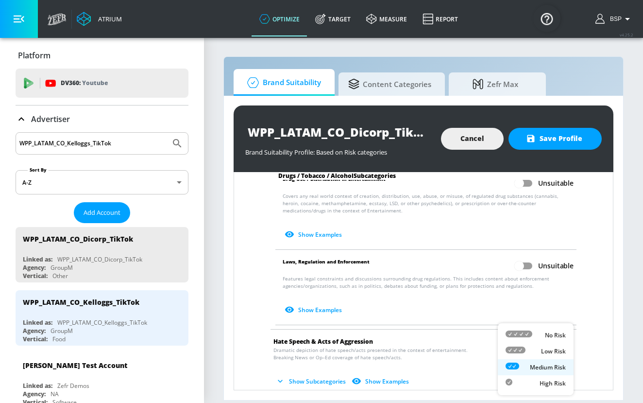
click at [550, 351] on body "Atrium optimize Target measure Report optimize Target measure Report v 4.25.2 B…" at bounding box center [321, 201] width 643 height 403
click at [552, 337] on p "No Risk" at bounding box center [555, 335] width 21 height 9
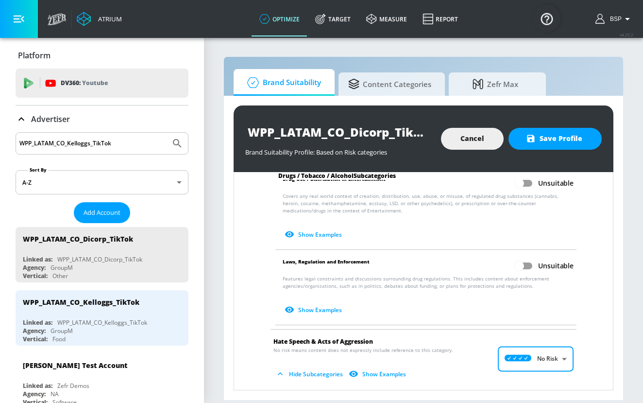
type input "MINIMAL"
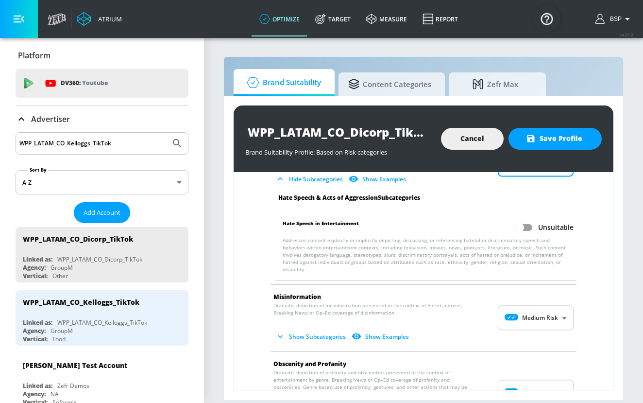
scroll to position [1036, 0]
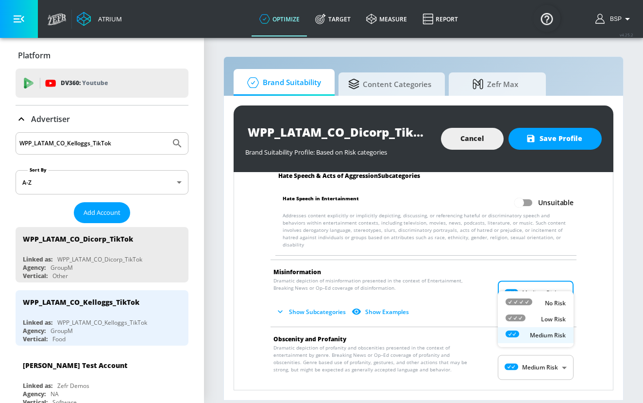
click at [549, 280] on body "Atrium optimize Target measure Report optimize Target measure Report v 4.25.2 B…" at bounding box center [321, 201] width 643 height 403
click at [549, 303] on p "No Risk" at bounding box center [555, 303] width 21 height 9
type input "MINIMAL"
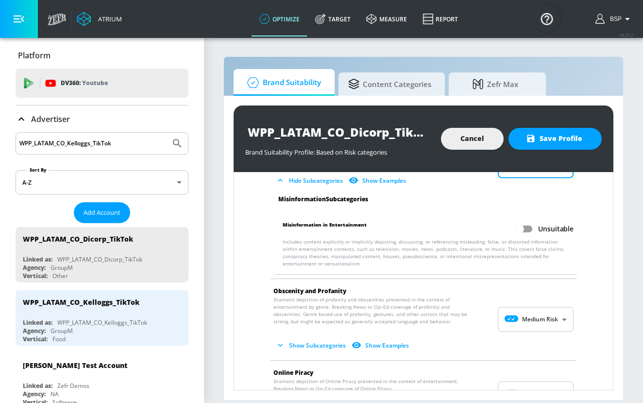
scroll to position [1167, 0]
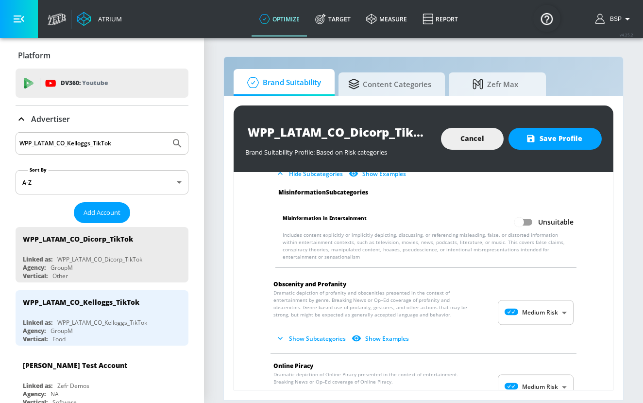
click at [548, 295] on body "Atrium optimize Target measure Report optimize Target measure Report v 4.25.2 B…" at bounding box center [321, 201] width 643 height 403
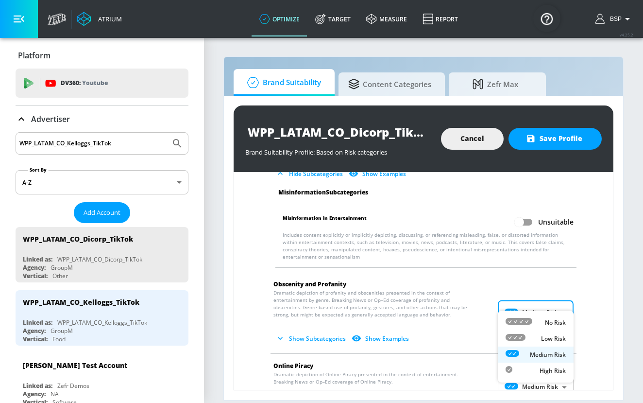
click at [548, 317] on li "No Risk" at bounding box center [536, 322] width 76 height 16
type input "MINIMAL"
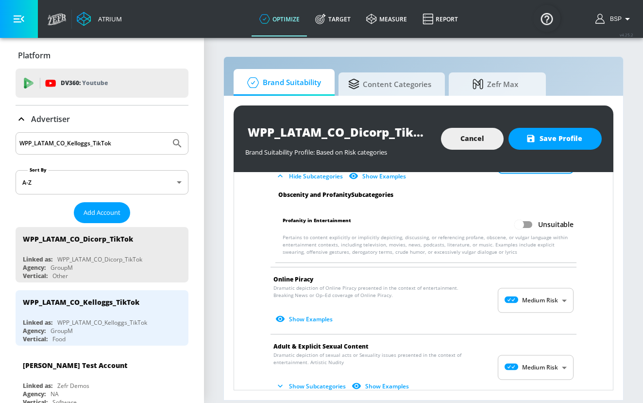
scroll to position [1308, 0]
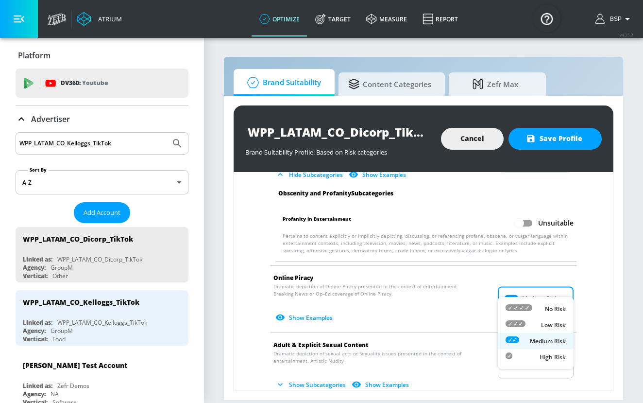
click at [545, 287] on body "Atrium optimize Target measure Report optimize Target measure Report v 4.25.2 B…" at bounding box center [321, 201] width 643 height 403
click at [547, 308] on p "No Risk" at bounding box center [555, 309] width 21 height 9
type input "MINIMAL"
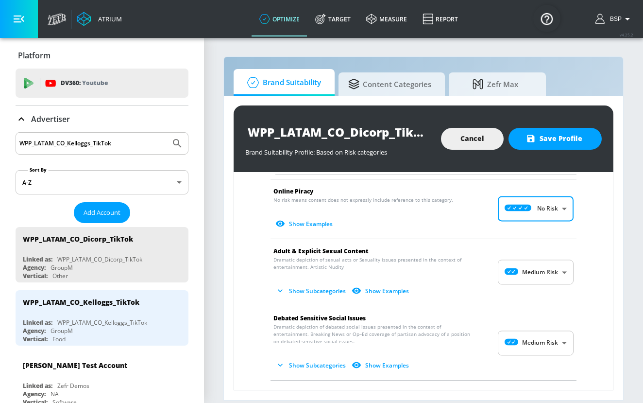
scroll to position [1395, 0]
click at [547, 261] on body "Atrium optimize Target measure Report optimize Target measure Report v 4.25.2 B…" at bounding box center [321, 201] width 643 height 403
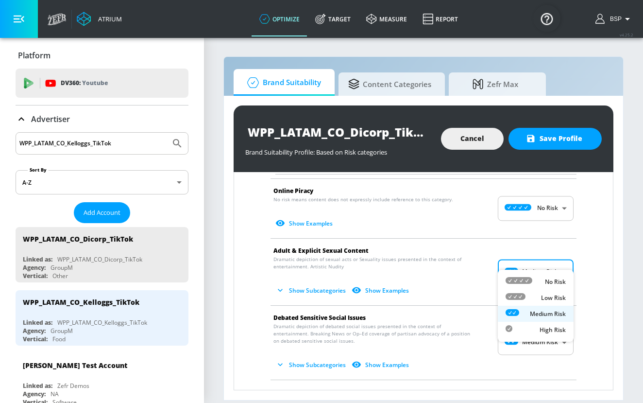
click at [547, 278] on p "No Risk" at bounding box center [555, 281] width 21 height 9
type input "MINIMAL"
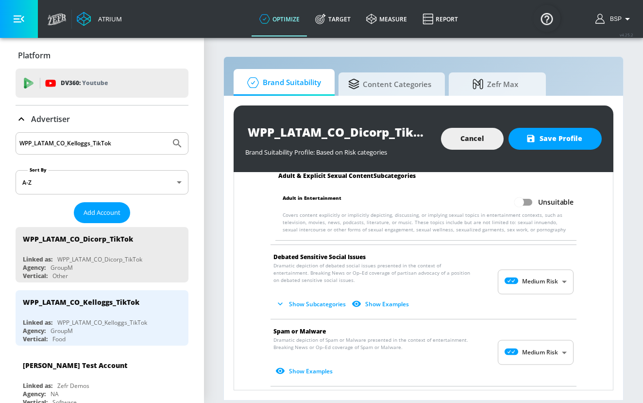
scroll to position [1530, 0]
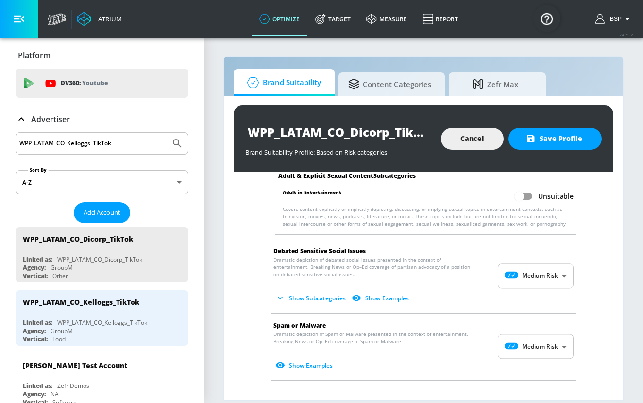
click at [546, 258] on body "Atrium optimize Target measure Report optimize Target measure Report v 4.25.2 B…" at bounding box center [321, 201] width 643 height 403
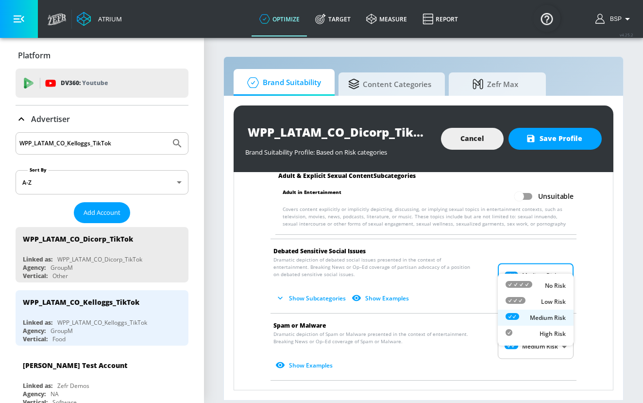
click at [548, 283] on p "No Risk" at bounding box center [555, 285] width 21 height 9
type input "MINIMAL"
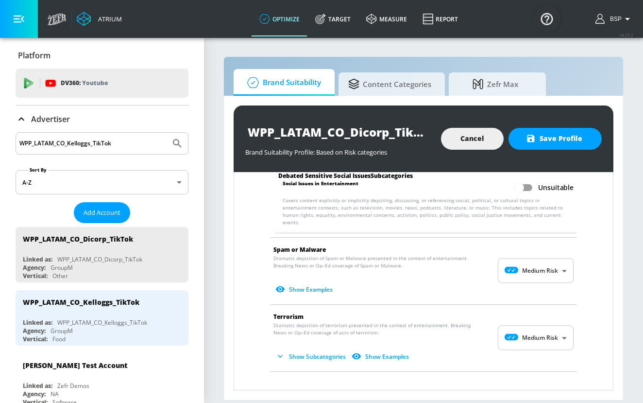
scroll to position [1728, 0]
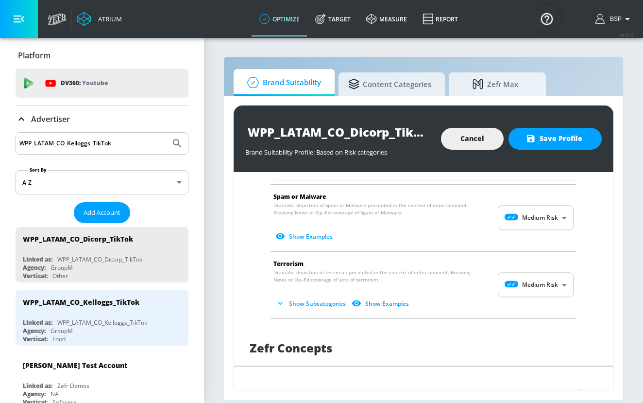
click at [540, 197] on body "Atrium optimize Target measure Report optimize Target measure Report v 4.25.2 B…" at bounding box center [321, 201] width 643 height 403
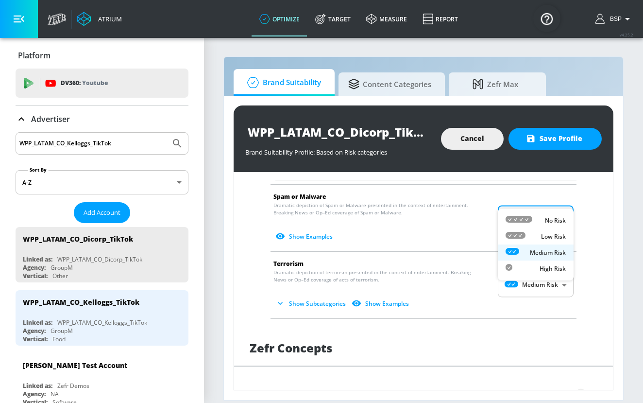
click at [542, 217] on div "No Risk" at bounding box center [536, 220] width 60 height 10
type input "MINIMAL"
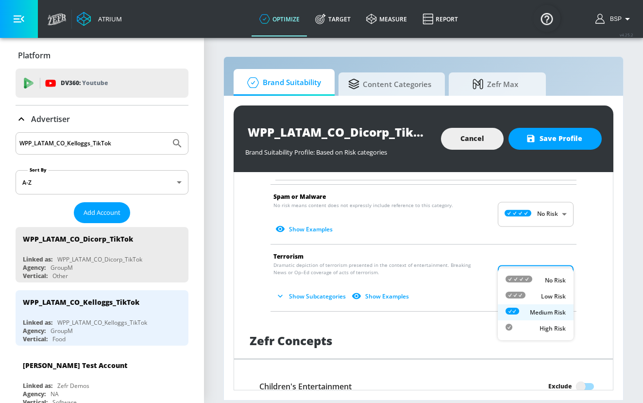
click at [542, 256] on body "Atrium optimize Target measure Report optimize Target measure Report v 4.25.2 B…" at bounding box center [321, 201] width 643 height 403
click at [544, 277] on div "No Risk" at bounding box center [536, 280] width 60 height 10
type input "MINIMAL"
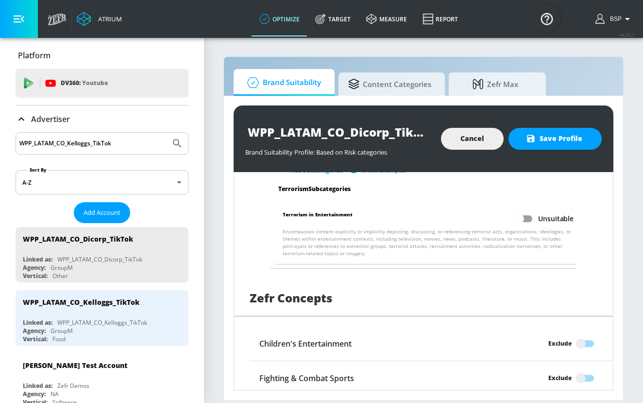
scroll to position [1896, 0]
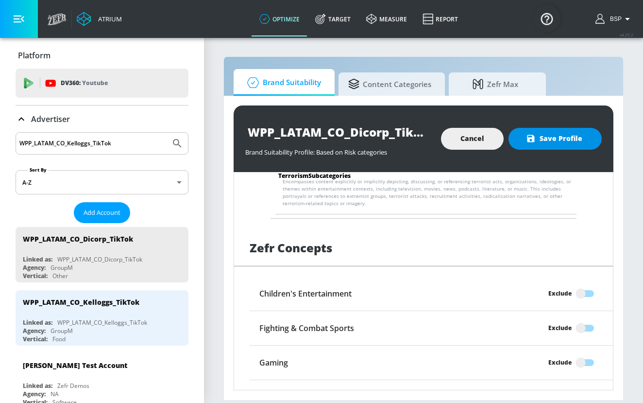
click at [564, 146] on button "Save Profile" at bounding box center [555, 139] width 93 height 22
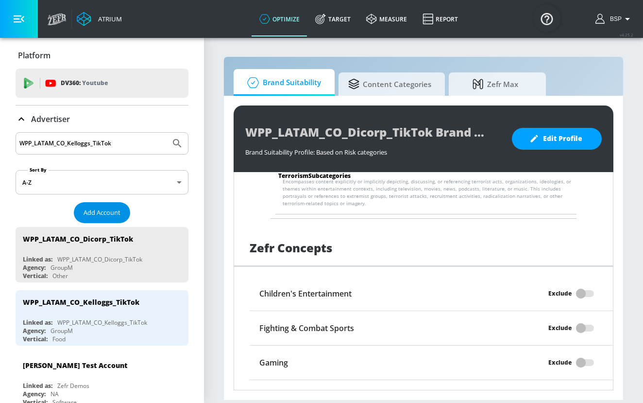
click at [107, 219] on button "Add Account" at bounding box center [102, 212] width 56 height 21
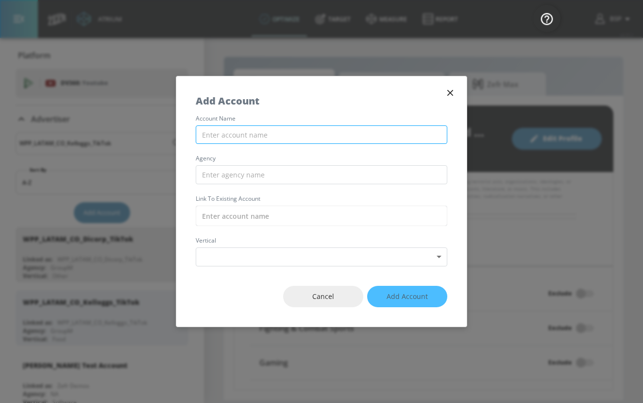
click at [260, 135] on input "text" at bounding box center [322, 134] width 252 height 19
paste input "WPP_LATAM_CO_ Primax_TikTok"
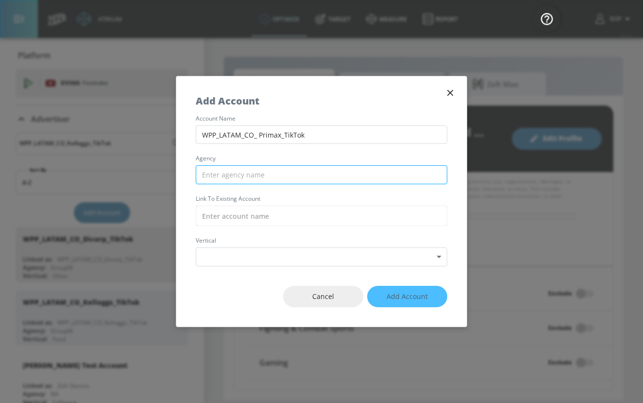
type input "WPP_LATAM_CO_ Primax_TikTok"
click at [300, 175] on input "text" at bounding box center [322, 174] width 252 height 19
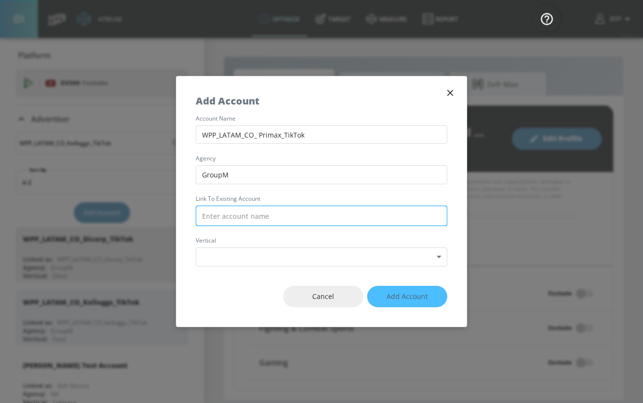
type input "GroupM"
click at [296, 215] on input "text" at bounding box center [322, 216] width 252 height 20
paste input "WPP_LATAM_CO_ Primax_TikTok"
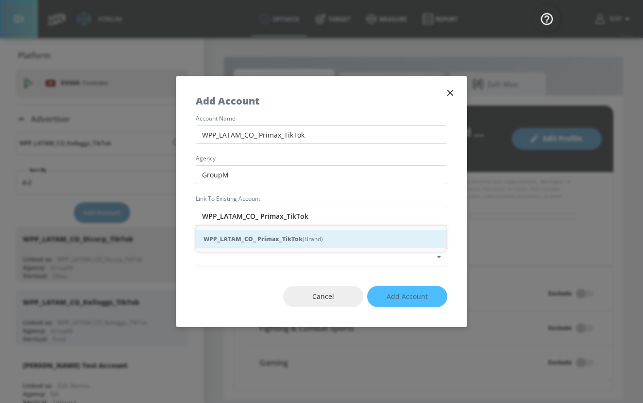
click at [306, 240] on div "WPP_LATAM_CO_ Primax_TikTok (Brand)" at bounding box center [321, 239] width 251 height 18
type input "WPP_LATAM_CO_ Primax_TikTok (Brand)"
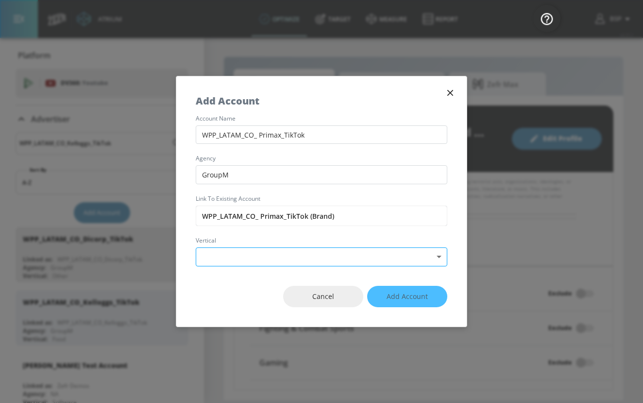
click at [306, 261] on body "Atrium optimize Target measure Report optimize Target measure Report v 4.25.2 B…" at bounding box center [321, 201] width 643 height 403
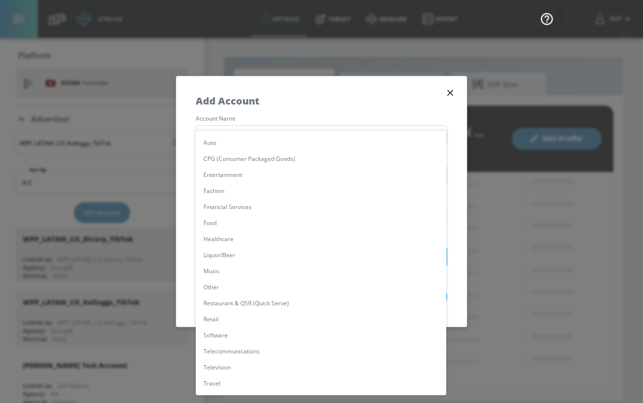
scroll to position [69, 0]
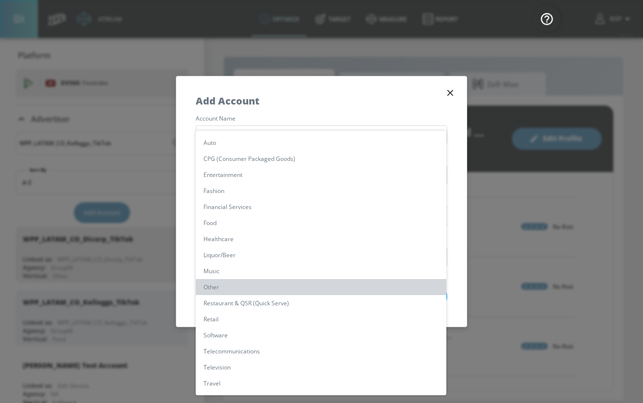
click at [300, 282] on li "Other" at bounding box center [321, 287] width 251 height 16
type input "[object Object]"
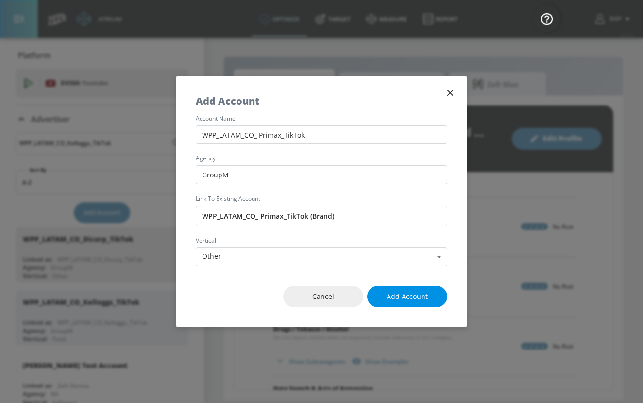
click at [416, 298] on span "Add Account" at bounding box center [407, 297] width 41 height 12
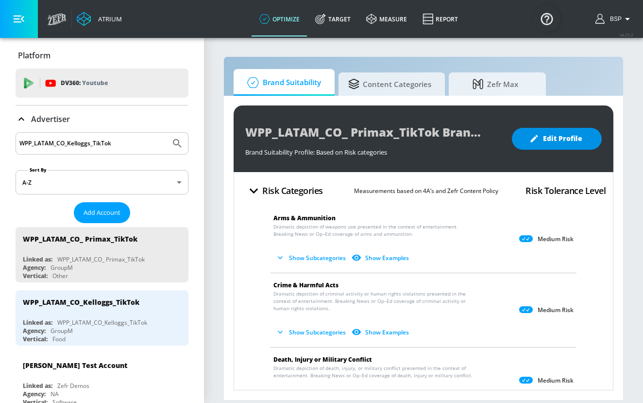
click at [557, 136] on span "Edit Profile" at bounding box center [557, 139] width 51 height 12
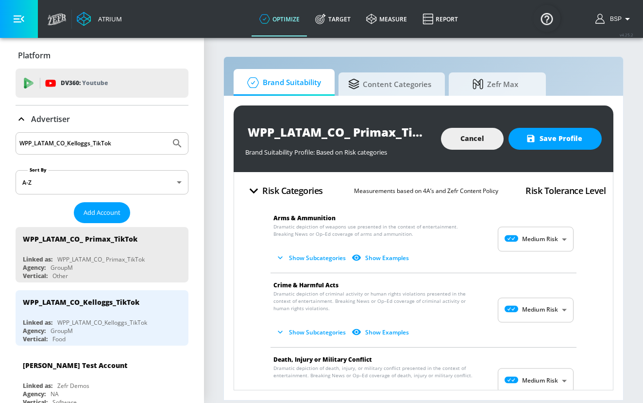
click at [544, 244] on body "Atrium optimize Target measure Report optimize Target measure Report v 4.25.2 B…" at bounding box center [321, 201] width 643 height 403
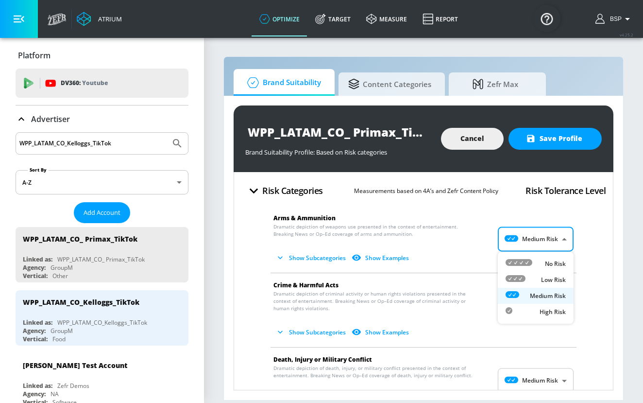
click at [543, 268] on div "No Risk" at bounding box center [536, 263] width 60 height 10
type input "MINIMAL"
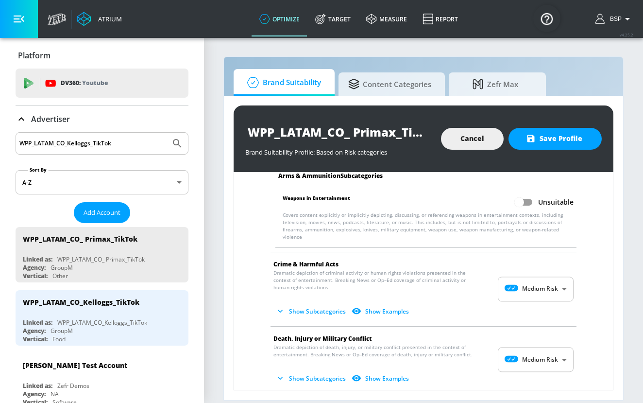
scroll to position [115, 0]
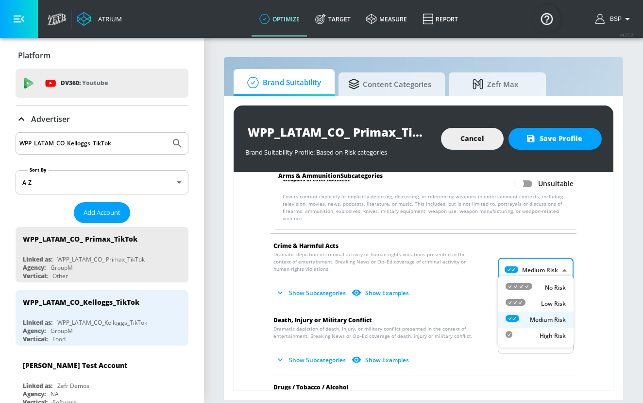
click at [550, 259] on body "Atrium optimize Target measure Report optimize Target measure Report v 4.25.2 B…" at bounding box center [321, 201] width 643 height 403
click at [550, 283] on p "No Risk" at bounding box center [555, 287] width 21 height 9
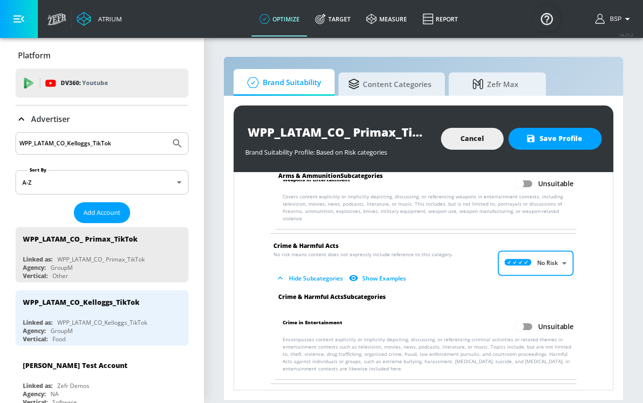
type input "MINIMAL"
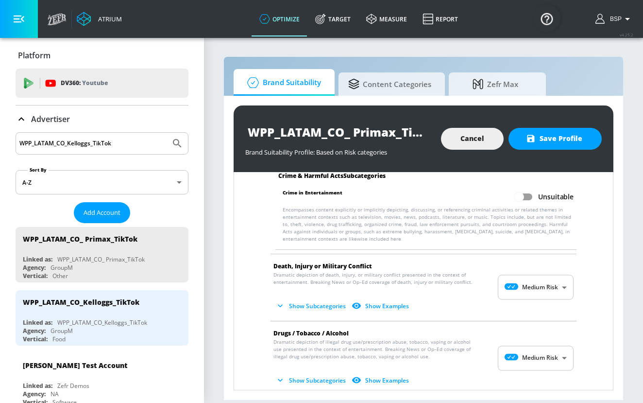
scroll to position [251, 0]
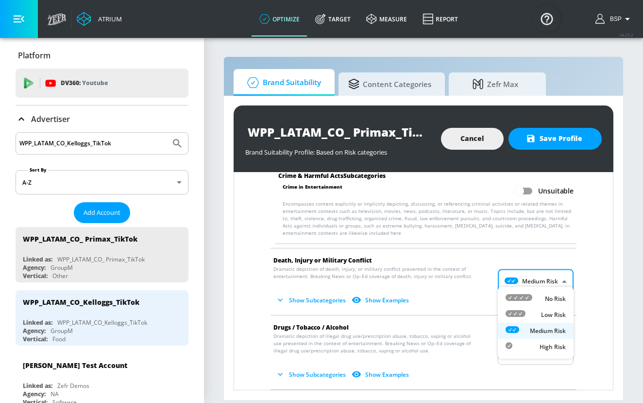
click at [550, 279] on body "Atrium optimize Target measure Report optimize Target measure Report v 4.25.2 B…" at bounding box center [321, 201] width 643 height 403
click at [550, 292] on li "No Risk" at bounding box center [536, 299] width 76 height 16
type input "MINIMAL"
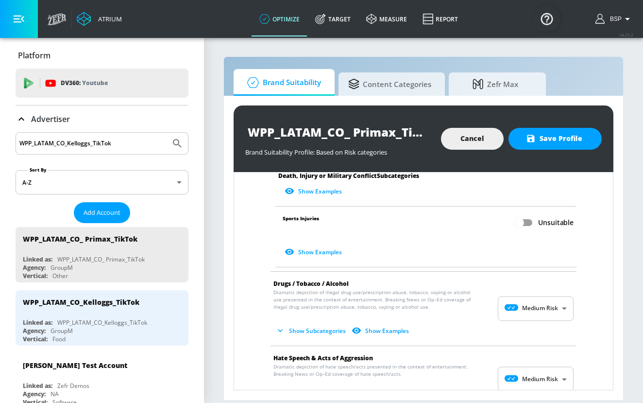
scroll to position [565, 0]
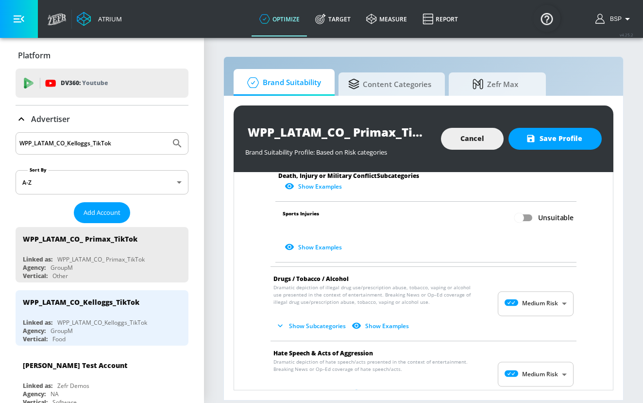
click at [553, 295] on body "Atrium optimize Target measure Report optimize Target measure Report v 4.25.2 B…" at bounding box center [321, 201] width 643 height 403
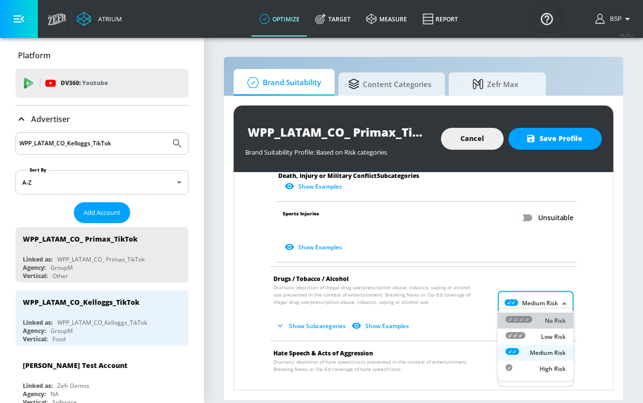
click at [553, 316] on p "No Risk" at bounding box center [555, 320] width 21 height 9
type input "MINIMAL"
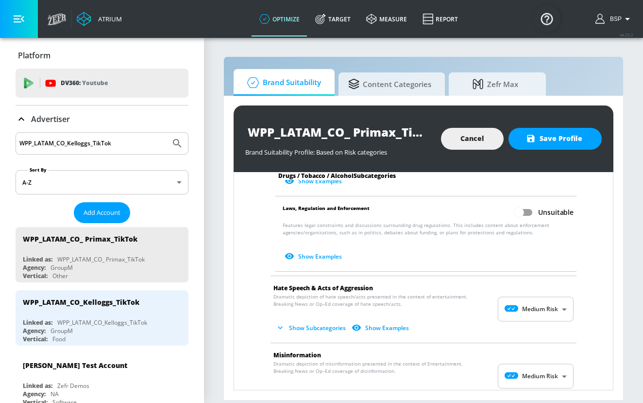
scroll to position [882, 0]
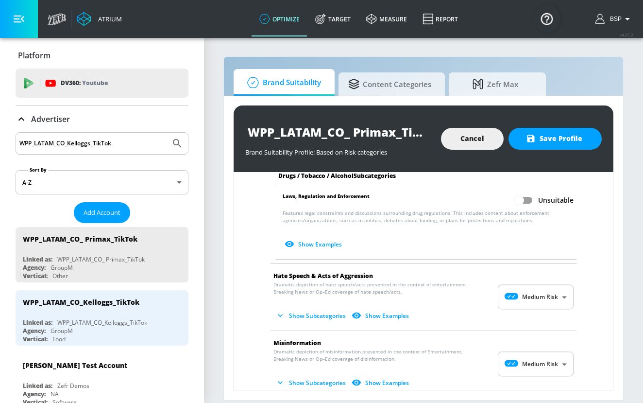
click at [554, 297] on body "Atrium optimize Target measure Report optimize Target measure Report v 4.25.2 B…" at bounding box center [321, 201] width 643 height 403
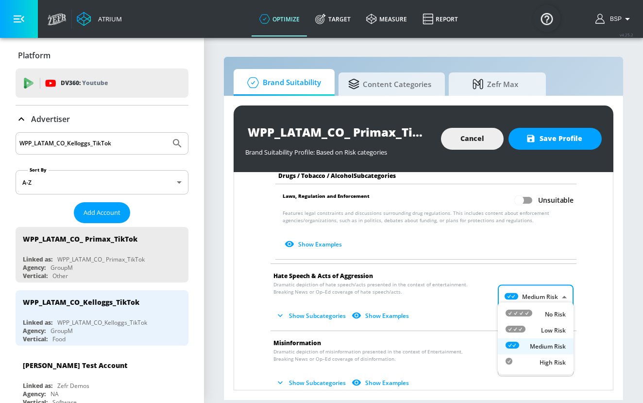
click at [554, 318] on p "No Risk" at bounding box center [555, 314] width 21 height 9
type input "MINIMAL"
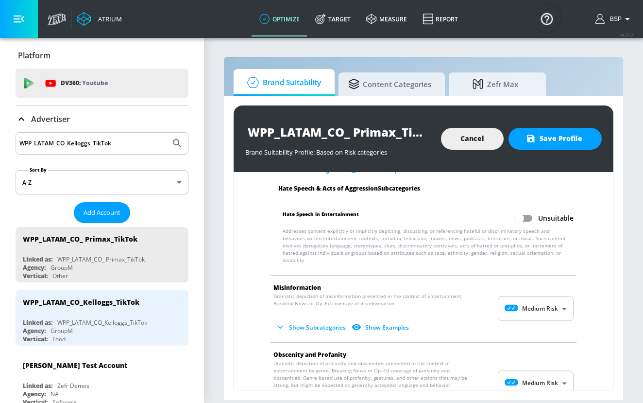
scroll to position [1021, 0]
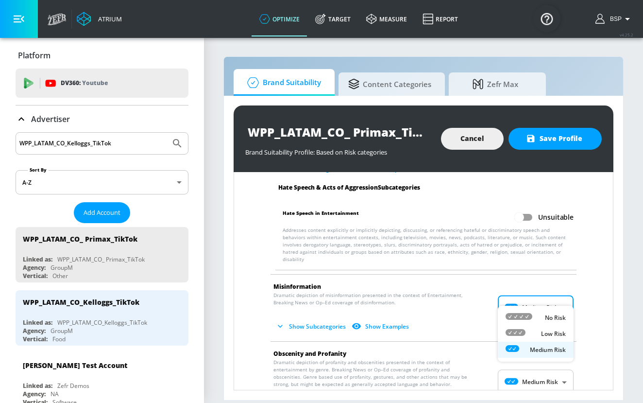
click at [548, 287] on body "Atrium optimize Target measure Report optimize Target measure Report v 4.25.2 B…" at bounding box center [321, 201] width 643 height 403
click at [548, 312] on div "No Risk" at bounding box center [536, 317] width 60 height 10
type input "MINIMAL"
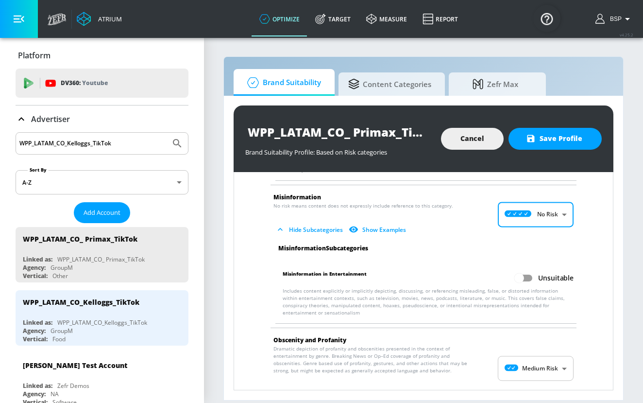
scroll to position [1168, 0]
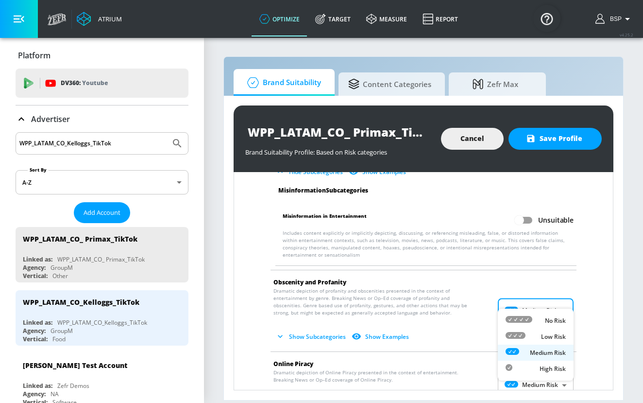
click at [549, 290] on body "Atrium optimize Target measure Report optimize Target measure Report v 4.25.2 B…" at bounding box center [321, 201] width 643 height 403
click at [550, 325] on p "No Risk" at bounding box center [555, 320] width 21 height 9
type input "MINIMAL"
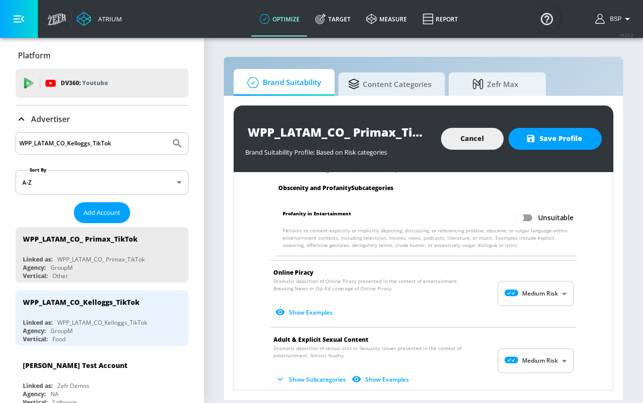
scroll to position [1315, 0]
click at [545, 285] on body "Atrium optimize Target measure Report optimize Target measure Report v 4.25.2 B…" at bounding box center [321, 201] width 643 height 403
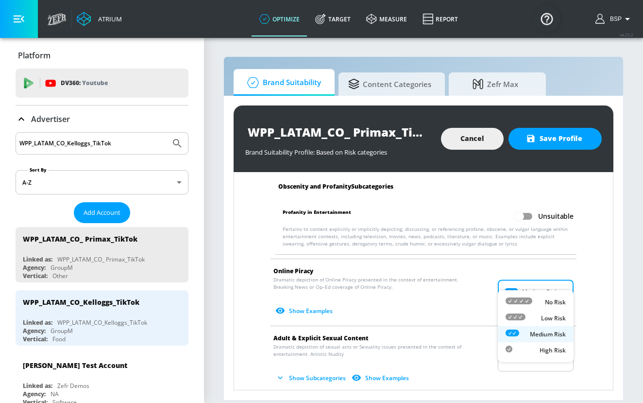
click at [548, 300] on p "No Risk" at bounding box center [555, 302] width 21 height 9
type input "MINIMAL"
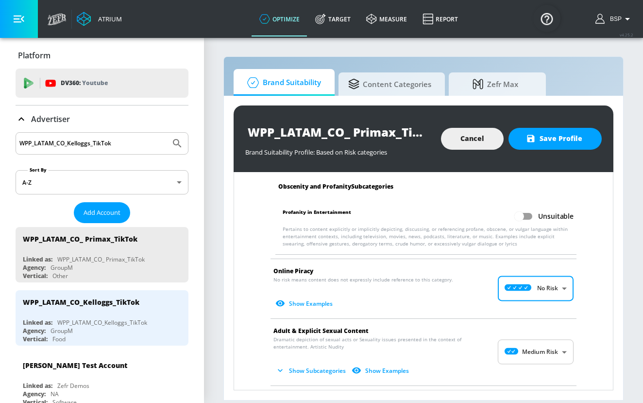
click at [552, 326] on li "Adult & Explicit Sexual Content Dramatic depiction of sexual acts or Sexuality …" at bounding box center [424, 352] width 316 height 67
click at [553, 334] on body "Atrium optimize Target measure Report optimize Target measure Report v 4.25.2 B…" at bounding box center [321, 201] width 643 height 403
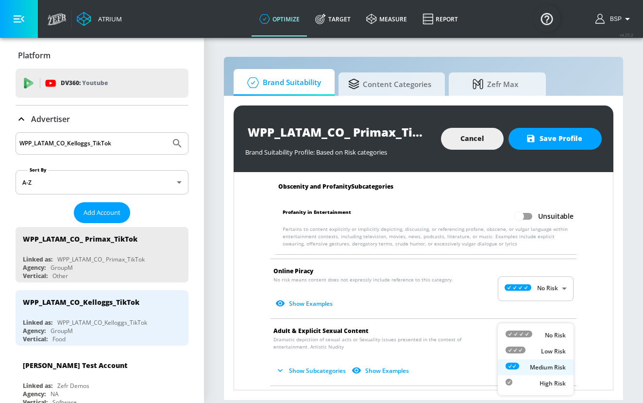
click at [555, 337] on p "No Risk" at bounding box center [555, 335] width 21 height 9
type input "MINIMAL"
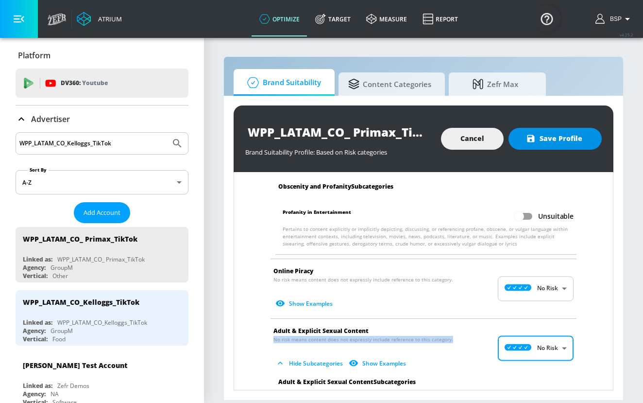
click at [571, 139] on span "Save Profile" at bounding box center [555, 139] width 54 height 12
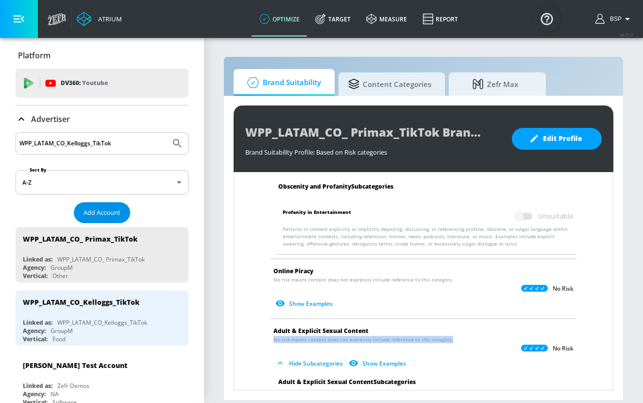
click at [109, 211] on span "Add Account" at bounding box center [102, 212] width 37 height 11
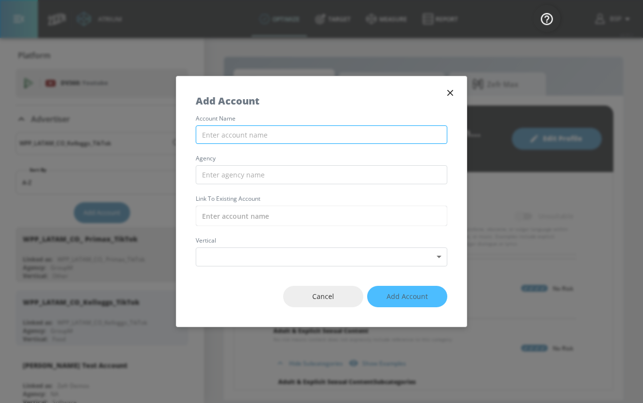
click at [265, 137] on input "text" at bounding box center [322, 134] width 252 height 19
paste input "WPP_LATAM_CO_ Newell_TikTok"
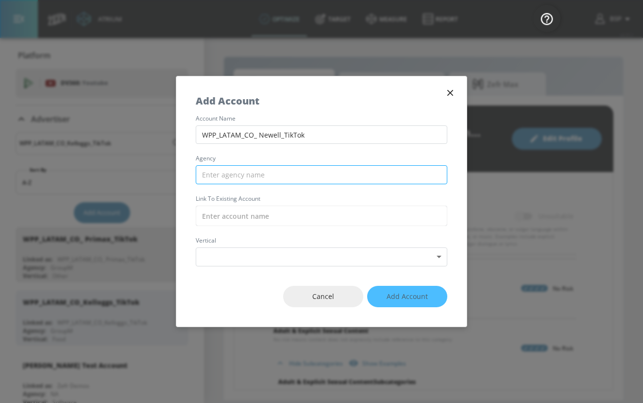
type input "WPP_LATAM_CO_ Newell_TikTok"
click at [262, 174] on input "text" at bounding box center [322, 174] width 252 height 19
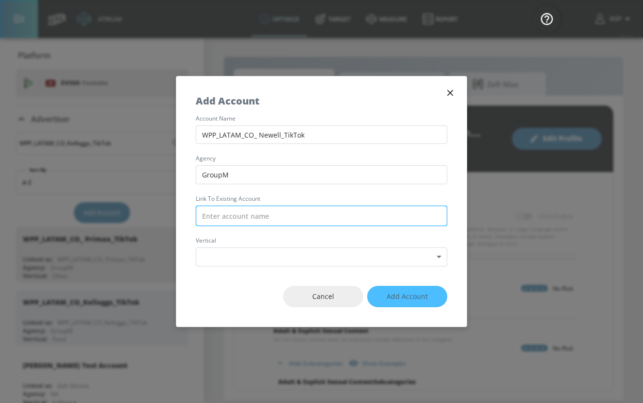
type input "GroupM"
click at [272, 221] on input "text" at bounding box center [322, 216] width 252 height 20
paste input "WPP_LATAM_CO_ Newell_TikTok"
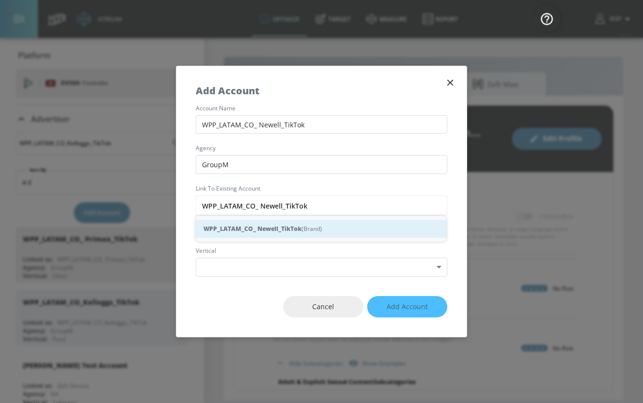
click at [282, 232] on strong "WPP_LATAM_CO_ Newell_TikTok" at bounding box center [253, 228] width 98 height 10
type input "WPP_LATAM_CO_ Newell_TikTok (Brand)"
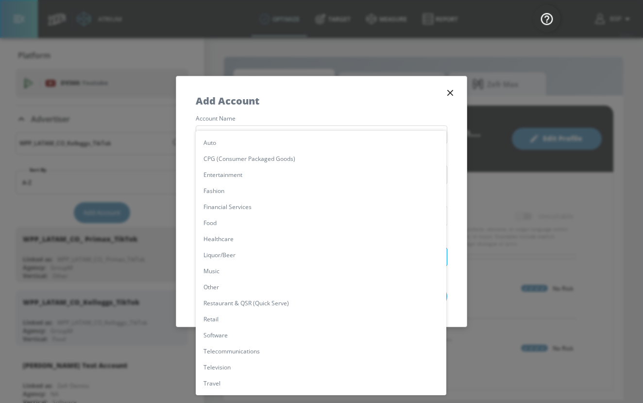
click at [291, 261] on body "Atrium optimize Target measure Report optimize Target measure Report v 4.25.2 B…" at bounding box center [321, 201] width 643 height 403
click at [279, 283] on li "Other" at bounding box center [321, 287] width 251 height 16
type input "[object Object]"
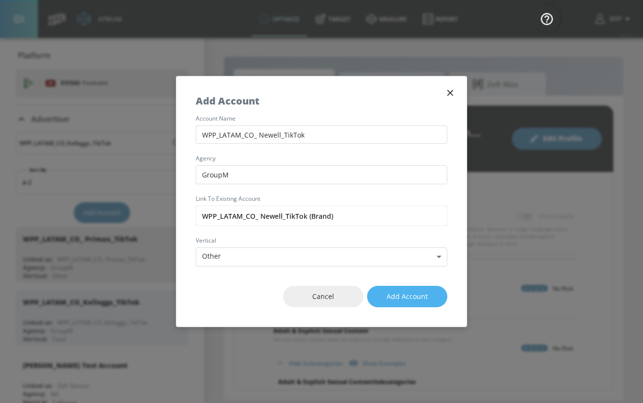
click at [399, 297] on span "Add Account" at bounding box center [407, 297] width 41 height 12
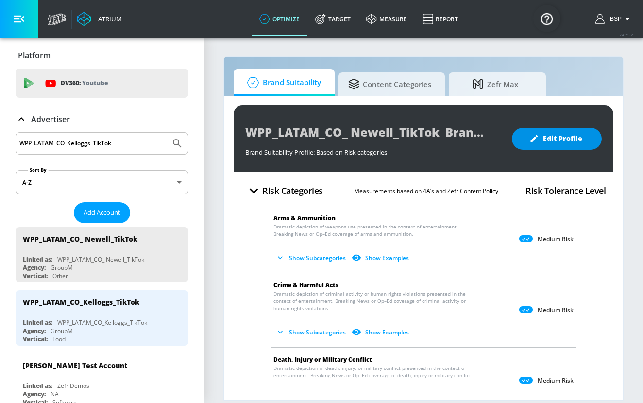
click at [581, 137] on span "Edit Profile" at bounding box center [557, 139] width 51 height 12
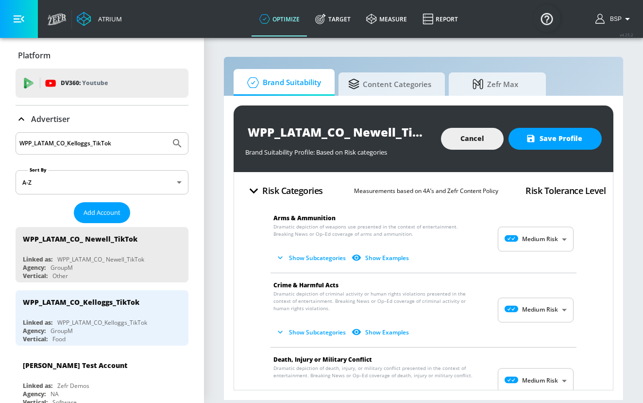
click at [564, 233] on body "Atrium optimize Target measure Report optimize Target measure Report v 4.25.2 B…" at bounding box center [321, 201] width 643 height 403
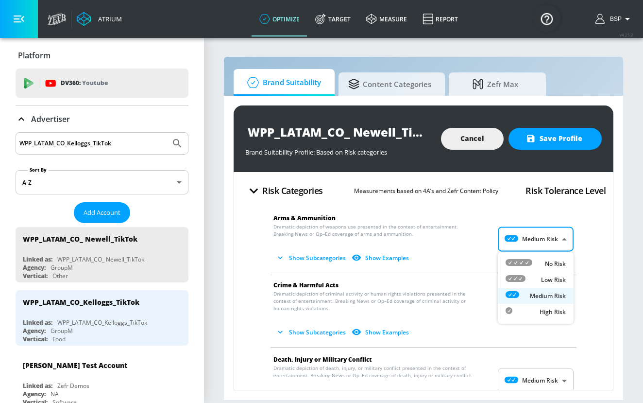
click at [562, 267] on p "No Risk" at bounding box center [555, 263] width 21 height 9
type input "MINIMAL"
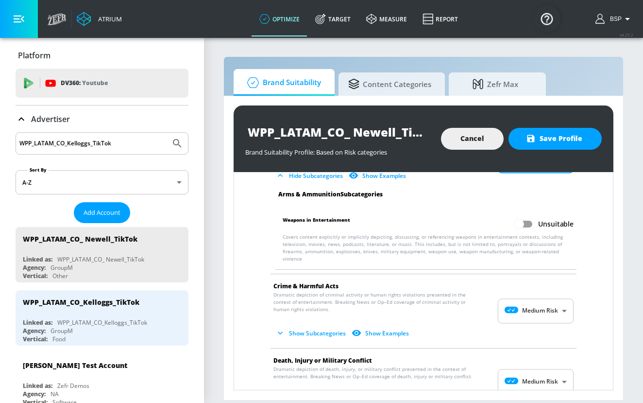
scroll to position [92, 0]
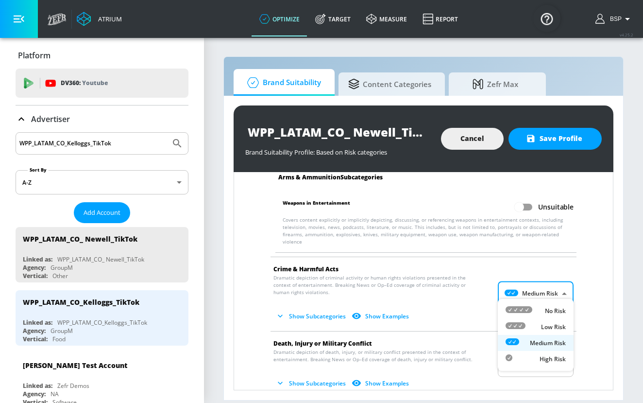
click at [551, 289] on body "Atrium optimize Target measure Report optimize Target measure Report v 4.25.2 B…" at bounding box center [321, 201] width 643 height 403
click at [551, 308] on p "No Risk" at bounding box center [555, 311] width 21 height 9
type input "MINIMAL"
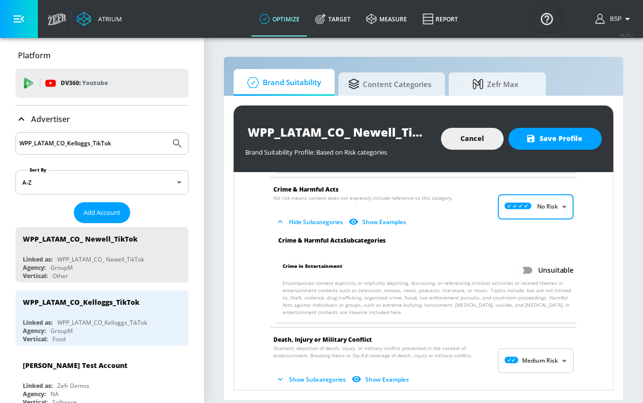
scroll to position [239, 0]
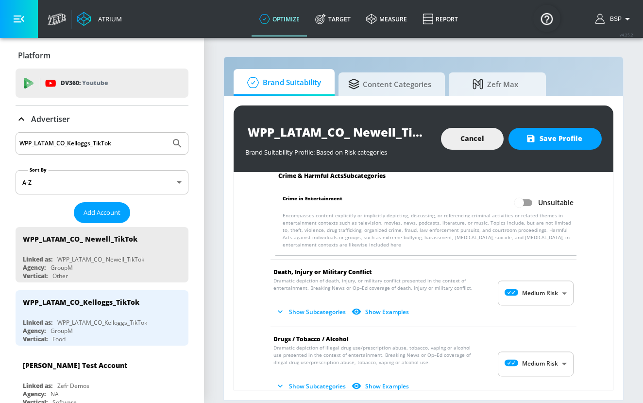
click at [549, 292] on body "Atrium optimize Target measure Report optimize Target measure Report v 4.25.2 B…" at bounding box center [321, 201] width 643 height 403
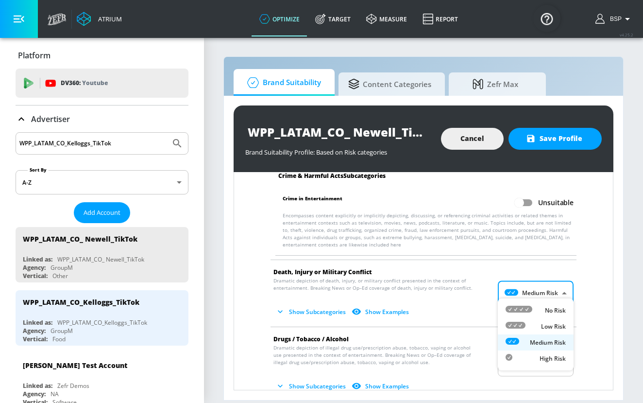
click at [549, 311] on p "No Risk" at bounding box center [555, 310] width 21 height 9
type input "MINIMAL"
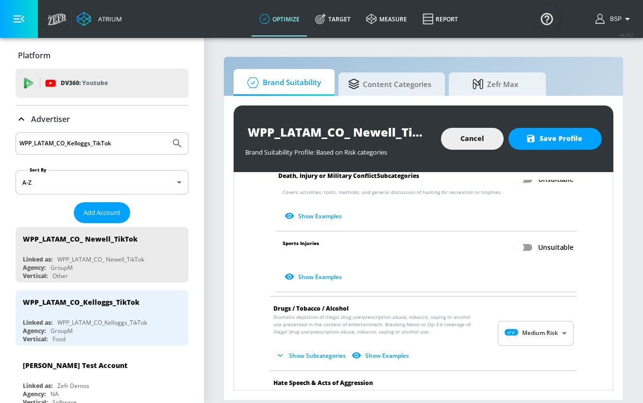
scroll to position [537, 0]
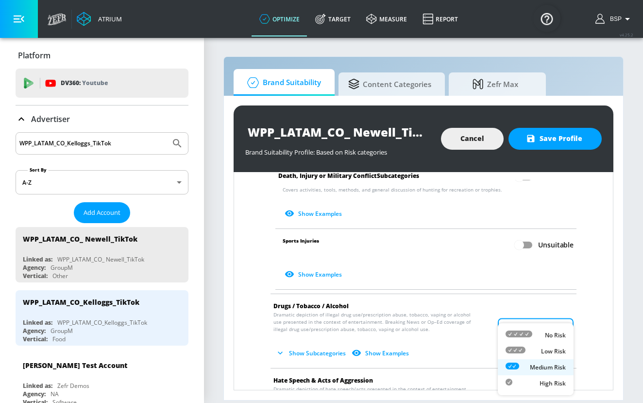
click at [550, 326] on body "Atrium optimize Target measure Report optimize Target measure Report v 4.25.2 B…" at bounding box center [321, 201] width 643 height 403
click at [550, 334] on p "No Risk" at bounding box center [555, 335] width 21 height 9
type input "MINIMAL"
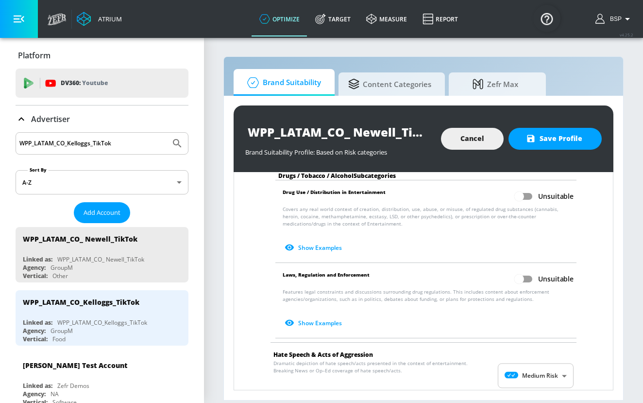
scroll to position [805, 0]
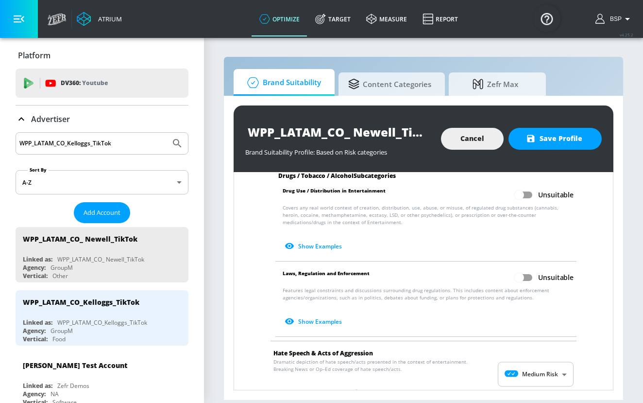
click at [551, 373] on body "Atrium optimize Target measure Report optimize Target measure Report v 4.25.2 B…" at bounding box center [321, 201] width 643 height 403
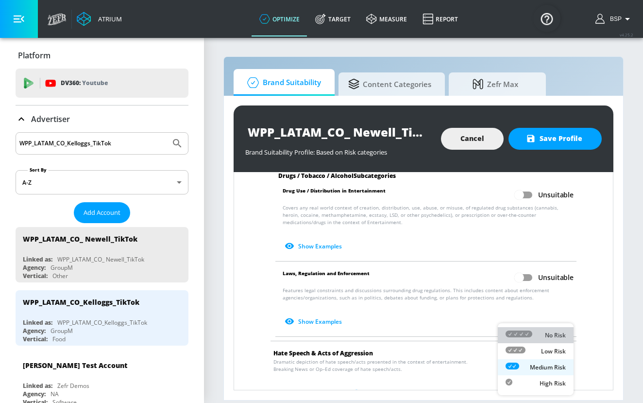
click at [552, 336] on p "No Risk" at bounding box center [555, 335] width 21 height 9
type input "MINIMAL"
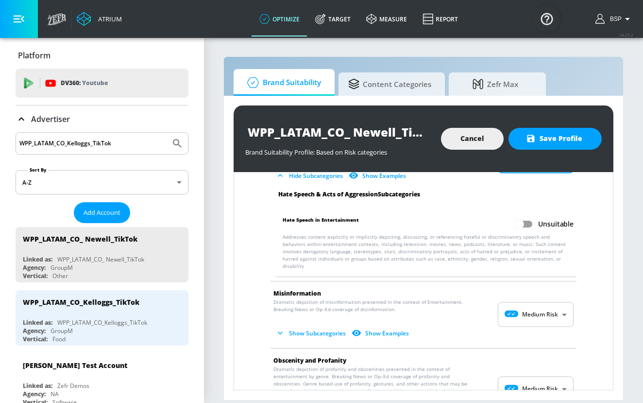
scroll to position [1017, 0]
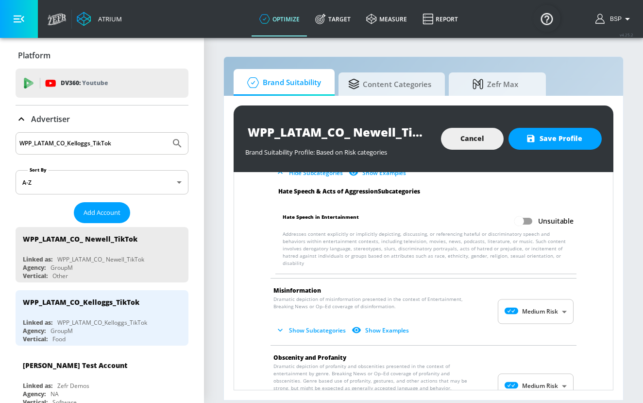
click at [552, 288] on body "Atrium optimize Target measure Report optimize Target measure Report v 4.25.2 B…" at bounding box center [321, 201] width 643 height 403
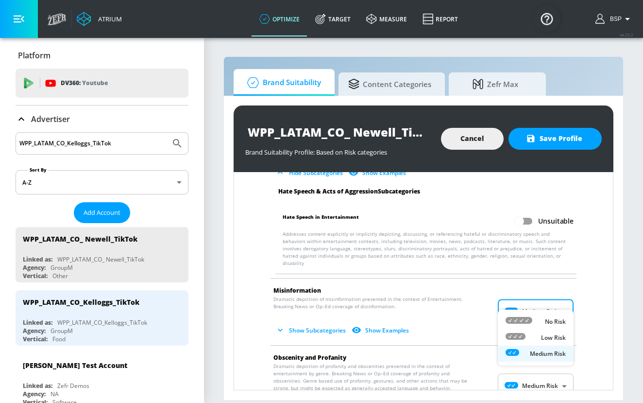
click at [552, 319] on p "No Risk" at bounding box center [555, 321] width 21 height 9
type input "MINIMAL"
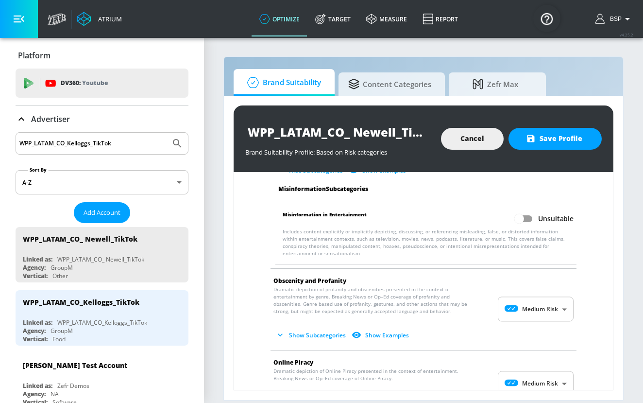
scroll to position [1170, 0]
click at [551, 297] on body "Atrium optimize Target measure Report optimize Target measure Report v 4.25.2 B…" at bounding box center [321, 201] width 643 height 403
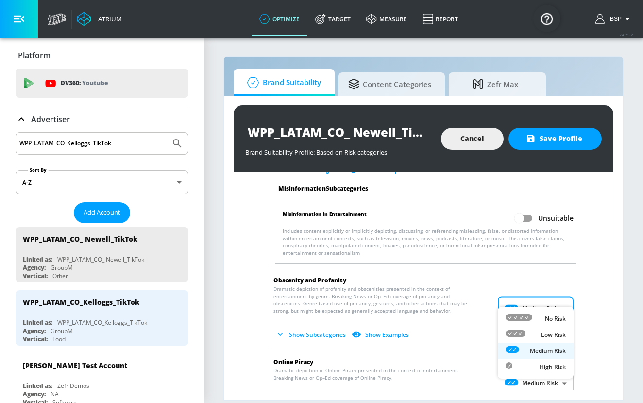
click at [554, 314] on p "No Risk" at bounding box center [555, 318] width 21 height 9
type input "MINIMAL"
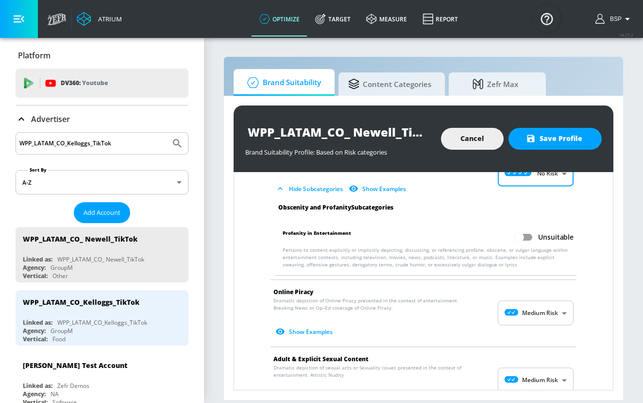
scroll to position [1296, 0]
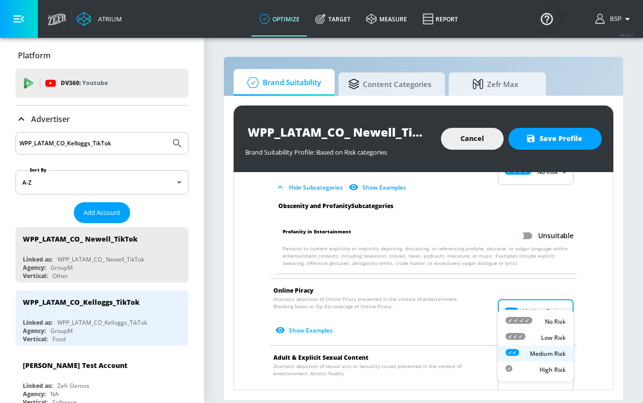
click at [554, 300] on body "Atrium optimize Target measure Report optimize Target measure Report v 4.25.2 B…" at bounding box center [321, 201] width 643 height 403
click at [554, 315] on li "No Risk" at bounding box center [536, 321] width 76 height 16
type input "MINIMAL"
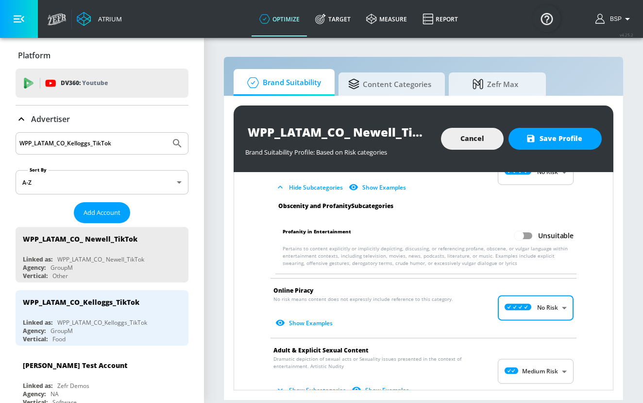
click at [555, 357] on body "Atrium optimize Target measure Report optimize Target measure Report v 4.25.2 B…" at bounding box center [321, 201] width 643 height 403
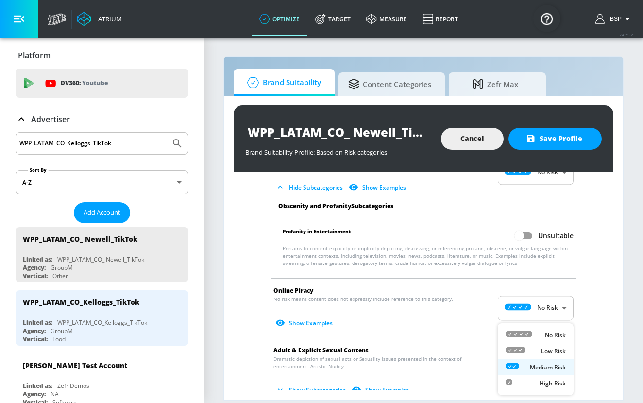
click at [551, 334] on p "No Risk" at bounding box center [555, 335] width 21 height 9
type input "MINIMAL"
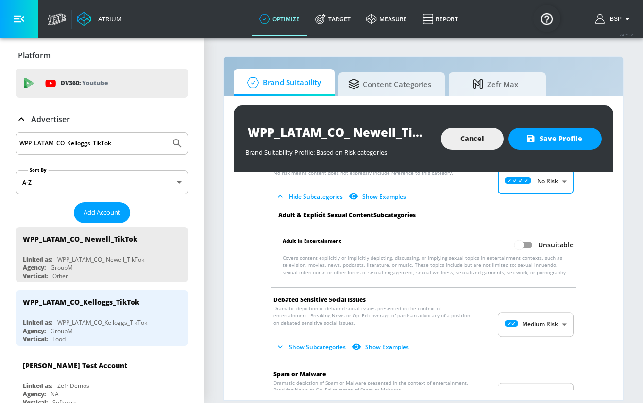
scroll to position [1484, 0]
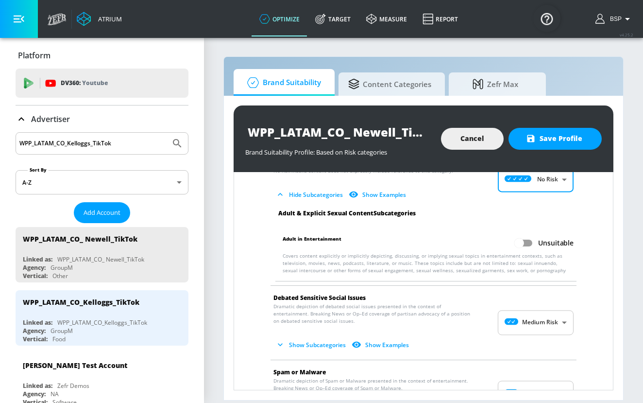
click at [550, 312] on body "Atrium optimize Target measure Report optimize Target measure Report v 4.25.2 B…" at bounding box center [321, 201] width 643 height 403
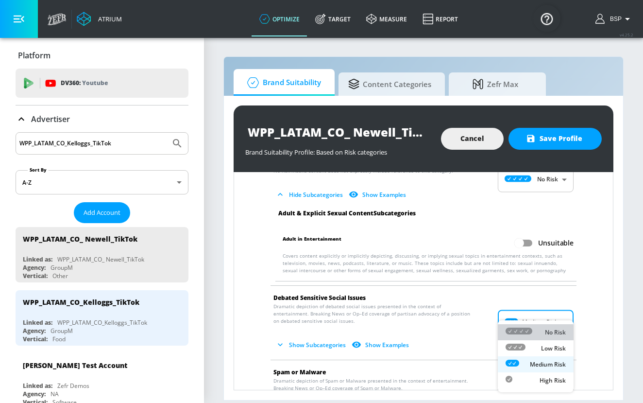
click at [551, 331] on p "No Risk" at bounding box center [555, 332] width 21 height 9
type input "MINIMAL"
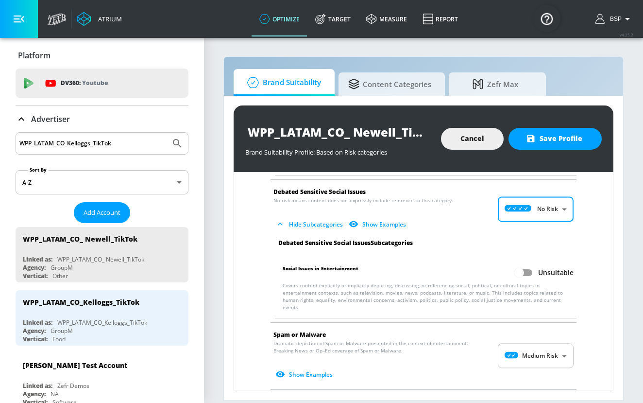
scroll to position [1595, 0]
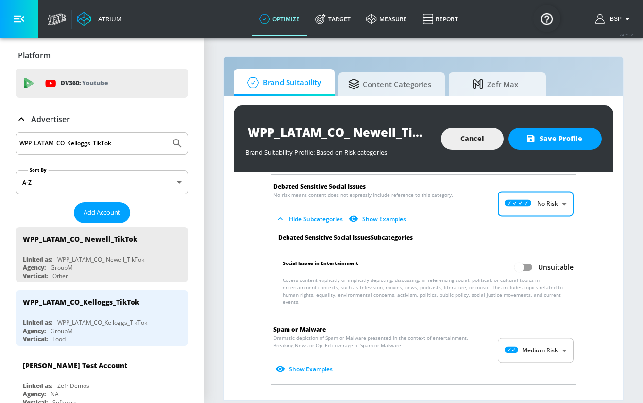
click at [551, 331] on body "Atrium optimize Target measure Report optimize Target measure Report v 4.25.2 B…" at bounding box center [321, 201] width 643 height 403
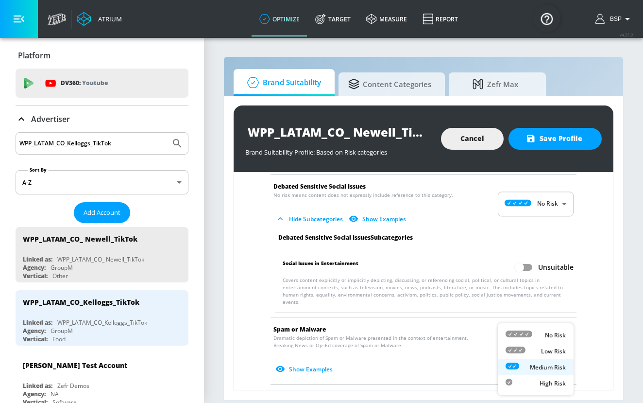
click at [550, 334] on p "No Risk" at bounding box center [555, 335] width 21 height 9
type input "MINIMAL"
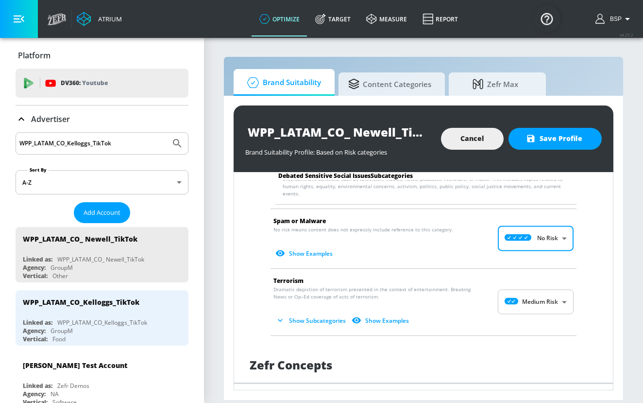
scroll to position [1704, 0]
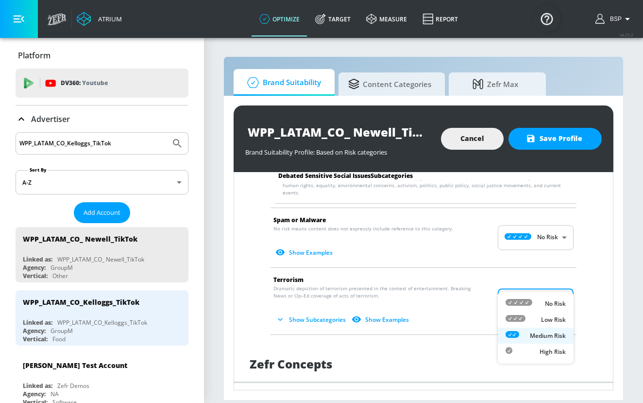
click at [547, 286] on body "Atrium optimize Target measure Report optimize Target measure Report v 4.25.2 B…" at bounding box center [321, 201] width 643 height 403
click at [549, 300] on p "No Risk" at bounding box center [555, 303] width 21 height 9
type input "MINIMAL"
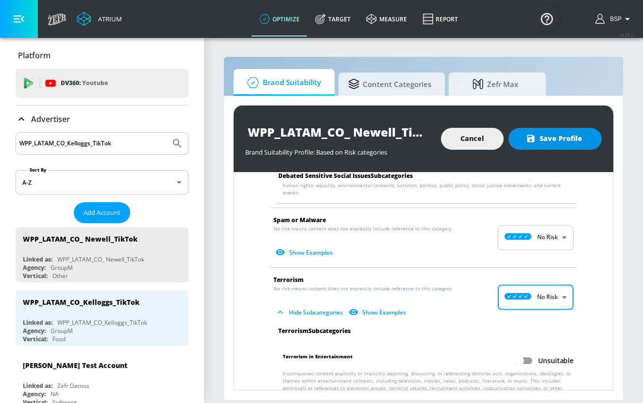
click at [567, 138] on span "Save Profile" at bounding box center [555, 139] width 54 height 12
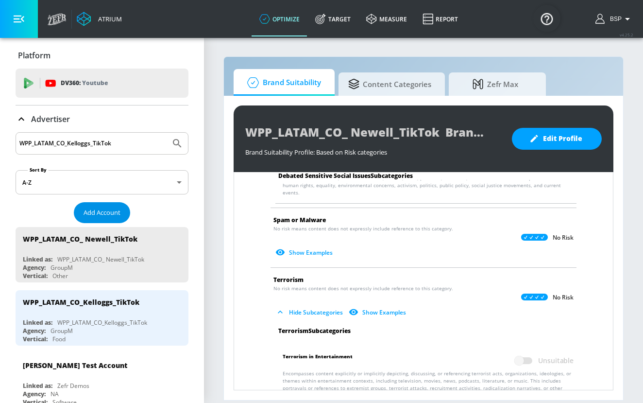
click at [110, 204] on button "Add Account" at bounding box center [102, 212] width 56 height 21
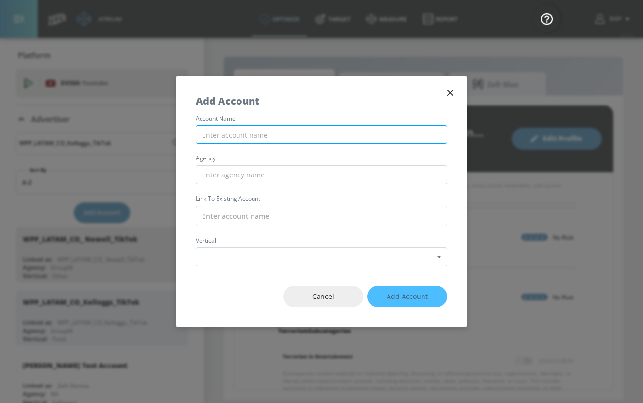
click at [256, 135] on input "text" at bounding box center [322, 134] width 252 height 19
paste input "WPP_LATAM_CO_3M_TikTok"
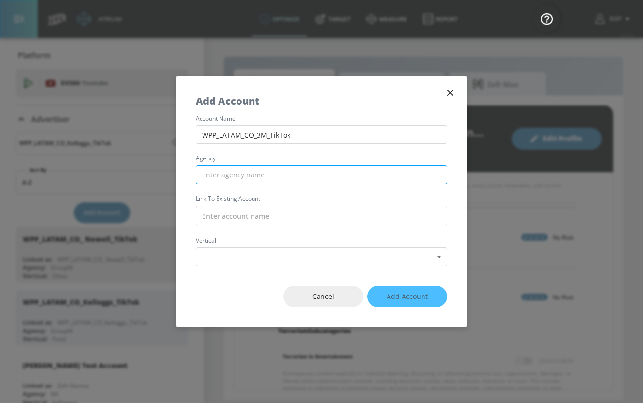
type input "WPP_LATAM_CO_3M_TikTok"
click at [268, 179] on input "text" at bounding box center [322, 174] width 252 height 19
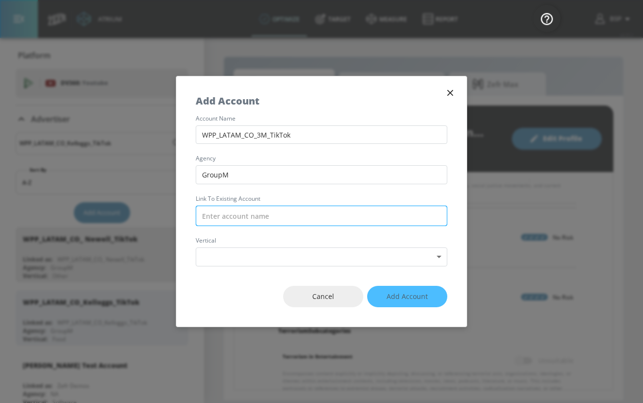
type input "GroupM"
click at [282, 213] on input "text" at bounding box center [322, 216] width 252 height 20
paste input "WPP_LATAM_CO_3M_TikTok"
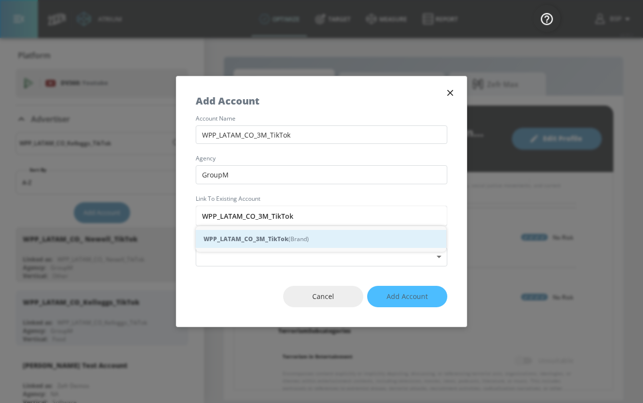
click at [293, 231] on div "WPP_LATAM_CO_3M_TikTok (Brand)" at bounding box center [321, 239] width 251 height 18
type input "WPP_LATAM_CO_3M_TikTok (Brand)"
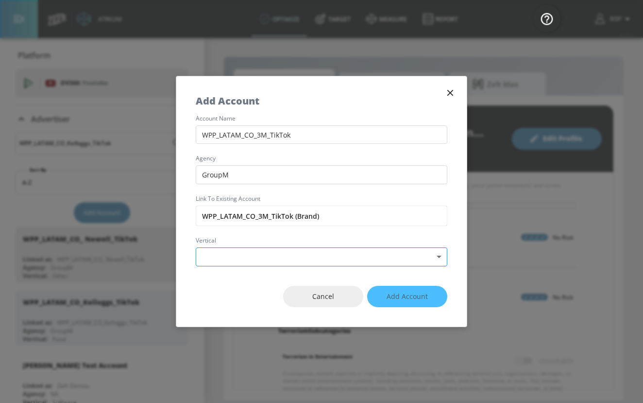
click at [293, 255] on body "Atrium optimize Target measure Report optimize Target measure Report v 4.25.2 B…" at bounding box center [321, 201] width 643 height 403
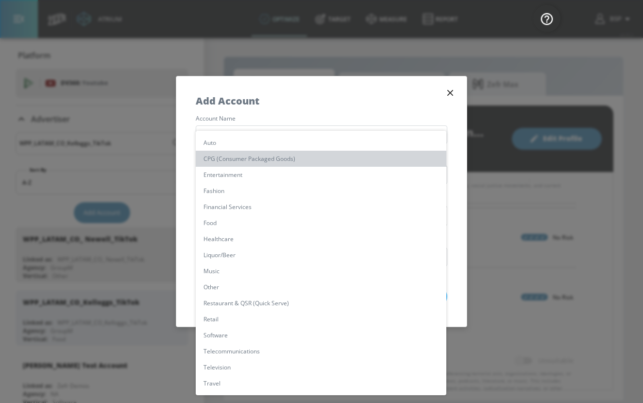
click at [286, 158] on li "CPG (Consumer Packaged Goods)" at bounding box center [321, 159] width 251 height 16
type input "[object Object]"
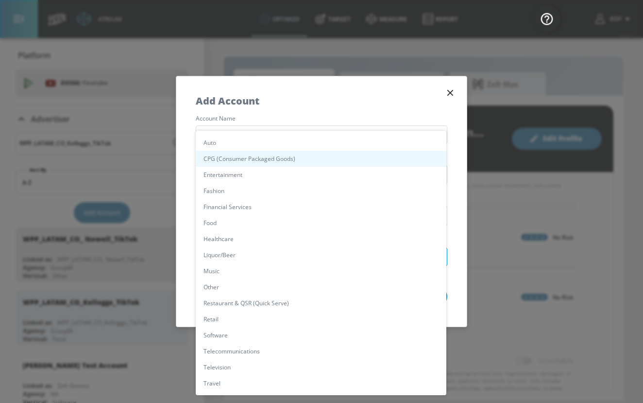
click at [350, 260] on body "Atrium optimize Target measure Report optimize Target measure Report v 4.25.2 B…" at bounding box center [321, 201] width 643 height 403
click at [175, 287] on div at bounding box center [321, 201] width 643 height 403
click at [369, 258] on body "Atrium optimize Target measure Report optimize Target measure Report v 4.25.2 B…" at bounding box center [321, 201] width 643 height 403
click at [314, 283] on li "Other" at bounding box center [321, 287] width 251 height 16
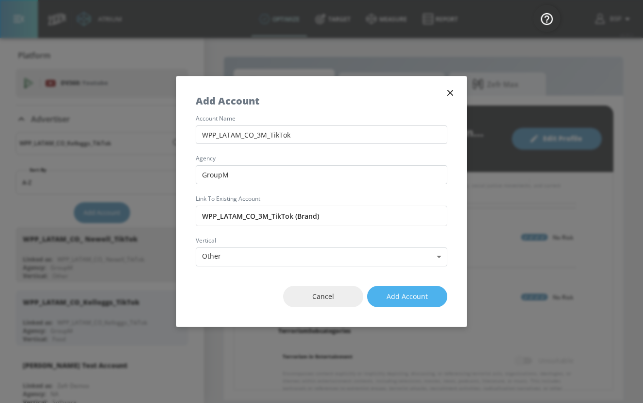
click at [401, 295] on span "Add Account" at bounding box center [407, 297] width 41 height 12
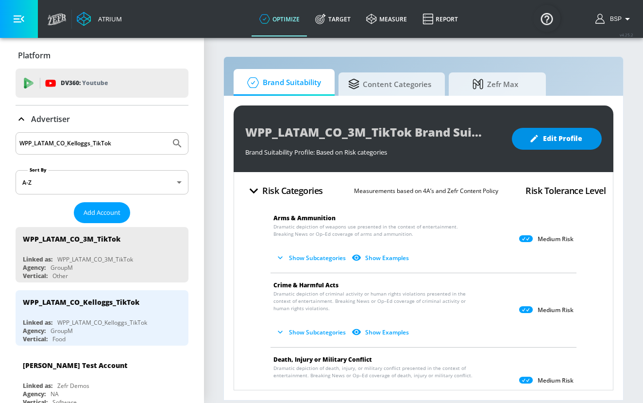
click at [570, 142] on span "Edit Profile" at bounding box center [557, 139] width 51 height 12
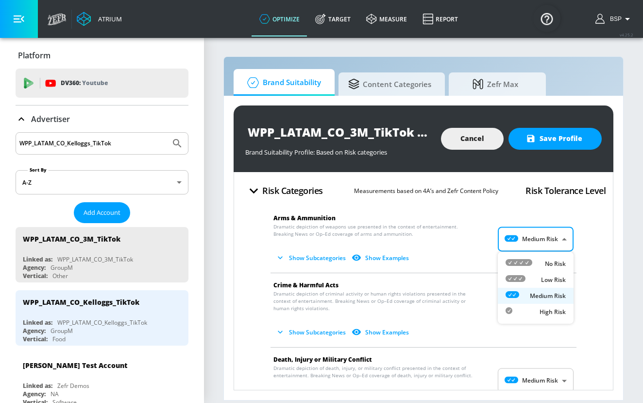
click at [542, 247] on body "Atrium optimize Target measure Report optimize Target measure Report v 4.25.2 B…" at bounding box center [321, 201] width 643 height 403
click at [544, 260] on div "No Risk" at bounding box center [536, 263] width 60 height 10
type input "MINIMAL"
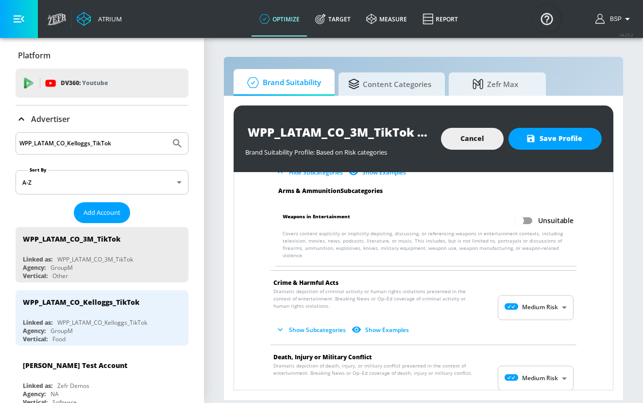
scroll to position [92, 0]
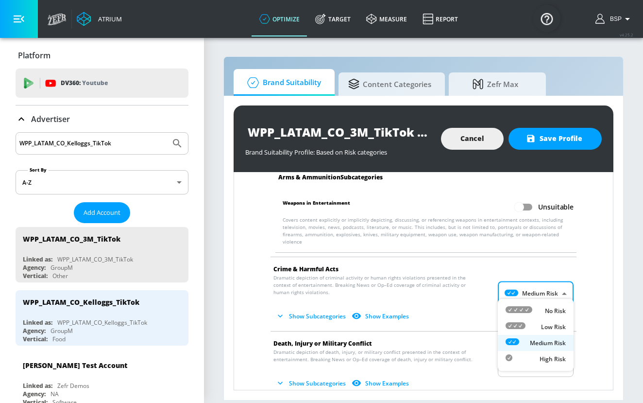
click at [549, 280] on body "Atrium optimize Target measure Report optimize Target measure Report v 4.25.2 B…" at bounding box center [321, 201] width 643 height 403
click at [549, 309] on p "No Risk" at bounding box center [555, 311] width 21 height 9
type input "MINIMAL"
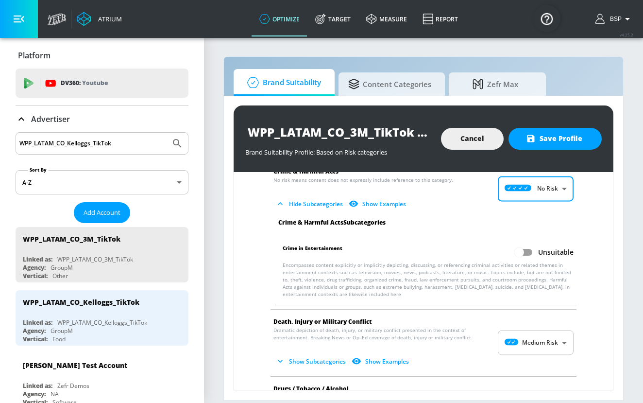
scroll to position [224, 0]
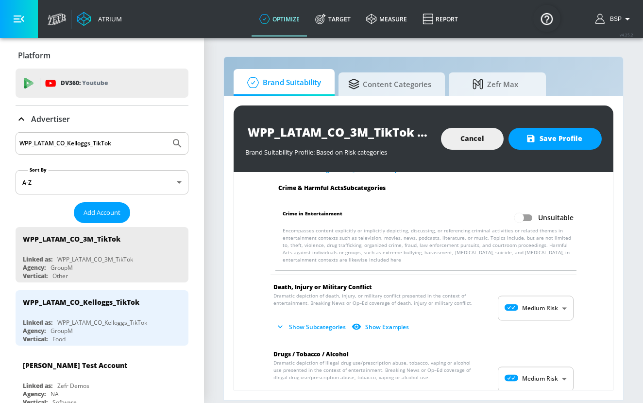
click at [549, 309] on body "Atrium optimize Target measure Report optimize Target measure Report v 4.25.2 B…" at bounding box center [321, 201] width 643 height 403
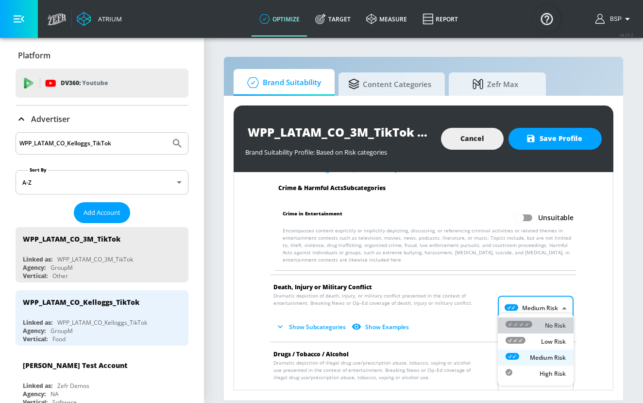
click at [549, 328] on p "No Risk" at bounding box center [555, 325] width 21 height 9
type input "MINIMAL"
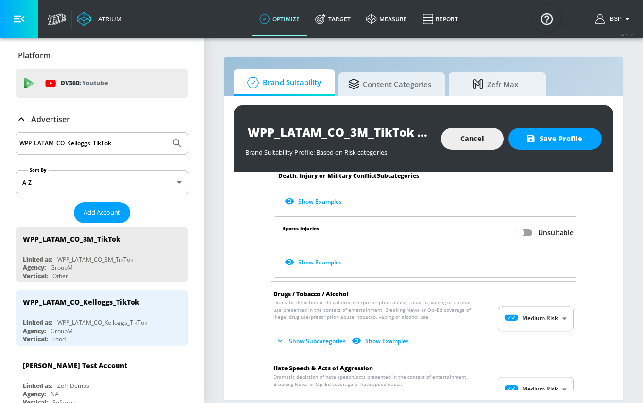
scroll to position [551, 0]
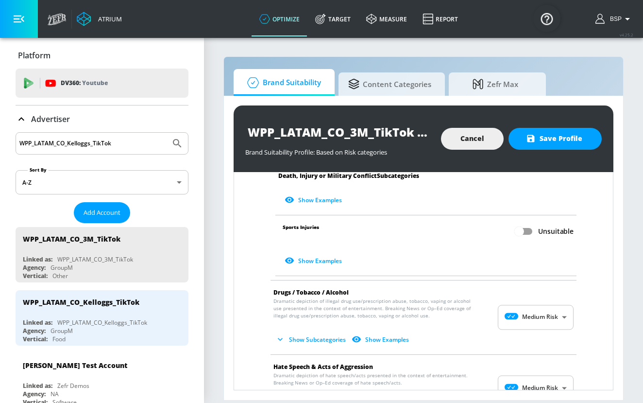
click at [552, 315] on body "Atrium optimize Target measure Report optimize Target measure Report v 4.25.2 B…" at bounding box center [321, 201] width 643 height 403
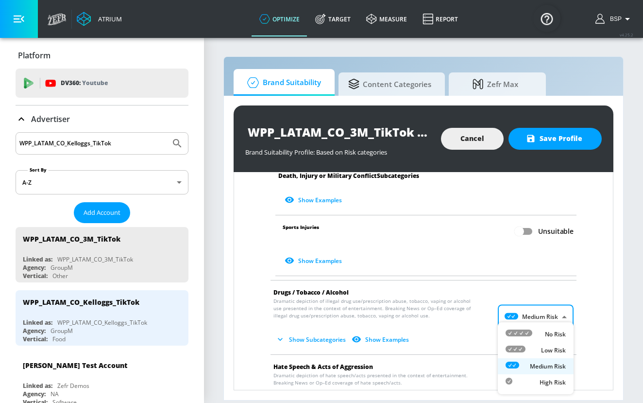
click at [552, 332] on p "No Risk" at bounding box center [555, 334] width 21 height 9
type input "MINIMAL"
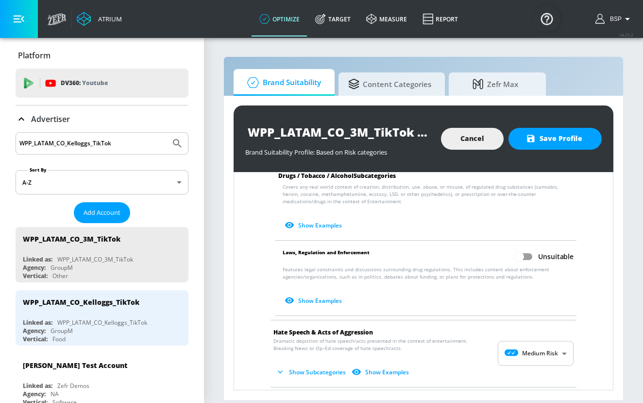
scroll to position [827, 0]
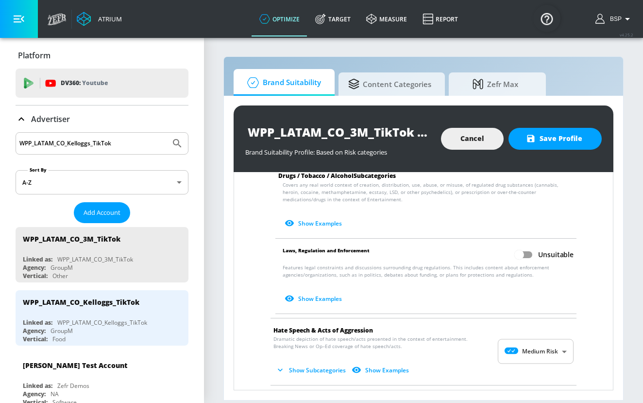
click at [555, 354] on body "Atrium optimize Target measure Report optimize Target measure Report v 4.25.2 B…" at bounding box center [321, 201] width 643 height 403
click at [547, 334] on p "No Risk" at bounding box center [555, 335] width 21 height 9
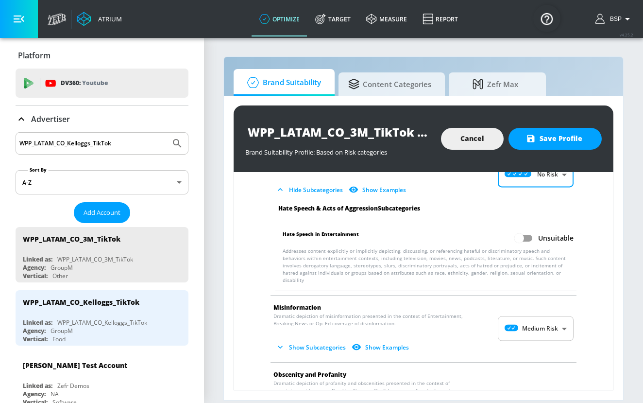
scroll to position [1001, 0]
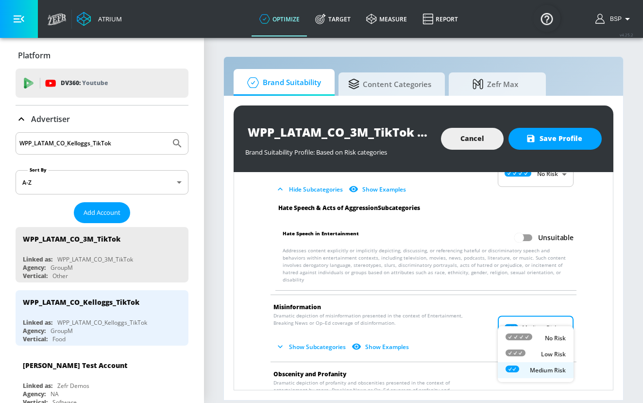
click at [549, 311] on body "Atrium optimize Target measure Report optimize Target measure Report v 4.25.2 B…" at bounding box center [321, 201] width 643 height 403
click at [550, 335] on p "No Risk" at bounding box center [555, 338] width 21 height 9
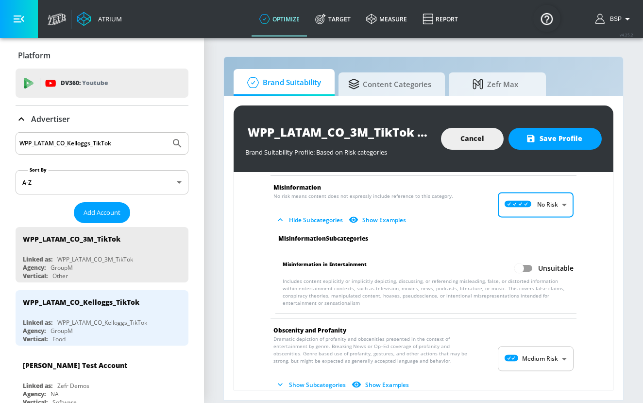
scroll to position [1131, 0]
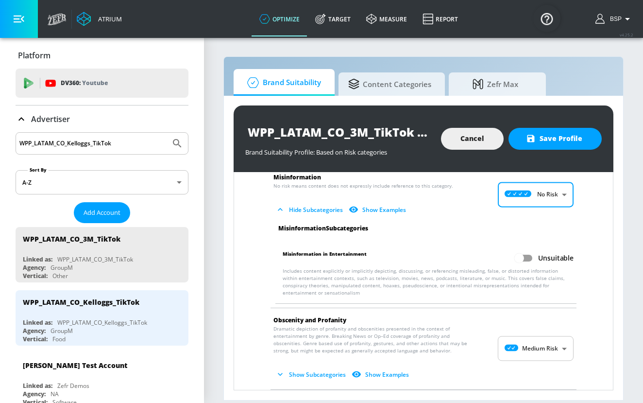
click at [550, 335] on body "Atrium optimize Target measure Report optimize Target measure Report v 4.25.2 B…" at bounding box center [321, 201] width 643 height 403
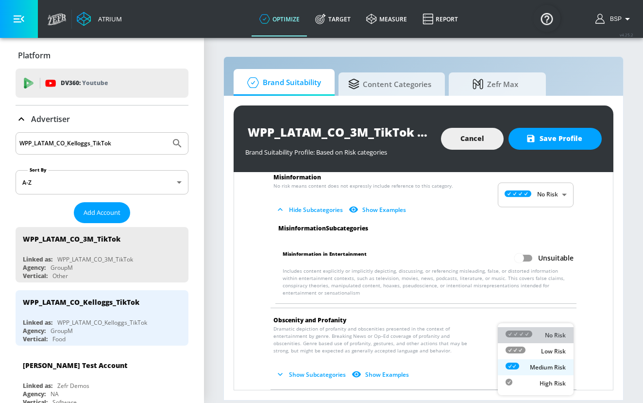
click at [549, 338] on p "No Risk" at bounding box center [555, 335] width 21 height 9
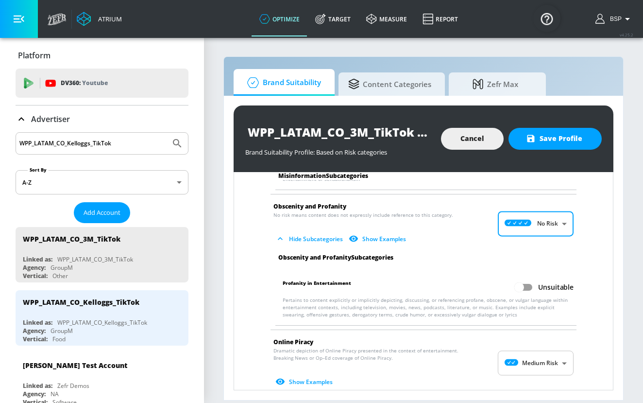
scroll to position [1289, 0]
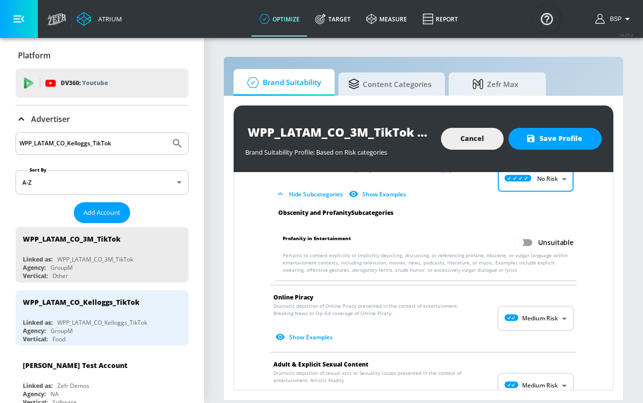
click at [549, 311] on body "Atrium optimize Target measure Report optimize Target measure Report v 4.25.2 B…" at bounding box center [321, 201] width 643 height 403
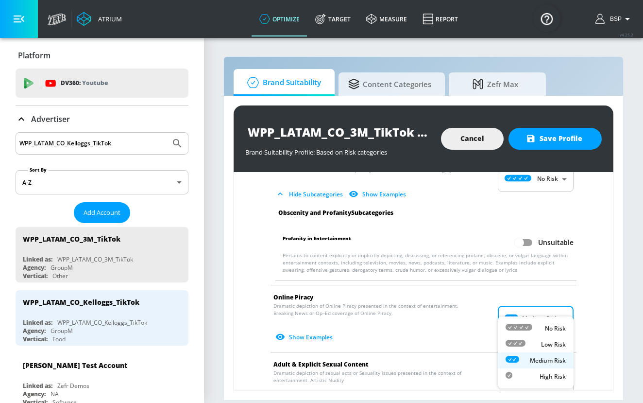
click at [550, 323] on div "No Risk" at bounding box center [536, 328] width 60 height 10
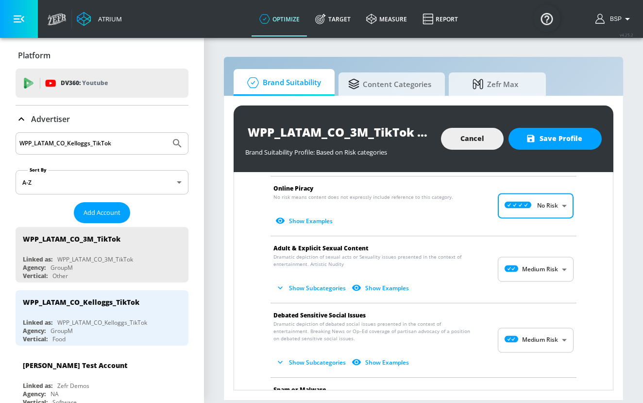
scroll to position [1417, 0]
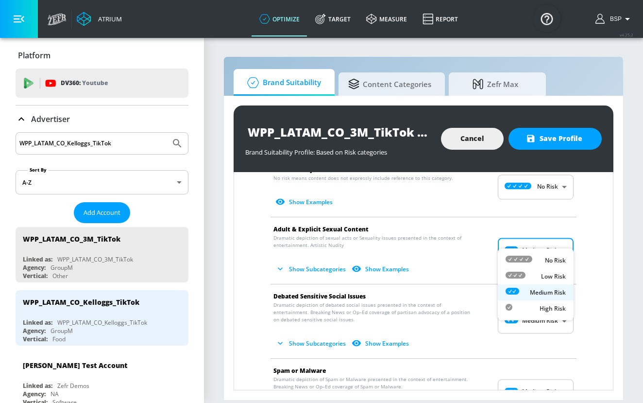
click at [550, 237] on body "Atrium optimize Target measure Report optimize Target measure Report v 4.25.2 B…" at bounding box center [321, 201] width 643 height 403
click at [551, 256] on p "No Risk" at bounding box center [555, 260] width 21 height 9
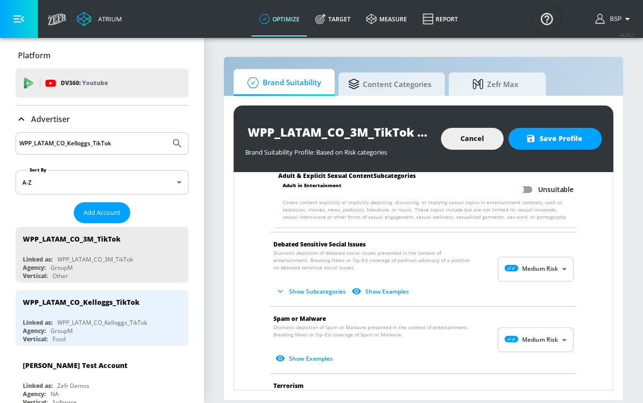
scroll to position [1544, 0]
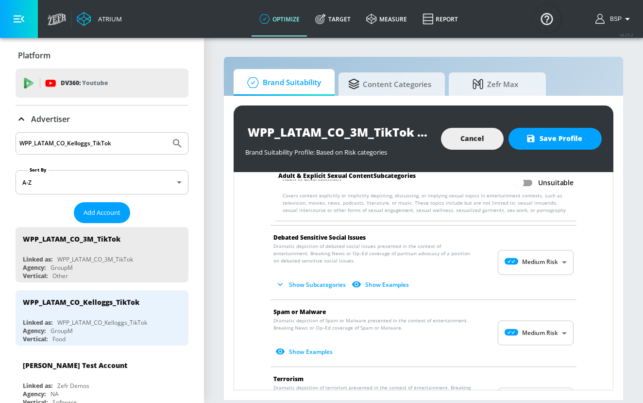
click at [552, 246] on body "Atrium optimize Target measure Report optimize Target measure Report v 4.25.2 B…" at bounding box center [321, 201] width 643 height 403
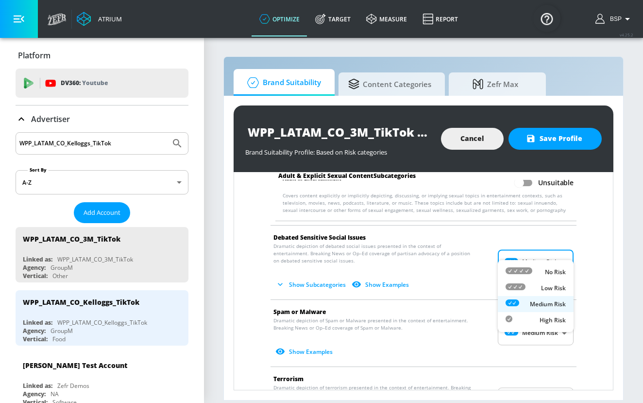
click at [552, 276] on p "No Risk" at bounding box center [555, 272] width 21 height 9
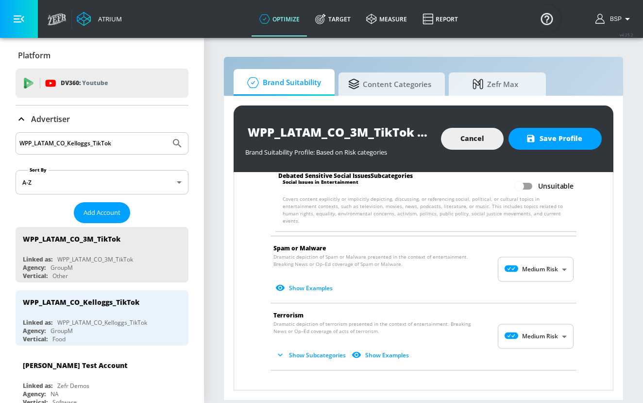
scroll to position [1700, 0]
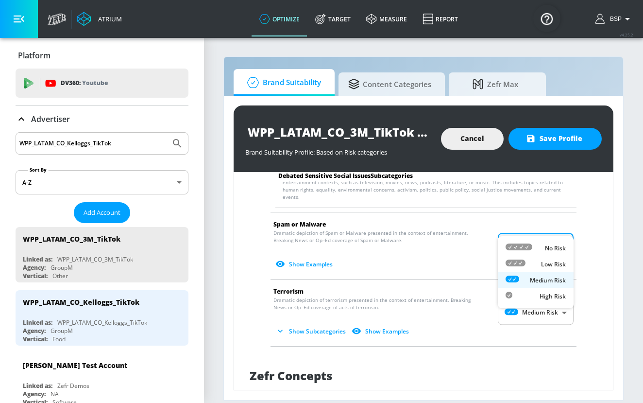
click at [549, 229] on body "Atrium optimize Target measure Report optimize Target measure Report v 4.25.2 B…" at bounding box center [321, 201] width 643 height 403
click at [549, 246] on p "No Risk" at bounding box center [555, 248] width 21 height 9
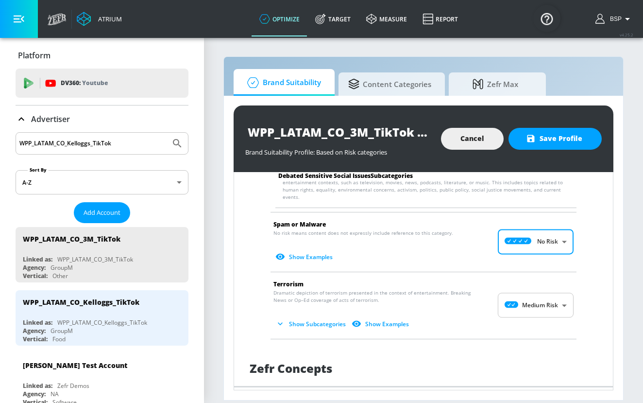
click at [550, 292] on body "Atrium optimize Target measure Report optimize Target measure Report v 4.25.2 B…" at bounding box center [321, 201] width 643 height 403
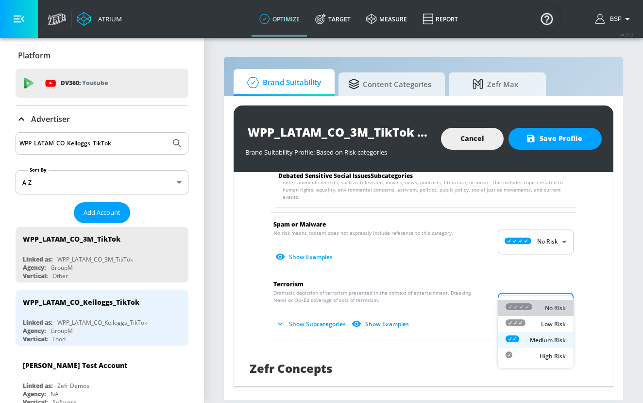
click at [550, 312] on div "No Risk" at bounding box center [536, 308] width 60 height 10
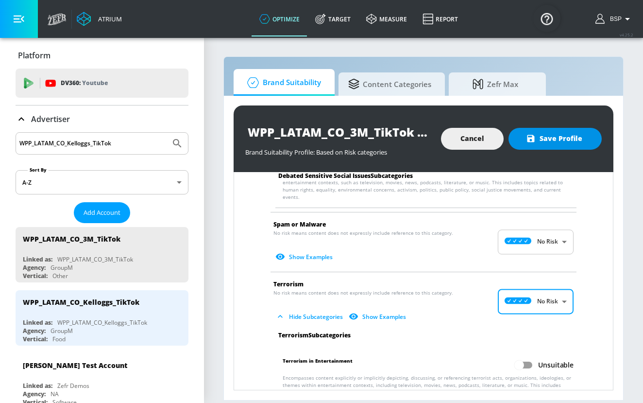
click at [555, 142] on span "Save Profile" at bounding box center [555, 139] width 54 height 12
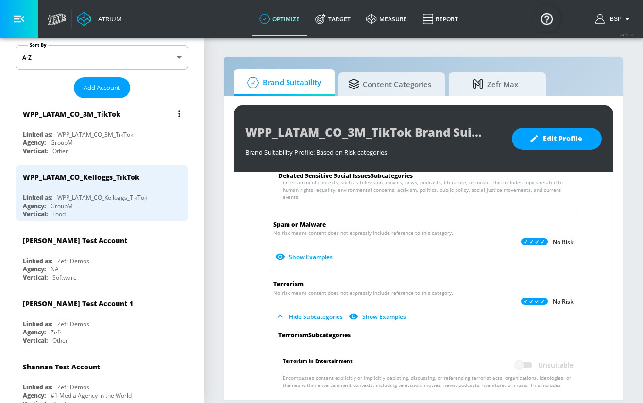
scroll to position [0, 0]
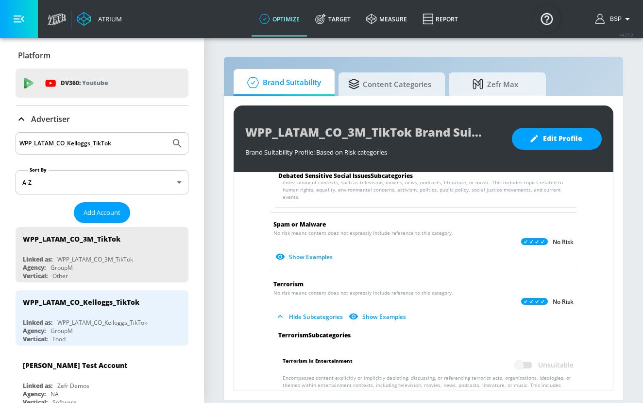
drag, startPoint x: 124, startPoint y: 142, endPoint x: 68, endPoint y: 144, distance: 56.9
click at [68, 144] on input "WPP_LATAM_CO_Kelloggs_TikTok" at bounding box center [92, 143] width 147 height 13
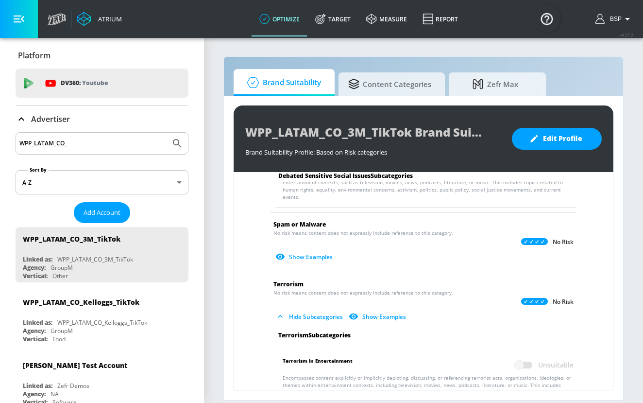
click at [167, 133] on button "Submit Search" at bounding box center [177, 143] width 21 height 21
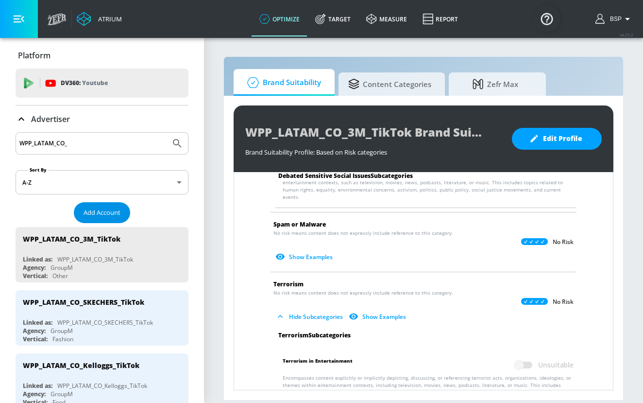
click at [107, 207] on span "Add Account" at bounding box center [102, 212] width 37 height 11
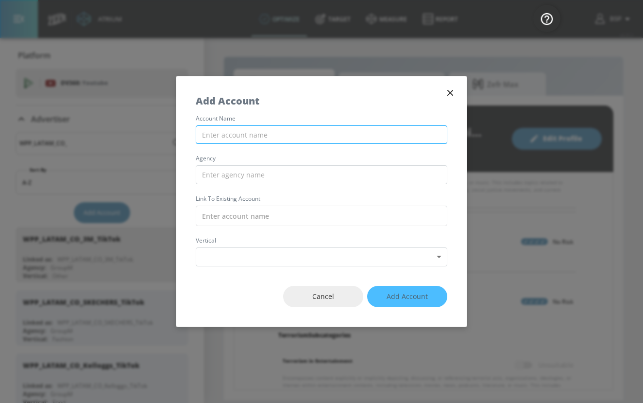
click at [289, 136] on input "text" at bounding box center [322, 134] width 252 height 19
paste input "WPP_LATAM_CO_Alqueria_TikTok"
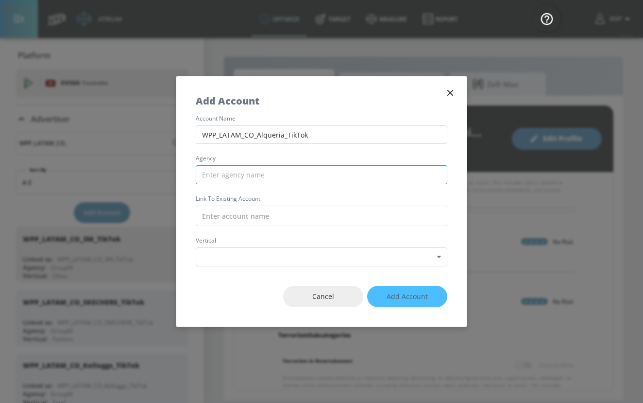
click at [294, 176] on input "text" at bounding box center [322, 174] width 252 height 19
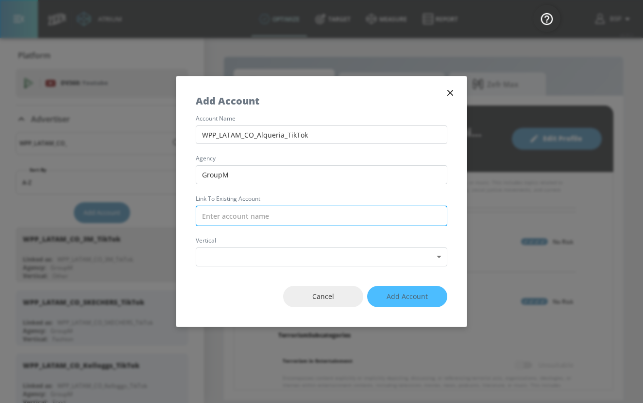
click at [297, 210] on input "text" at bounding box center [322, 216] width 252 height 20
paste input "WPP_LATAM_CO_Alqueria_TikTok"
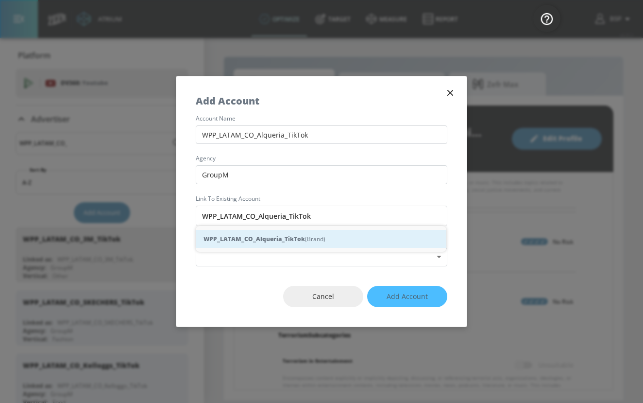
click at [308, 242] on div "WPP_LATAM_CO_Alqueria_TikTok (Brand)" at bounding box center [321, 239] width 251 height 18
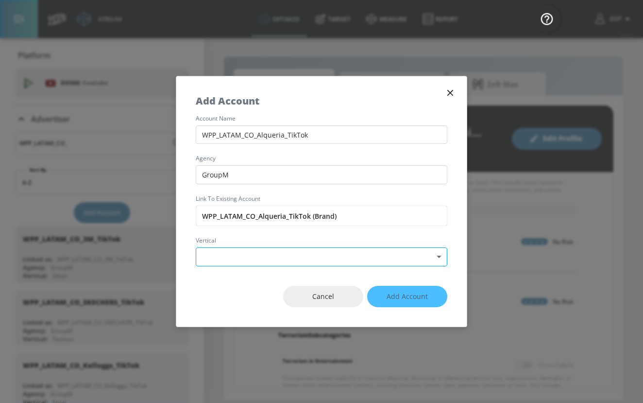
click at [308, 259] on body "Atrium optimize Target measure Report optimize Target measure Report v 4.25.2 B…" at bounding box center [321, 201] width 643 height 403
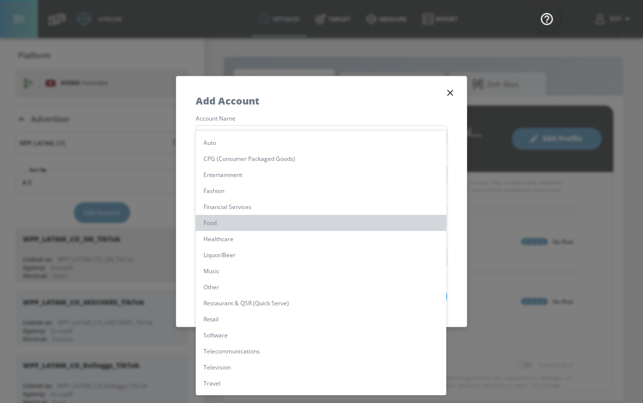
click at [253, 222] on li "Food" at bounding box center [321, 223] width 251 height 16
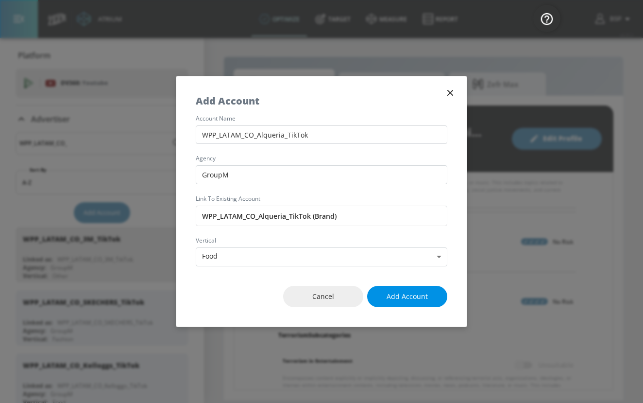
click at [396, 294] on span "Add Account" at bounding box center [407, 297] width 41 height 12
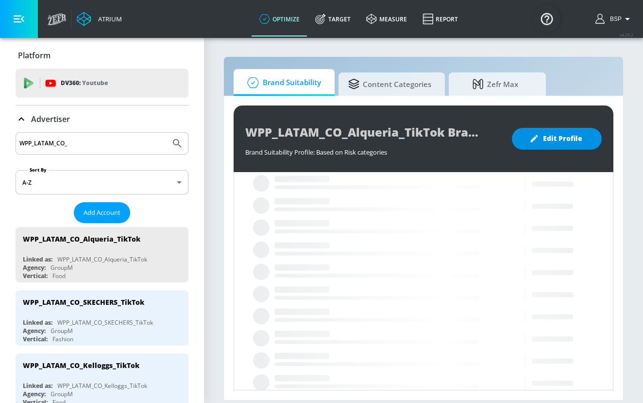
click at [561, 133] on span "Edit Profile" at bounding box center [557, 139] width 51 height 12
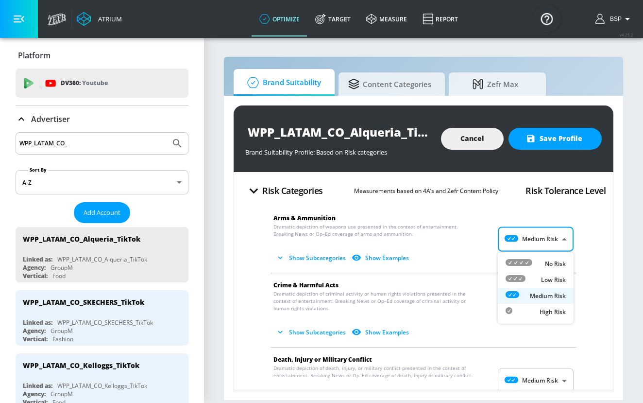
click at [547, 241] on body "Atrium optimize Target measure Report optimize Target measure Report v 4.25.2 B…" at bounding box center [321, 201] width 643 height 403
click at [546, 258] on li "No Risk" at bounding box center [536, 264] width 76 height 16
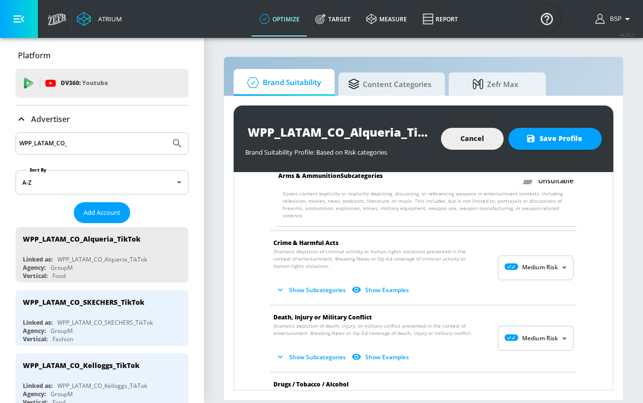
scroll to position [138, 0]
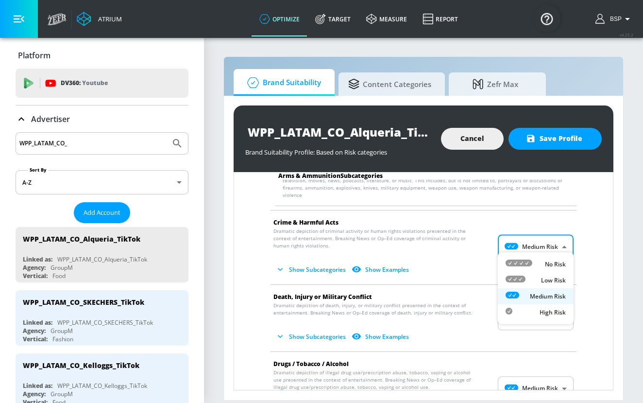
click at [546, 241] on body "Atrium optimize Target measure Report optimize Target measure Report v 4.25.2 B…" at bounding box center [321, 201] width 643 height 403
click at [549, 261] on p "No Risk" at bounding box center [555, 264] width 21 height 9
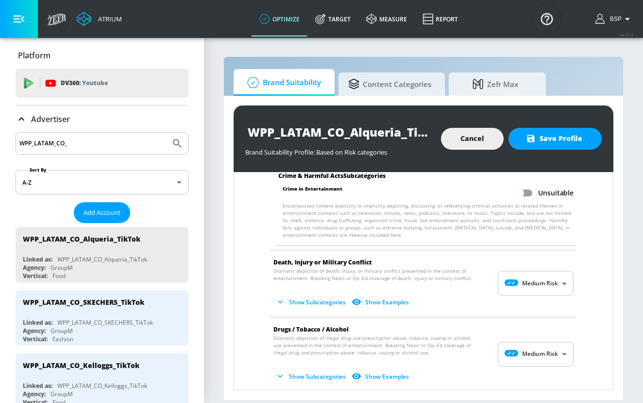
scroll to position [258, 0]
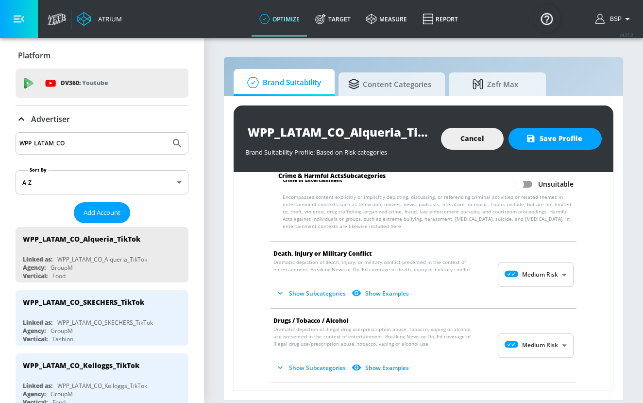
click at [554, 265] on body "Atrium optimize Target measure Report optimize Target measure Report v 4.25.2 B…" at bounding box center [321, 201] width 643 height 403
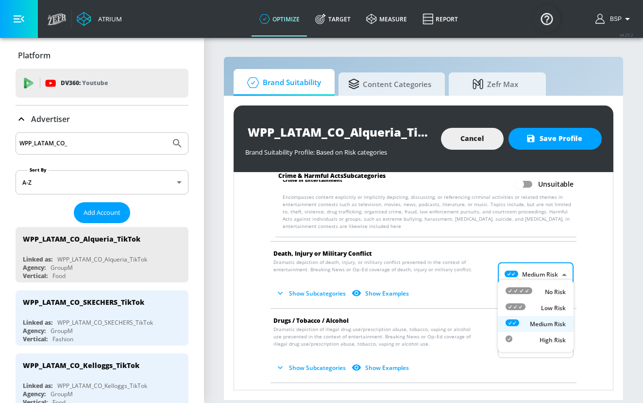
click at [554, 288] on p "No Risk" at bounding box center [555, 292] width 21 height 9
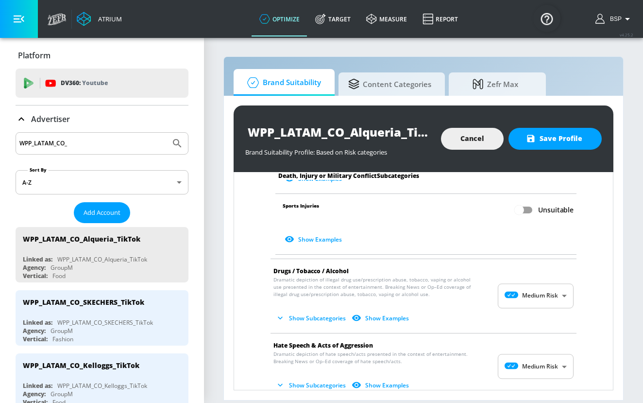
scroll to position [586, 0]
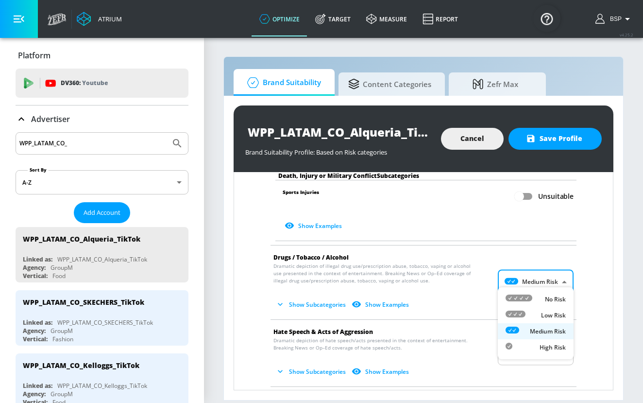
click at [552, 277] on body "Atrium optimize Target measure Report optimize Target measure Report v 4.25.2 B…" at bounding box center [321, 201] width 643 height 403
click at [552, 292] on li "No Risk" at bounding box center [536, 299] width 76 height 16
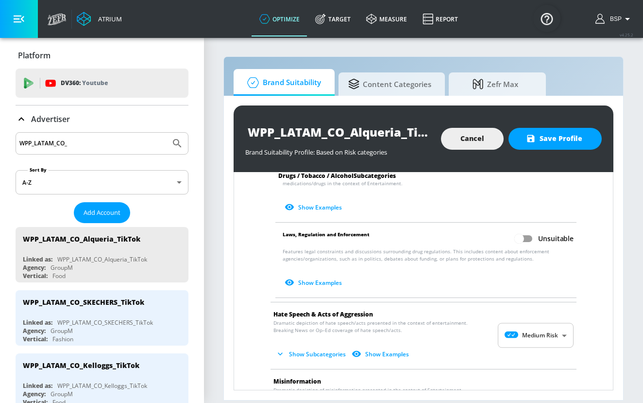
scroll to position [844, 0]
click at [551, 328] on body "Atrium optimize Target measure Report optimize Target measure Report v 4.25.2 B…" at bounding box center [321, 201] width 643 height 403
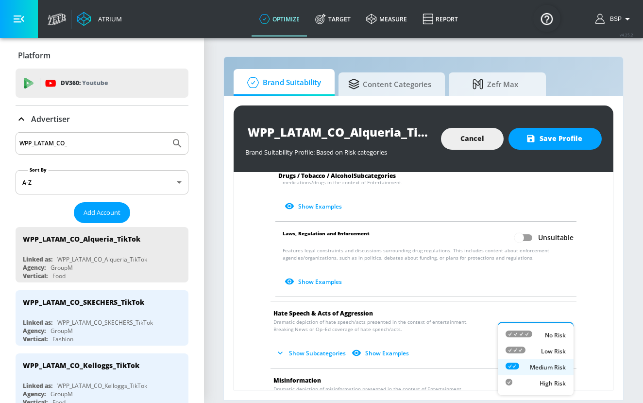
click at [547, 331] on p "No Risk" at bounding box center [555, 335] width 21 height 9
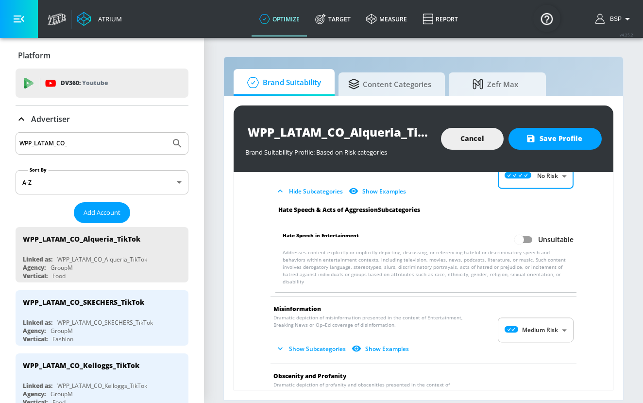
scroll to position [999, 0]
click at [547, 313] on body "Atrium optimize Target measure Report optimize Target measure Report v 4.25.2 B…" at bounding box center [321, 201] width 643 height 403
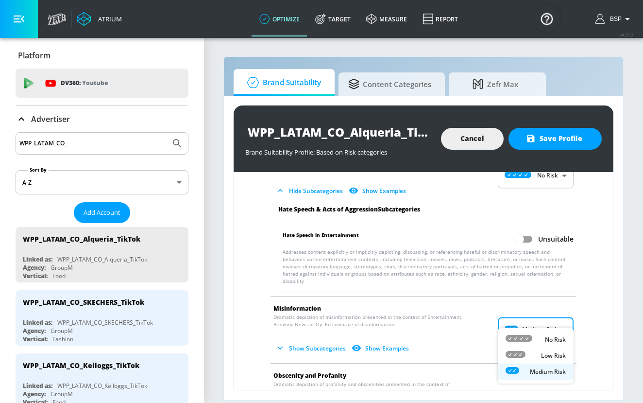
drag, startPoint x: 552, startPoint y: 328, endPoint x: 552, endPoint y: 334, distance: 5.8
click at [552, 334] on ul "No Risk Low Risk Medium Risk" at bounding box center [536, 355] width 76 height 56
click at [552, 334] on div "No Risk" at bounding box center [536, 339] width 60 height 10
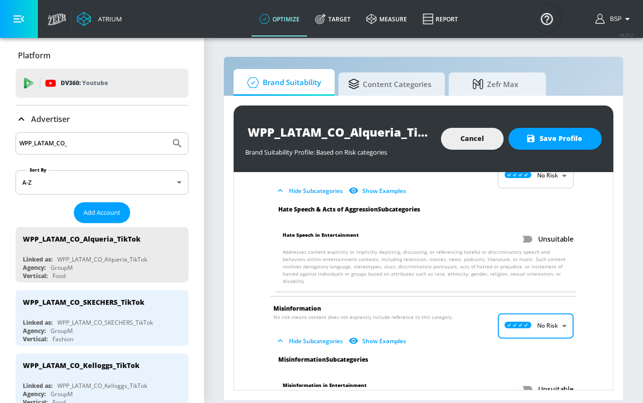
scroll to position [1129, 0]
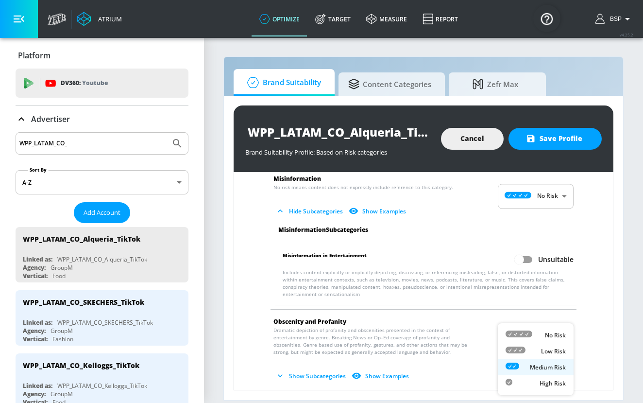
click at [552, 332] on body "Atrium optimize Target measure Report optimize Target measure Report v 4.25.2 B…" at bounding box center [321, 201] width 643 height 403
click at [551, 336] on p "No Risk" at bounding box center [555, 335] width 21 height 9
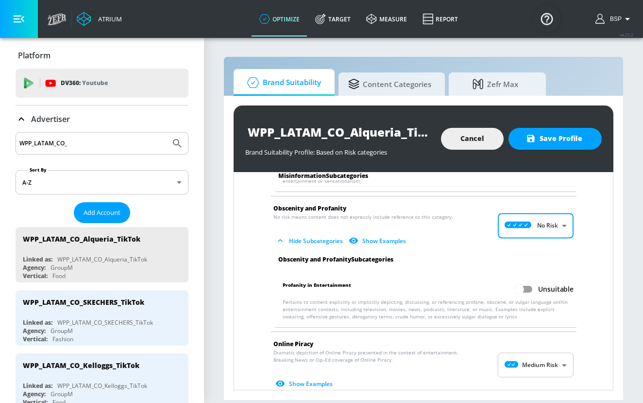
scroll to position [1243, 0]
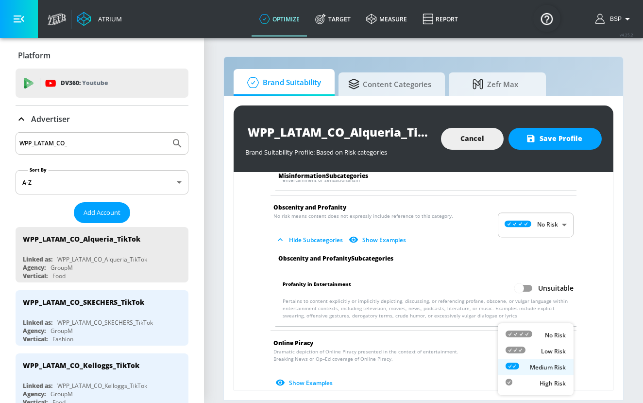
click at [553, 352] on body "Atrium optimize Target measure Report optimize Target measure Report v 4.25.2 B…" at bounding box center [321, 201] width 643 height 403
click at [552, 336] on p "No Risk" at bounding box center [555, 335] width 21 height 9
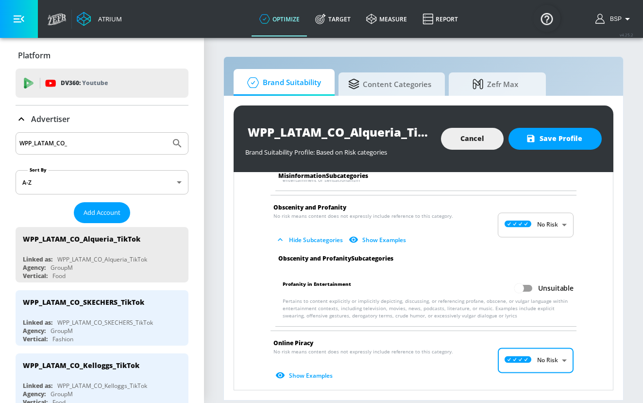
scroll to position [1393, 0]
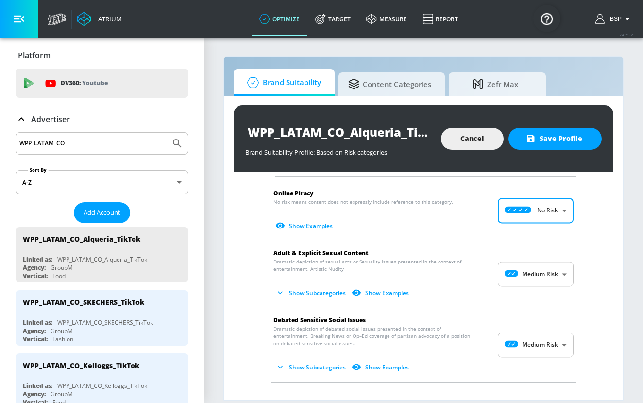
click at [549, 264] on body "Atrium optimize Target measure Report optimize Target measure Report v 4.25.2 B…" at bounding box center [321, 201] width 643 height 403
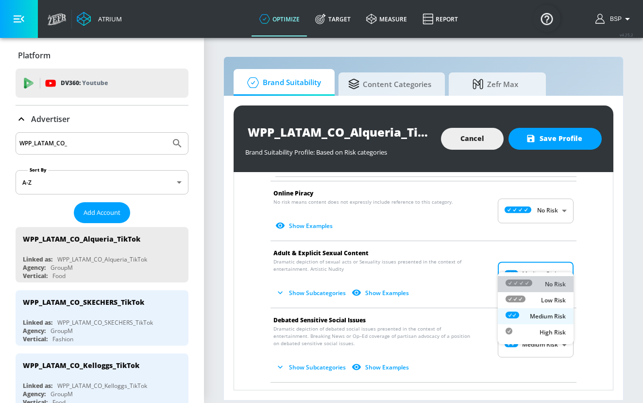
click at [550, 281] on p "No Risk" at bounding box center [555, 284] width 21 height 9
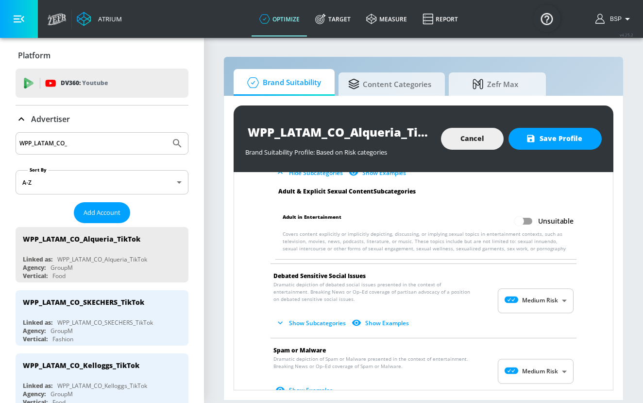
scroll to position [1509, 0]
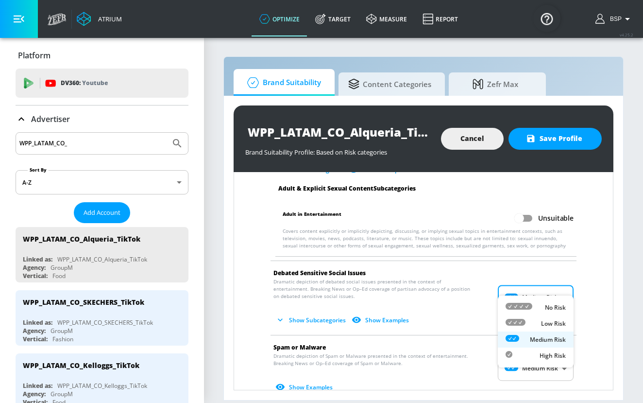
click at [550, 281] on body "Atrium optimize Target measure Report optimize Target measure Report v 4.25.2 B…" at bounding box center [321, 201] width 643 height 403
click at [553, 305] on p "No Risk" at bounding box center [555, 307] width 21 height 9
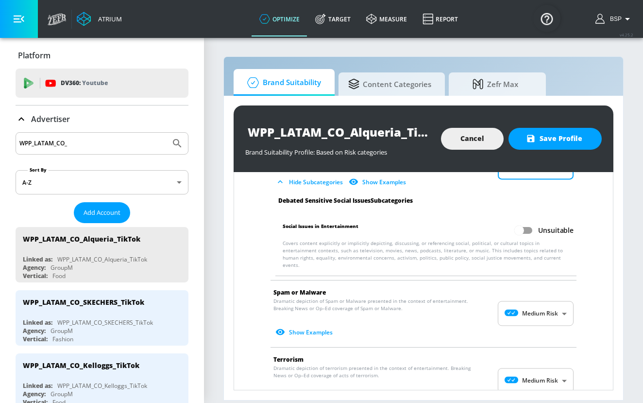
scroll to position [1633, 0]
click at [550, 294] on body "Atrium optimize Target measure Report optimize Target measure Report v 4.25.2 B…" at bounding box center [321, 201] width 643 height 403
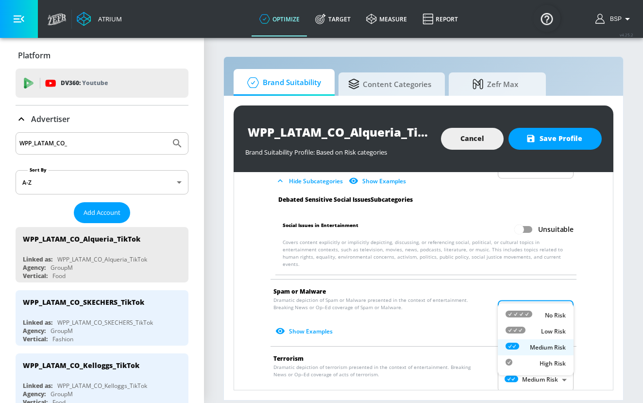
click at [551, 313] on p "No Risk" at bounding box center [555, 315] width 21 height 9
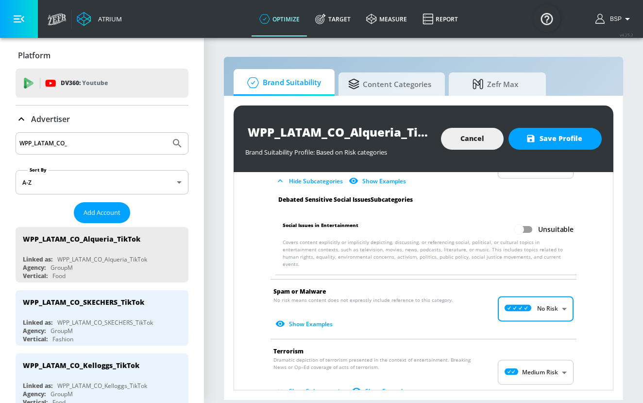
scroll to position [1741, 0]
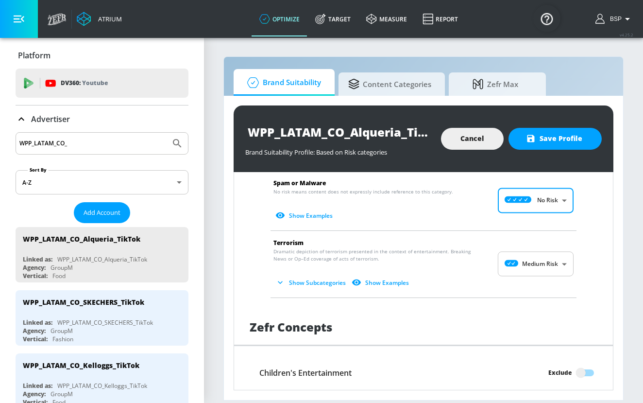
click at [551, 249] on body "Atrium optimize Target measure Report optimize Target measure Report v 4.25.2 B…" at bounding box center [321, 201] width 643 height 403
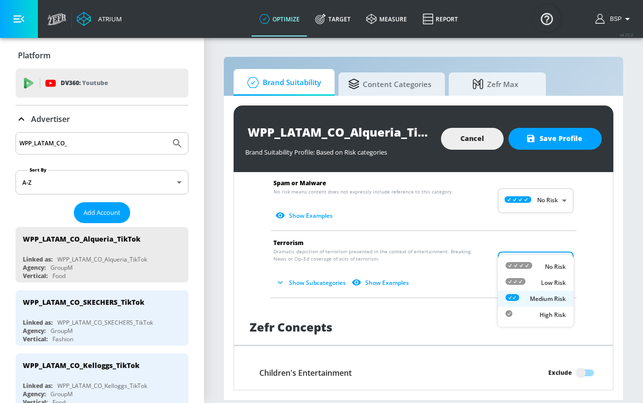
click at [552, 265] on p "No Risk" at bounding box center [555, 266] width 21 height 9
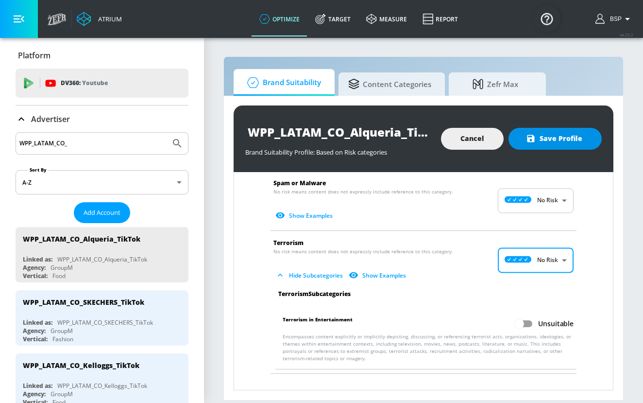
click at [569, 137] on span "Save Profile" at bounding box center [555, 139] width 54 height 12
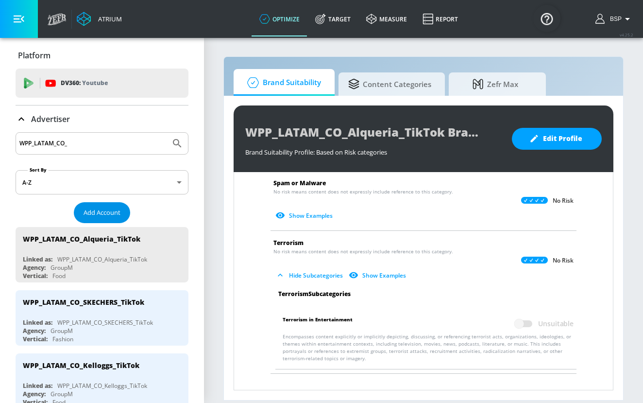
click at [113, 213] on span "Add Account" at bounding box center [102, 212] width 37 height 11
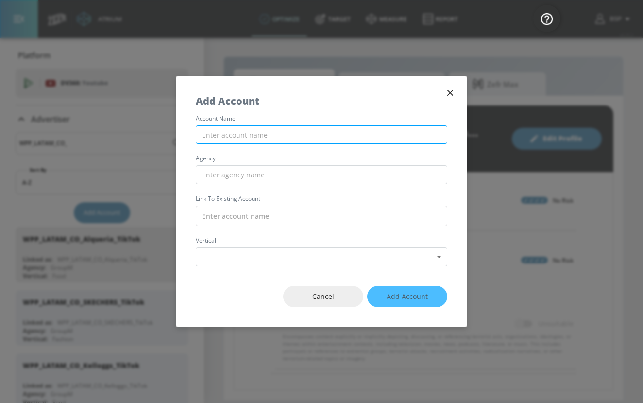
click at [275, 137] on input "text" at bounding box center [322, 134] width 252 height 19
paste input "WPP_LATAM_CO_VOLKSWAGEN_TikTok"
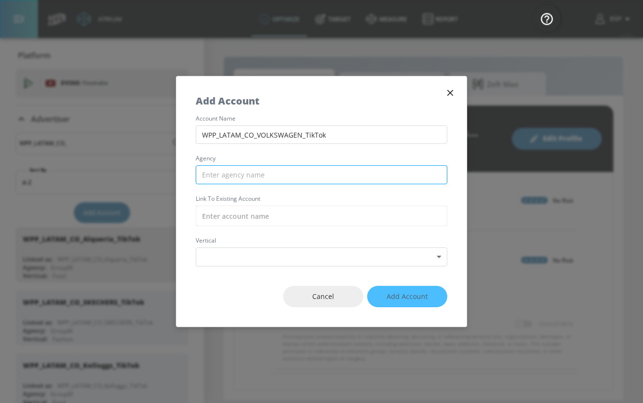
click at [283, 172] on input "text" at bounding box center [322, 174] width 252 height 19
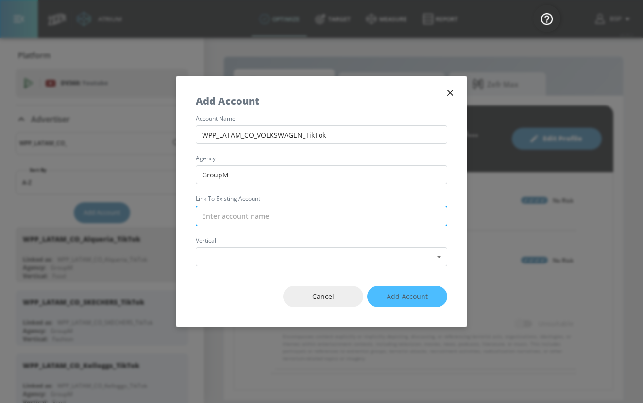
click at [287, 211] on input "text" at bounding box center [322, 216] width 252 height 20
paste input "WPP_LATAM_CO_VOLKSWAGEN_TikTok"
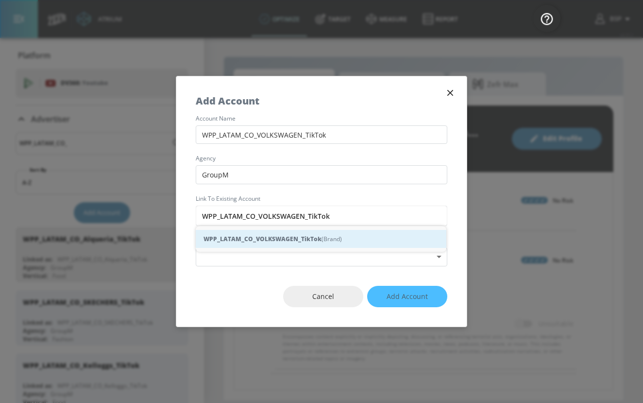
click at [300, 238] on strong "WPP_LATAM_CO_VOLKSWAGEN_TikTok" at bounding box center [263, 239] width 118 height 10
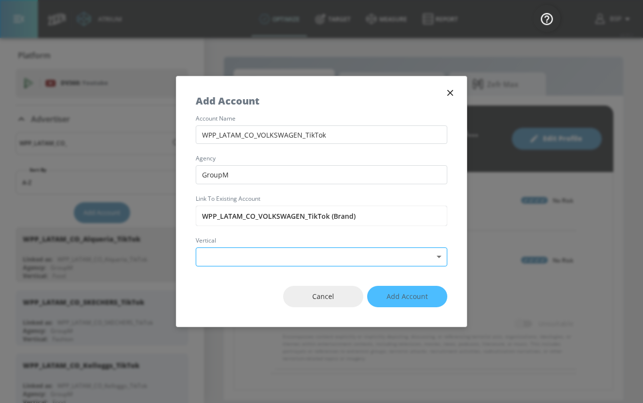
click at [300, 250] on body "Atrium optimize Target measure Report optimize Target measure Report v 4.25.2 B…" at bounding box center [321, 201] width 643 height 403
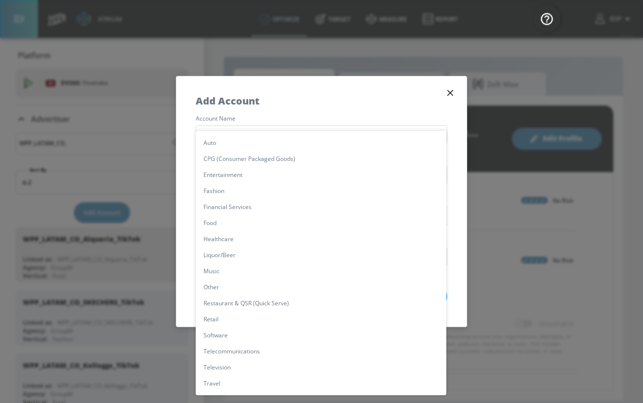
click at [273, 142] on li "Auto" at bounding box center [321, 143] width 251 height 16
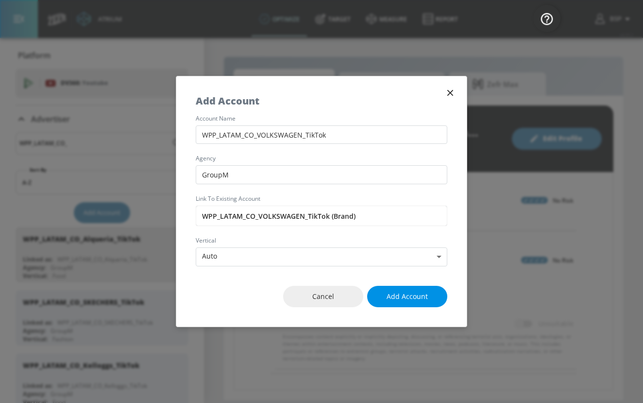
click at [420, 297] on span "Add Account" at bounding box center [407, 297] width 41 height 12
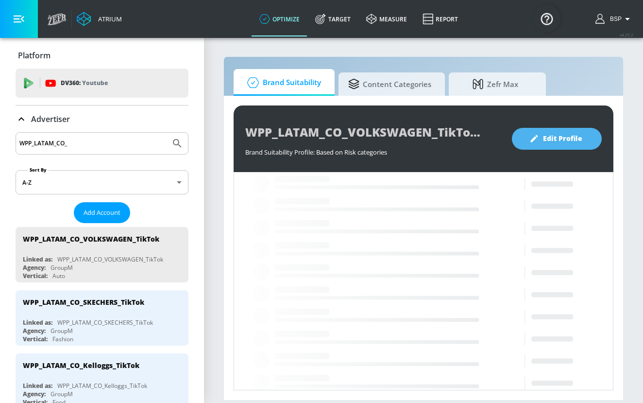
click at [578, 138] on span "Edit Profile" at bounding box center [557, 139] width 51 height 12
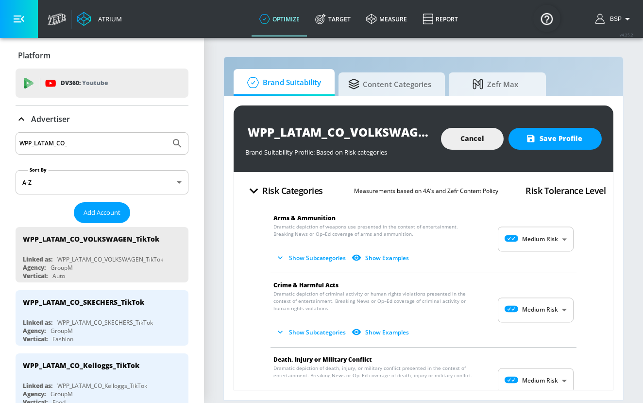
click at [563, 235] on body "Atrium optimize Target measure Report optimize Target measure Report v 4.25.2 B…" at bounding box center [321, 201] width 643 height 403
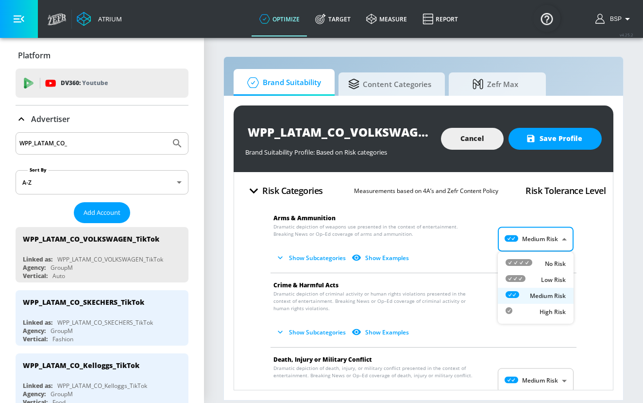
click at [560, 261] on p "No Risk" at bounding box center [555, 263] width 21 height 9
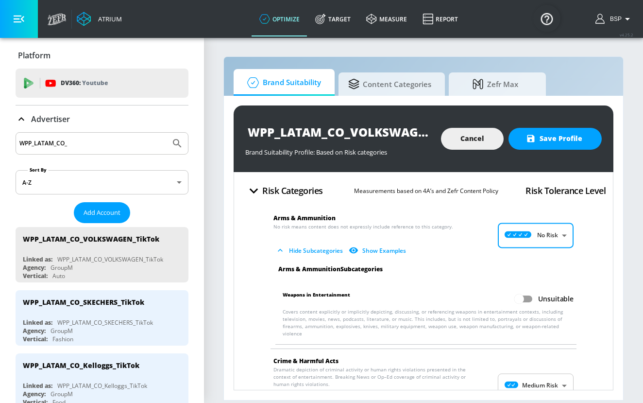
click at [547, 379] on body "Atrium optimize Target measure Report optimize Target measure Report v 4.25.2 B…" at bounding box center [321, 201] width 643 height 403
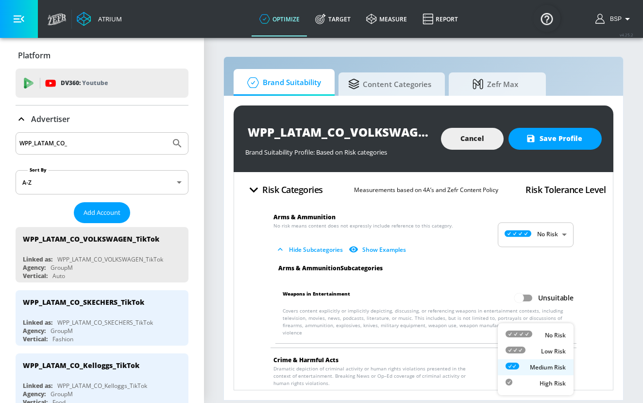
click at [548, 332] on p "No Risk" at bounding box center [555, 335] width 21 height 9
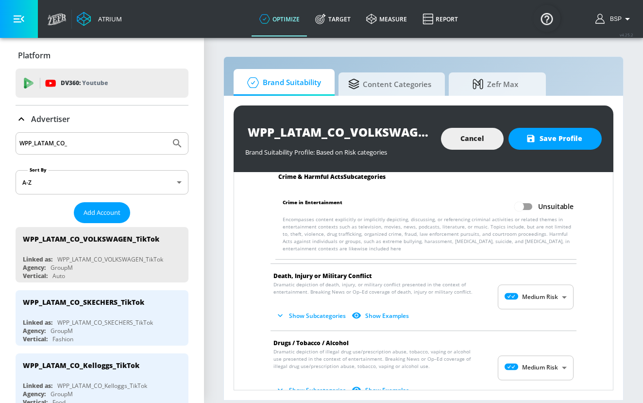
scroll to position [240, 0]
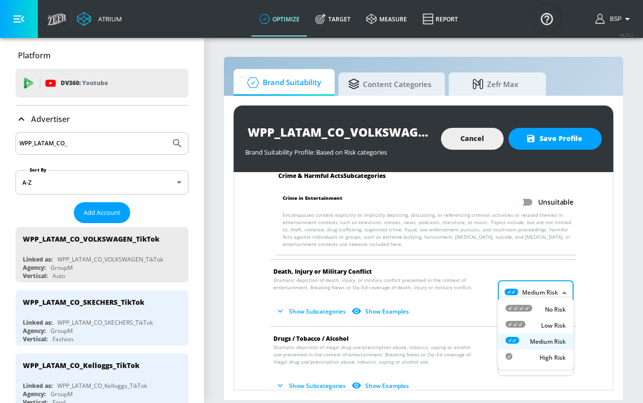
click at [545, 286] on body "Atrium optimize Target measure Report optimize Target measure Report v 4.25.2 B…" at bounding box center [321, 201] width 643 height 403
click at [545, 305] on p "No Risk" at bounding box center [555, 309] width 21 height 9
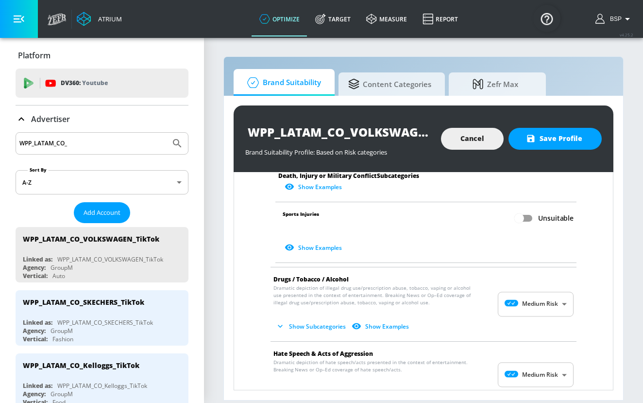
scroll to position [583, 0]
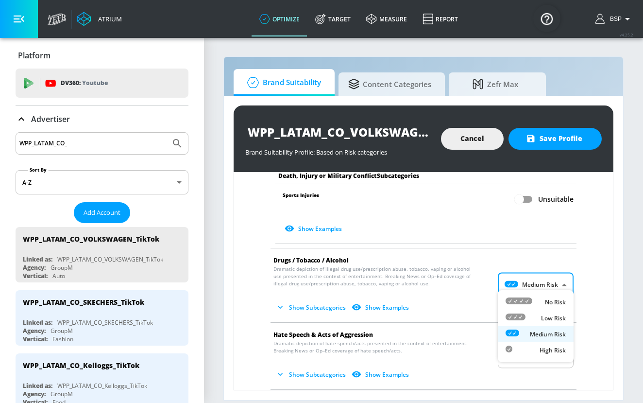
click at [547, 281] on body "Atrium optimize Target measure Report optimize Target measure Report v 4.25.2 B…" at bounding box center [321, 201] width 643 height 403
click at [548, 300] on p "No Risk" at bounding box center [555, 302] width 21 height 9
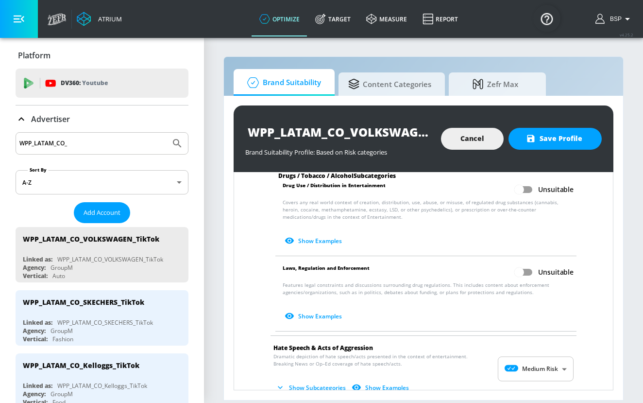
scroll to position [811, 0]
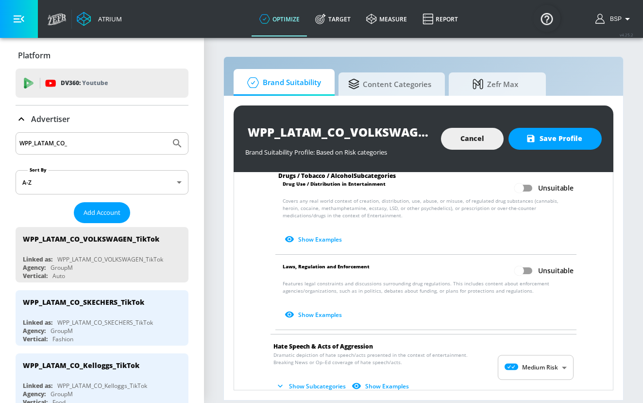
click at [544, 361] on body "Atrium optimize Target measure Report optimize Target measure Report v 4.25.2 B…" at bounding box center [321, 201] width 643 height 403
click at [547, 337] on p "No Risk" at bounding box center [555, 335] width 21 height 9
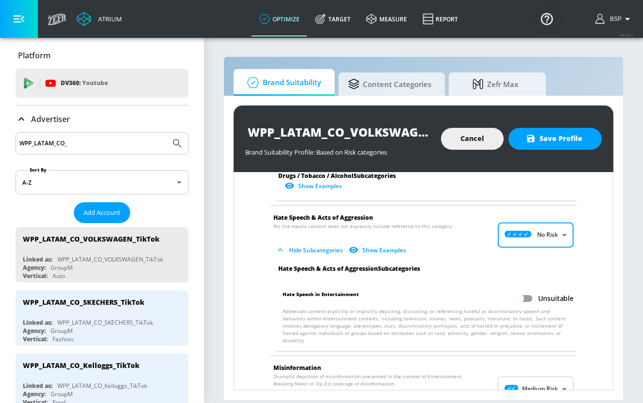
scroll to position [941, 0]
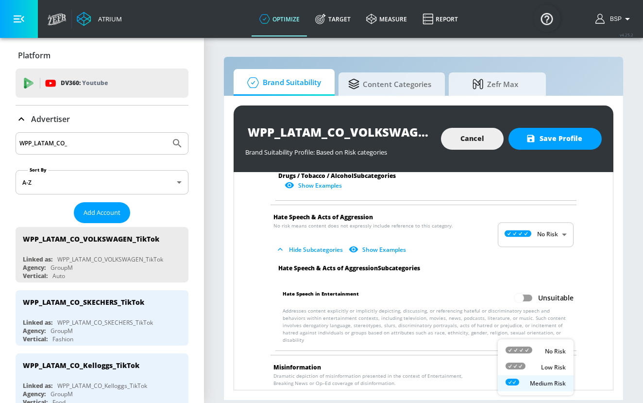
click at [541, 373] on body "Atrium optimize Target measure Report optimize Target measure Report v 4.25.2 B…" at bounding box center [321, 201] width 643 height 403
click at [545, 347] on p "No Risk" at bounding box center [555, 351] width 21 height 9
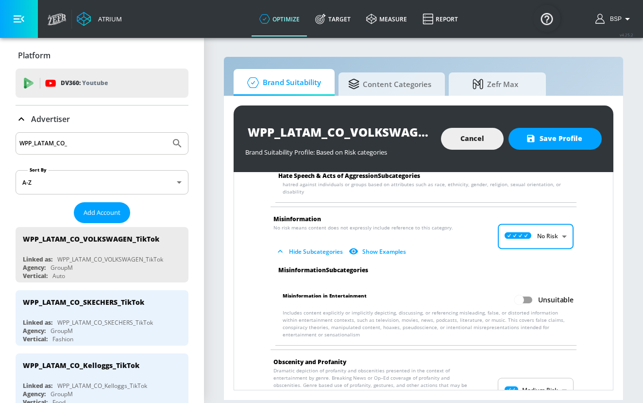
scroll to position [1123, 0]
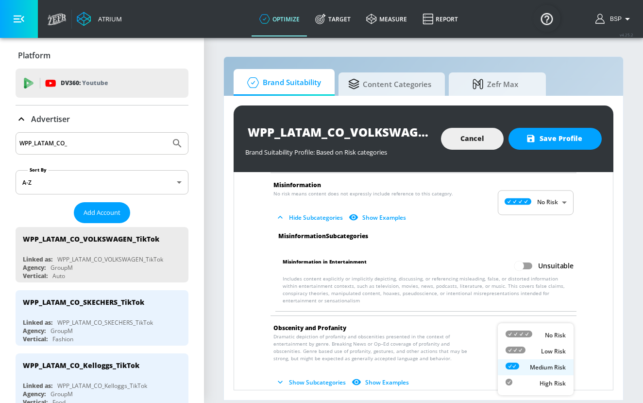
click at [547, 345] on body "Atrium optimize Target measure Report optimize Target measure Report v 4.25.2 B…" at bounding box center [321, 201] width 643 height 403
click at [550, 337] on p "No Risk" at bounding box center [555, 335] width 21 height 9
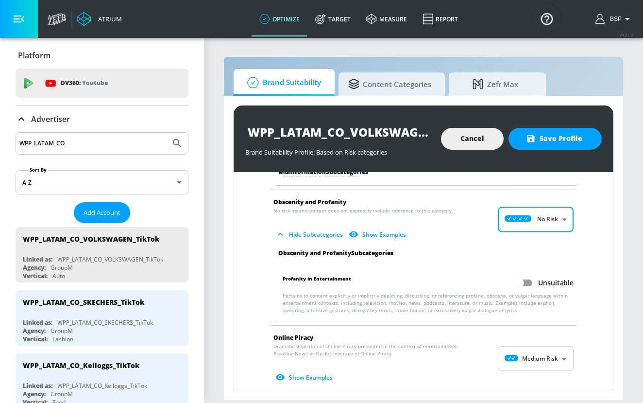
scroll to position [1254, 0]
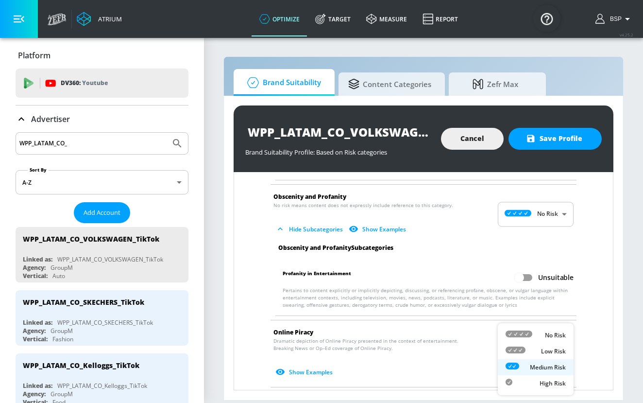
click at [550, 337] on body "Atrium optimize Target measure Report optimize Target measure Report v 4.25.2 B…" at bounding box center [321, 201] width 643 height 403
click at [547, 337] on p "No Risk" at bounding box center [555, 335] width 21 height 9
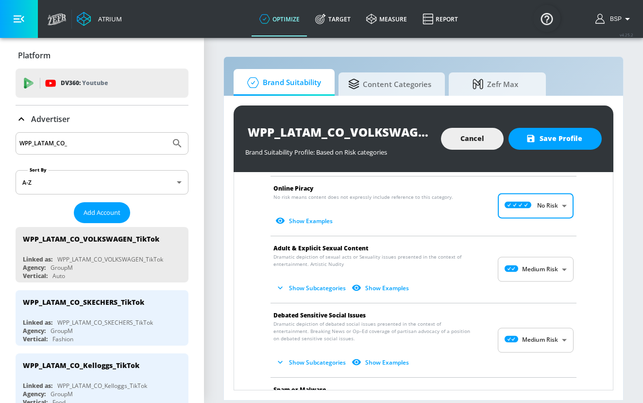
scroll to position [1400, 0]
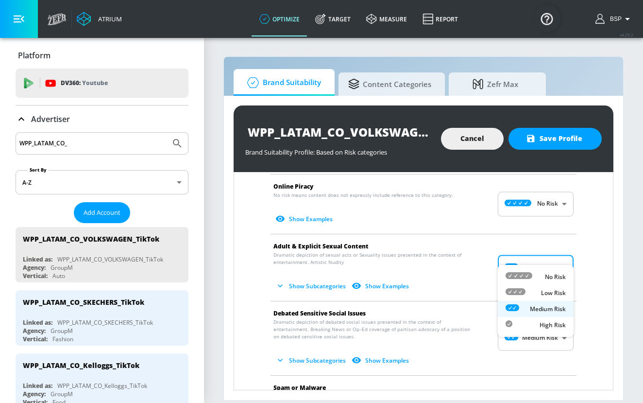
click at [554, 255] on body "Atrium optimize Target measure Report optimize Target measure Report v 4.25.2 B…" at bounding box center [321, 201] width 643 height 403
click at [555, 274] on p "No Risk" at bounding box center [555, 277] width 21 height 9
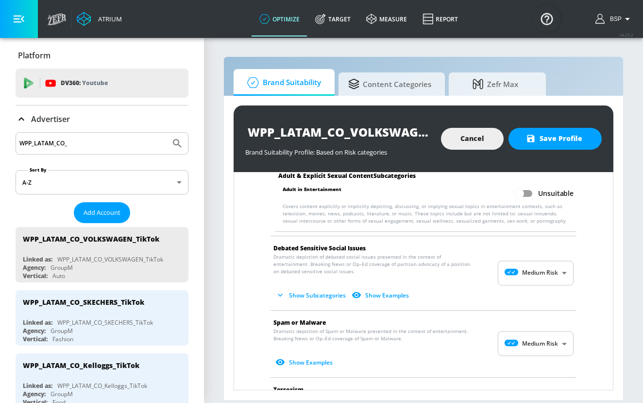
scroll to position [1552, 0]
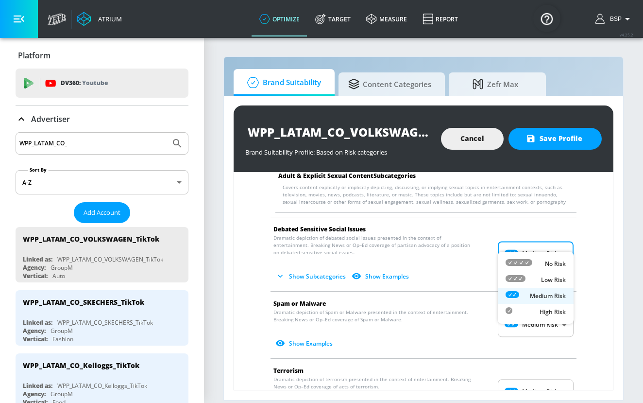
click at [554, 232] on body "Atrium optimize Target measure Report optimize Target measure Report v 4.25.2 B…" at bounding box center [321, 201] width 643 height 403
click at [554, 258] on li "No Risk" at bounding box center [536, 264] width 76 height 16
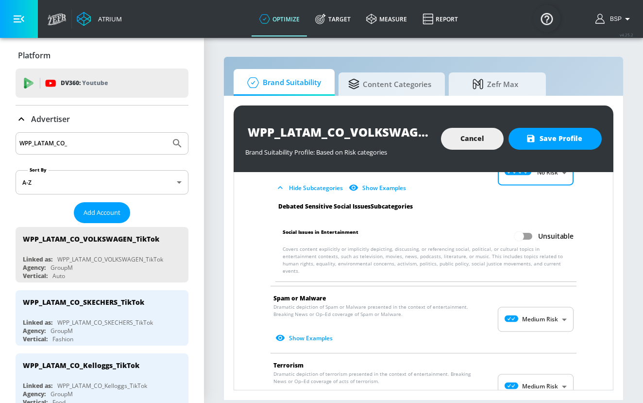
scroll to position [1627, 0]
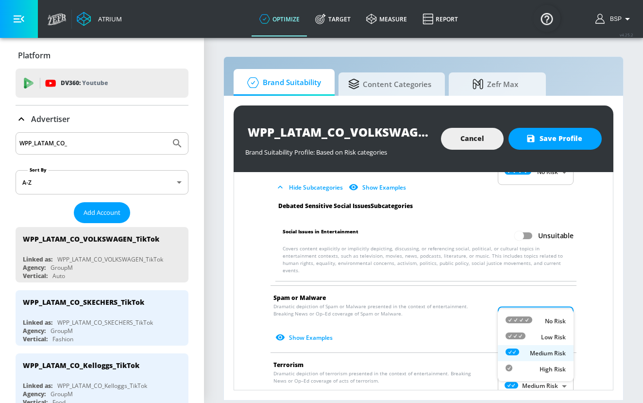
click at [557, 299] on body "Atrium optimize Target measure Report optimize Target measure Report v 4.25.2 B…" at bounding box center [321, 201] width 643 height 403
click at [557, 321] on p "No Risk" at bounding box center [555, 321] width 21 height 9
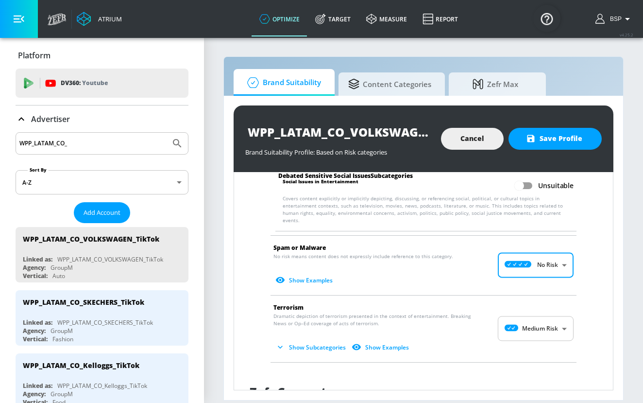
scroll to position [1679, 0]
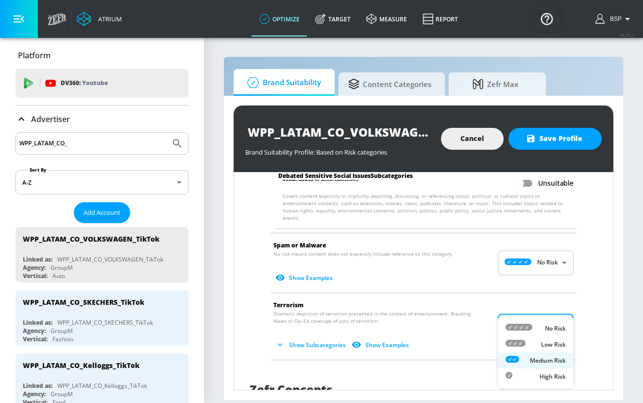
click at [549, 311] on body "Atrium optimize Target measure Report optimize Target measure Report v 4.25.2 B…" at bounding box center [321, 201] width 643 height 403
click at [550, 326] on p "No Risk" at bounding box center [555, 328] width 21 height 9
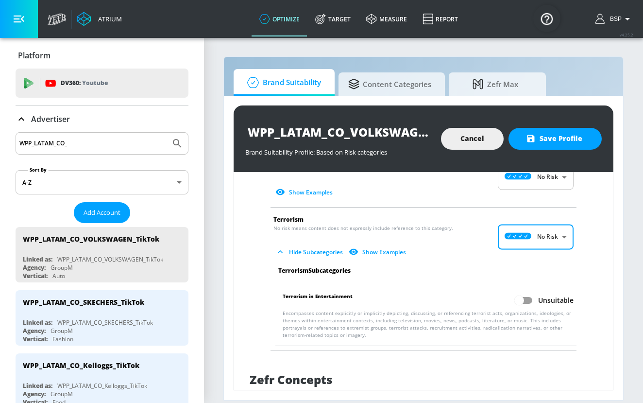
scroll to position [1776, 0]
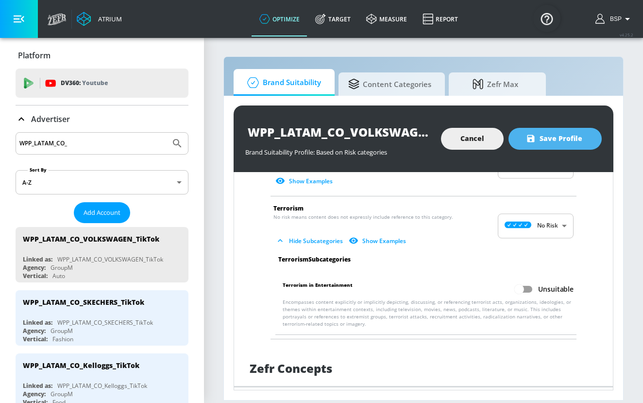
click at [579, 142] on span "Save Profile" at bounding box center [555, 139] width 54 height 12
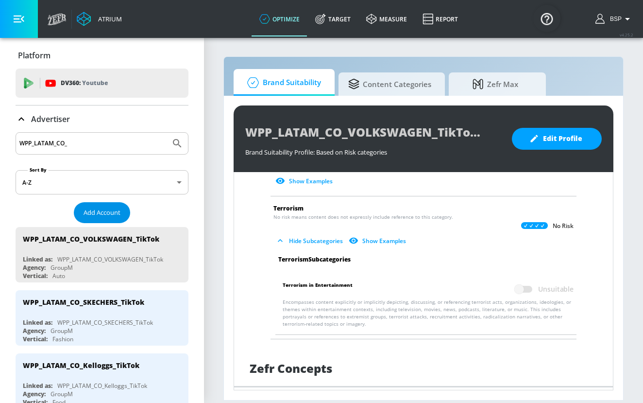
click at [103, 212] on span "Add Account" at bounding box center [102, 212] width 37 height 11
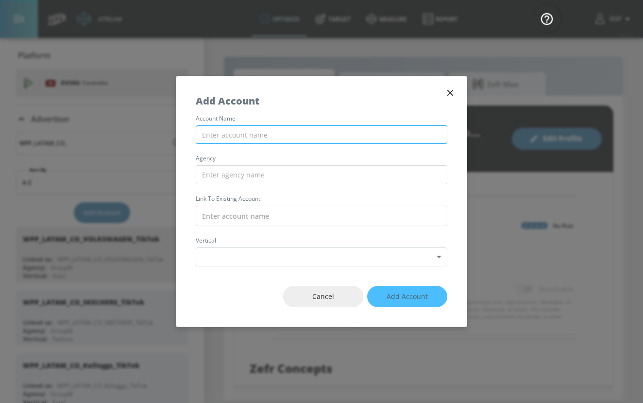
click at [313, 135] on input "text" at bounding box center [322, 134] width 252 height 19
paste input "WPP_LATAM_CO_Mazda_TikTok"
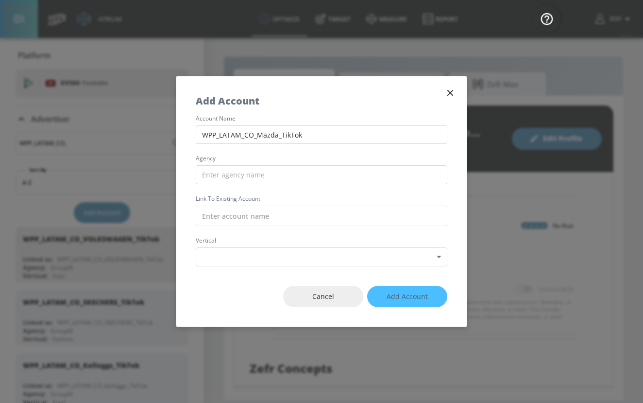
click at [313, 190] on div "account name WPP_LATAM_CO_Mazda_TikTok agency Link to Existing Account vertical…" at bounding box center [321, 191] width 291 height 151
click at [312, 179] on input "text" at bounding box center [322, 174] width 252 height 19
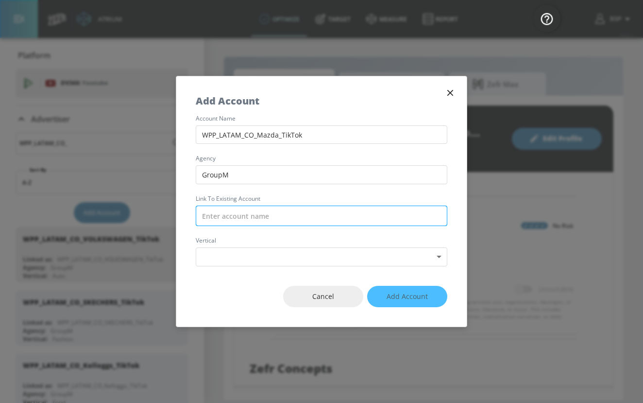
click at [297, 220] on input "text" at bounding box center [322, 216] width 252 height 20
paste input "WPP_LATAM_CO_Mazda_TikTok"
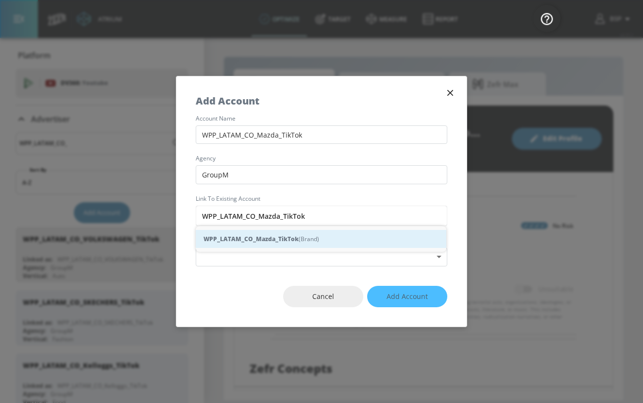
click at [307, 241] on div "WPP_LATAM_CO_Mazda_TikTok (Brand)" at bounding box center [321, 239] width 251 height 18
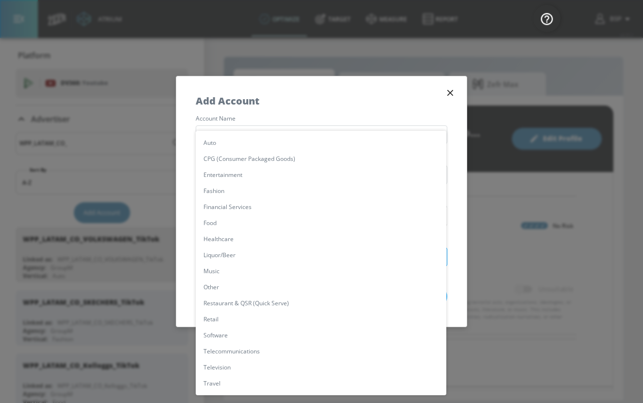
click at [307, 258] on body "Atrium optimize Target measure Report optimize Target measure Report v 4.25.2 B…" at bounding box center [321, 201] width 643 height 403
click at [240, 142] on li "Auto" at bounding box center [321, 143] width 251 height 16
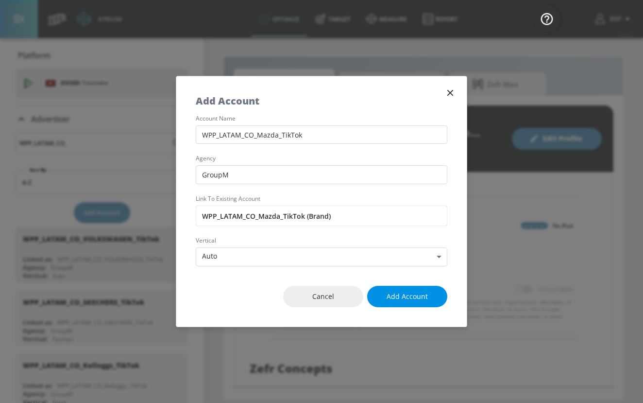
click at [427, 301] on span "Add Account" at bounding box center [407, 297] width 41 height 12
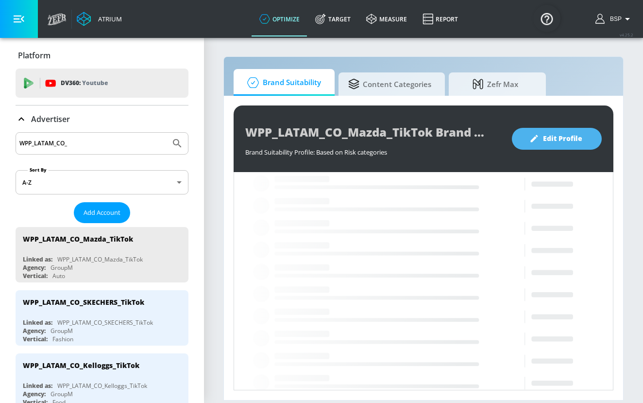
click at [555, 138] on span "Edit Profile" at bounding box center [557, 139] width 51 height 12
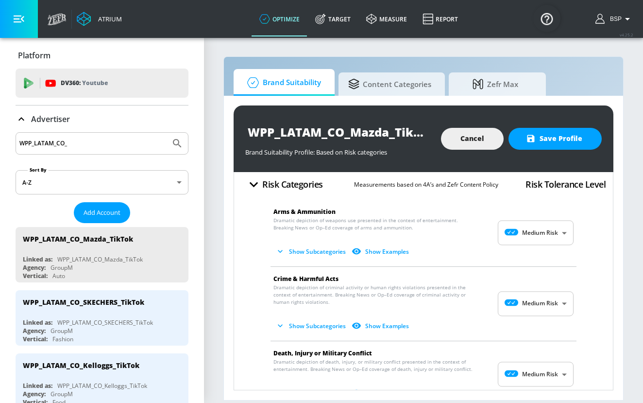
scroll to position [15, 0]
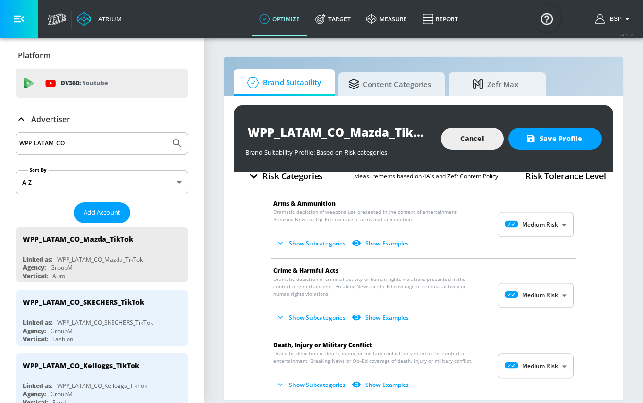
click at [522, 226] on body "Atrium optimize Target measure Report optimize Target measure Report v 4.25.2 B…" at bounding box center [321, 201] width 643 height 403
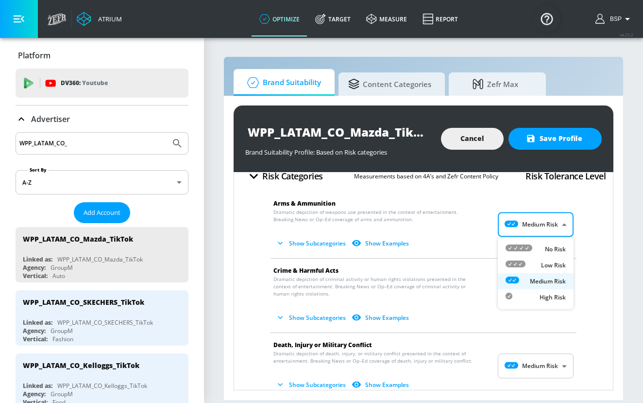
click at [528, 246] on icon at bounding box center [519, 247] width 27 height 7
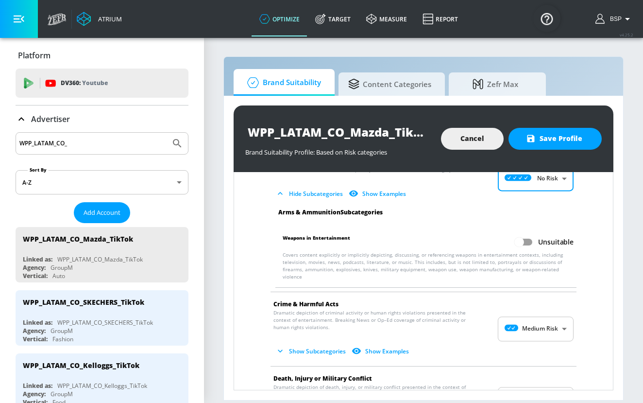
scroll to position [86, 0]
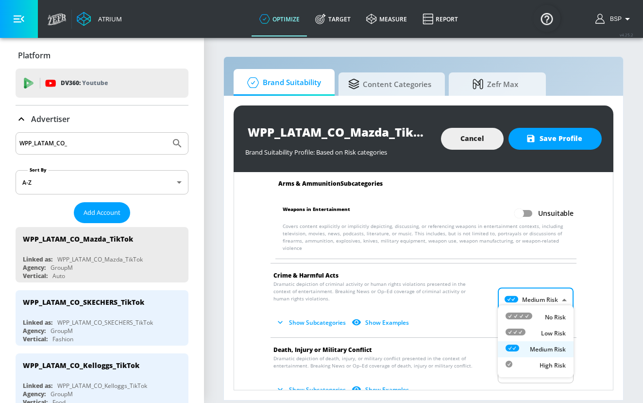
click at [538, 299] on body "Atrium optimize Target measure Report optimize Target measure Report v 4.25.2 B…" at bounding box center [321, 201] width 643 height 403
click at [538, 313] on div "No Risk" at bounding box center [536, 317] width 60 height 10
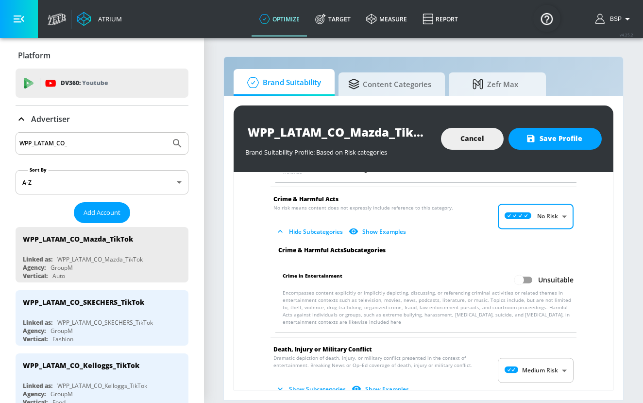
scroll to position [190, 0]
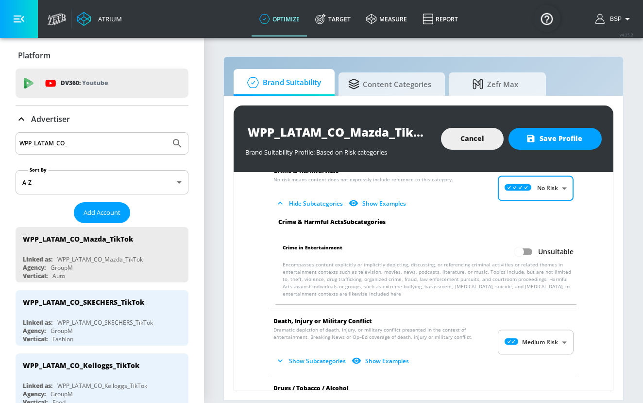
click at [543, 337] on body "Atrium optimize Target measure Report optimize Target measure Report v 4.25.2 B…" at bounding box center [321, 201] width 643 height 403
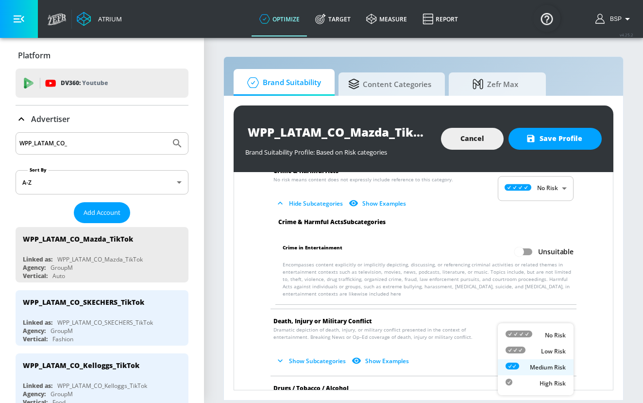
click at [540, 335] on div "No Risk" at bounding box center [536, 335] width 60 height 10
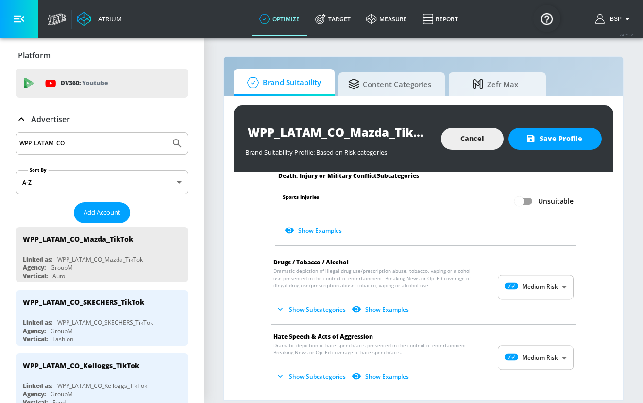
scroll to position [583, 0]
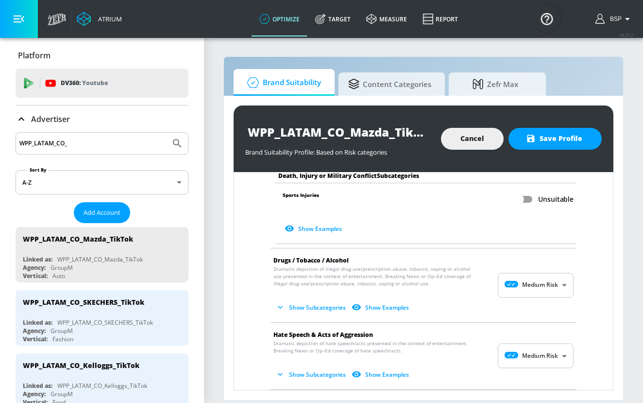
click at [551, 270] on body "Atrium optimize Target measure Report optimize Target measure Report v 4.25.2 B…" at bounding box center [321, 201] width 643 height 403
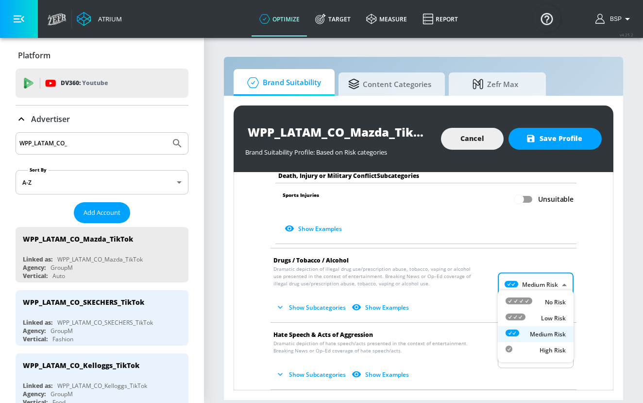
click at [551, 295] on li "No Risk" at bounding box center [536, 302] width 76 height 16
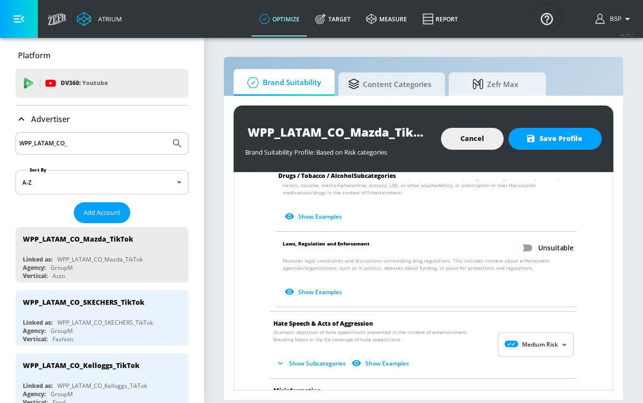
scroll to position [836, 0]
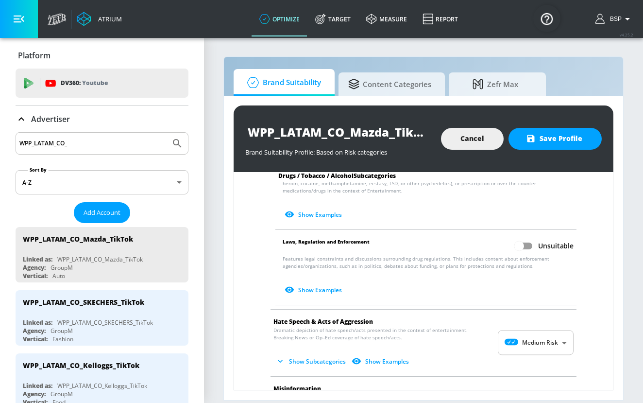
click at [549, 335] on body "Atrium optimize Target measure Report optimize Target measure Report v 4.25.2 B…" at bounding box center [321, 201] width 643 height 403
click at [547, 332] on p "No Risk" at bounding box center [555, 335] width 21 height 9
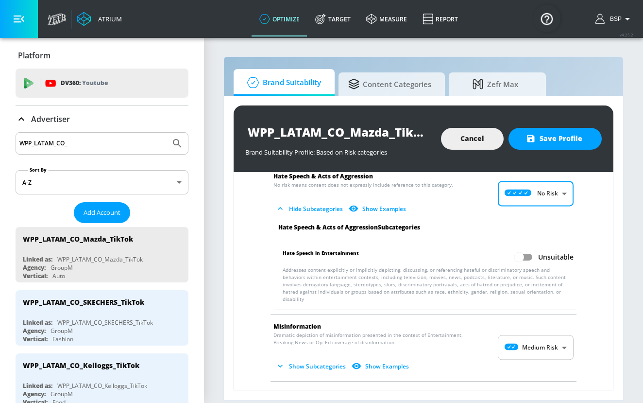
scroll to position [988, 0]
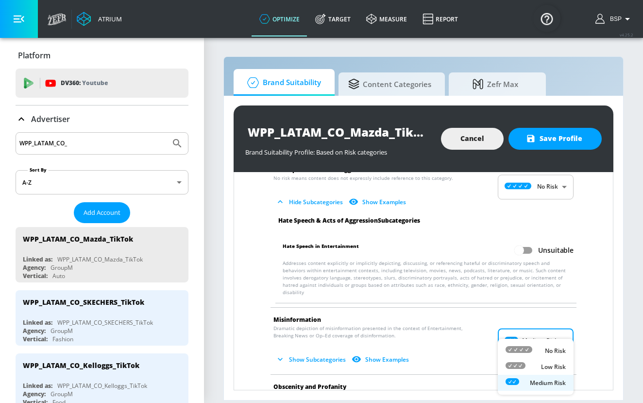
click at [547, 330] on body "Atrium optimize Target measure Report optimize Target measure Report v 4.25.2 B…" at bounding box center [321, 201] width 643 height 403
click at [544, 349] on div "No Risk" at bounding box center [536, 350] width 60 height 10
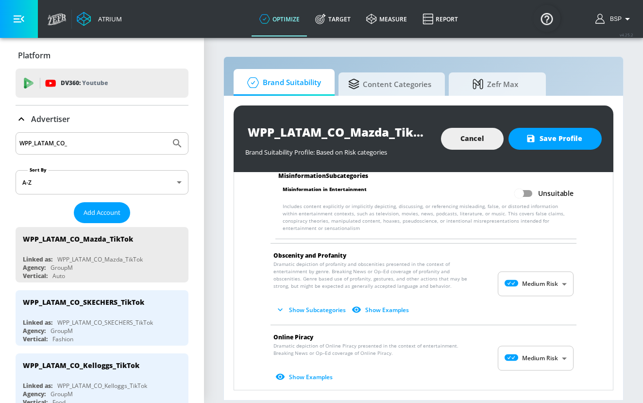
scroll to position [1197, 0]
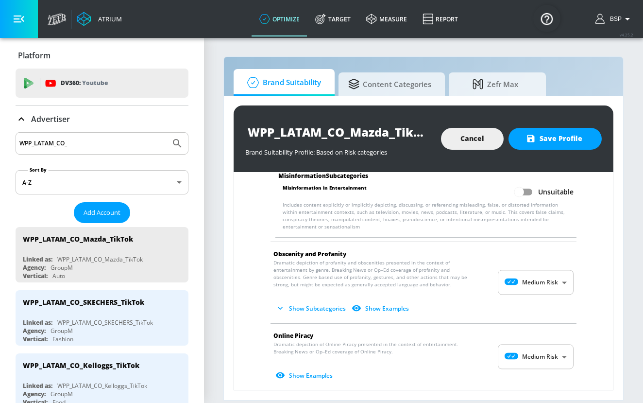
click at [543, 271] on body "Atrium optimize Target measure Report optimize Target measure Report v 4.25.2 B…" at bounding box center [321, 201] width 643 height 403
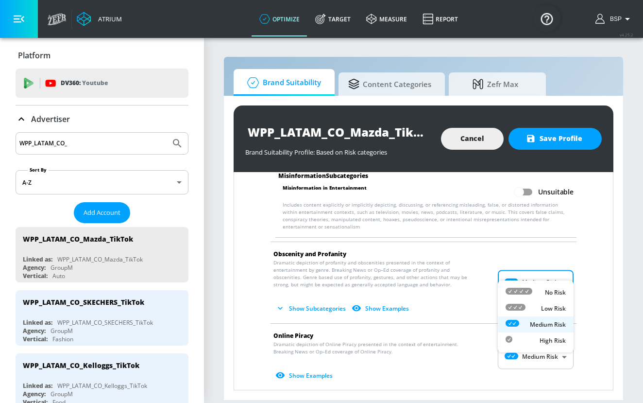
click at [543, 292] on div "No Risk" at bounding box center [536, 292] width 60 height 10
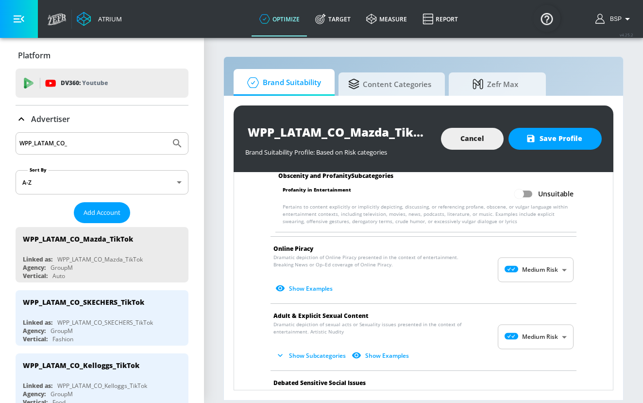
scroll to position [1395, 0]
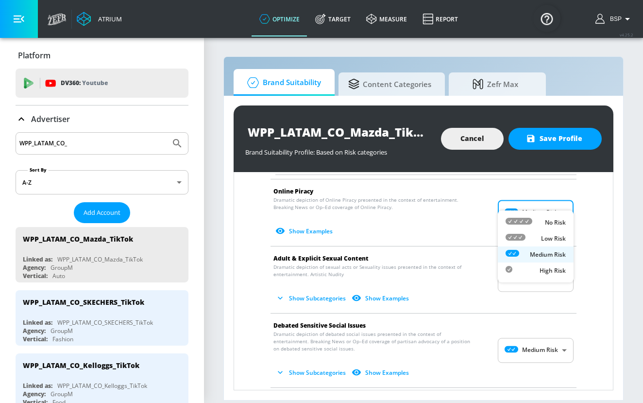
click at [543, 191] on body "Atrium optimize Target measure Report optimize Target measure Report v 4.25.2 B…" at bounding box center [321, 201] width 643 height 403
click at [543, 215] on li "No Risk" at bounding box center [536, 222] width 76 height 16
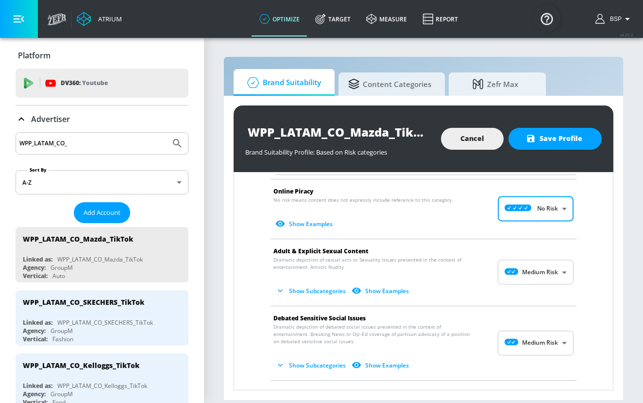
click at [543, 264] on body "Atrium optimize Target measure Report optimize Target measure Report v 4.25.2 B…" at bounding box center [321, 201] width 643 height 403
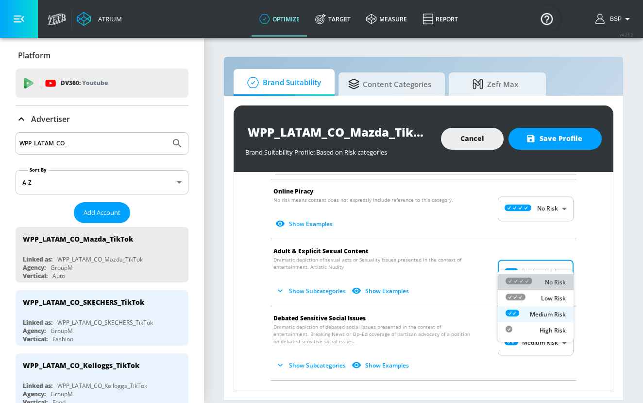
click at [543, 283] on div "No Risk" at bounding box center [536, 282] width 60 height 10
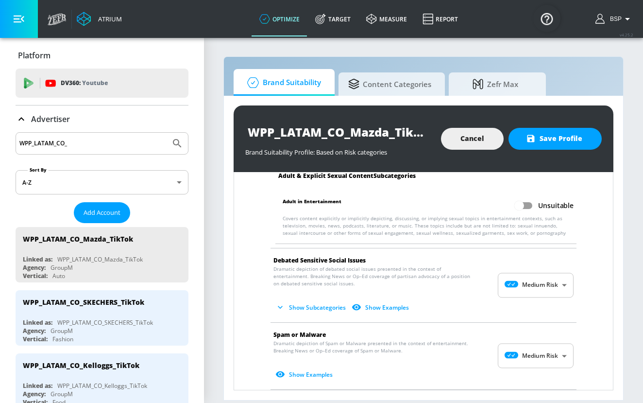
scroll to position [1528, 0]
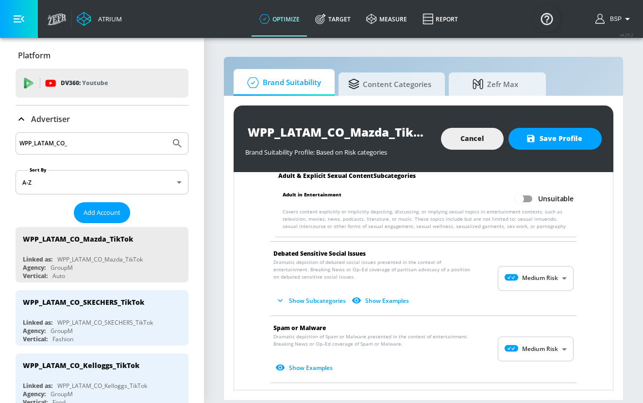
click at [545, 273] on body "Atrium optimize Target measure Report optimize Target measure Report v 4.25.2 B…" at bounding box center [321, 201] width 643 height 403
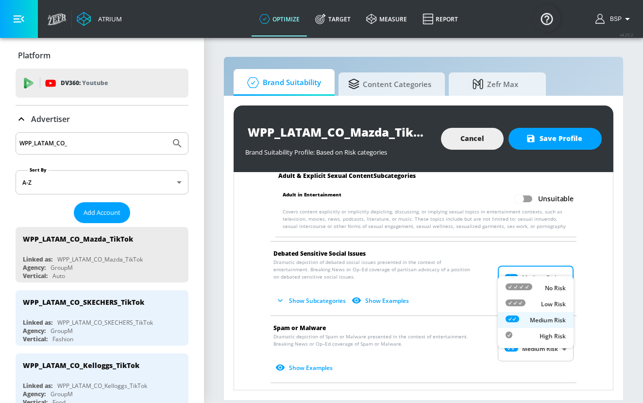
click at [545, 285] on p "No Risk" at bounding box center [555, 288] width 21 height 9
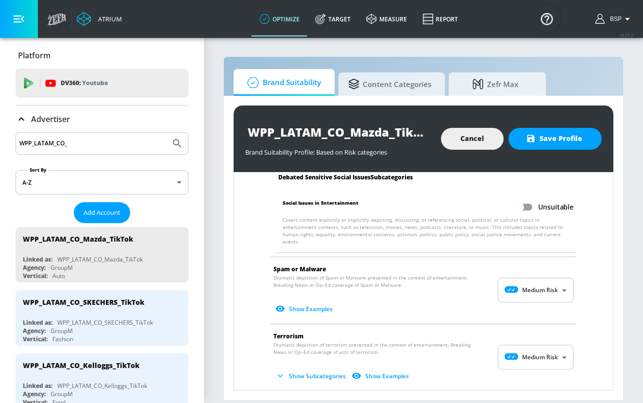
scroll to position [1670, 0]
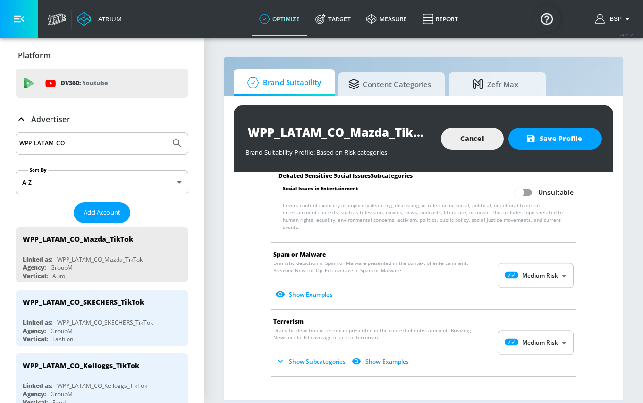
click at [544, 257] on body "Atrium optimize Target measure Report optimize Target measure Report v 4.25.2 B…" at bounding box center [321, 201] width 643 height 403
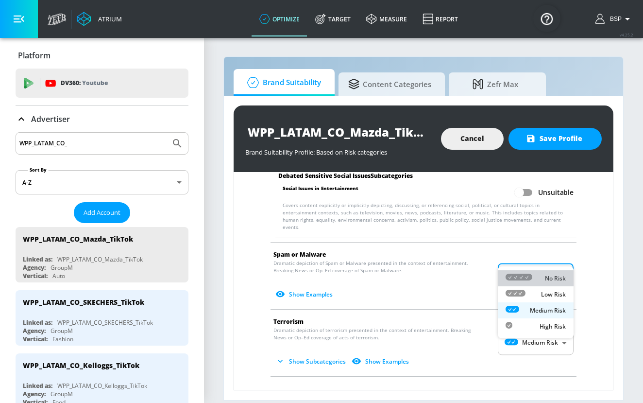
click at [544, 276] on div "No Risk" at bounding box center [536, 278] width 60 height 10
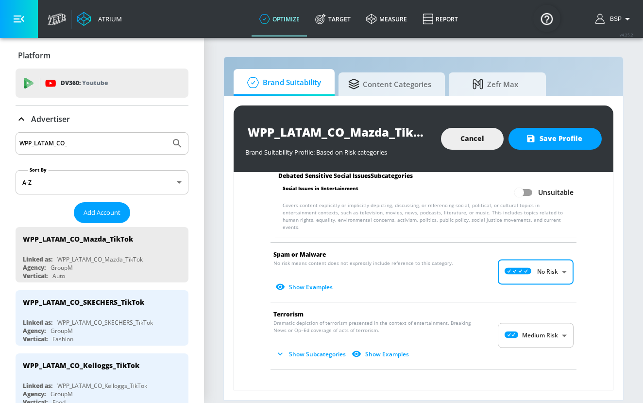
click at [541, 314] on body "Atrium optimize Target measure Report optimize Target measure Report v 4.25.2 B…" at bounding box center [321, 201] width 643 height 403
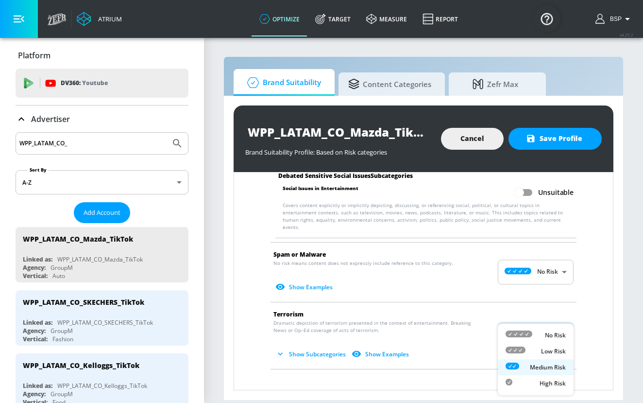
click at [542, 331] on div "No Risk" at bounding box center [536, 335] width 60 height 10
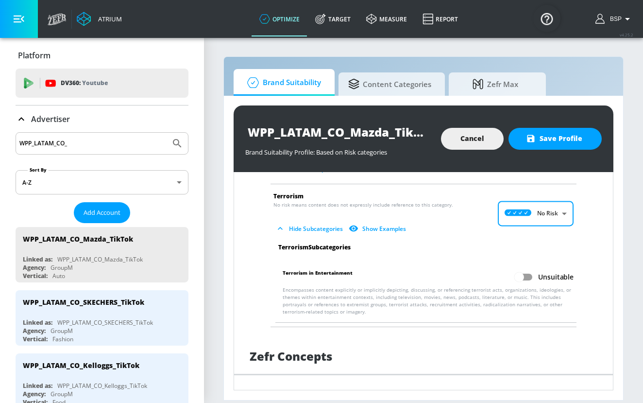
scroll to position [1791, 0]
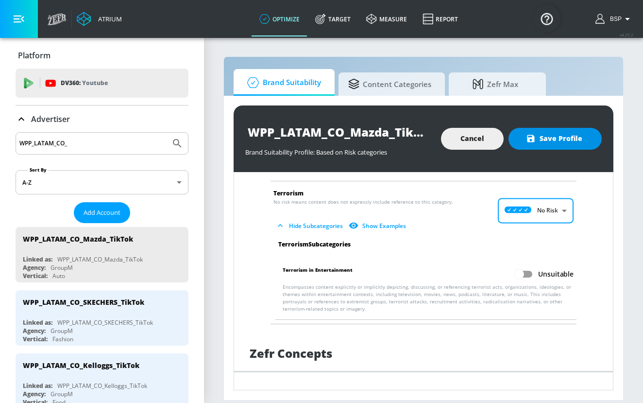
click at [569, 134] on span "Save Profile" at bounding box center [555, 139] width 54 height 12
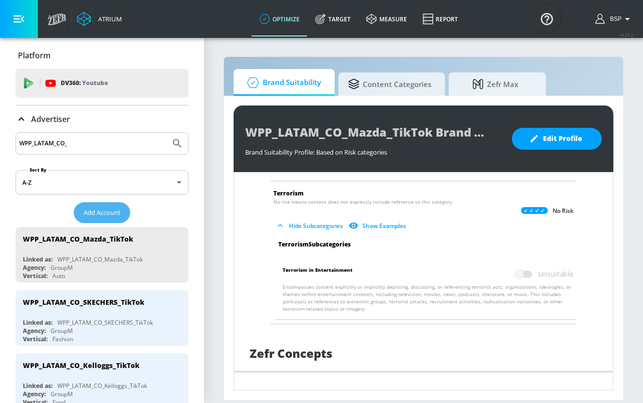
click at [110, 220] on button "Add Account" at bounding box center [102, 212] width 56 height 21
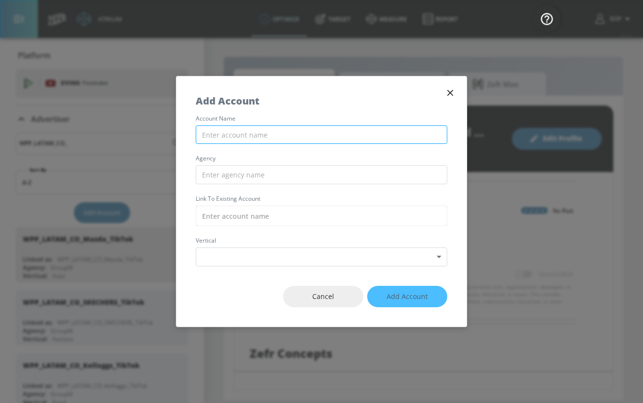
click at [240, 132] on input "text" at bounding box center [322, 134] width 252 height 19
paste input "WPP_LATAM_CO_Salvat_TikTok"
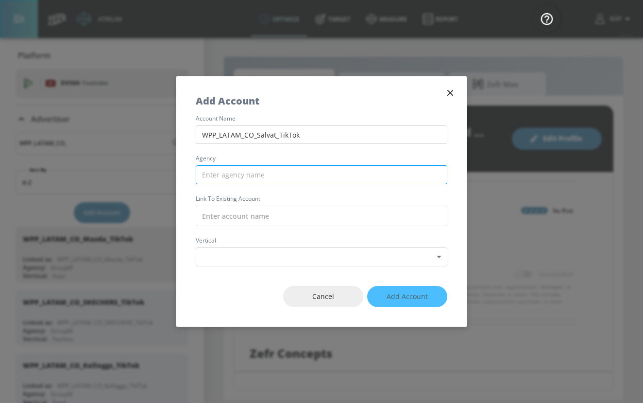
click at [274, 171] on input "text" at bounding box center [322, 174] width 252 height 19
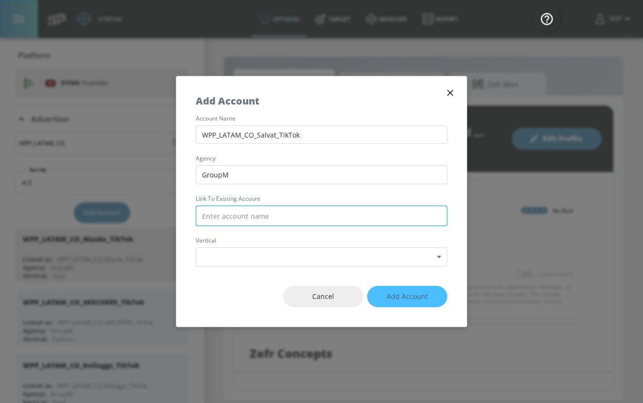
click at [270, 213] on input "text" at bounding box center [322, 216] width 252 height 20
paste input "WPP_LATAM_CO_Salvat_TikTok"
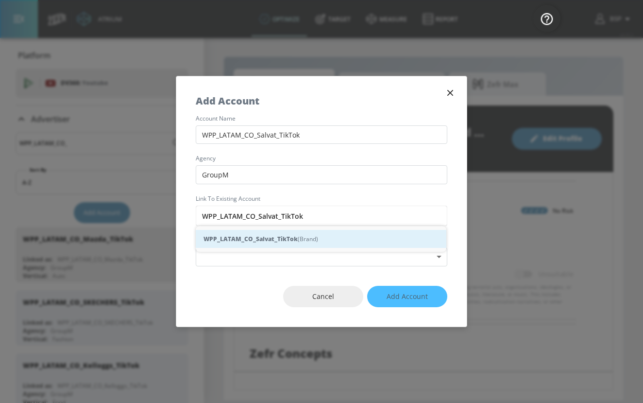
click at [290, 240] on strong "WPP_LATAM_CO_Salvat_TikTok" at bounding box center [251, 239] width 94 height 10
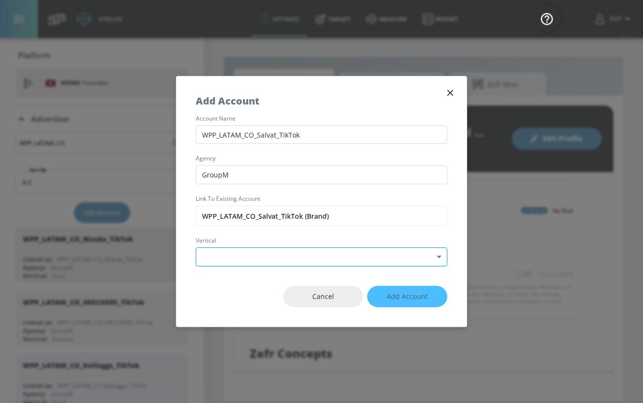
click at [290, 257] on body "Atrium optimize Target measure Report optimize Target measure Report v 4.25.2 B…" at bounding box center [321, 201] width 643 height 403
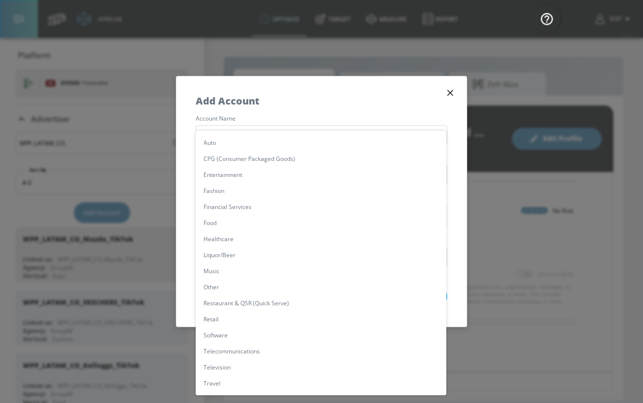
click at [258, 284] on li "Other" at bounding box center [321, 287] width 251 height 16
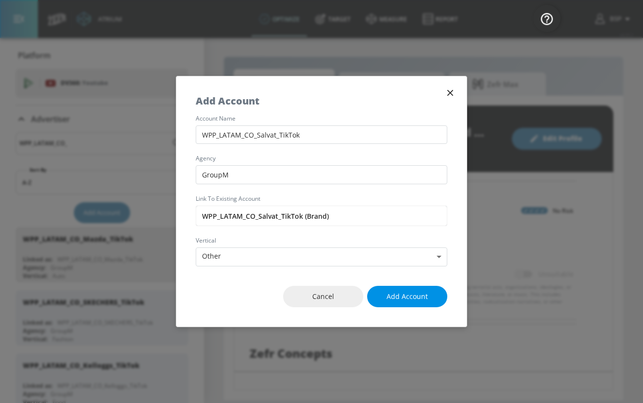
click at [414, 299] on span "Add Account" at bounding box center [407, 297] width 41 height 12
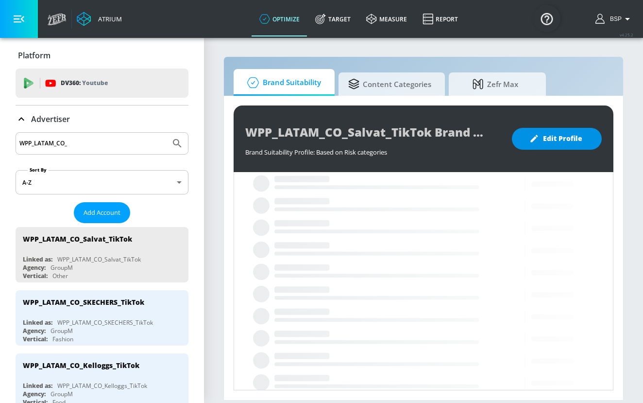
click at [548, 141] on span "Edit Profile" at bounding box center [557, 139] width 51 height 12
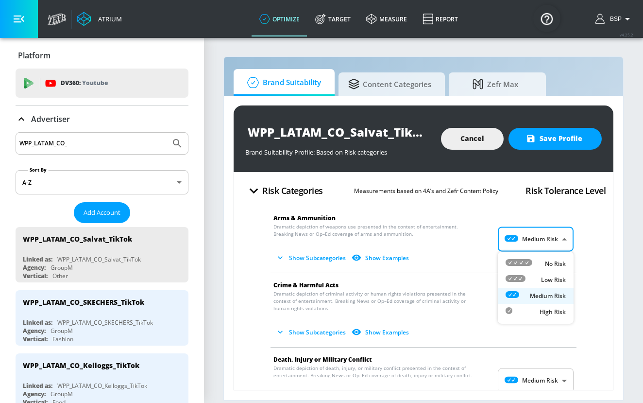
click at [557, 231] on body "Atrium optimize Target measure Report optimize Target measure Report v 4.25.2 B…" at bounding box center [321, 201] width 643 height 403
click at [557, 261] on p "No Risk" at bounding box center [555, 263] width 21 height 9
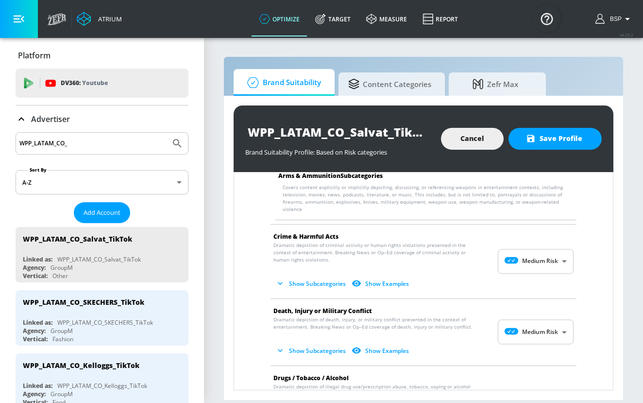
scroll to position [126, 0]
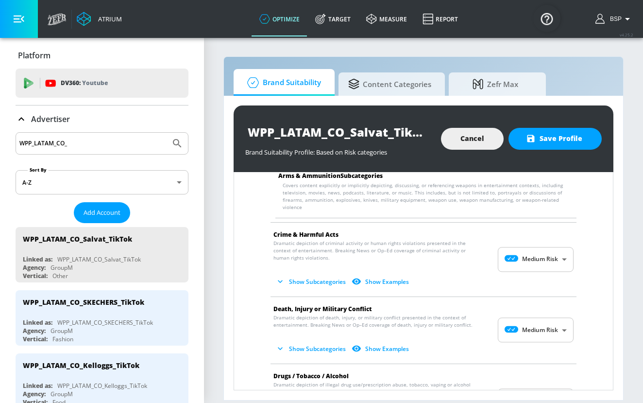
click at [557, 261] on body "Atrium optimize Target measure Report optimize Target measure Report v 4.25.2 B…" at bounding box center [321, 201] width 643 height 403
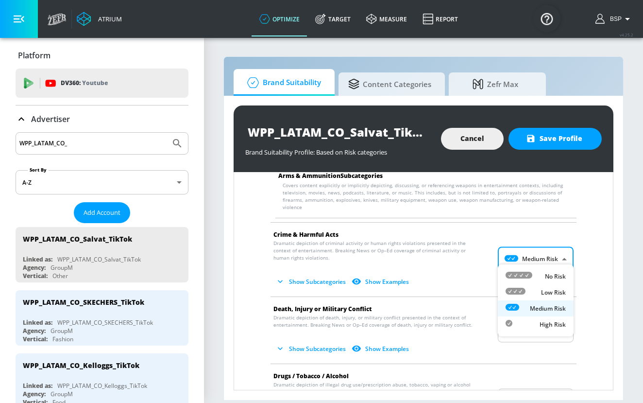
click at [557, 273] on p "No Risk" at bounding box center [555, 276] width 21 height 9
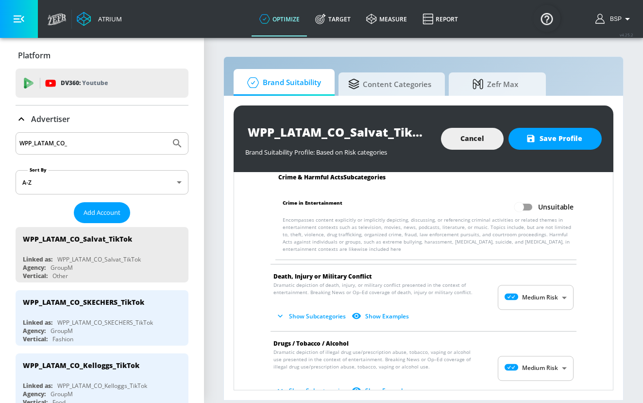
scroll to position [237, 0]
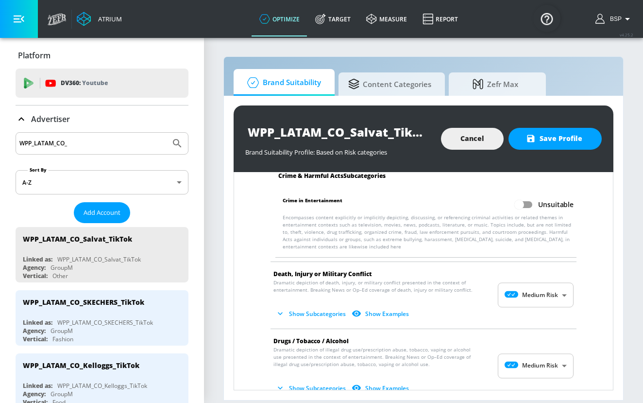
click at [557, 295] on body "Atrium optimize Target measure Report optimize Target measure Report v 4.25.2 B…" at bounding box center [321, 201] width 643 height 403
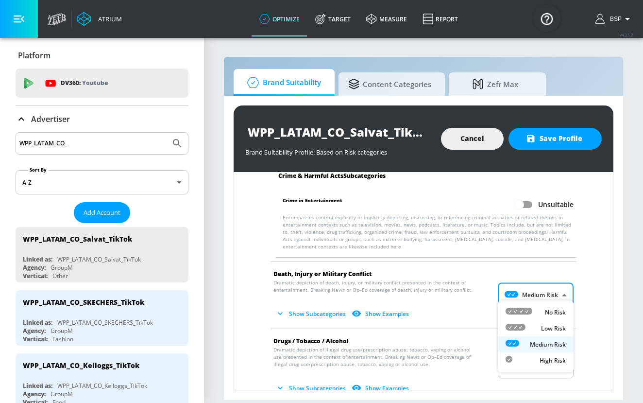
click at [557, 309] on p "No Risk" at bounding box center [555, 312] width 21 height 9
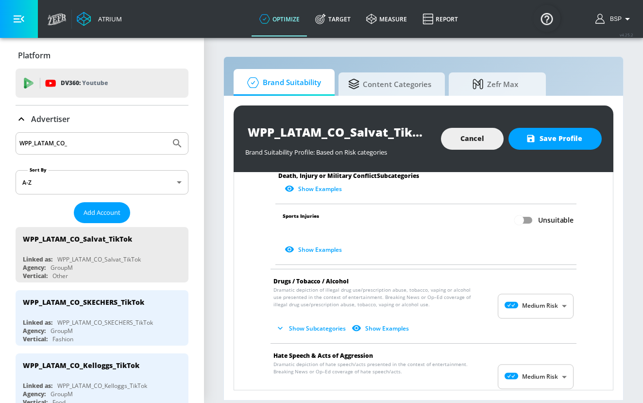
scroll to position [576, 0]
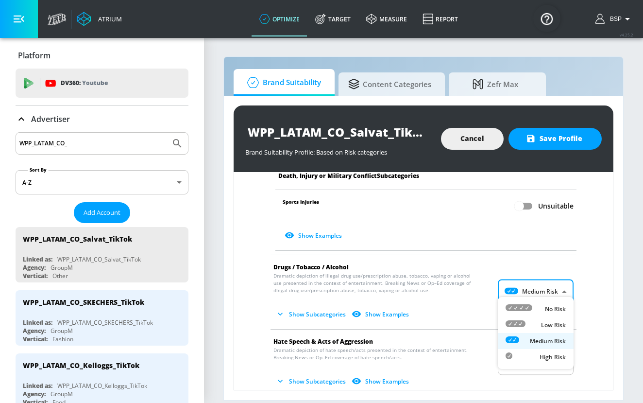
click at [545, 291] on body "Atrium optimize Target measure Report optimize Target measure Report v 4.25.2 B…" at bounding box center [321, 201] width 643 height 403
click at [545, 304] on div "No Risk" at bounding box center [536, 309] width 60 height 10
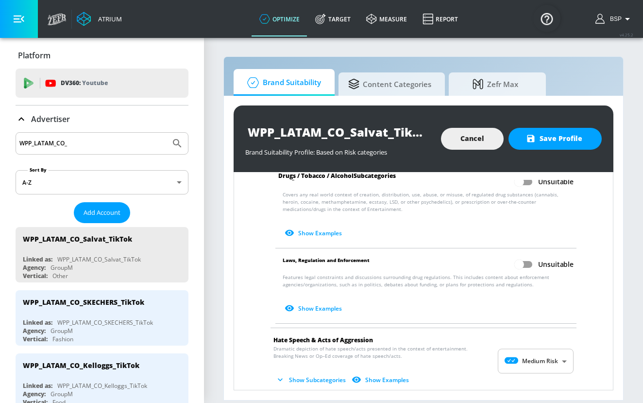
scroll to position [818, 0]
click at [540, 357] on body "Atrium optimize Target measure Report optimize Target measure Report v 4.25.2 B…" at bounding box center [321, 201] width 643 height 403
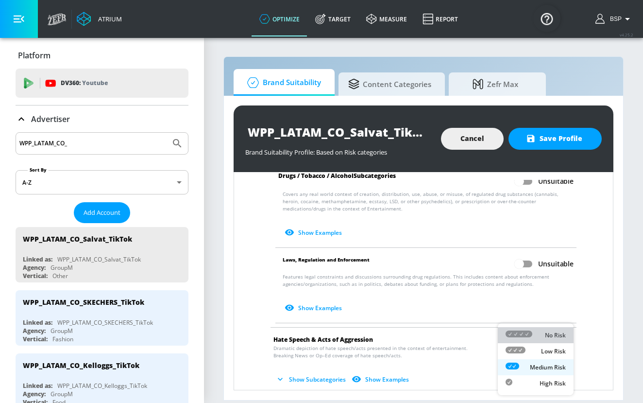
click at [540, 333] on div "No Risk" at bounding box center [536, 335] width 60 height 10
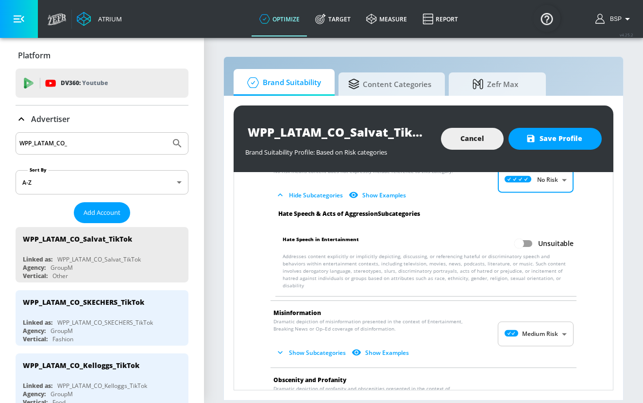
scroll to position [996, 0]
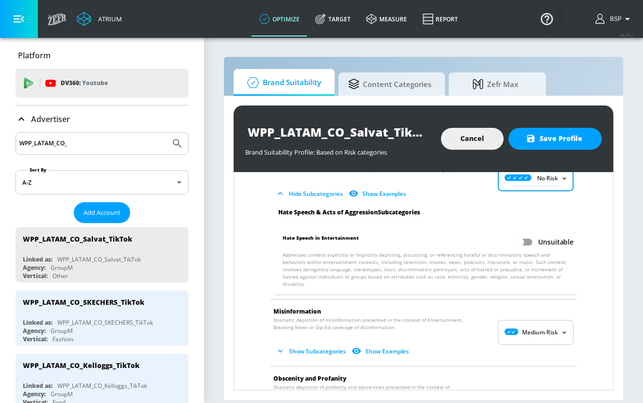
click at [543, 314] on body "Atrium optimize Target measure Report optimize Target measure Report v 4.25.2 B…" at bounding box center [321, 201] width 643 height 403
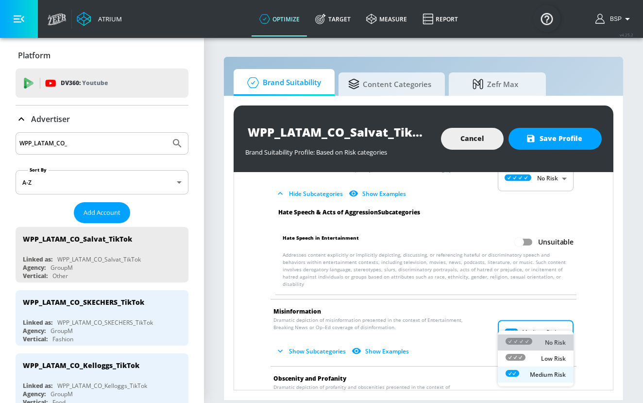
click at [545, 341] on p "No Risk" at bounding box center [555, 342] width 21 height 9
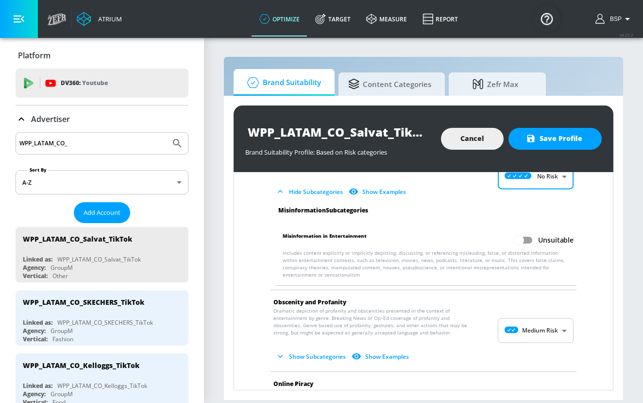
scroll to position [1152, 0]
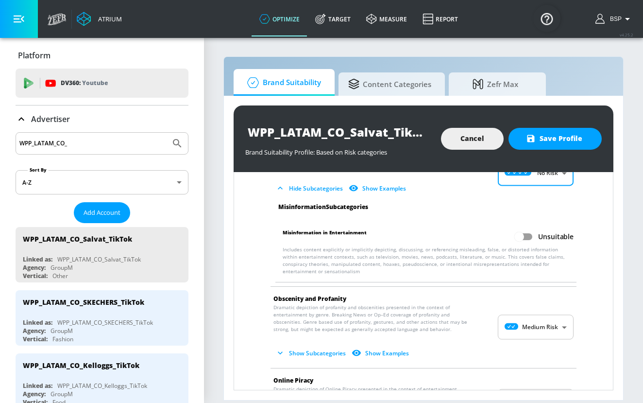
click at [544, 315] on body "Atrium optimize Target measure Report optimize Target measure Report v 4.25.2 B…" at bounding box center [321, 201] width 643 height 403
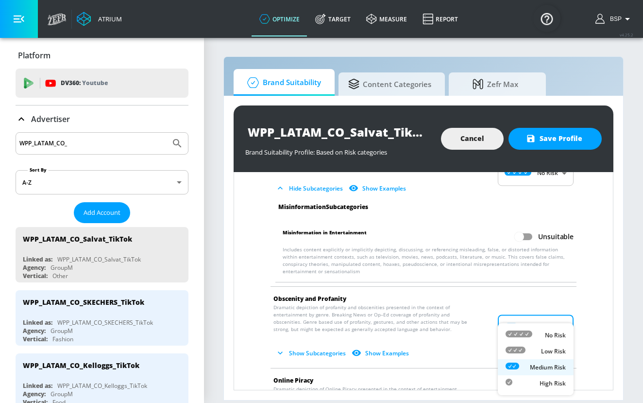
click at [546, 330] on div "No Risk" at bounding box center [536, 335] width 60 height 10
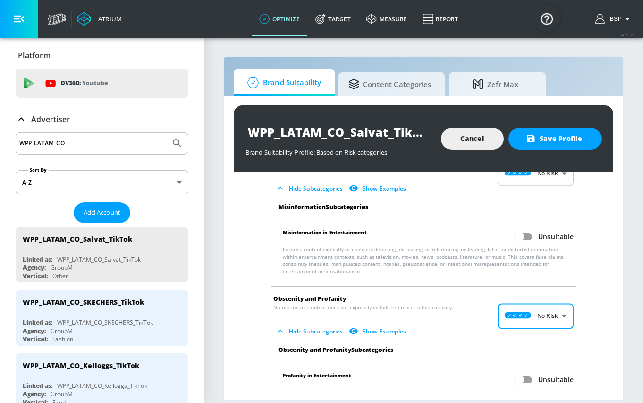
scroll to position [1284, 0]
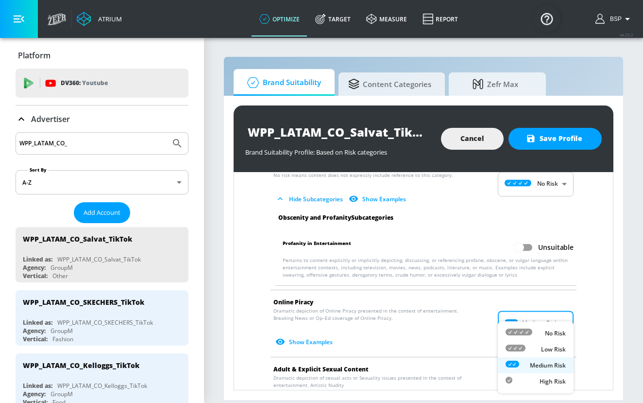
click at [546, 314] on body "Atrium optimize Target measure Report optimize Target measure Report v 4.25.2 B…" at bounding box center [321, 201] width 643 height 403
click at [546, 326] on li "No Risk" at bounding box center [536, 333] width 76 height 16
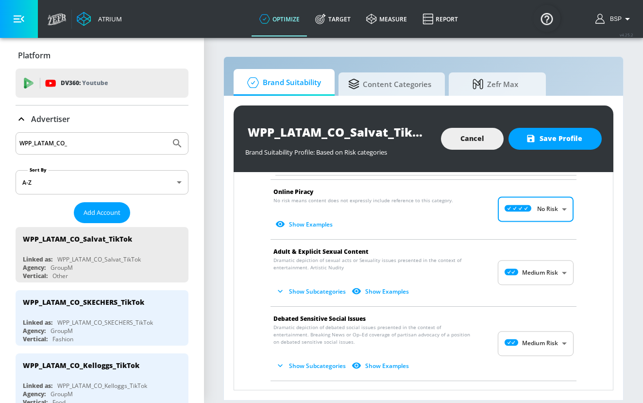
scroll to position [1395, 0]
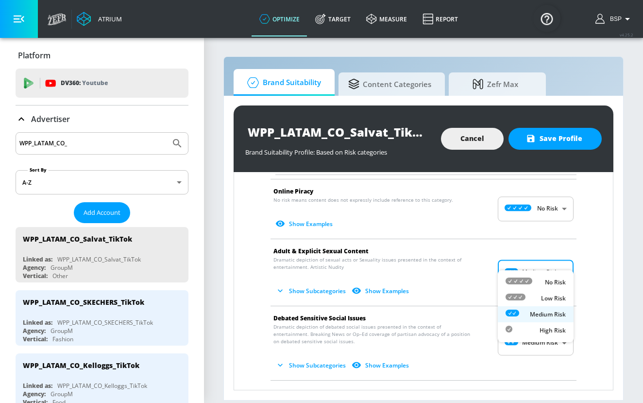
click at [552, 258] on body "Atrium optimize Target measure Report optimize Target measure Report v 4.25.2 B…" at bounding box center [321, 201] width 643 height 403
click at [552, 277] on div "No Risk" at bounding box center [536, 282] width 60 height 10
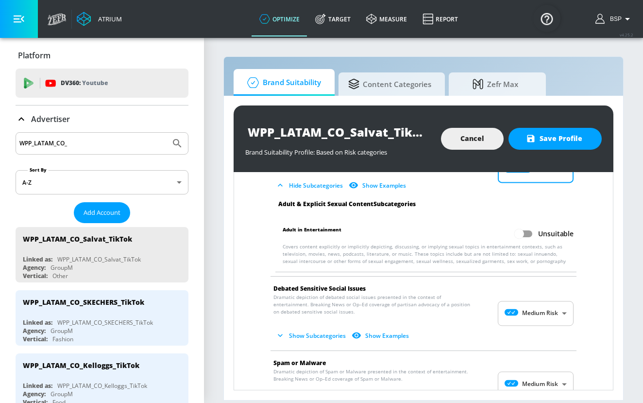
scroll to position [1497, 0]
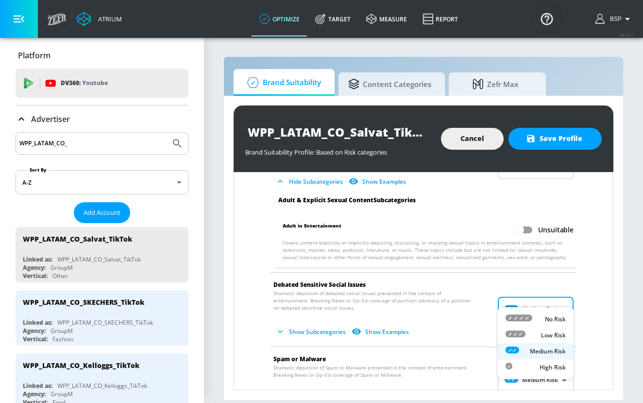
click at [553, 289] on body "Atrium optimize Target measure Report optimize Target measure Report v 4.25.2 B…" at bounding box center [321, 201] width 643 height 403
click at [554, 315] on p "No Risk" at bounding box center [555, 319] width 21 height 9
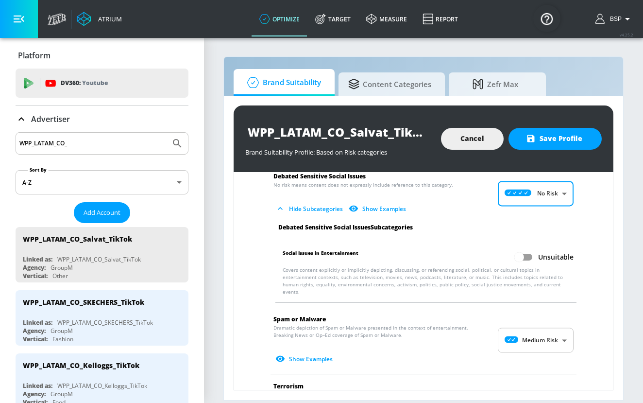
scroll to position [1606, 0]
click at [554, 316] on body "Atrium optimize Target measure Report optimize Target measure Report v 4.25.2 B…" at bounding box center [321, 201] width 643 height 403
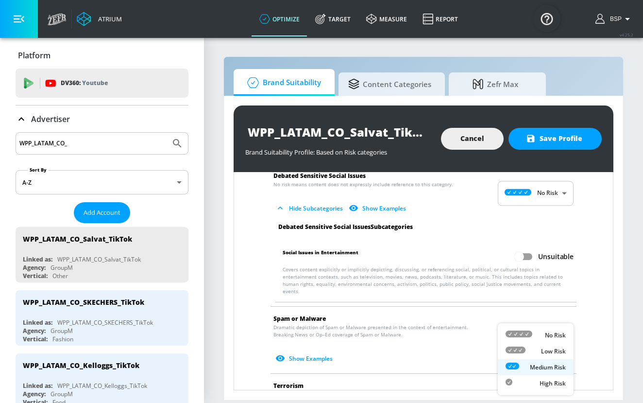
click at [555, 332] on p "No Risk" at bounding box center [555, 335] width 21 height 9
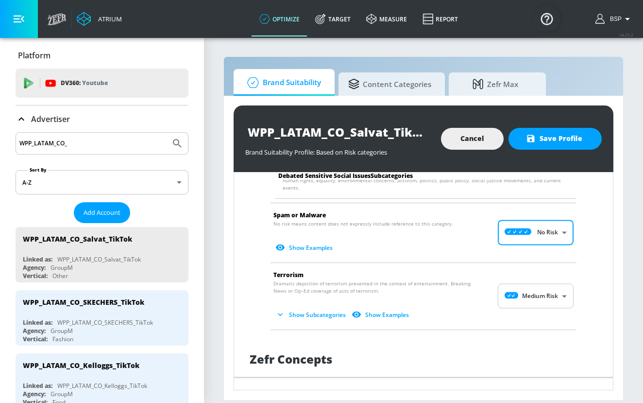
scroll to position [1710, 0]
click at [548, 283] on body "Atrium optimize Target measure Report optimize Target measure Report v 4.25.2 B…" at bounding box center [321, 201] width 643 height 403
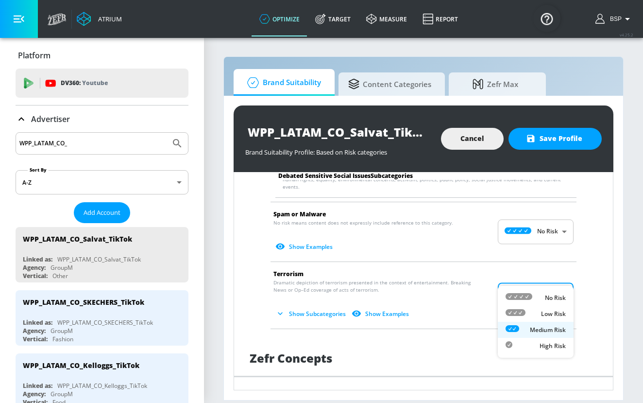
click at [548, 296] on p "No Risk" at bounding box center [555, 297] width 21 height 9
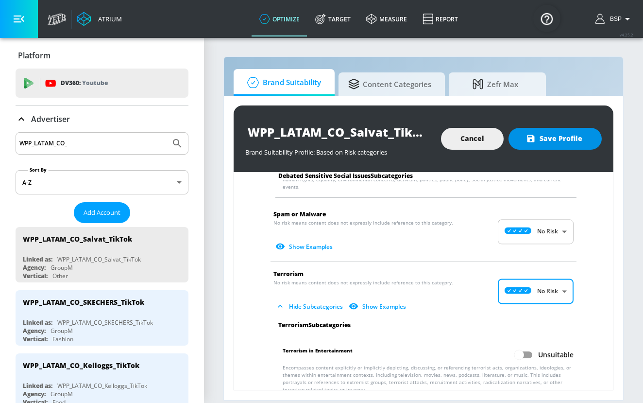
click at [565, 140] on span "Save Profile" at bounding box center [555, 139] width 54 height 12
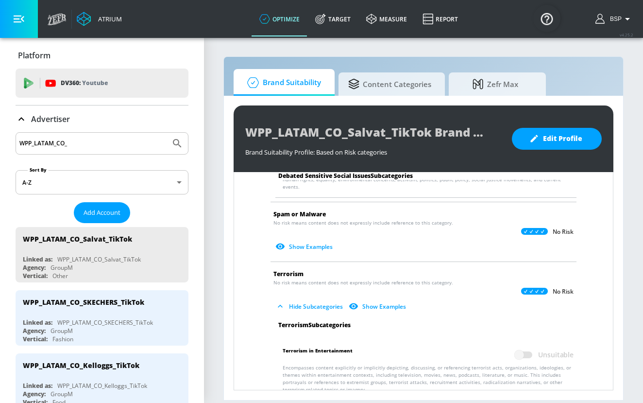
click at [127, 144] on input "WPP_LATAM_CO_" at bounding box center [92, 143] width 147 height 13
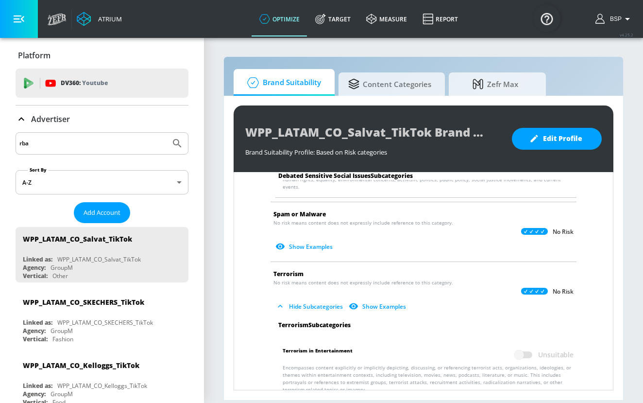
click at [167, 133] on button "Submit Search" at bounding box center [177, 143] width 21 height 21
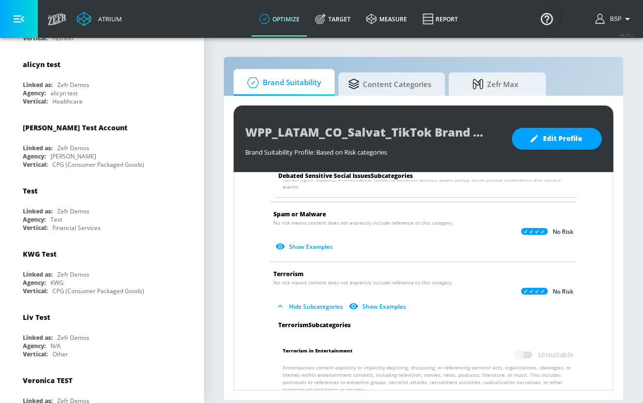
scroll to position [0, 0]
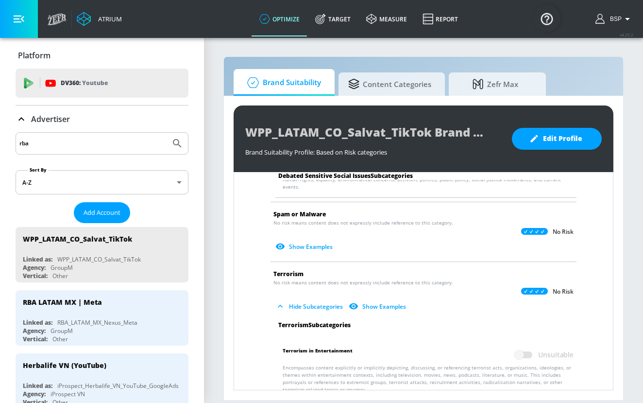
click at [73, 147] on input "rba" at bounding box center [92, 143] width 147 height 13
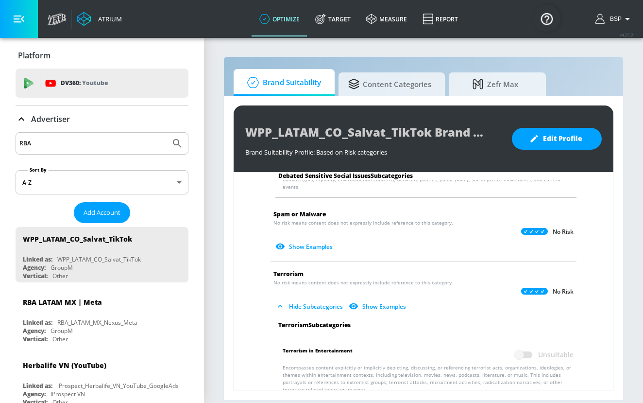
click at [167, 133] on button "Submit Search" at bounding box center [177, 143] width 21 height 21
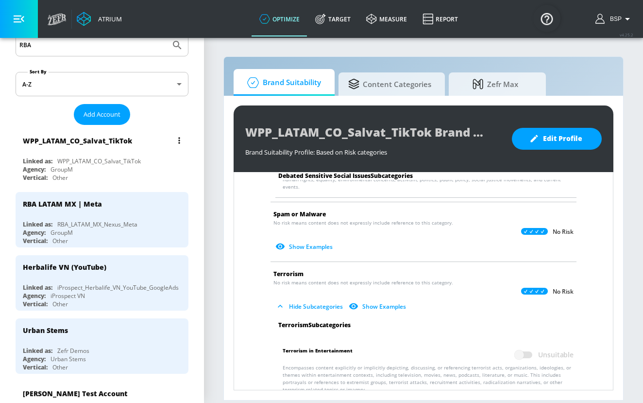
scroll to position [50, 0]
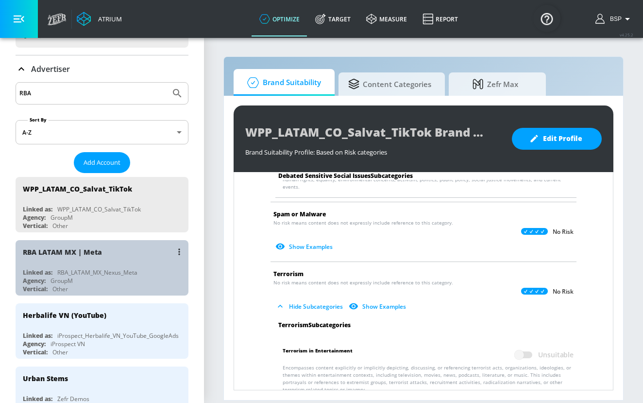
click at [109, 276] on div "Agency: GroupM" at bounding box center [104, 280] width 163 height 8
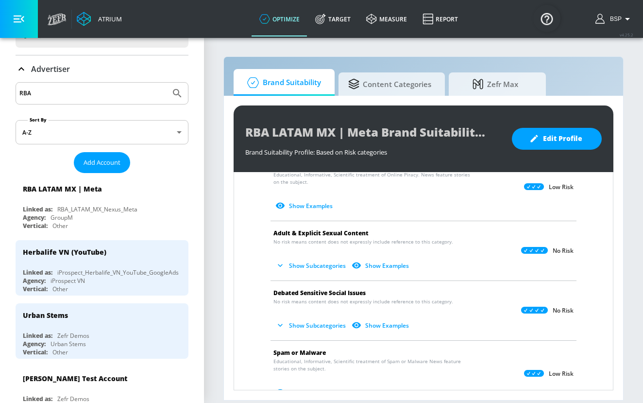
scroll to position [383, 0]
